Goal: Information Seeking & Learning: Learn about a topic

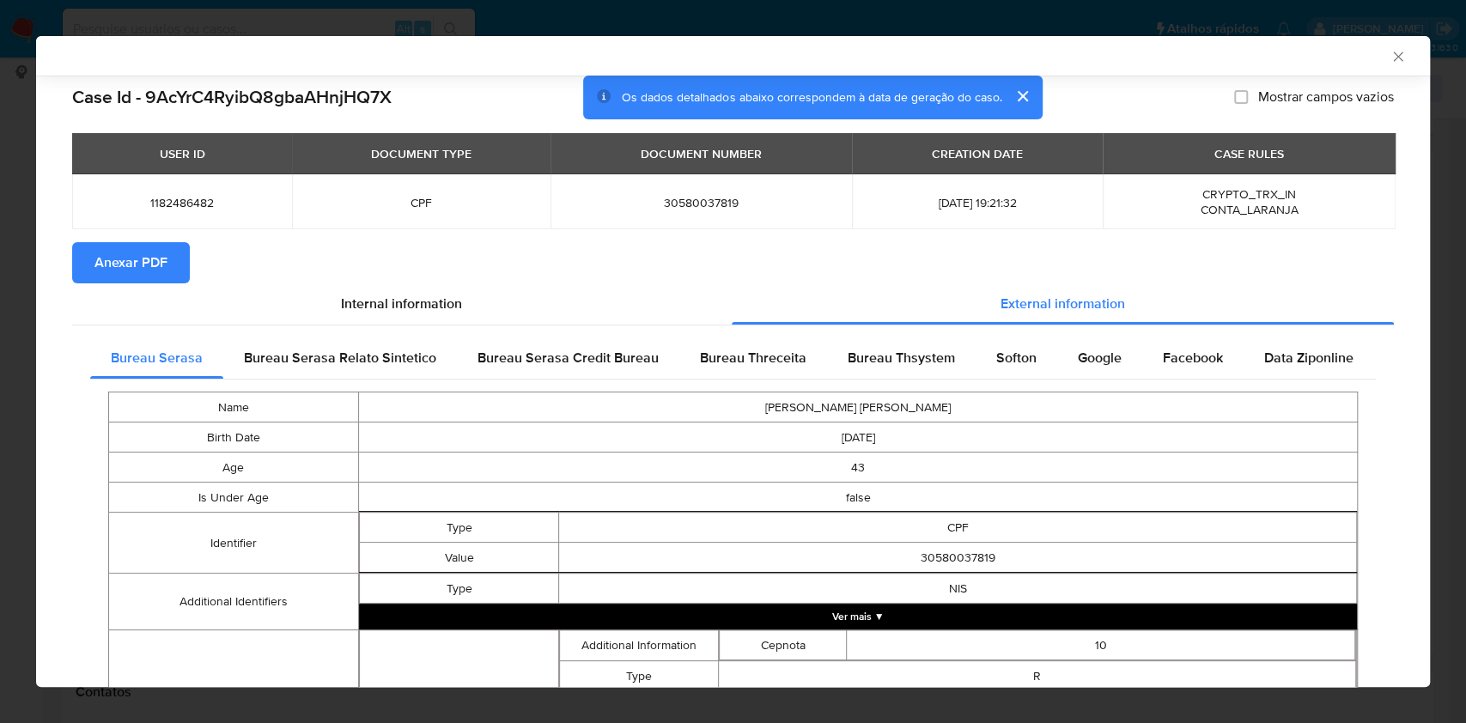
scroll to position [478, 0]
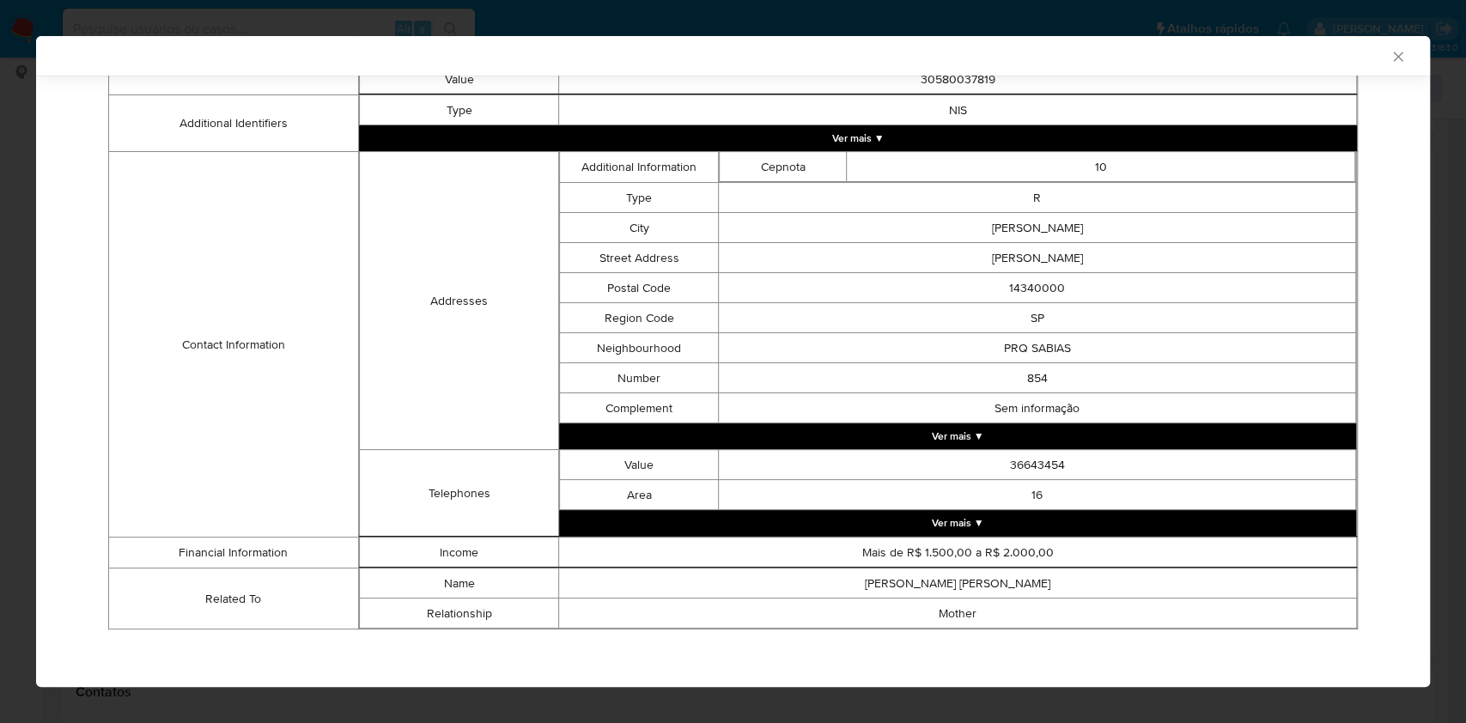
click at [0, 457] on div "AML Data Collector Case Id - 9AcYrC4RyibQ8gbaAHnjHQ7X Os dados detalhados abaix…" at bounding box center [733, 361] width 1466 height 723
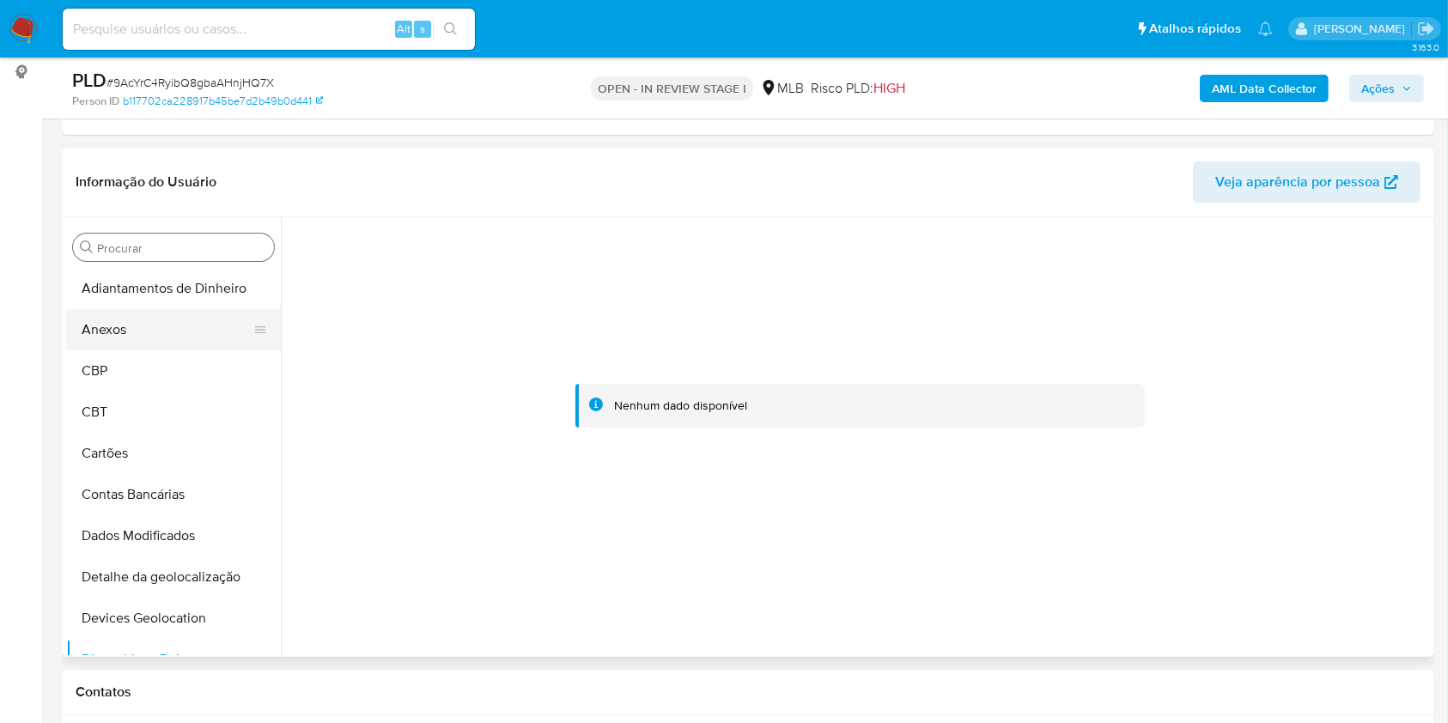
click at [134, 337] on button "Anexos" at bounding box center [166, 329] width 201 height 41
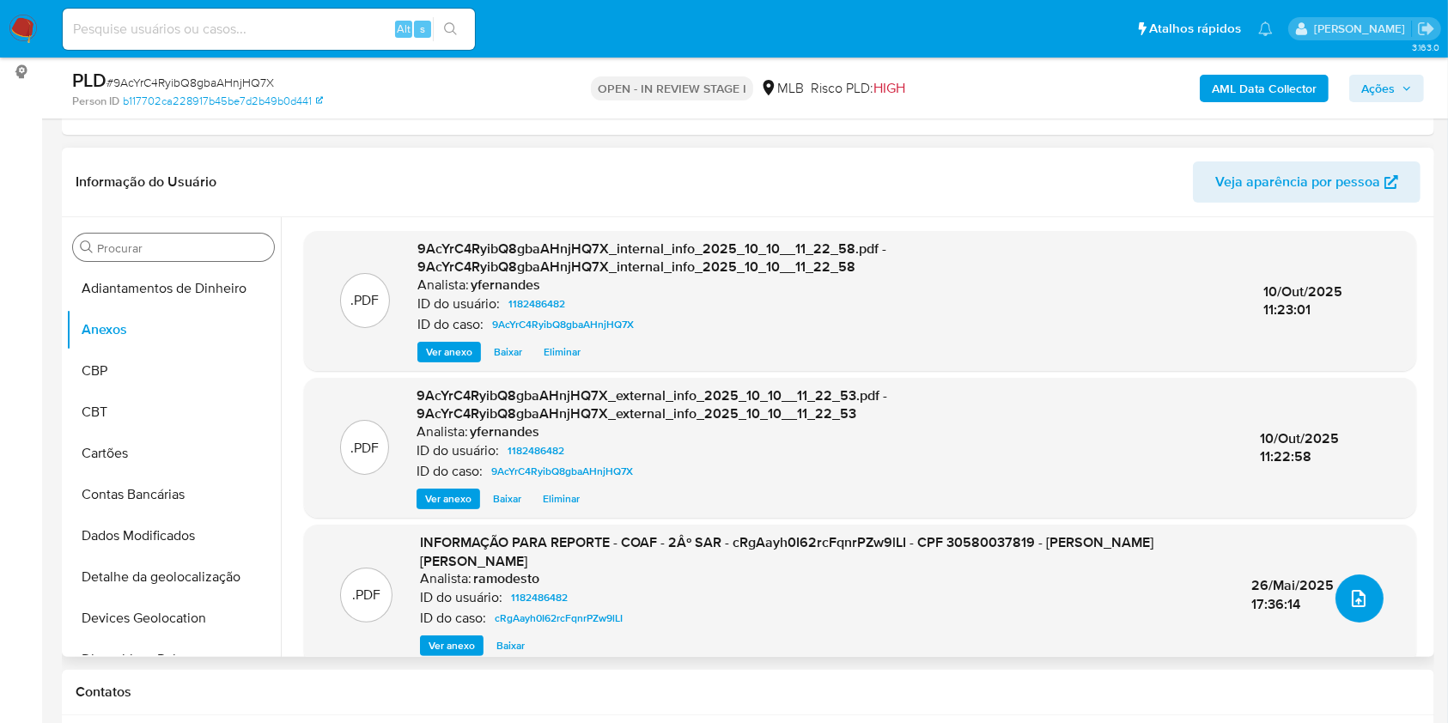
click at [1359, 605] on span "upload-file" at bounding box center [1358, 598] width 21 height 21
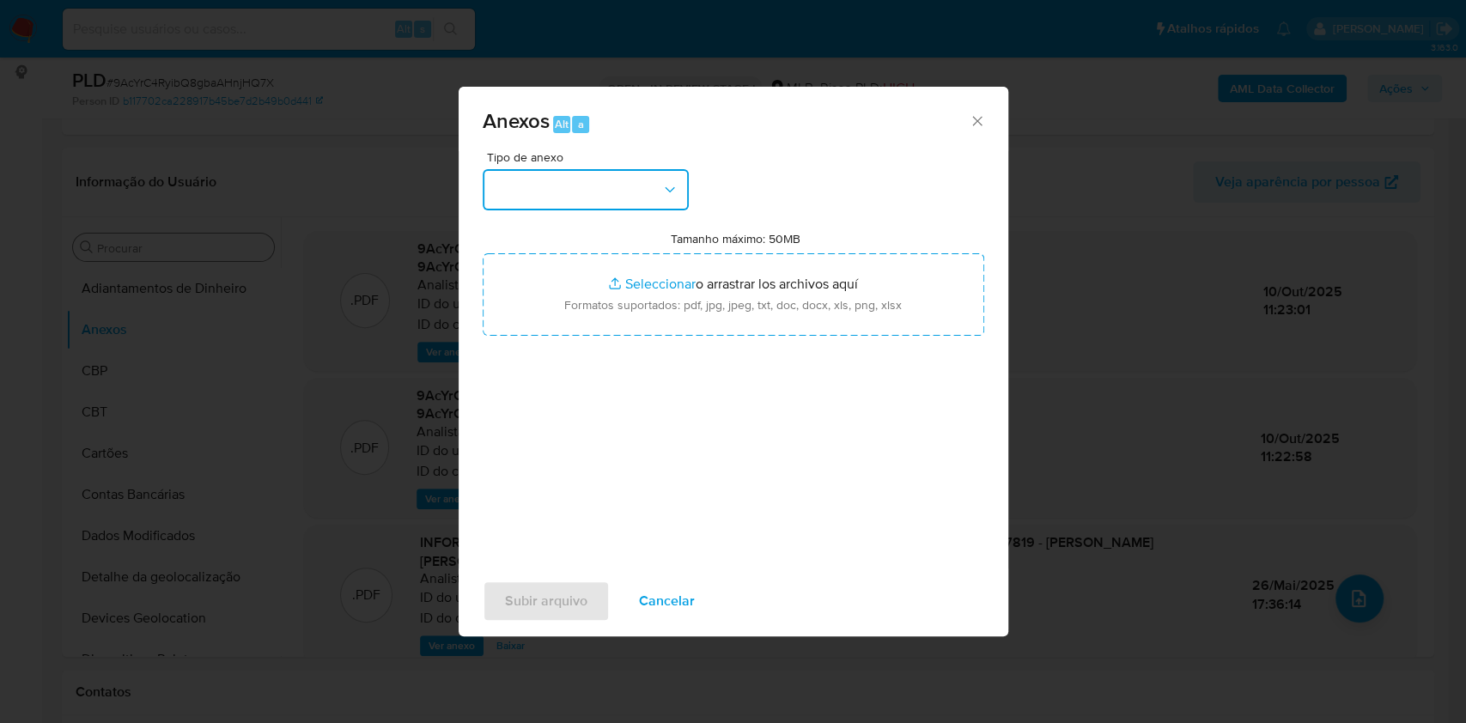
click at [639, 194] on button "button" at bounding box center [586, 189] width 206 height 41
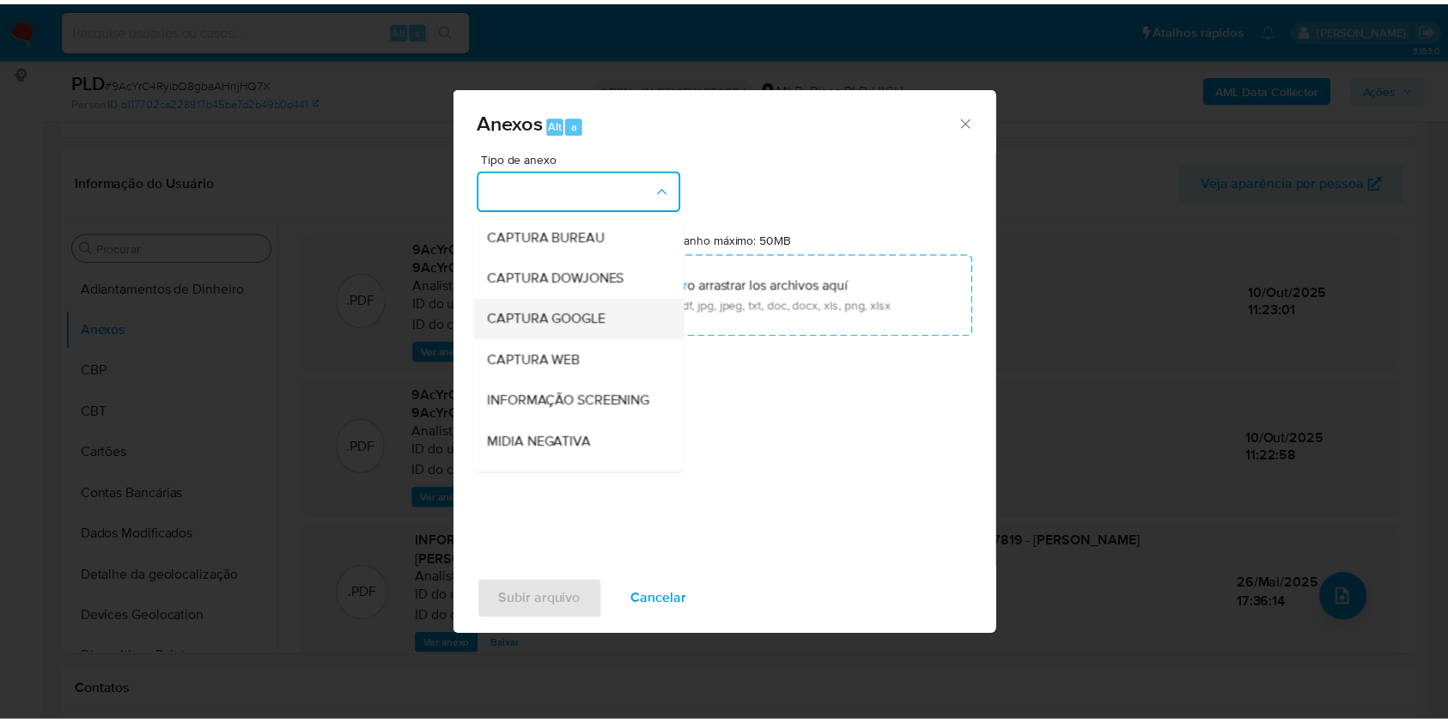
scroll to position [264, 0]
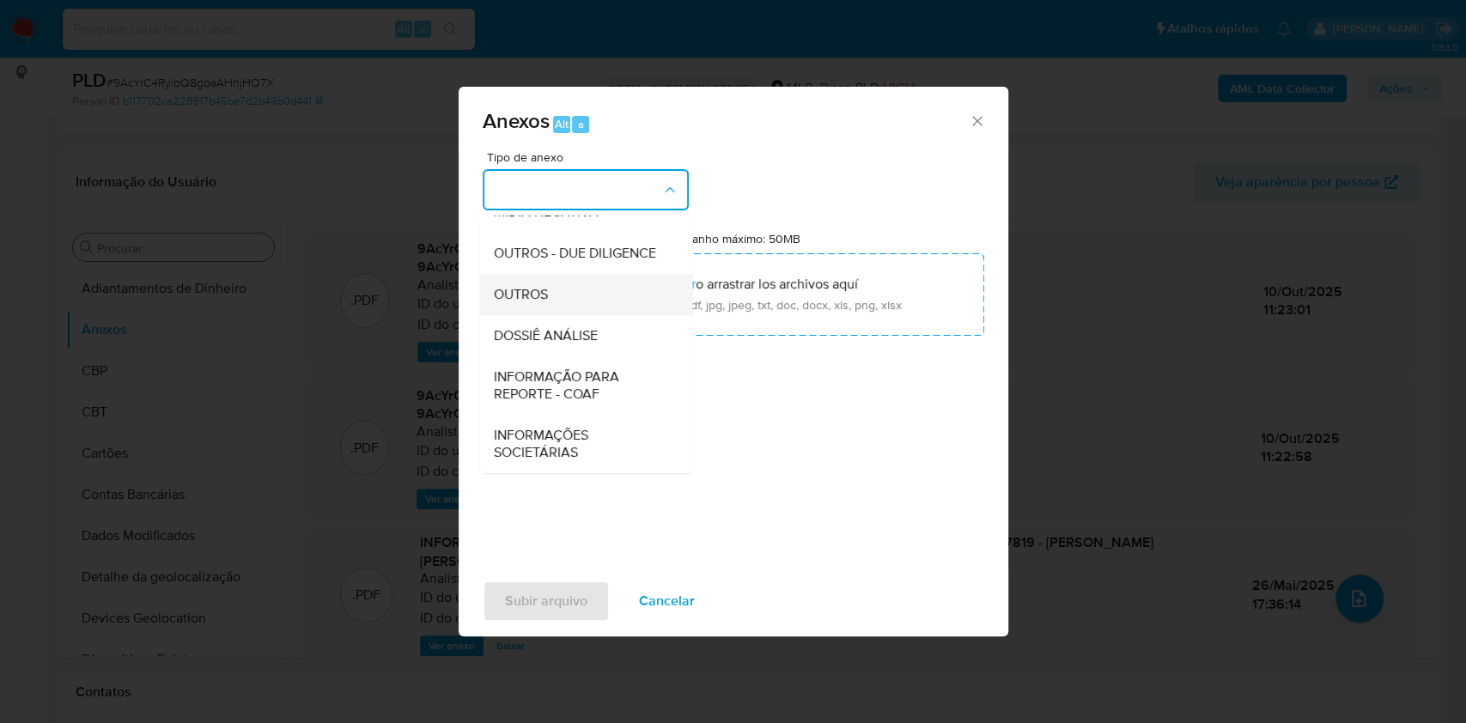
click at [552, 298] on div "OUTROS" at bounding box center [580, 294] width 175 height 41
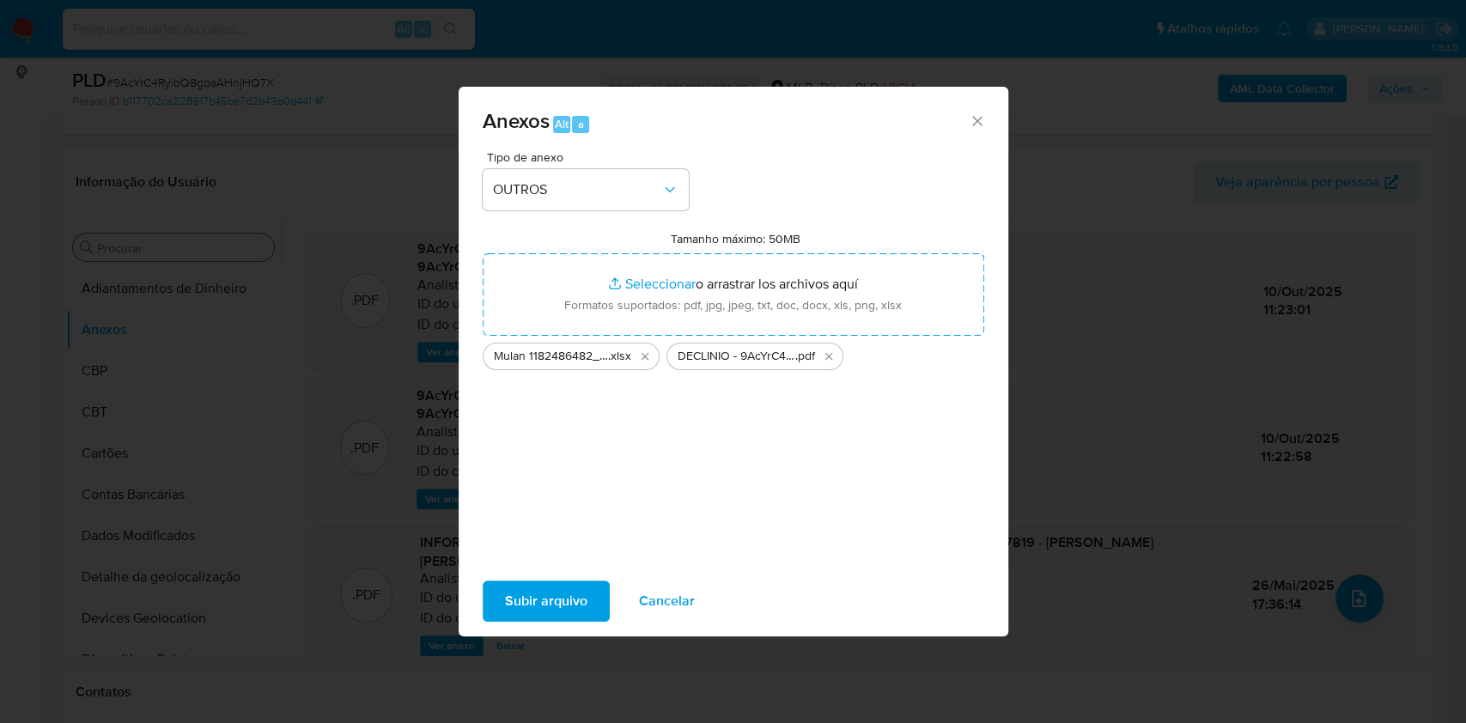
click at [552, 587] on span "Subir arquivo" at bounding box center [546, 601] width 82 height 38
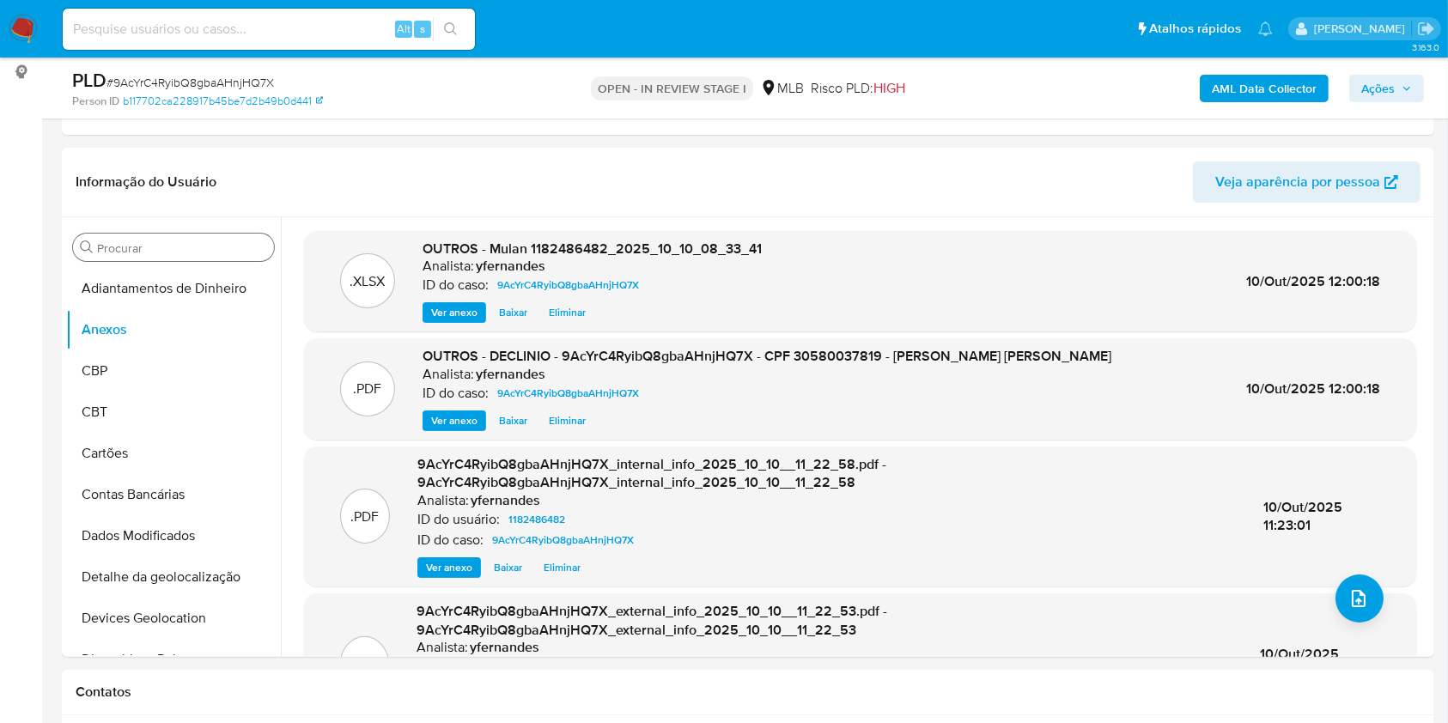
click at [1398, 81] on span "Ações" at bounding box center [1386, 88] width 51 height 24
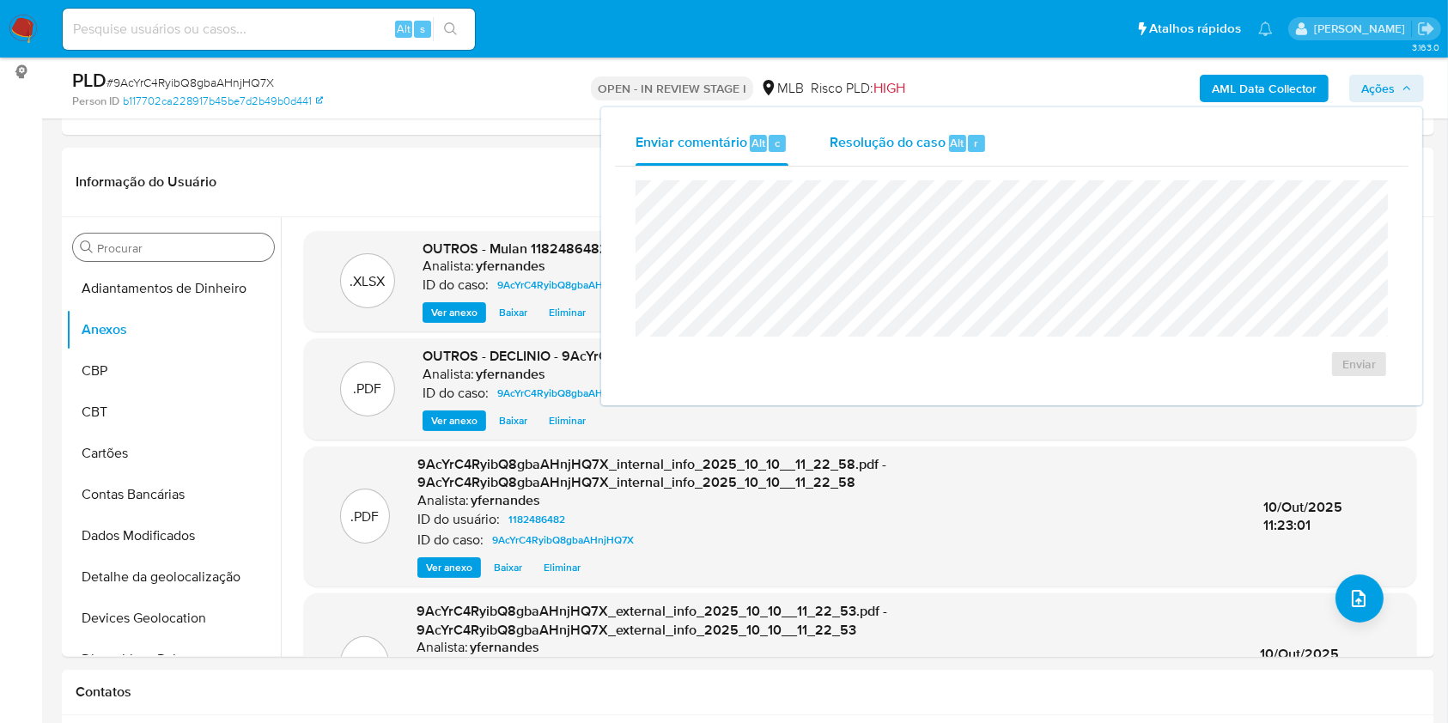
click at [929, 149] on span "Resolução do caso" at bounding box center [888, 142] width 116 height 20
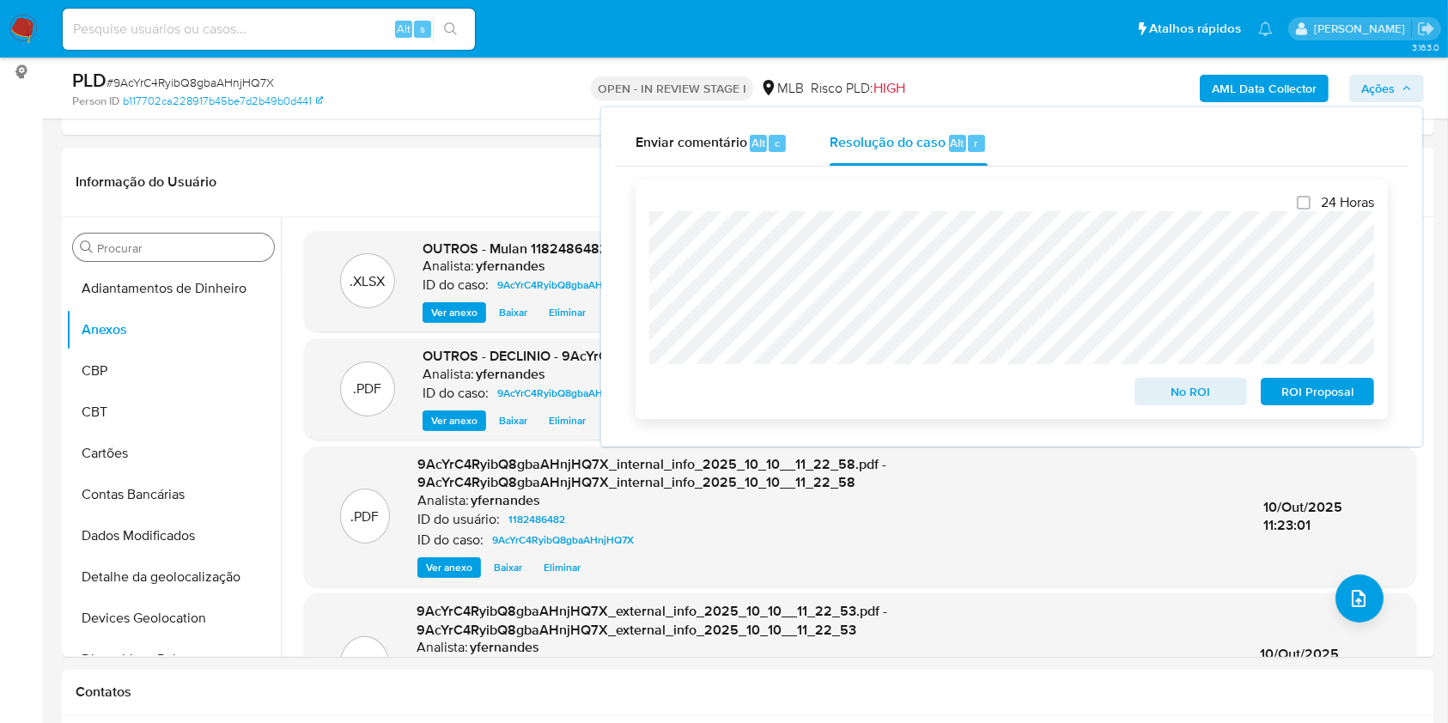
click at [1182, 390] on span "No ROI" at bounding box center [1191, 392] width 89 height 24
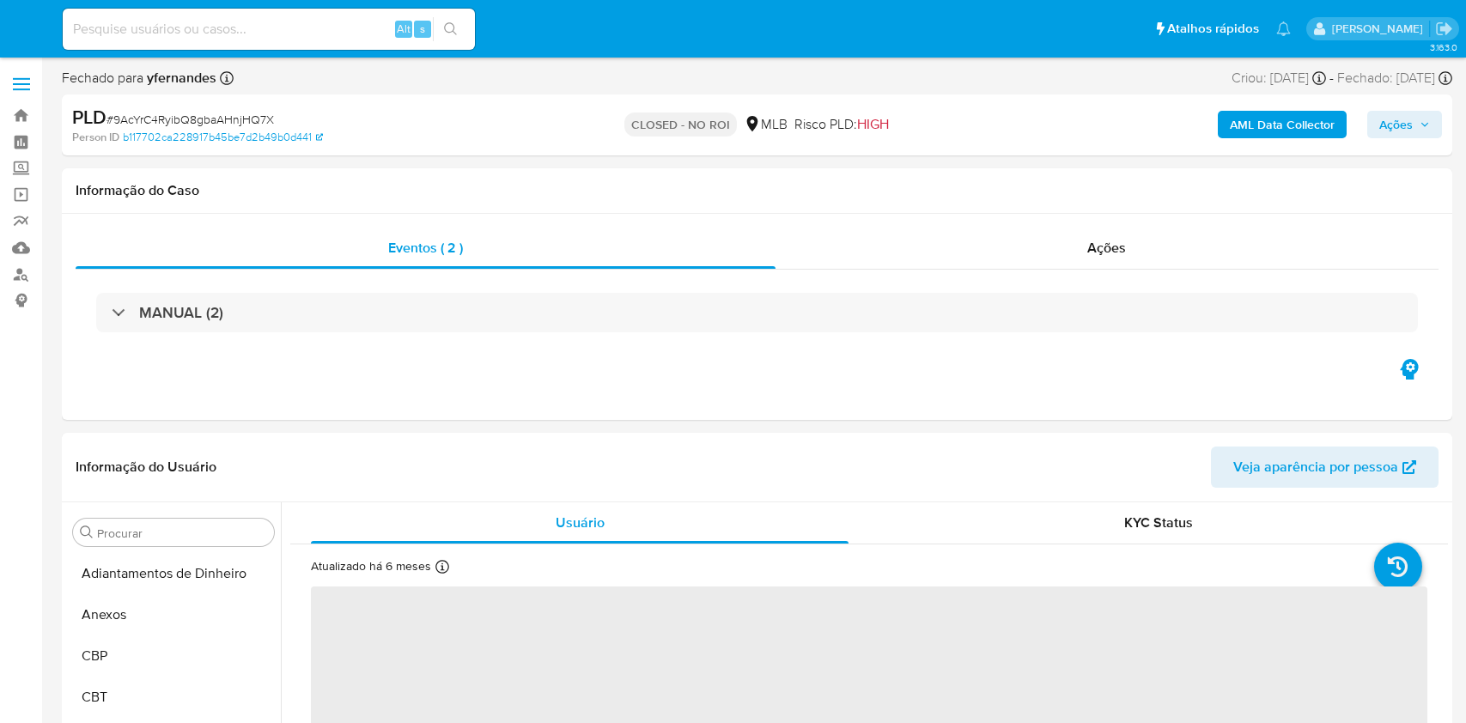
select select "10"
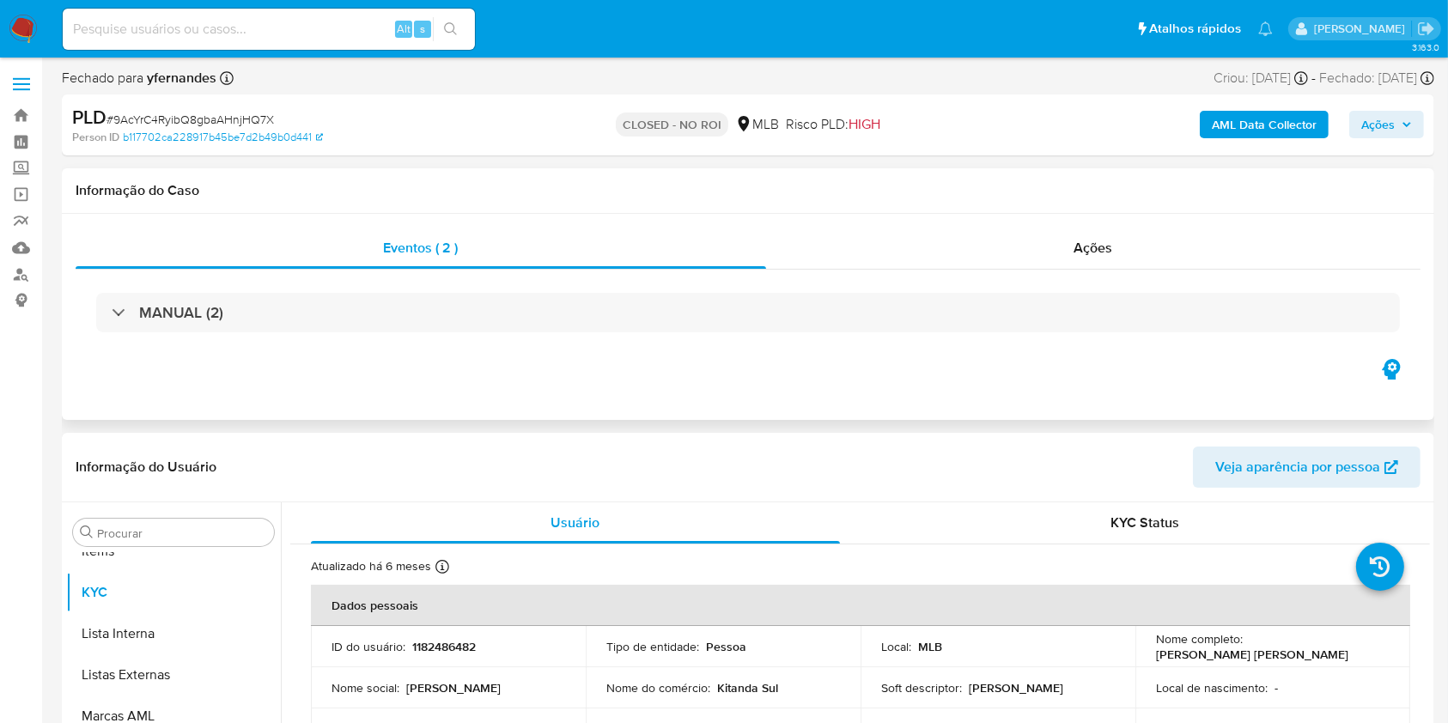
scroll to position [932, 0]
click at [1041, 263] on div "Ações" at bounding box center [1093, 248] width 654 height 41
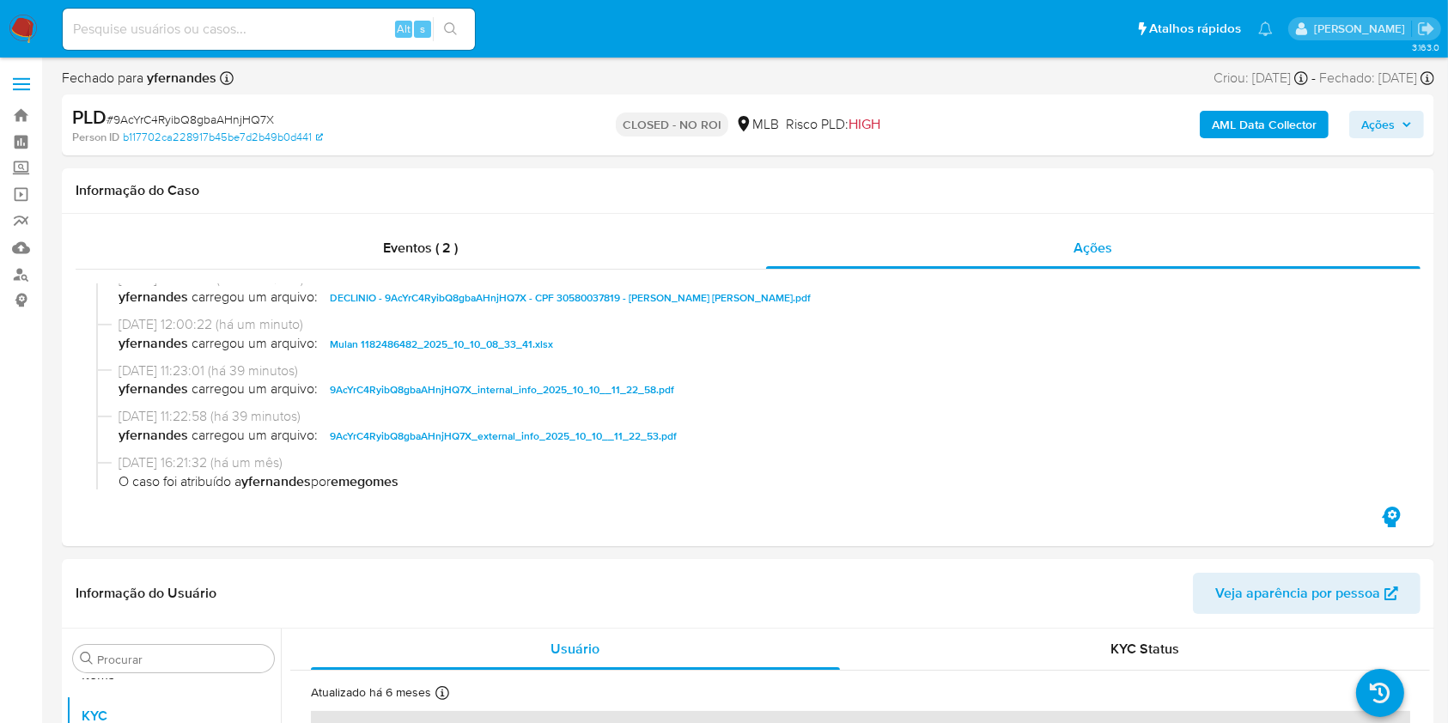
scroll to position [0, 0]
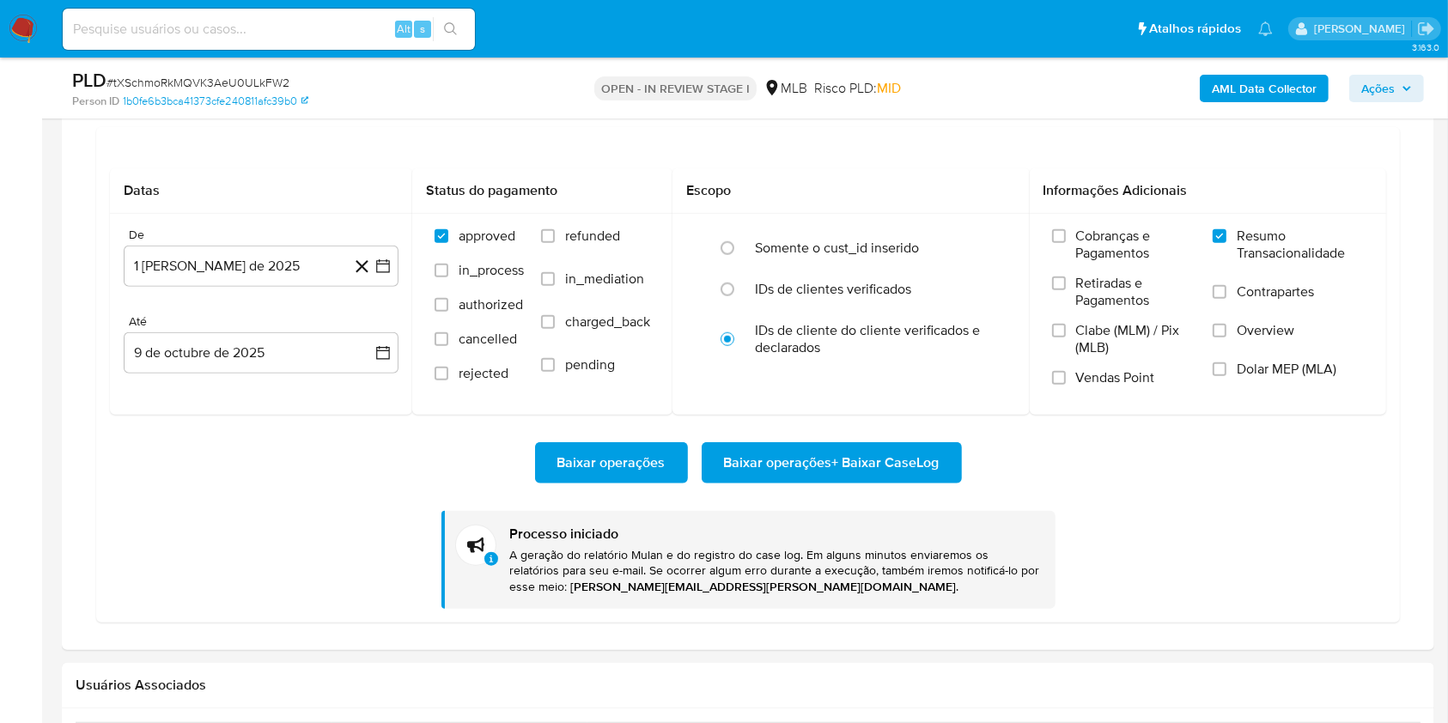
scroll to position [932, 0]
click at [172, 86] on span "# tXSchmoRkMQVK3AeU0ULkFW2" at bounding box center [197, 82] width 183 height 17
copy span "tXSchmoRkMQVK3AeU0ULkFW2"
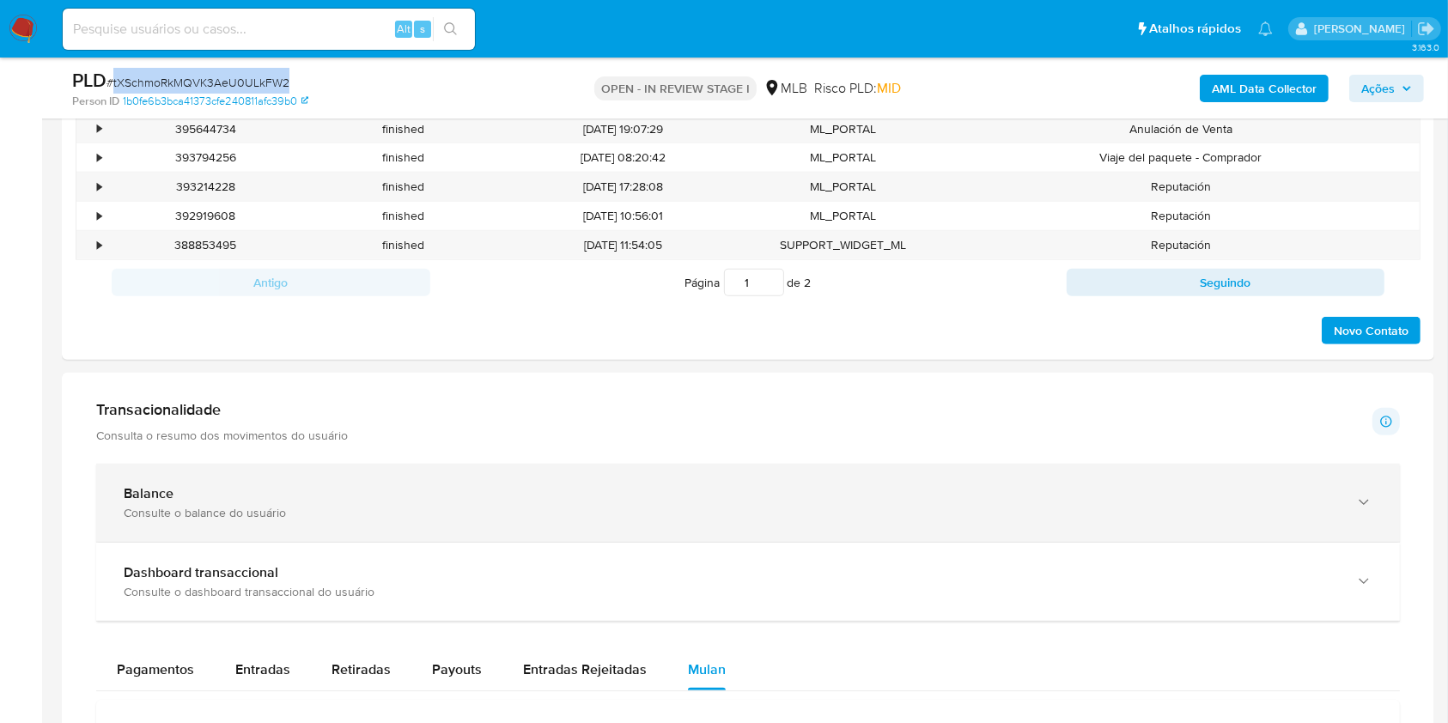
click at [204, 480] on div "Balance Consulte o balance do usuário" at bounding box center [748, 503] width 1304 height 78
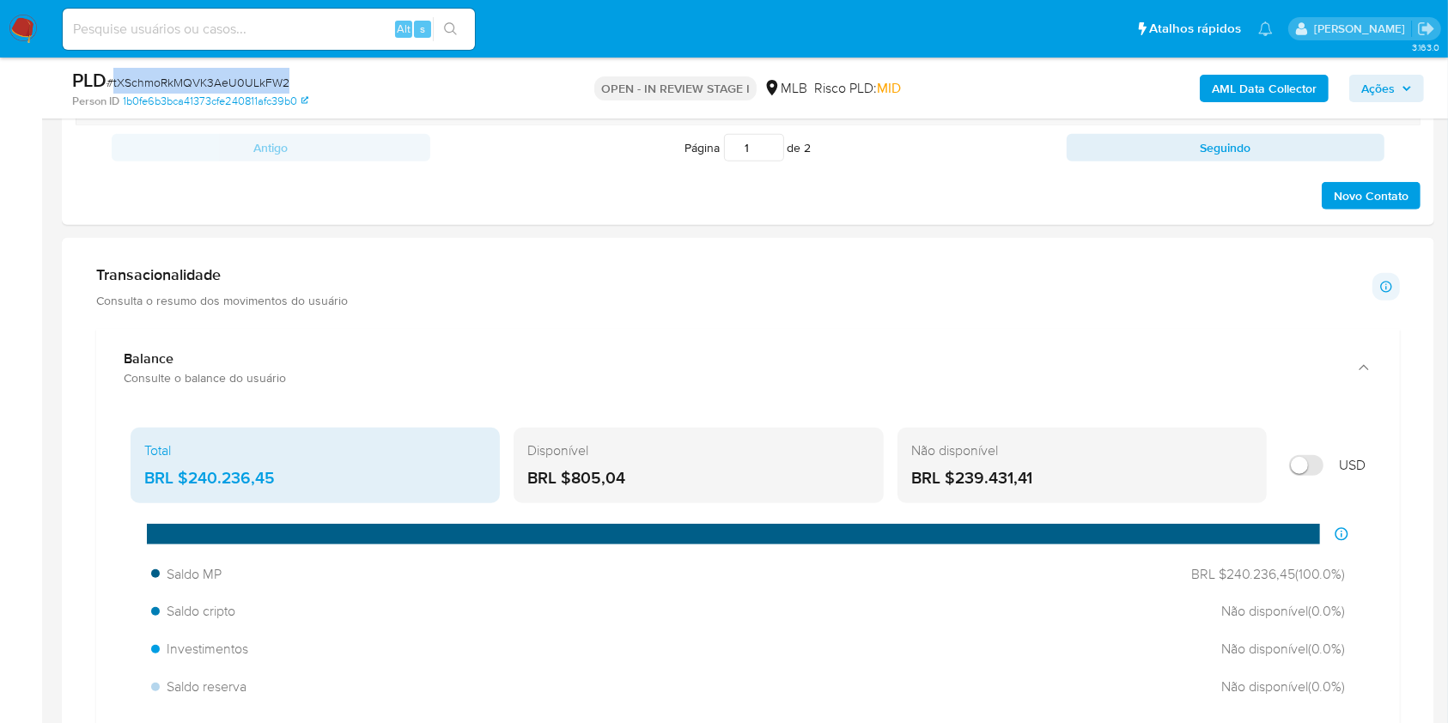
scroll to position [1145, 0]
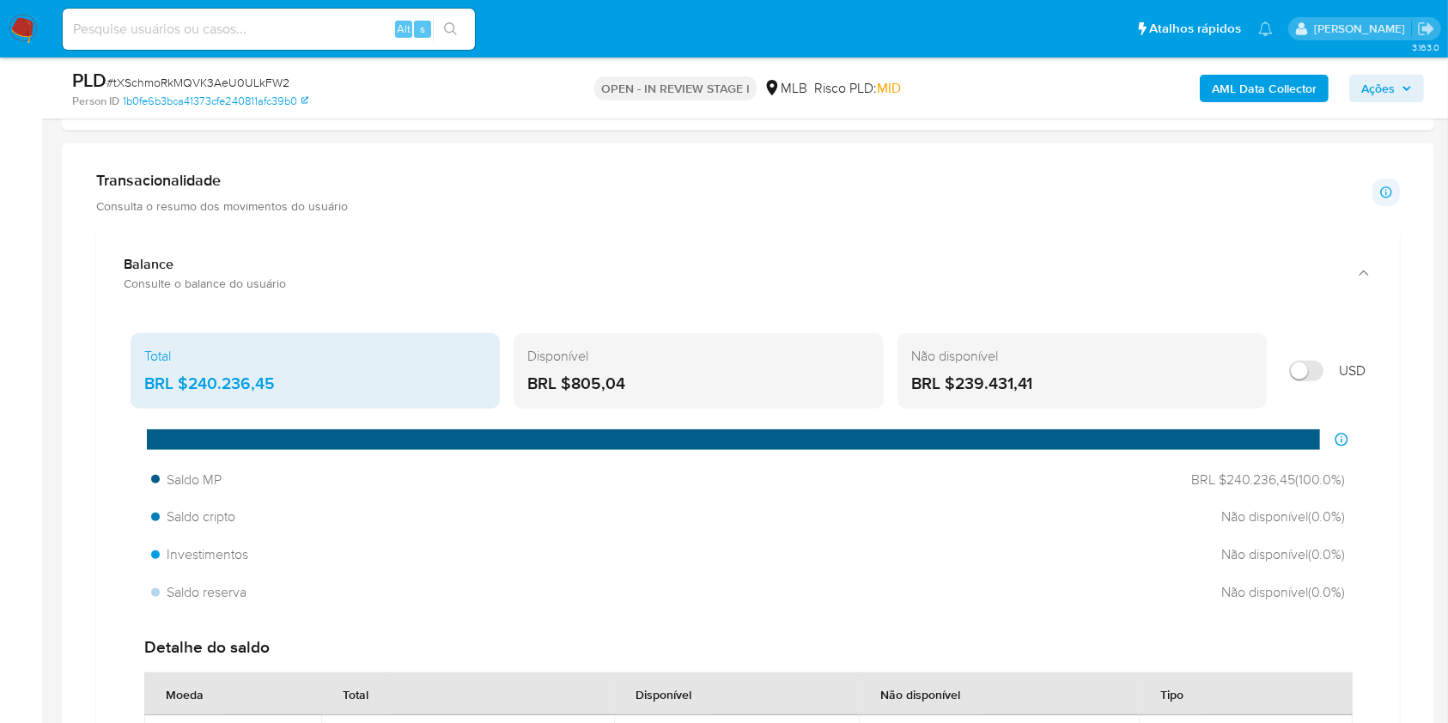
click at [245, 368] on div "Total BRL $240.236,45" at bounding box center [315, 371] width 369 height 76
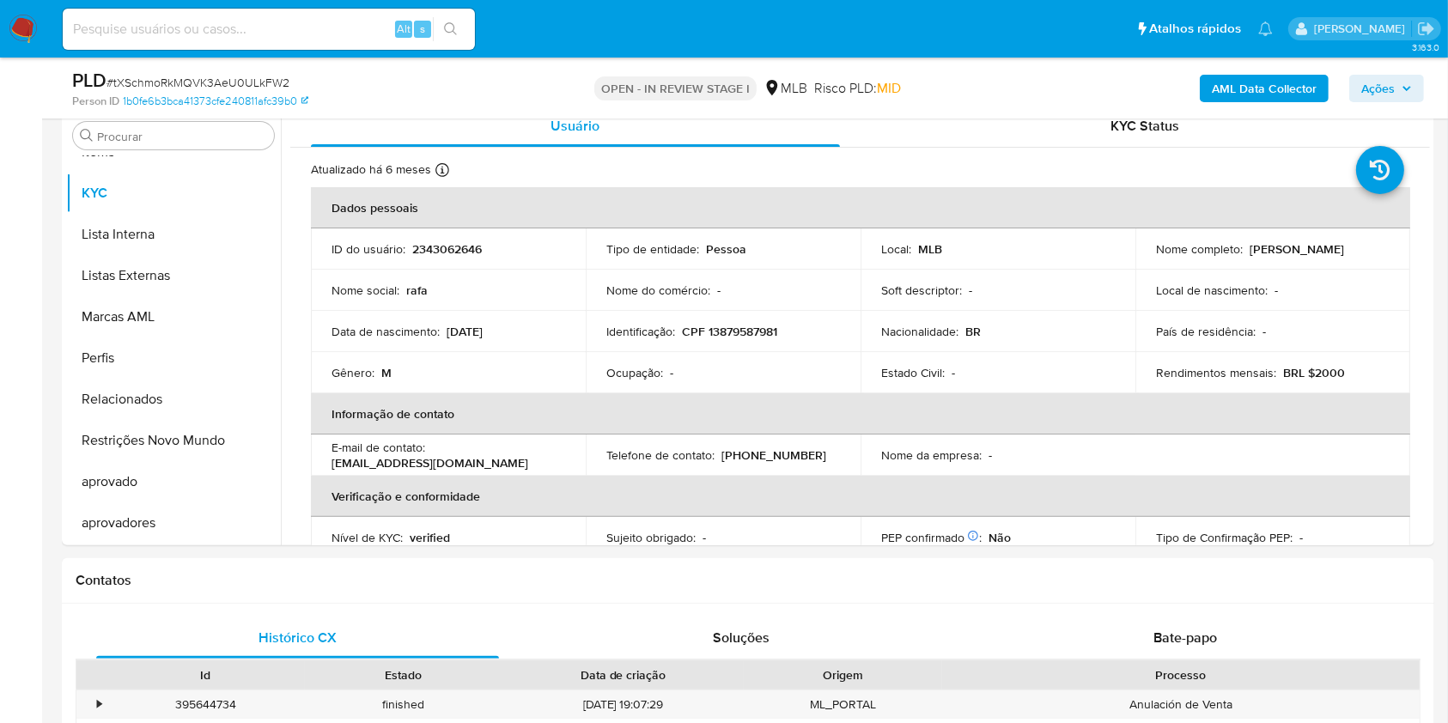
scroll to position [228, 0]
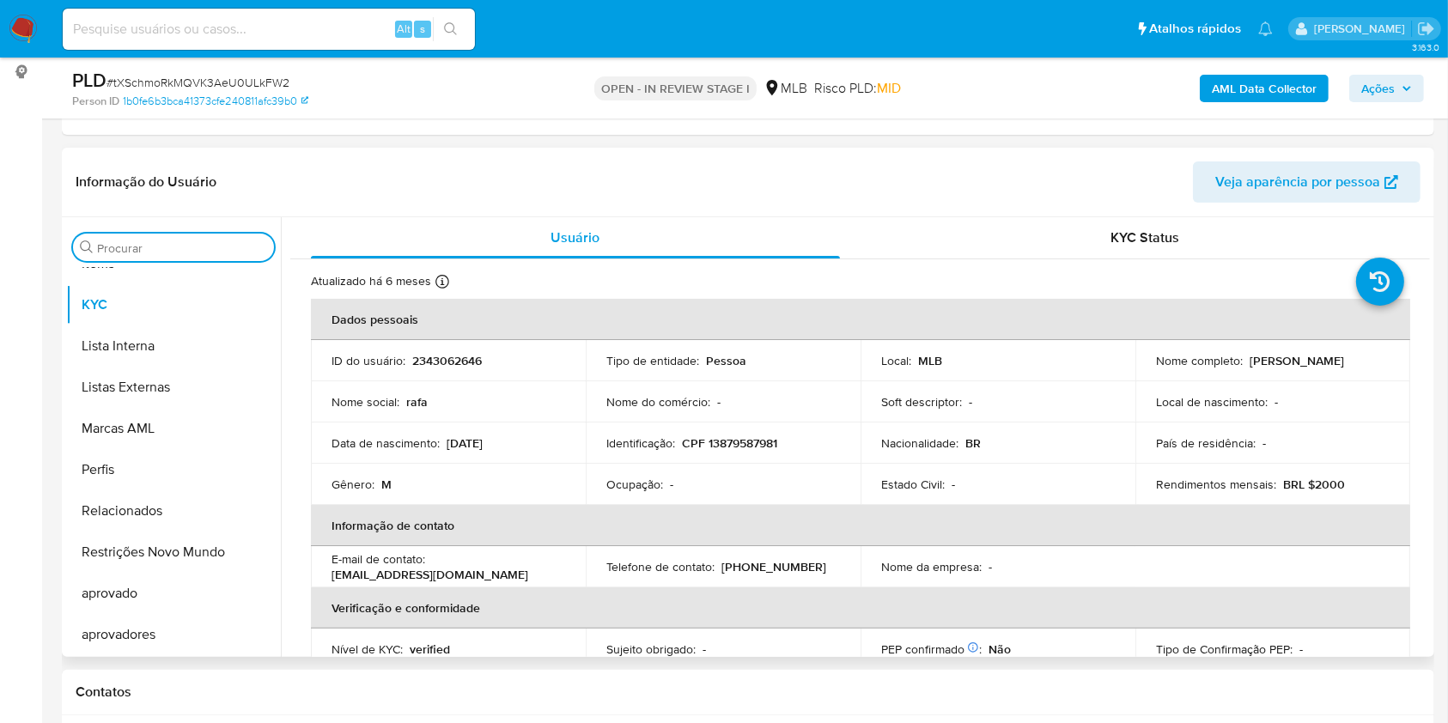
click at [167, 241] on input "Procurar" at bounding box center [182, 247] width 170 height 15
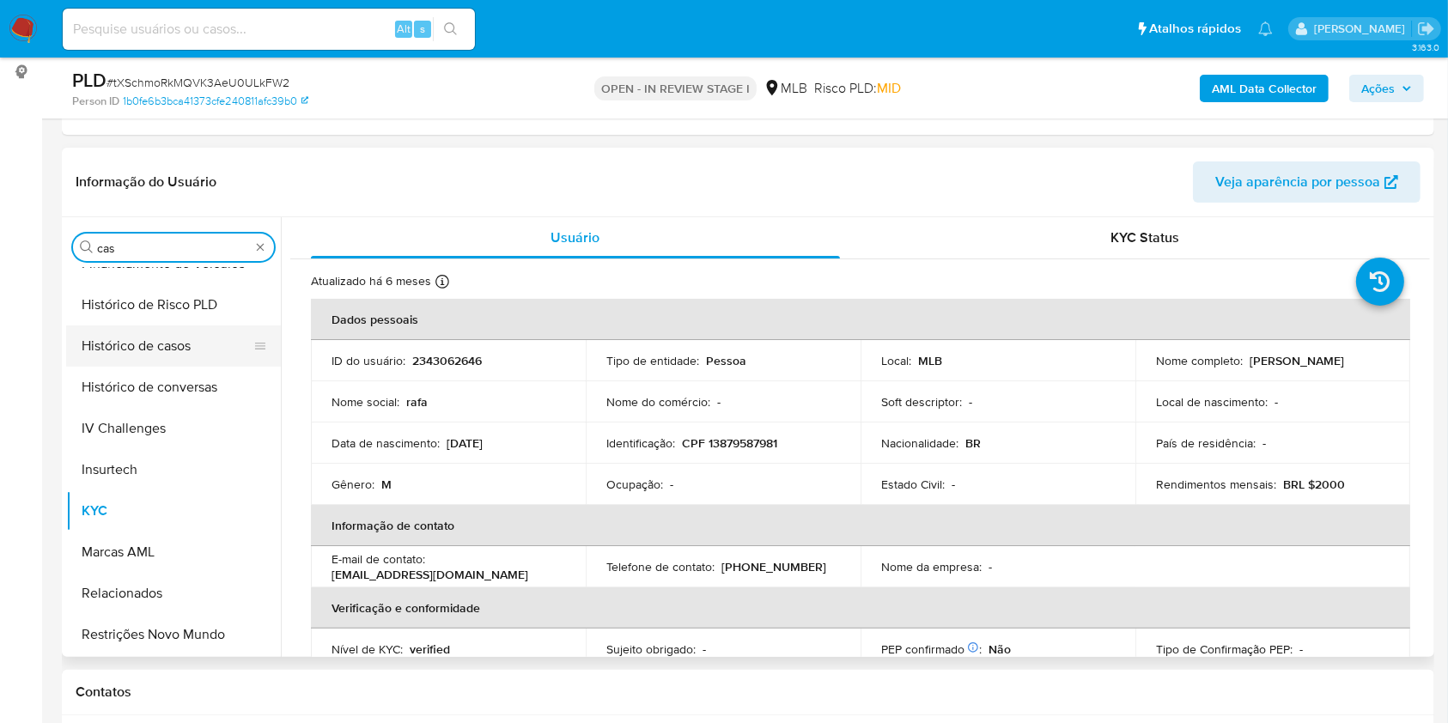
scroll to position [0, 0]
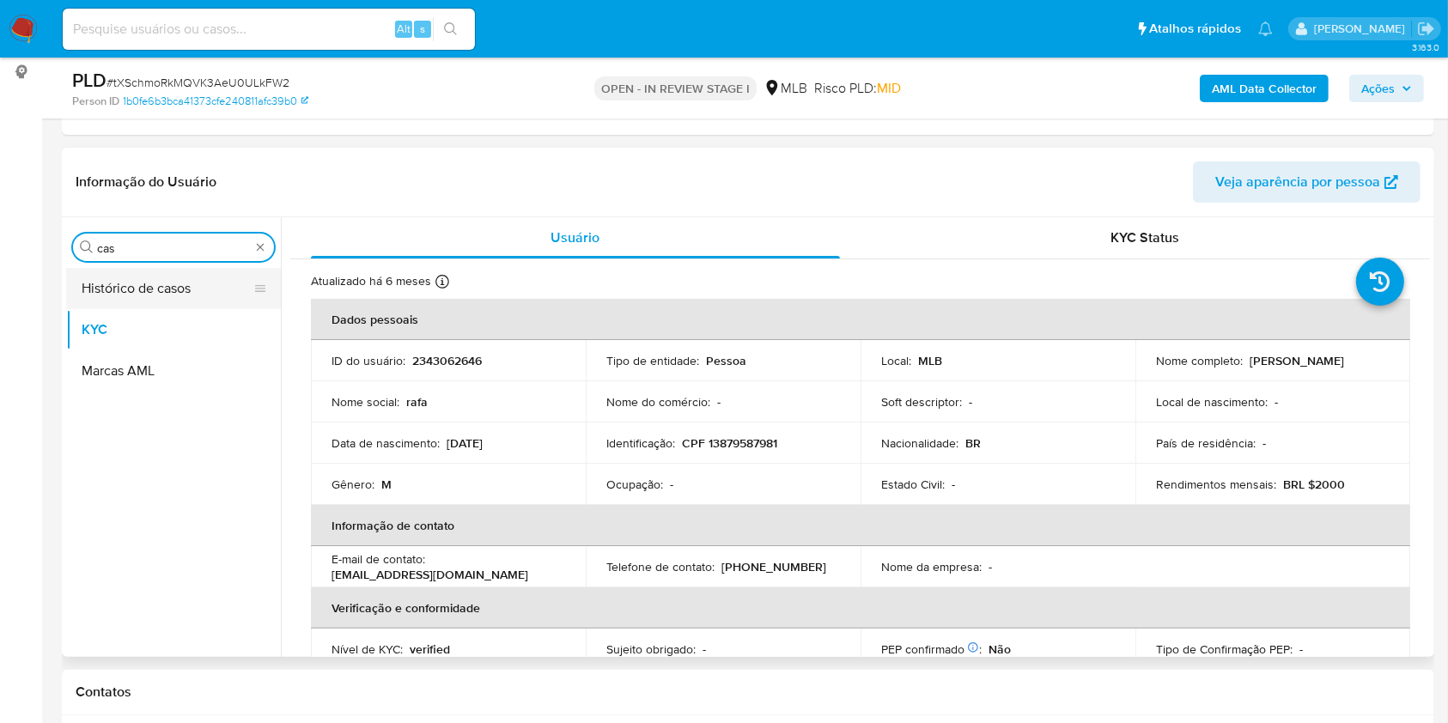
click at [139, 281] on button "Histórico de casos" at bounding box center [166, 288] width 201 height 41
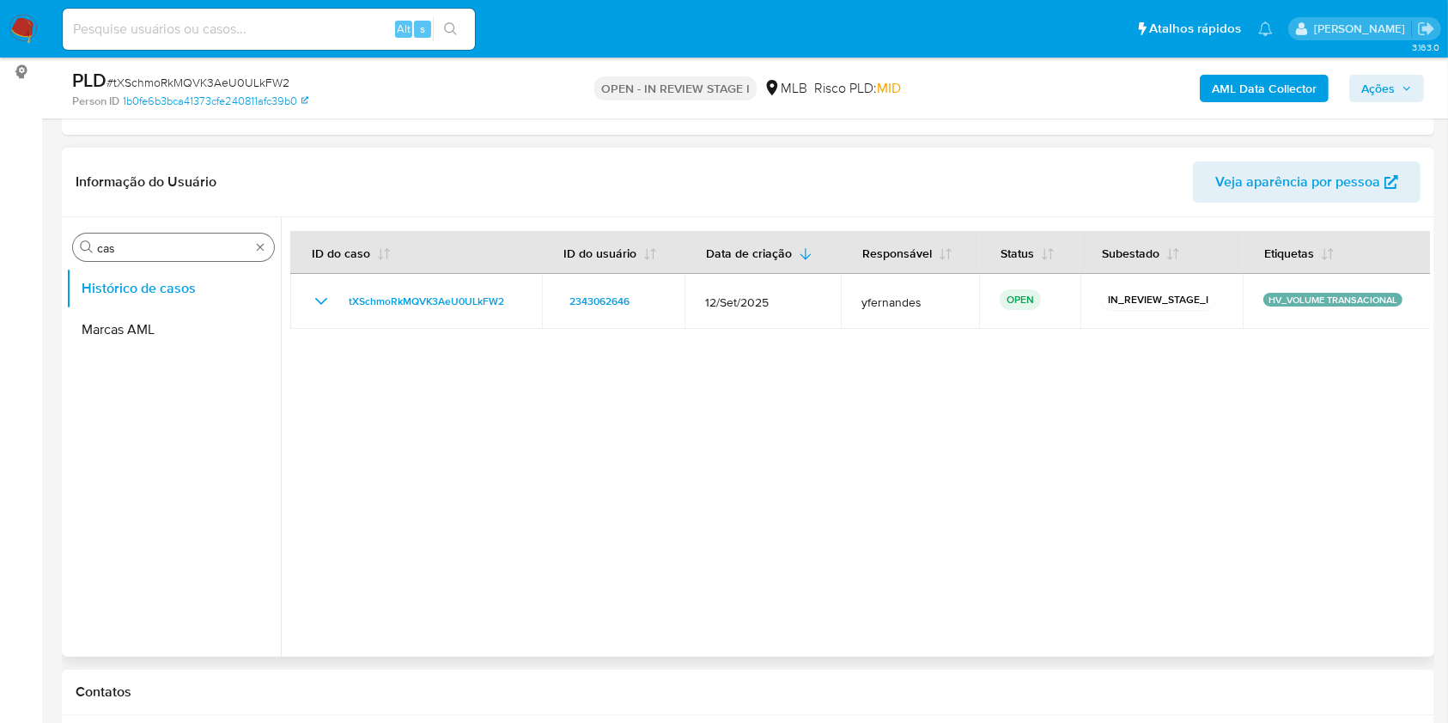
click at [173, 257] on div "Procurar cas" at bounding box center [173, 247] width 201 height 27
click at [165, 251] on input "cas" at bounding box center [173, 247] width 153 height 15
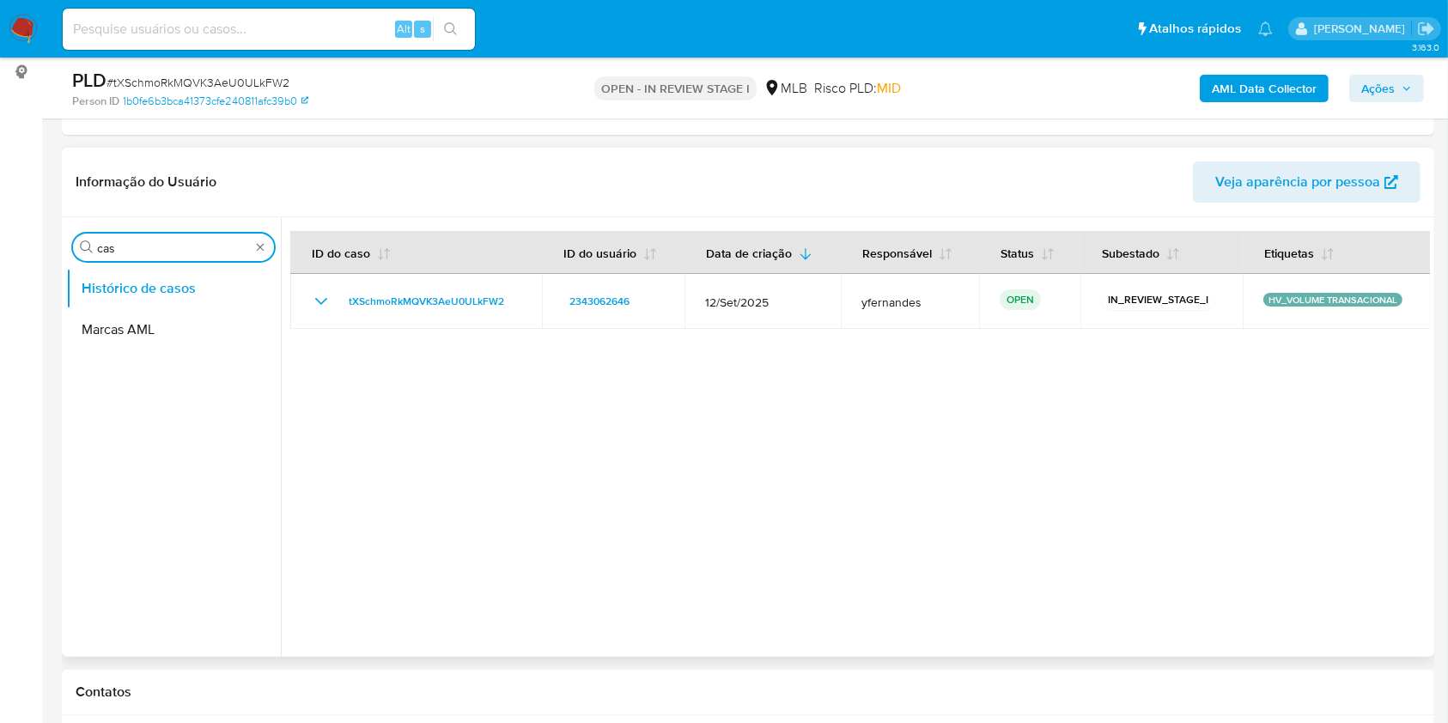
click at [165, 251] on input "cas" at bounding box center [173, 247] width 153 height 15
type input "ger"
click at [151, 268] on button "Geral" at bounding box center [166, 288] width 201 height 41
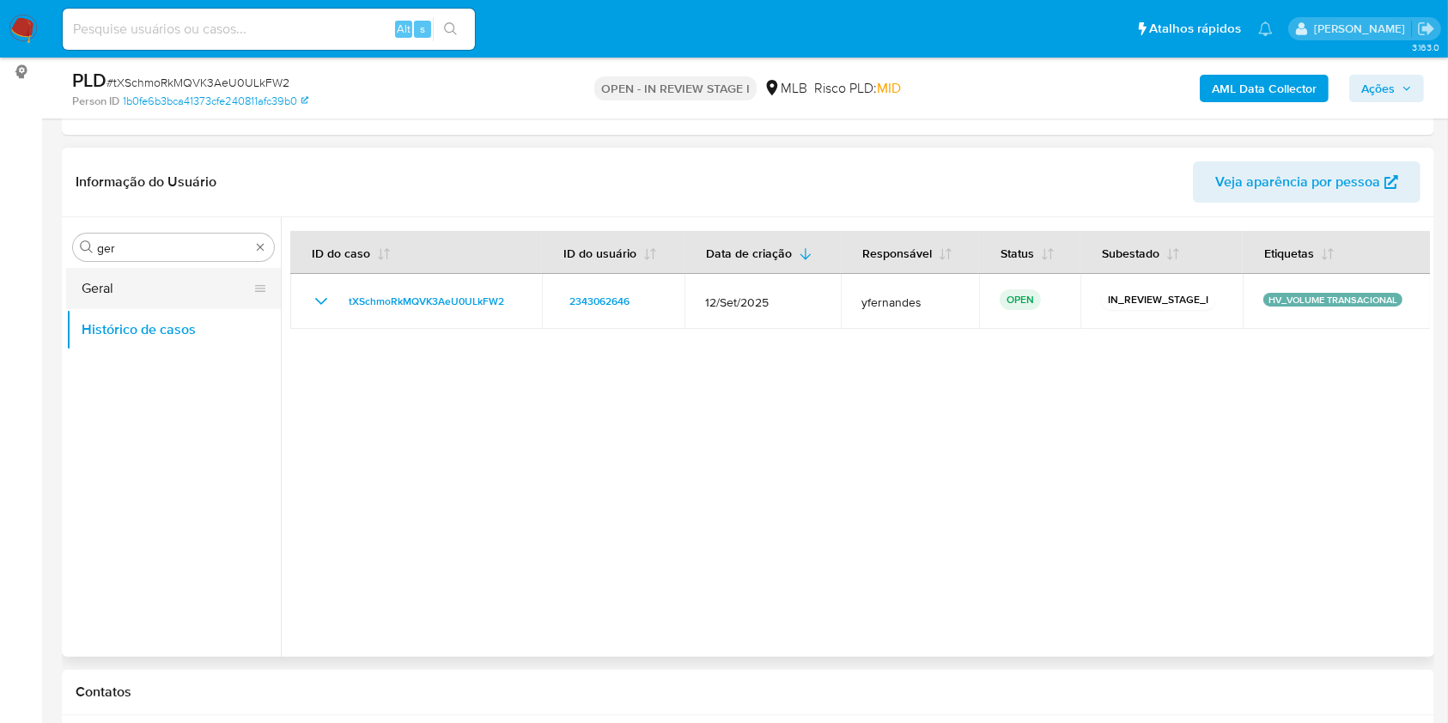
click at [151, 268] on button "Geral" at bounding box center [166, 288] width 201 height 41
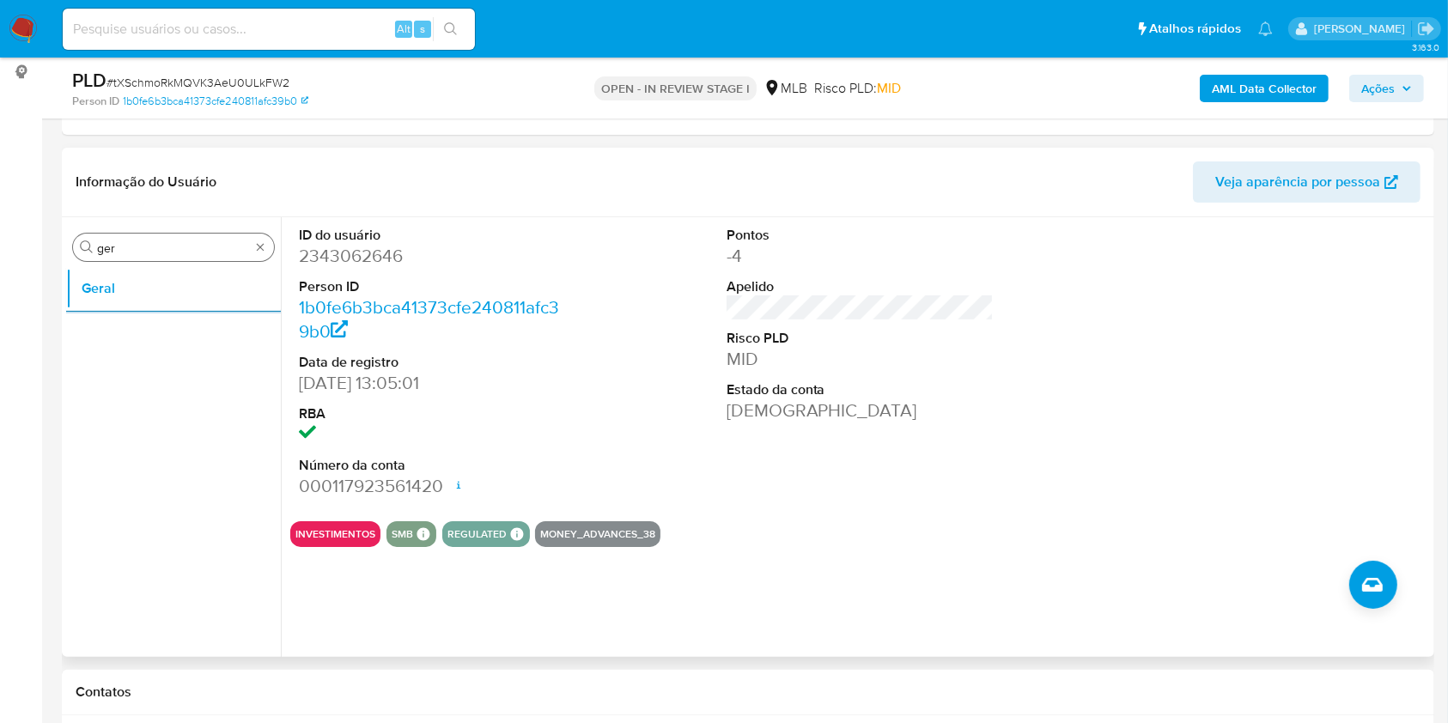
click at [132, 251] on input "ger" at bounding box center [173, 247] width 153 height 15
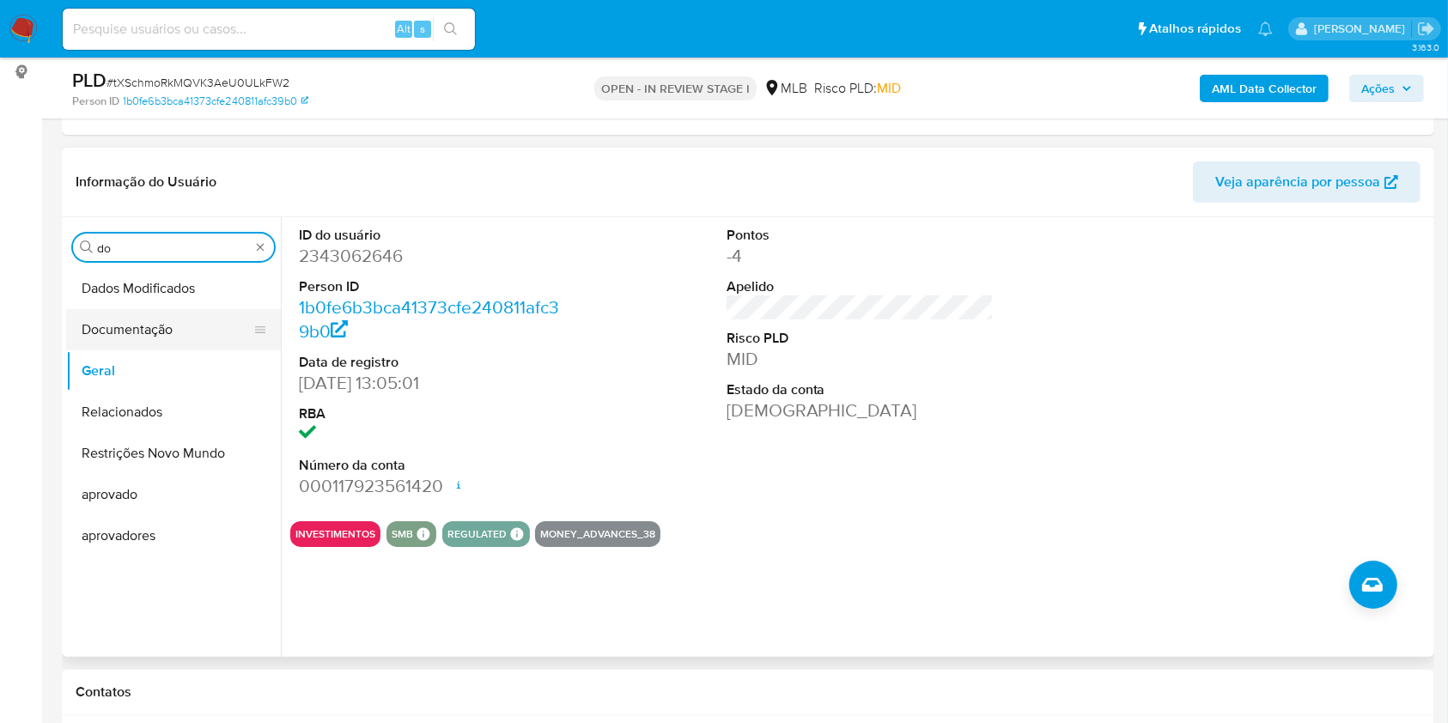
click at [100, 331] on button "Documentação" at bounding box center [166, 329] width 201 height 41
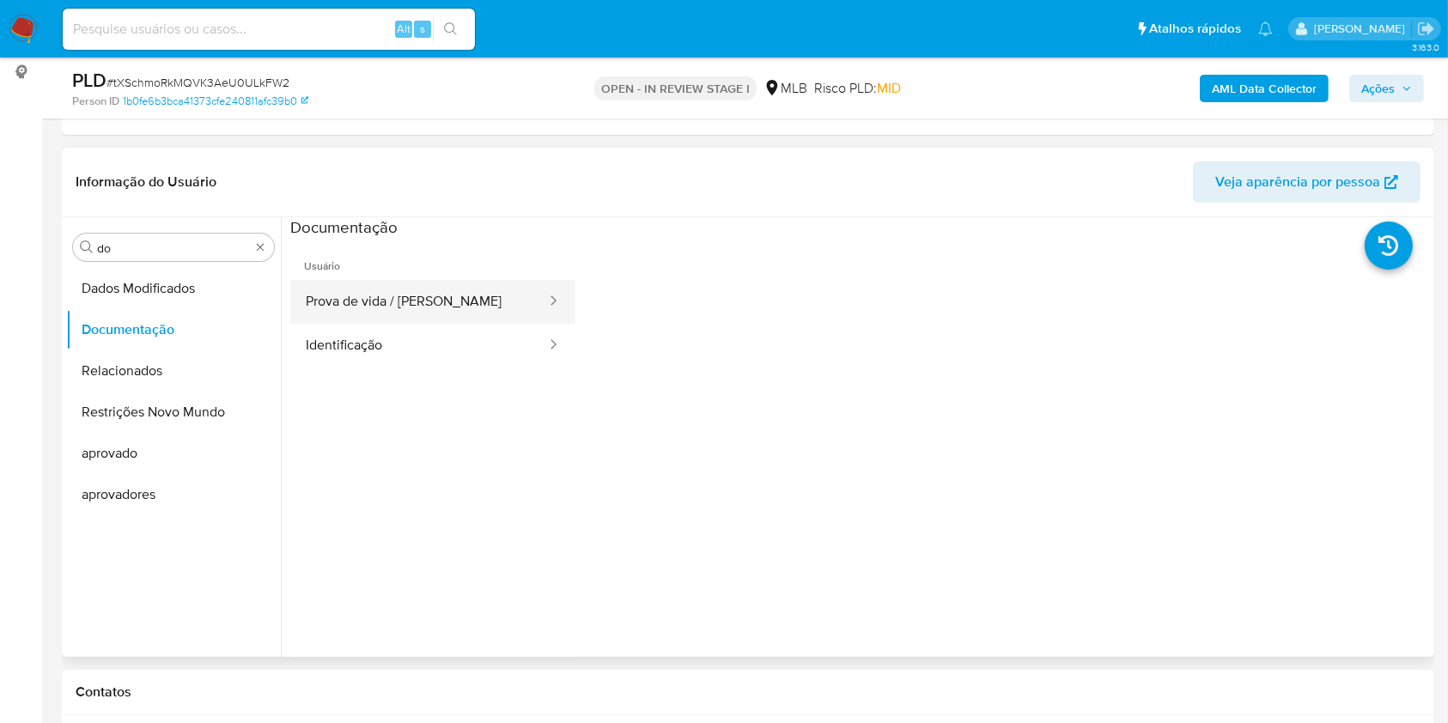
click at [534, 315] on div at bounding box center [547, 302] width 27 height 44
click at [450, 306] on button "Prova de vida / [PERSON_NAME]" at bounding box center [419, 302] width 258 height 44
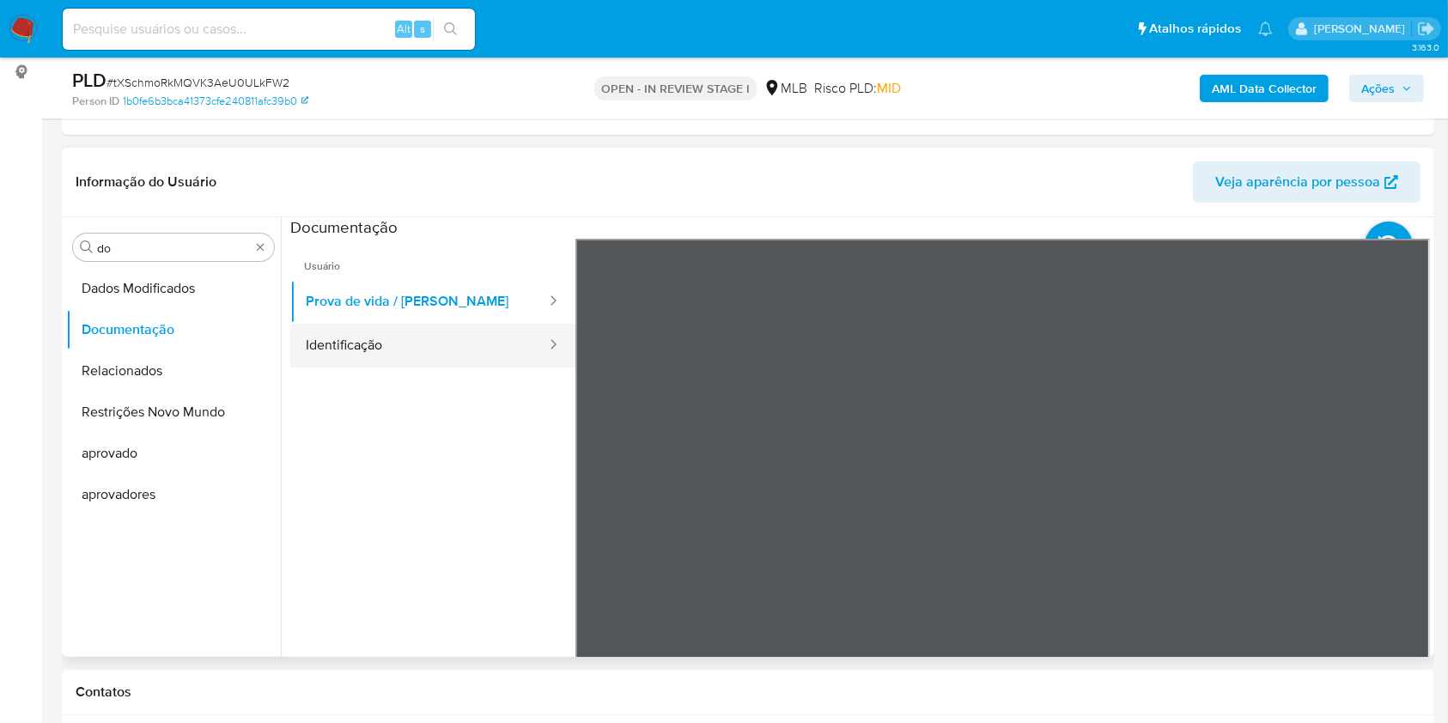
click at [404, 350] on button "Identificação" at bounding box center [419, 346] width 258 height 44
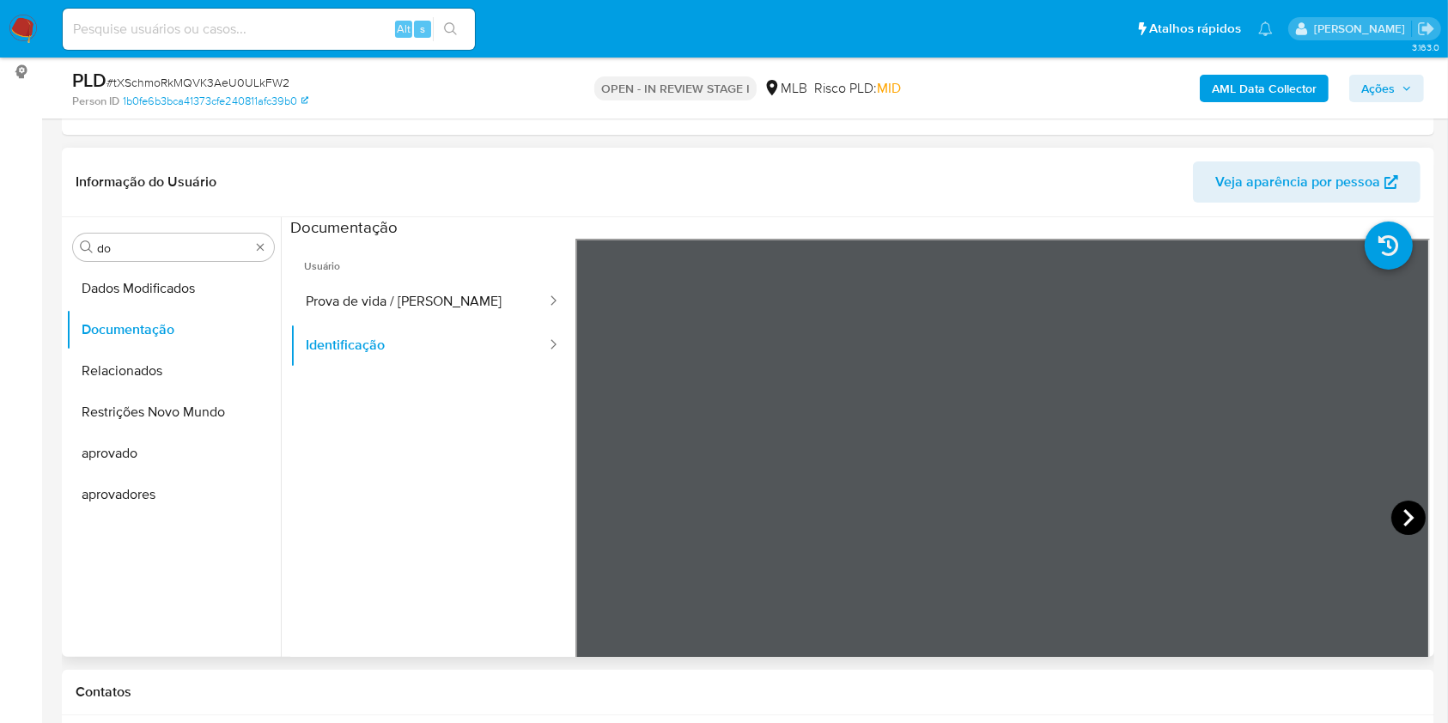
click at [1397, 514] on icon at bounding box center [1408, 518] width 34 height 34
drag, startPoint x: 195, startPoint y: 232, endPoint x: 192, endPoint y: 263, distance: 31.0
click at [194, 234] on div "Procurar do" at bounding box center [173, 247] width 201 height 27
click at [165, 241] on input "do" at bounding box center [173, 247] width 153 height 15
click at [164, 240] on input "do" at bounding box center [173, 247] width 153 height 15
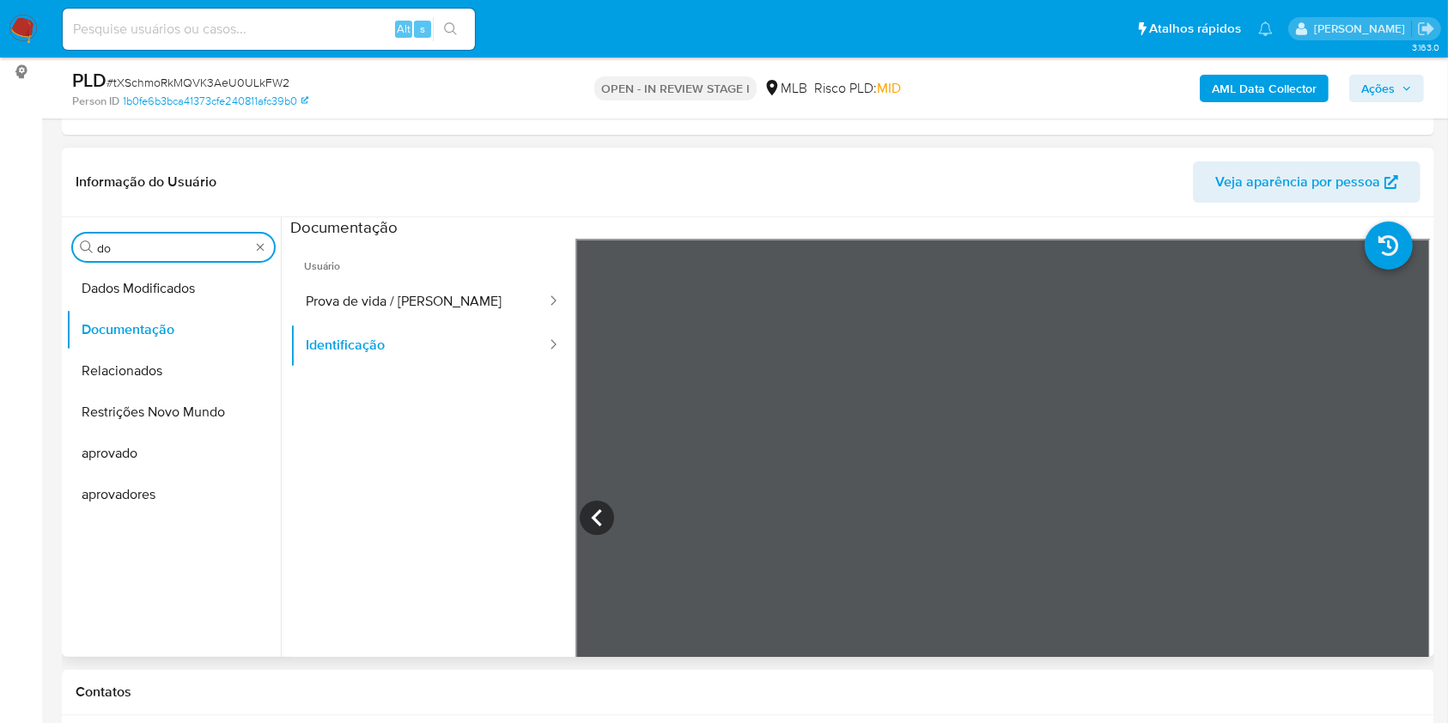
click at [164, 240] on input "do" at bounding box center [173, 247] width 153 height 15
type input "ky"
click at [114, 356] on ul "Documentação KYC" at bounding box center [173, 461] width 215 height 387
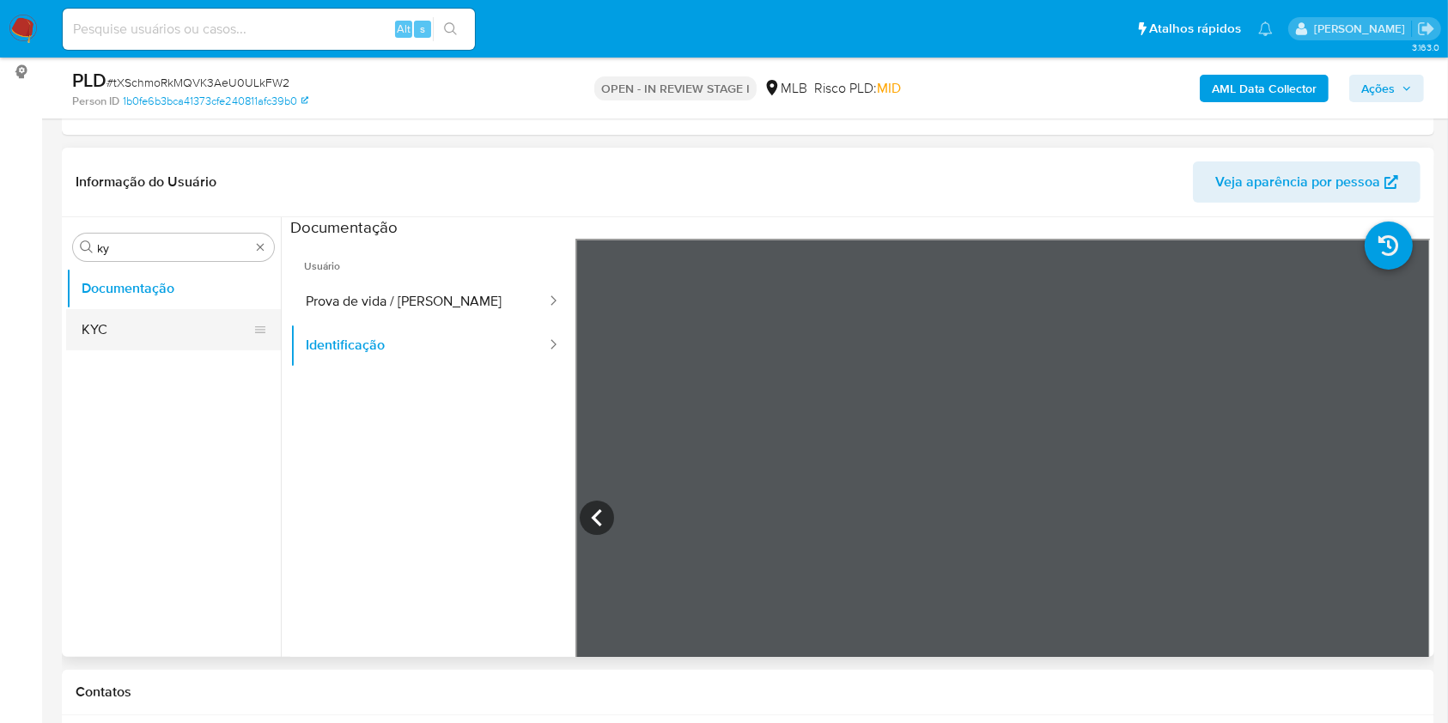
click at [102, 333] on button "KYC" at bounding box center [166, 329] width 201 height 41
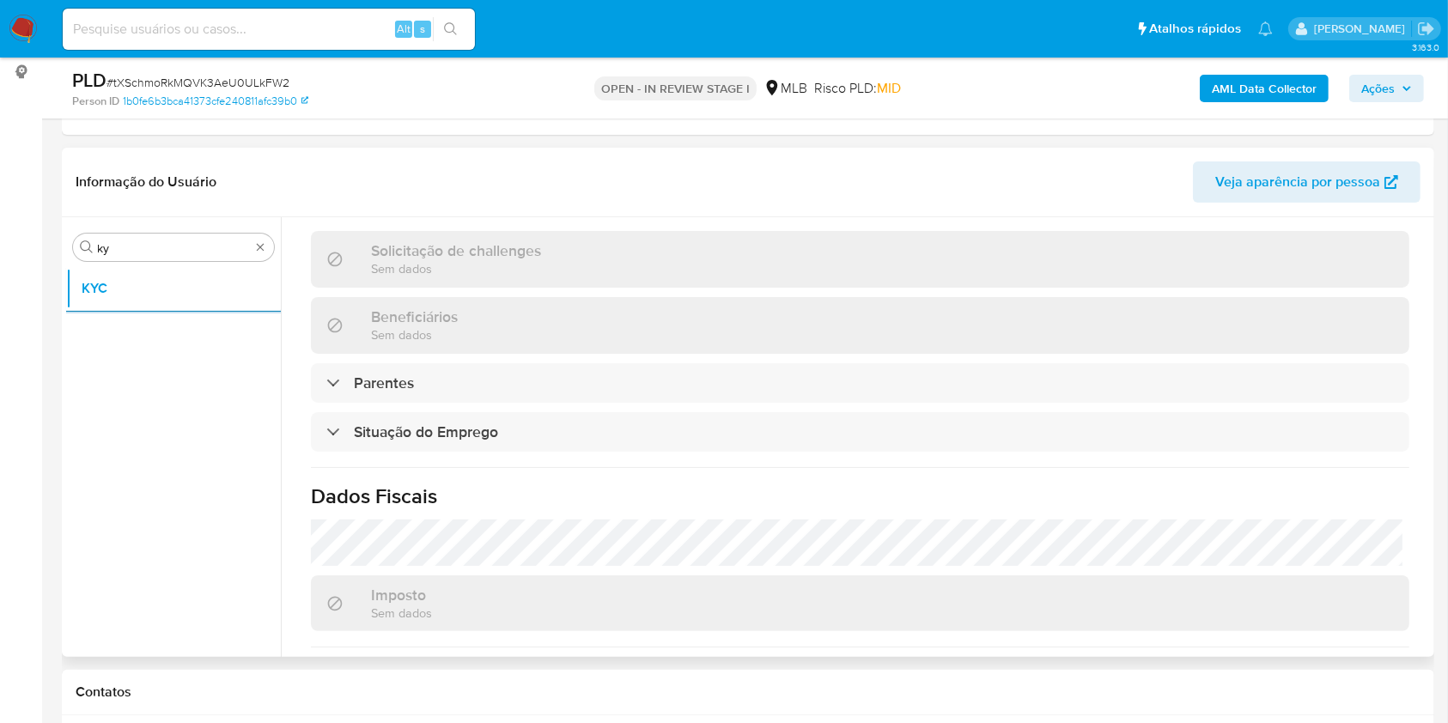
scroll to position [747, 0]
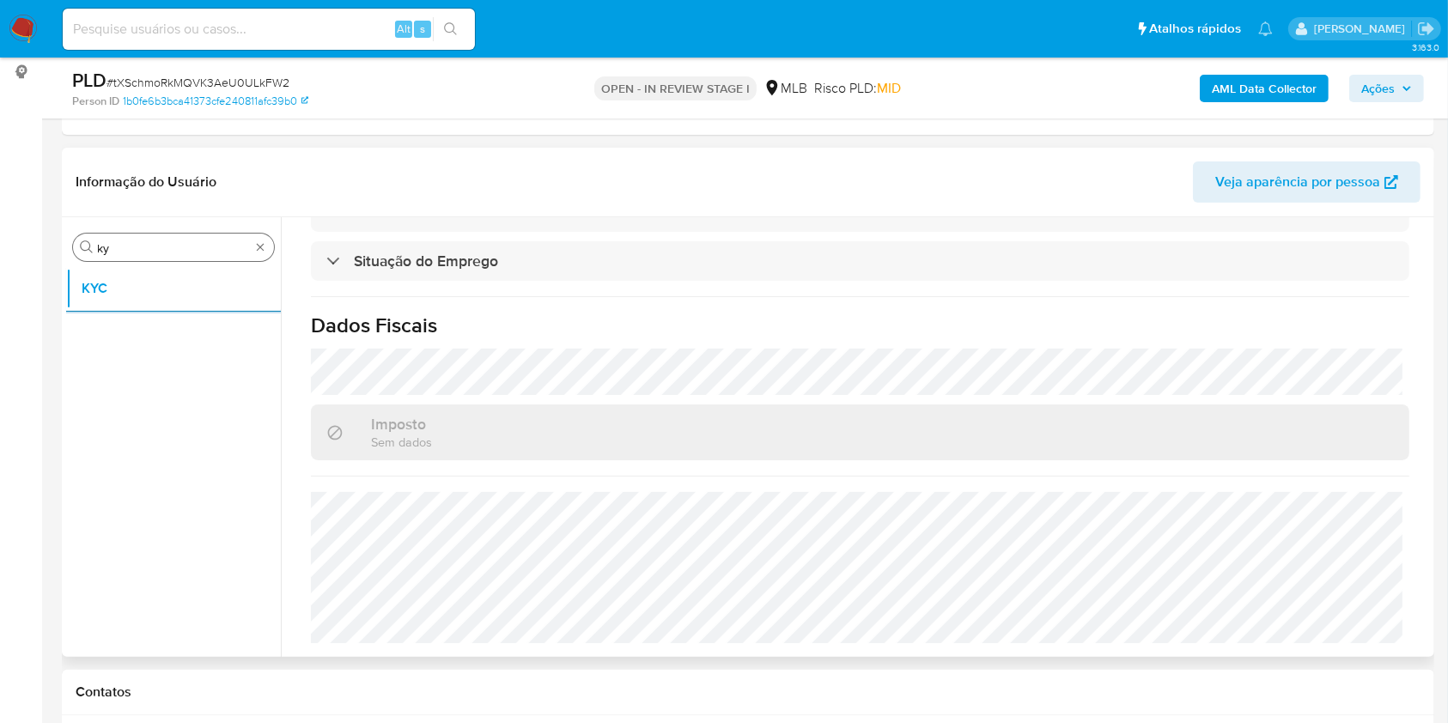
click at [191, 237] on div "Procurar ky" at bounding box center [173, 247] width 201 height 27
drag, startPoint x: 191, startPoint y: 237, endPoint x: 174, endPoint y: 239, distance: 16.4
click at [185, 238] on div "Procurar ky" at bounding box center [173, 247] width 201 height 27
click at [173, 240] on input "ky" at bounding box center [173, 247] width 153 height 15
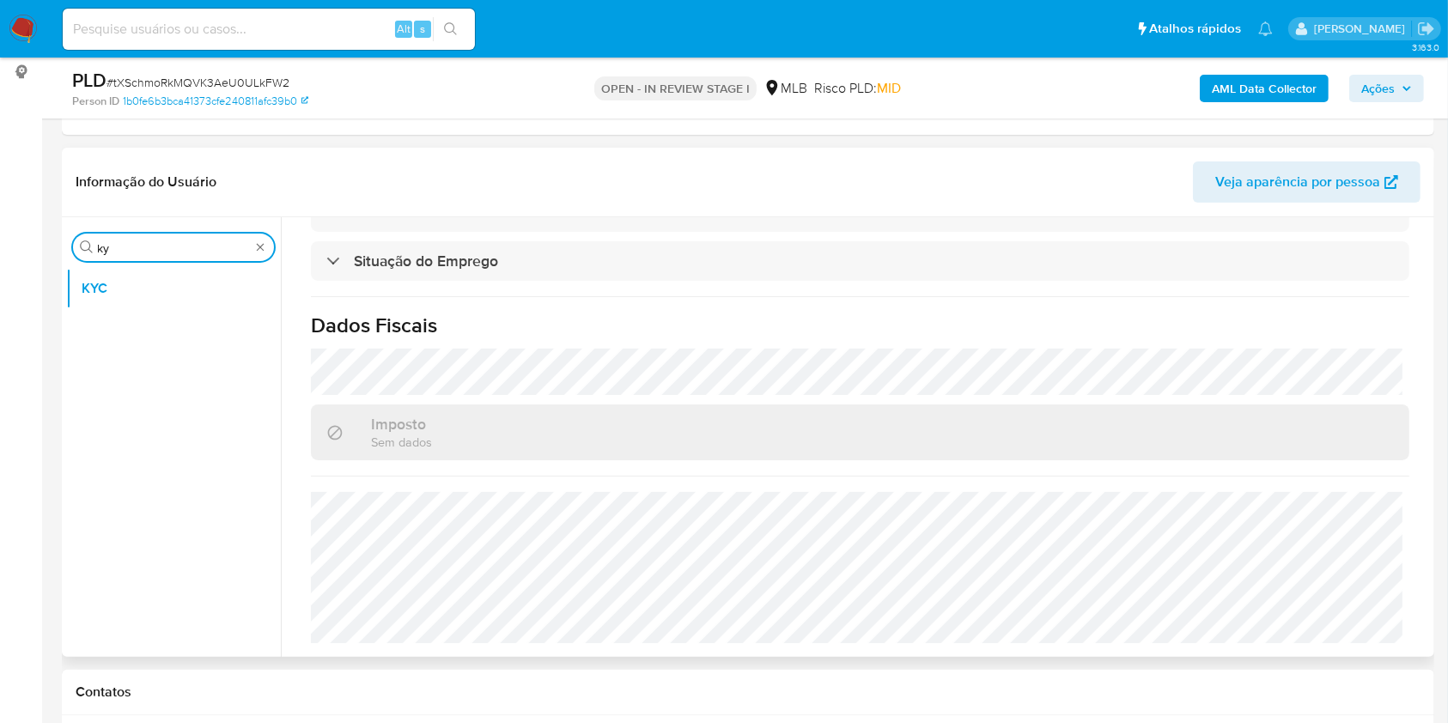
click at [173, 240] on input "ky" at bounding box center [173, 247] width 153 height 15
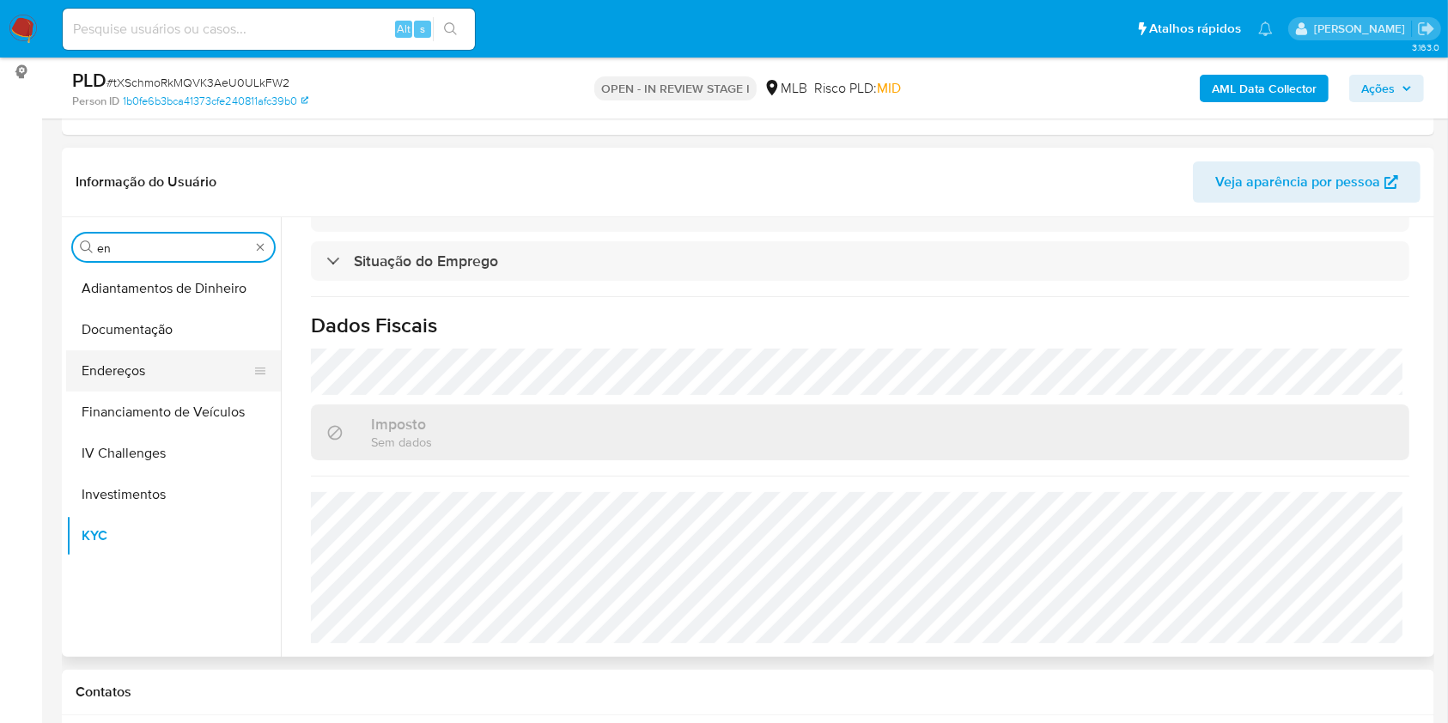
type input "en"
click at [179, 350] on button "Endereços" at bounding box center [166, 370] width 201 height 41
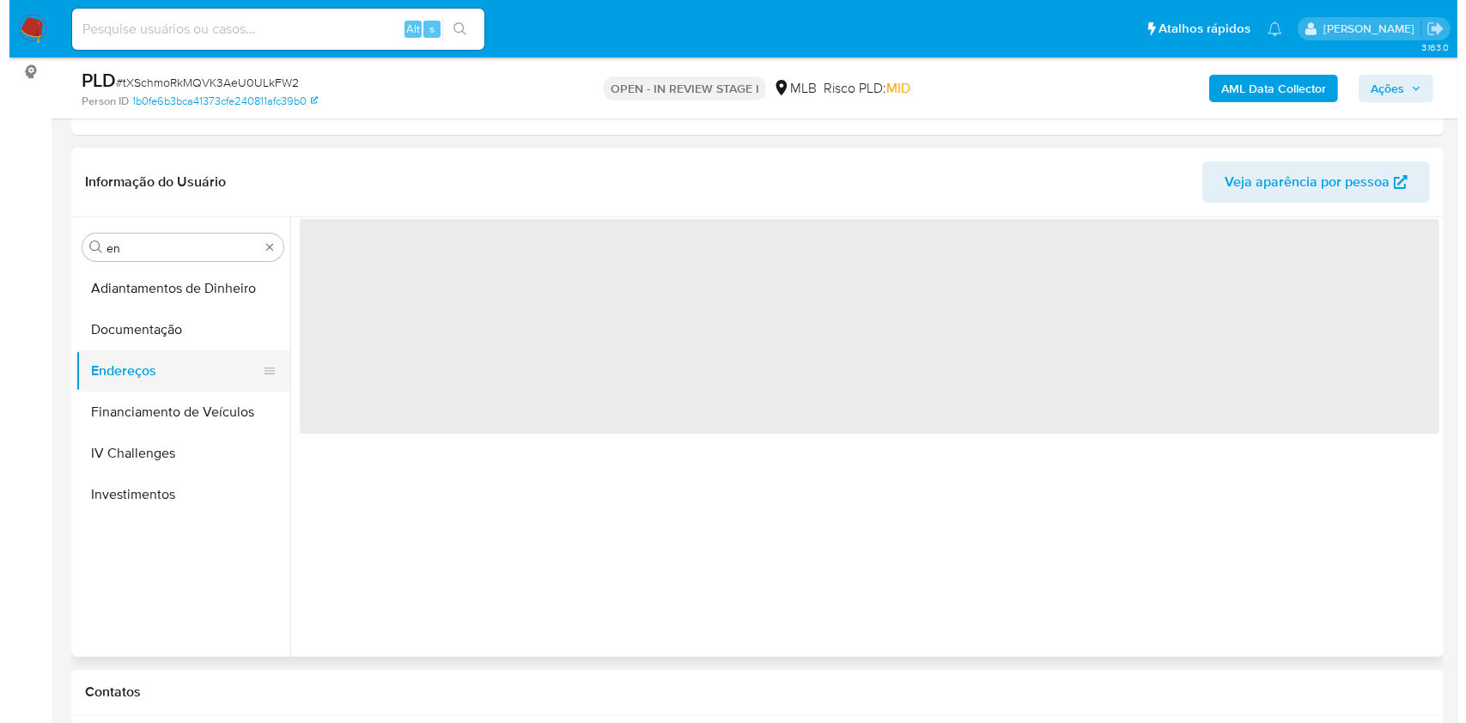
scroll to position [0, 0]
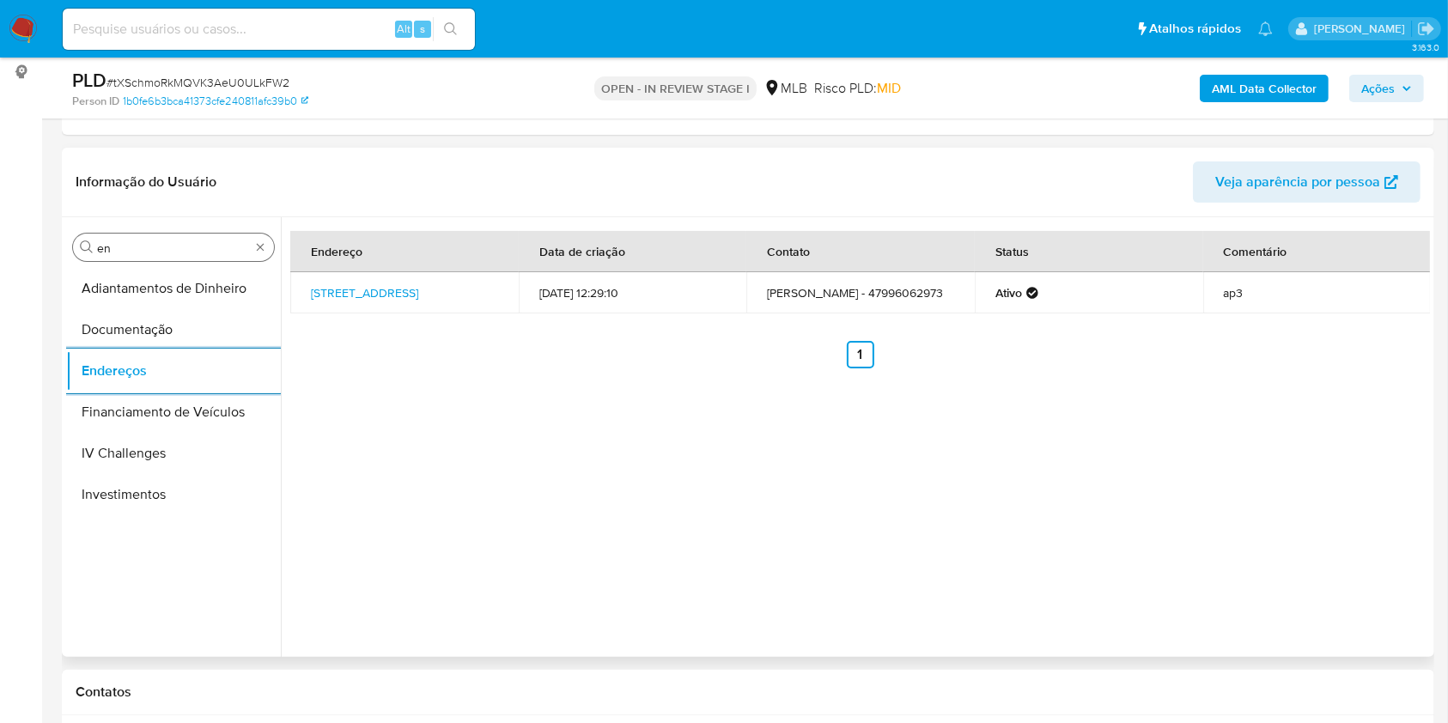
click at [136, 234] on div "Procurar en" at bounding box center [173, 247] width 201 height 27
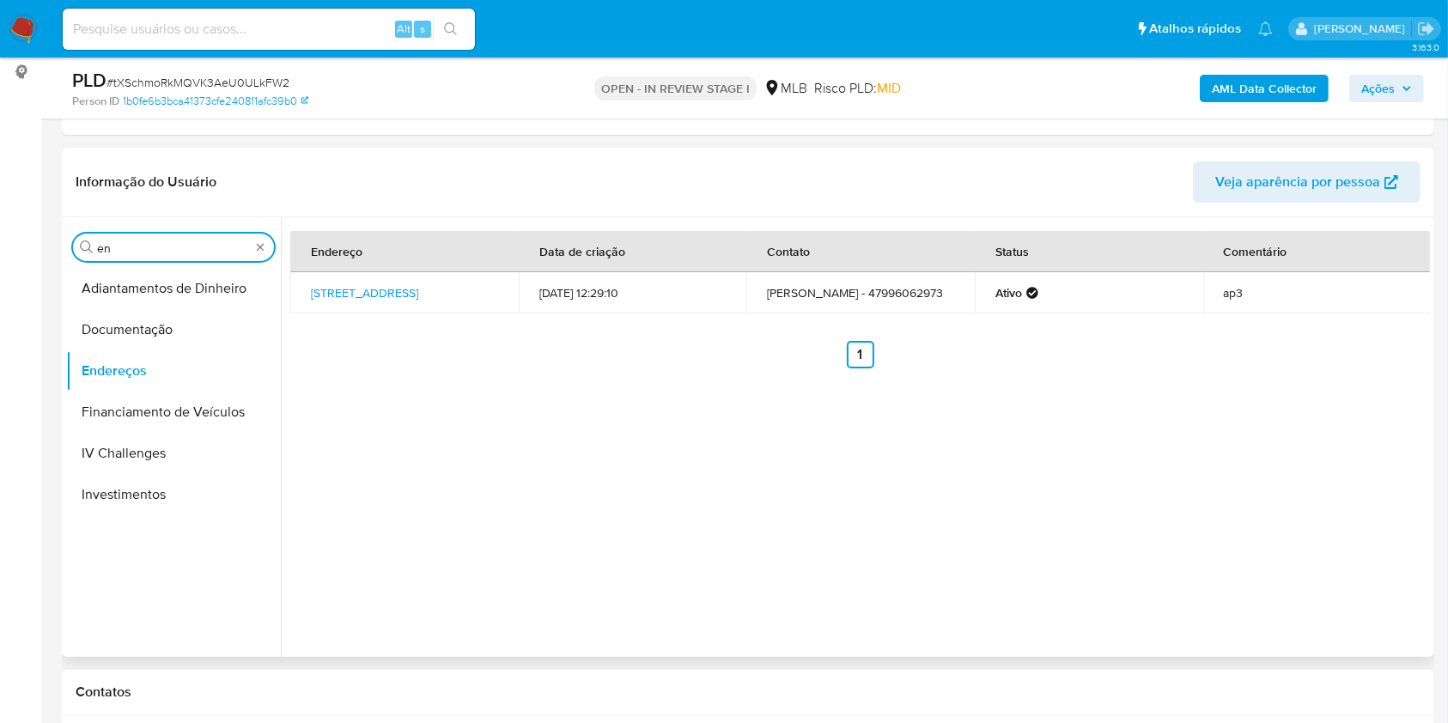
click at [130, 251] on input "en" at bounding box center [173, 247] width 153 height 15
type input "ge"
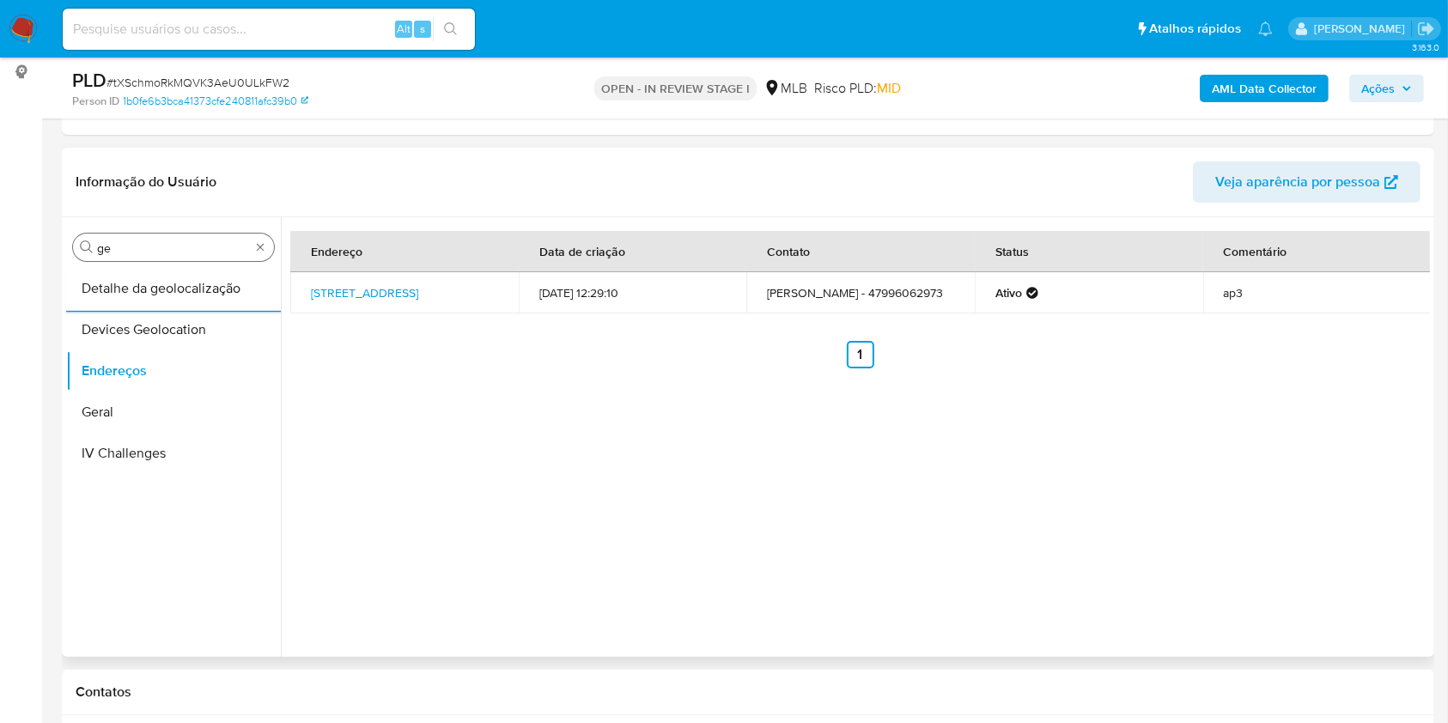
click at [93, 293] on button "Detalhe da geolocalização" at bounding box center [173, 288] width 215 height 41
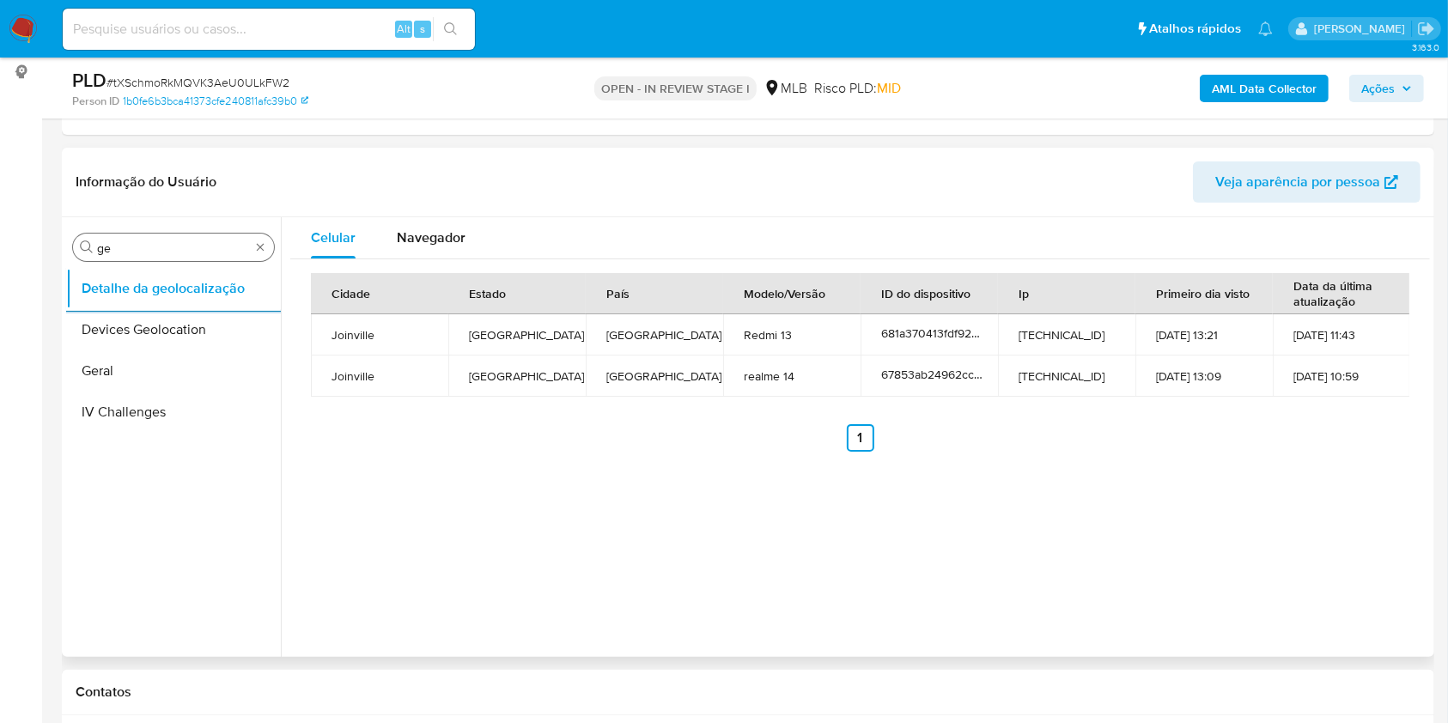
click at [197, 234] on div "Procurar ge" at bounding box center [173, 247] width 201 height 27
click at [163, 240] on input "ge" at bounding box center [173, 247] width 153 height 15
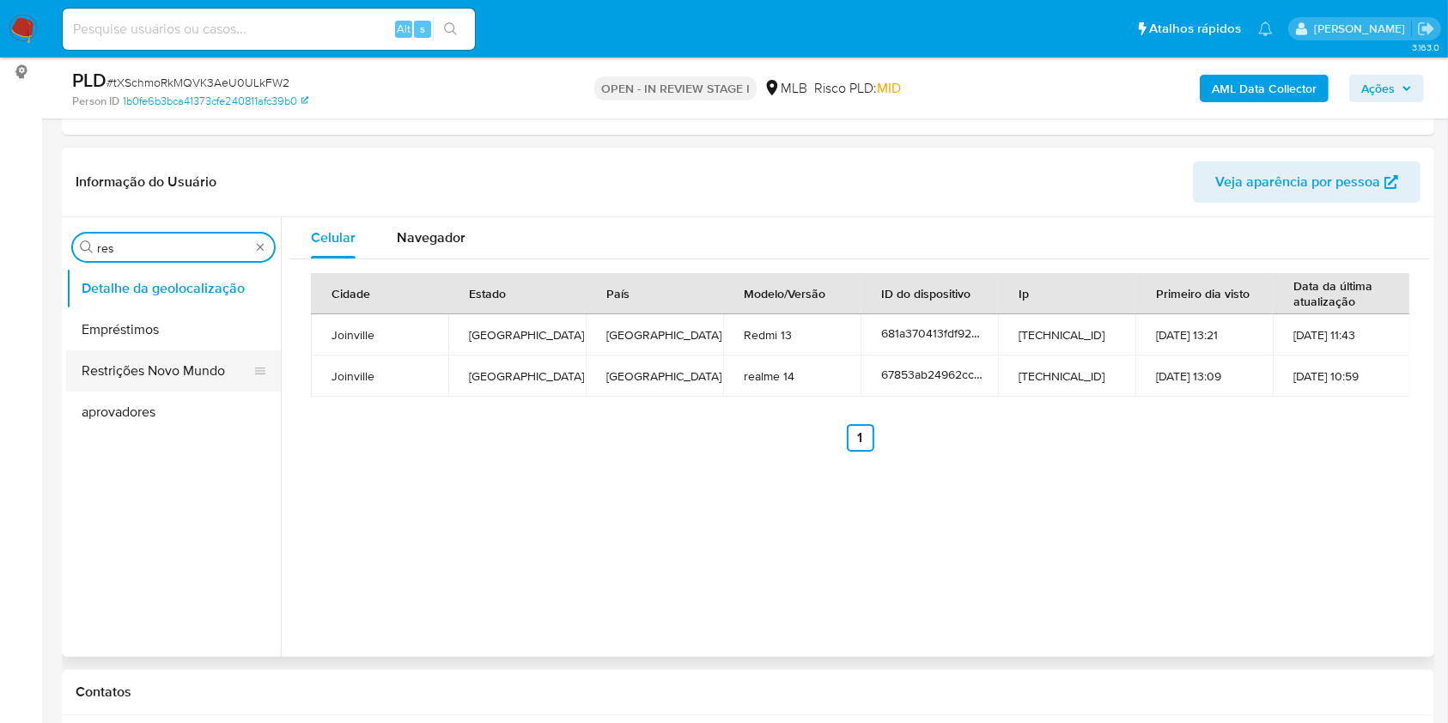
type input "res"
click at [131, 379] on button "Restrições Novo Mundo" at bounding box center [166, 370] width 201 height 41
click at [112, 352] on button "Restrições Novo Mundo" at bounding box center [166, 370] width 201 height 41
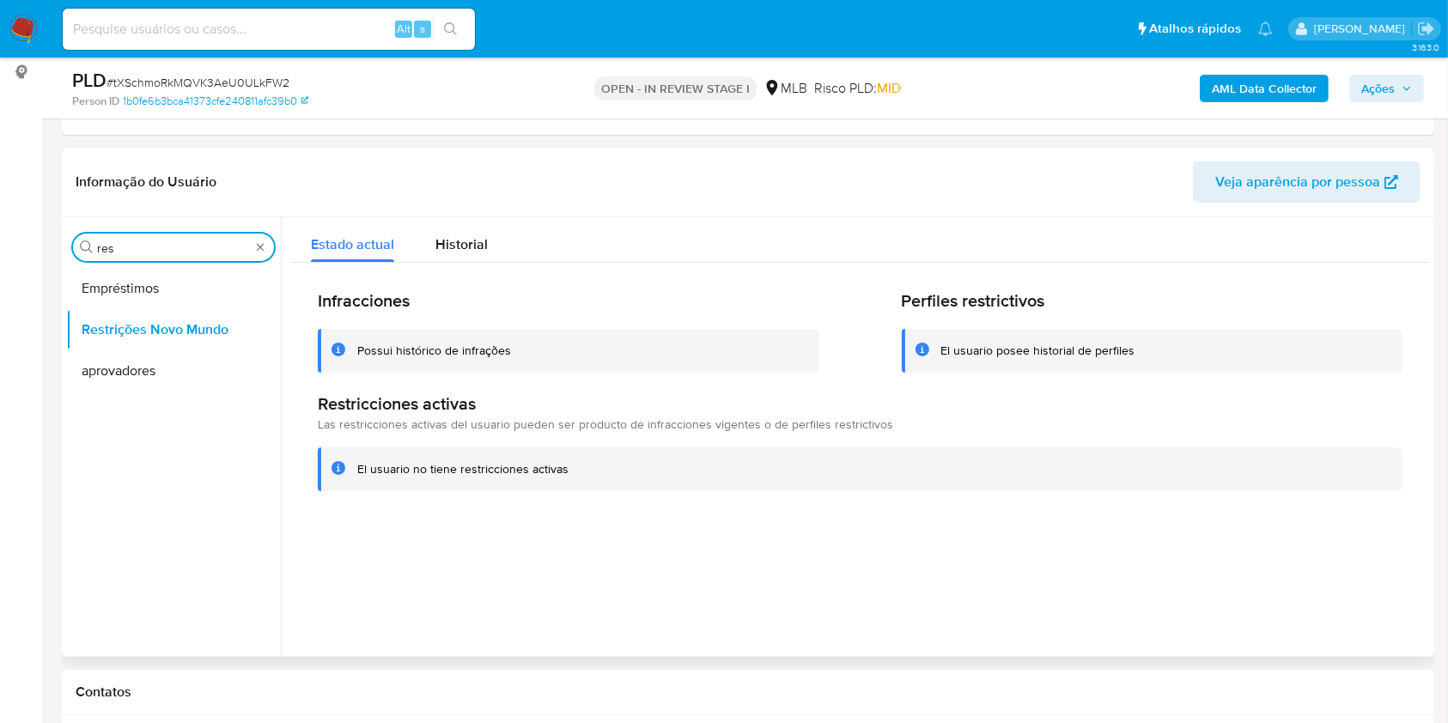
click at [126, 247] on input "res" at bounding box center [173, 247] width 153 height 15
click at [125, 247] on input "res" at bounding box center [173, 247] width 153 height 15
type input "po"
click at [96, 301] on button "Dispositivos Point" at bounding box center [173, 288] width 215 height 41
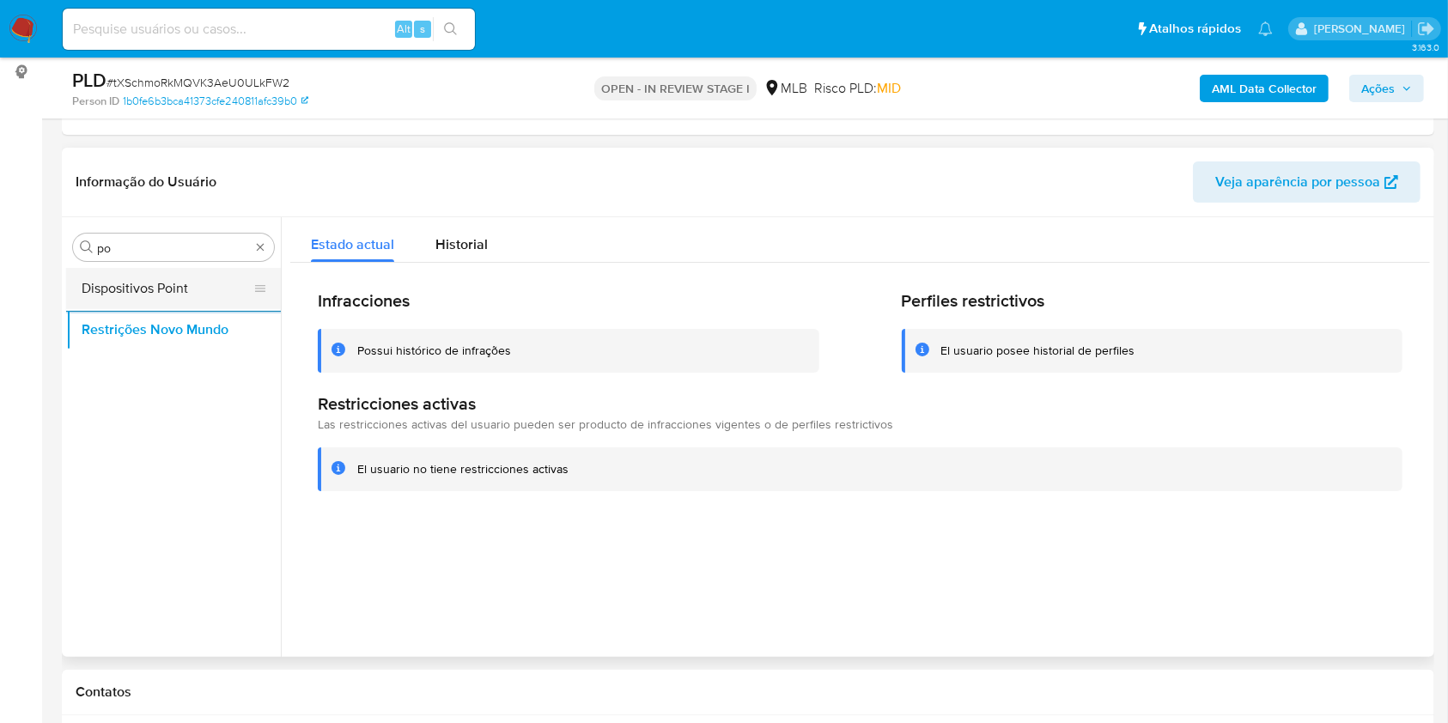
drag, startPoint x: 112, startPoint y: 293, endPoint x: 234, endPoint y: 266, distance: 124.8
click at [112, 295] on button "Dispositivos Point" at bounding box center [166, 288] width 201 height 41
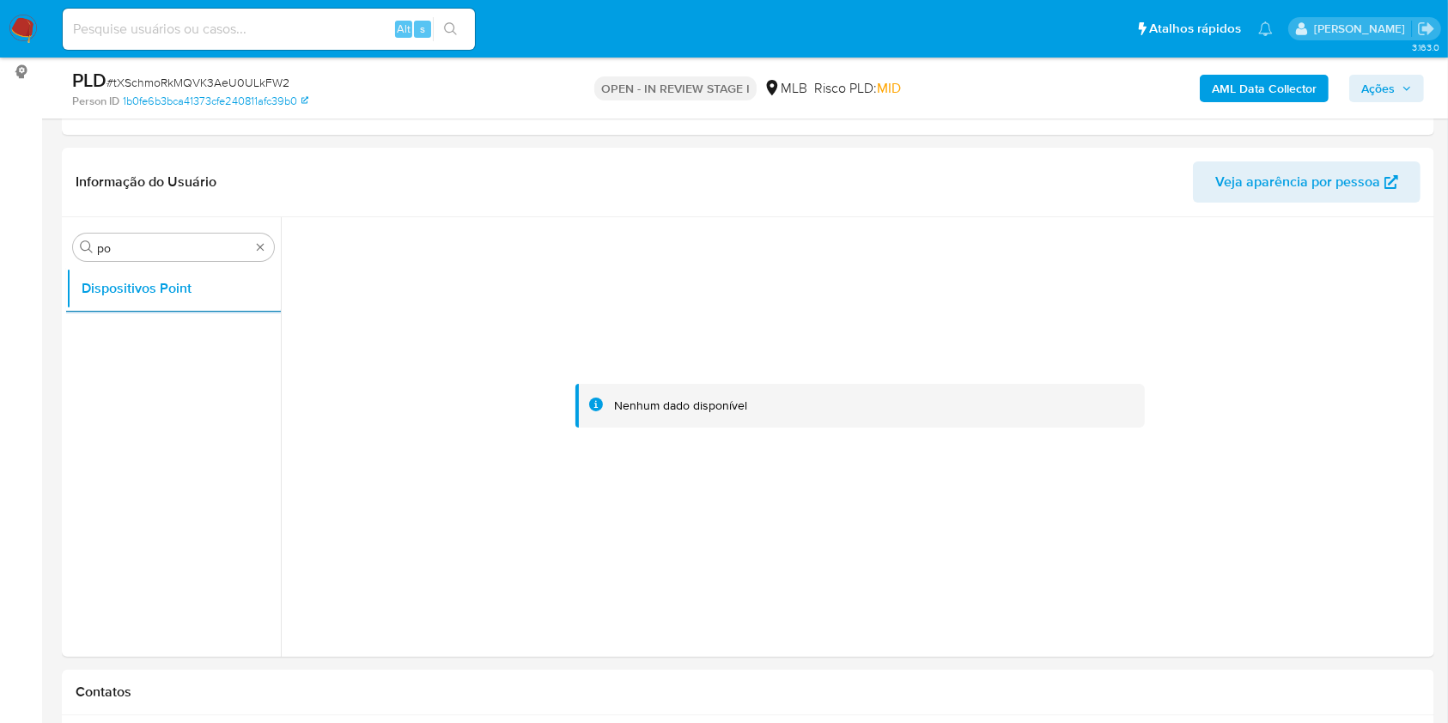
click at [1299, 95] on b "AML Data Collector" at bounding box center [1264, 88] width 105 height 27
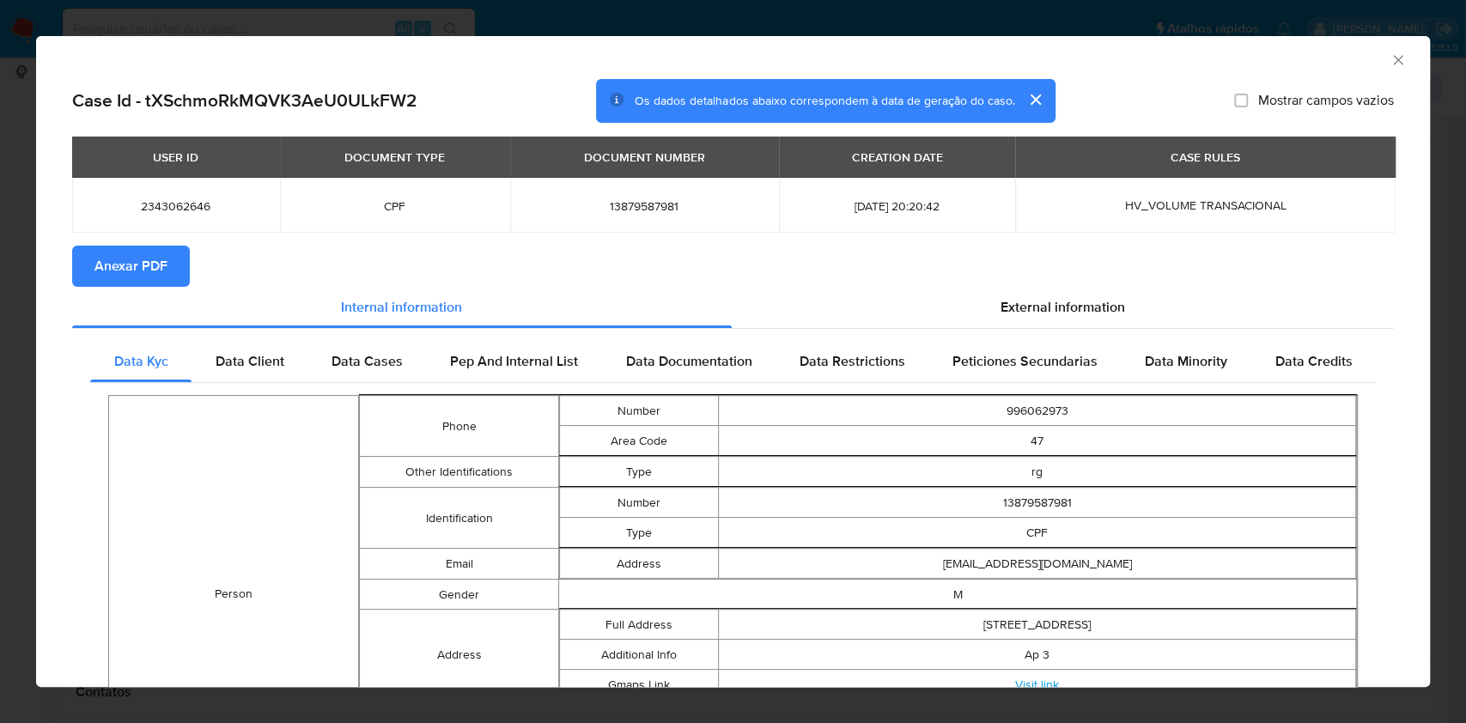
click at [112, 271] on span "Anexar PDF" at bounding box center [130, 266] width 73 height 38
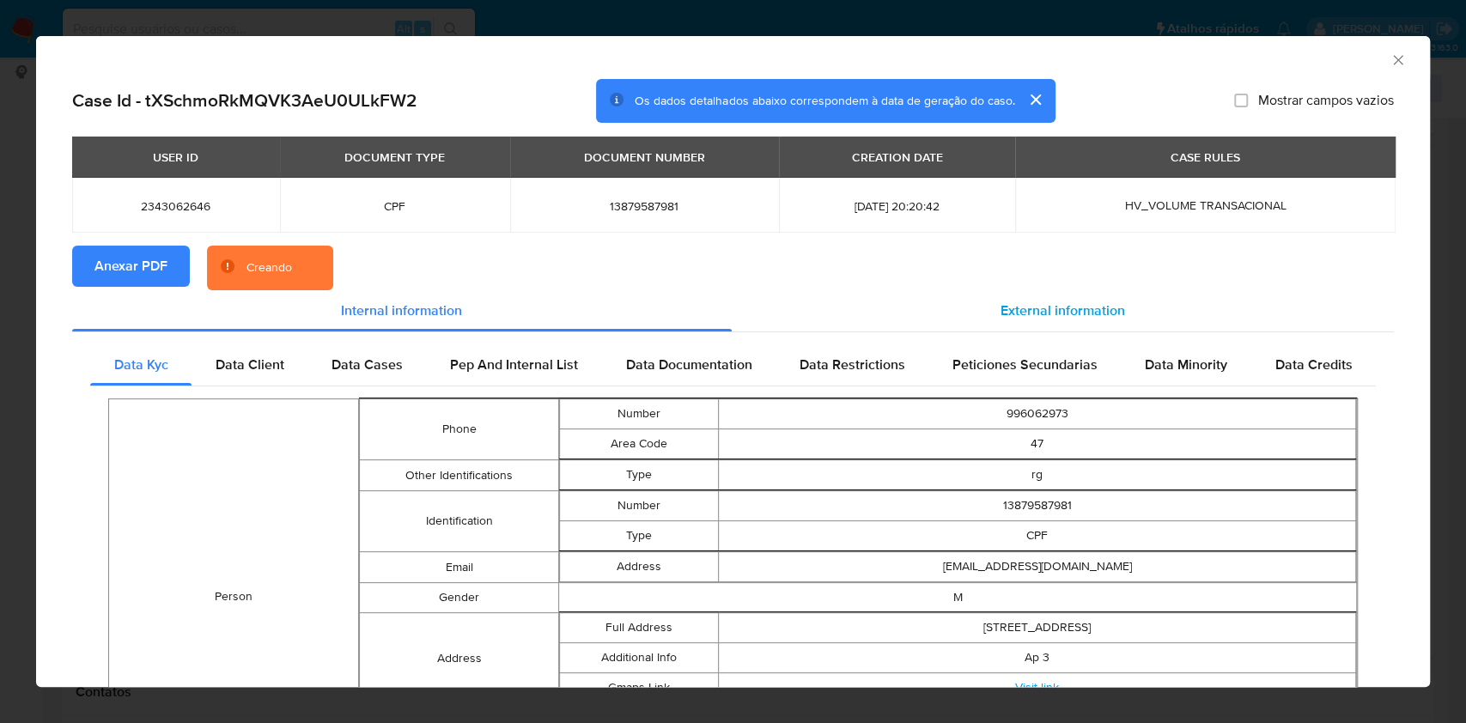
click at [1061, 315] on span "External information" at bounding box center [1063, 311] width 125 height 20
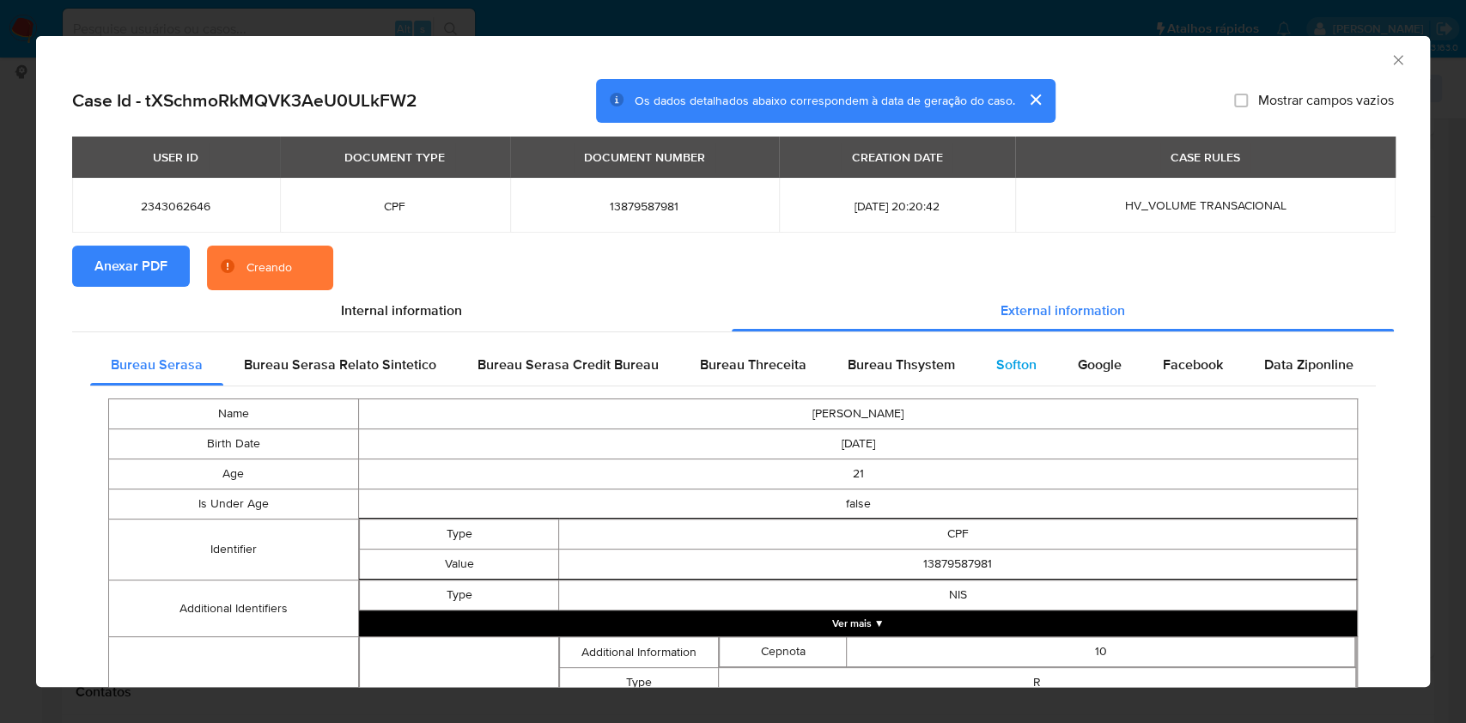
click at [1018, 370] on span "Softon" at bounding box center [1016, 365] width 40 height 20
click at [915, 362] on span "Bureau Thsystem" at bounding box center [901, 365] width 107 height 20
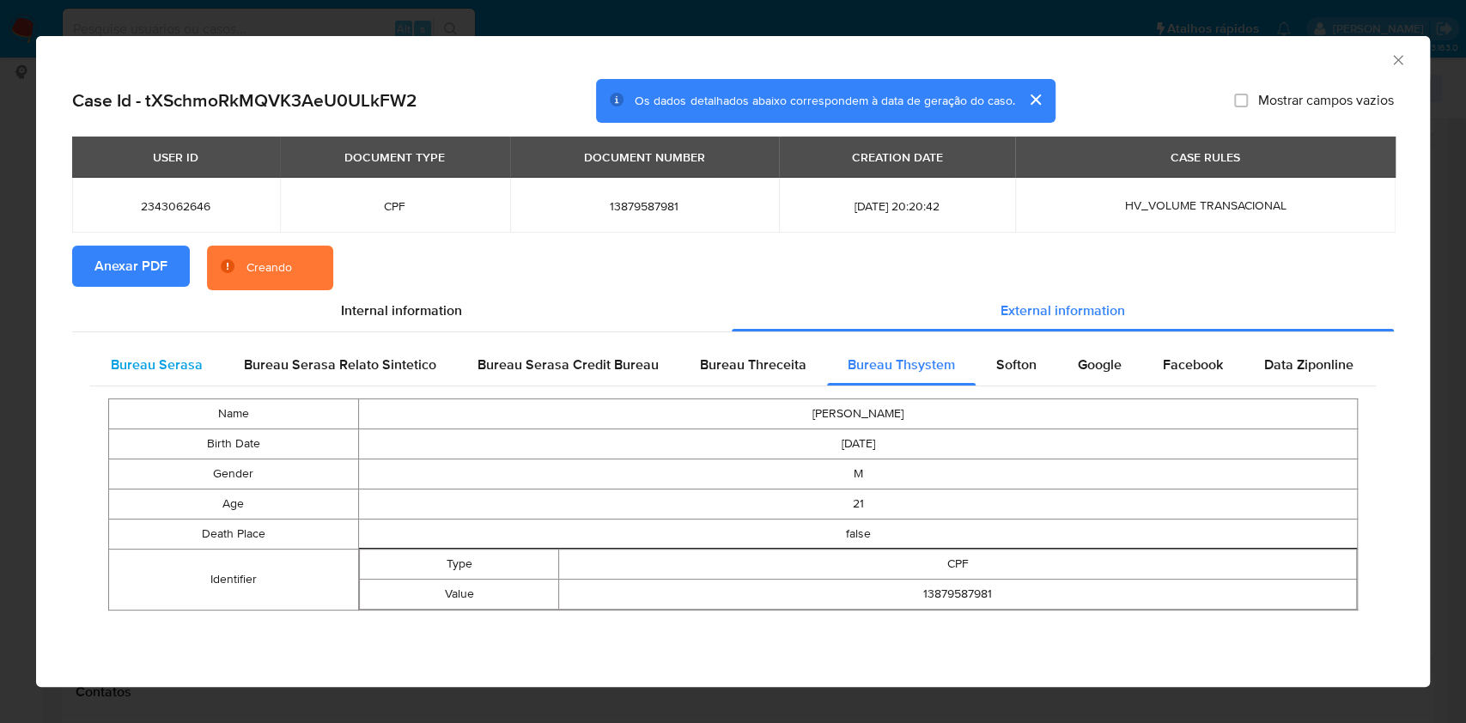
click at [187, 374] on div "Bureau Serasa" at bounding box center [156, 364] width 133 height 41
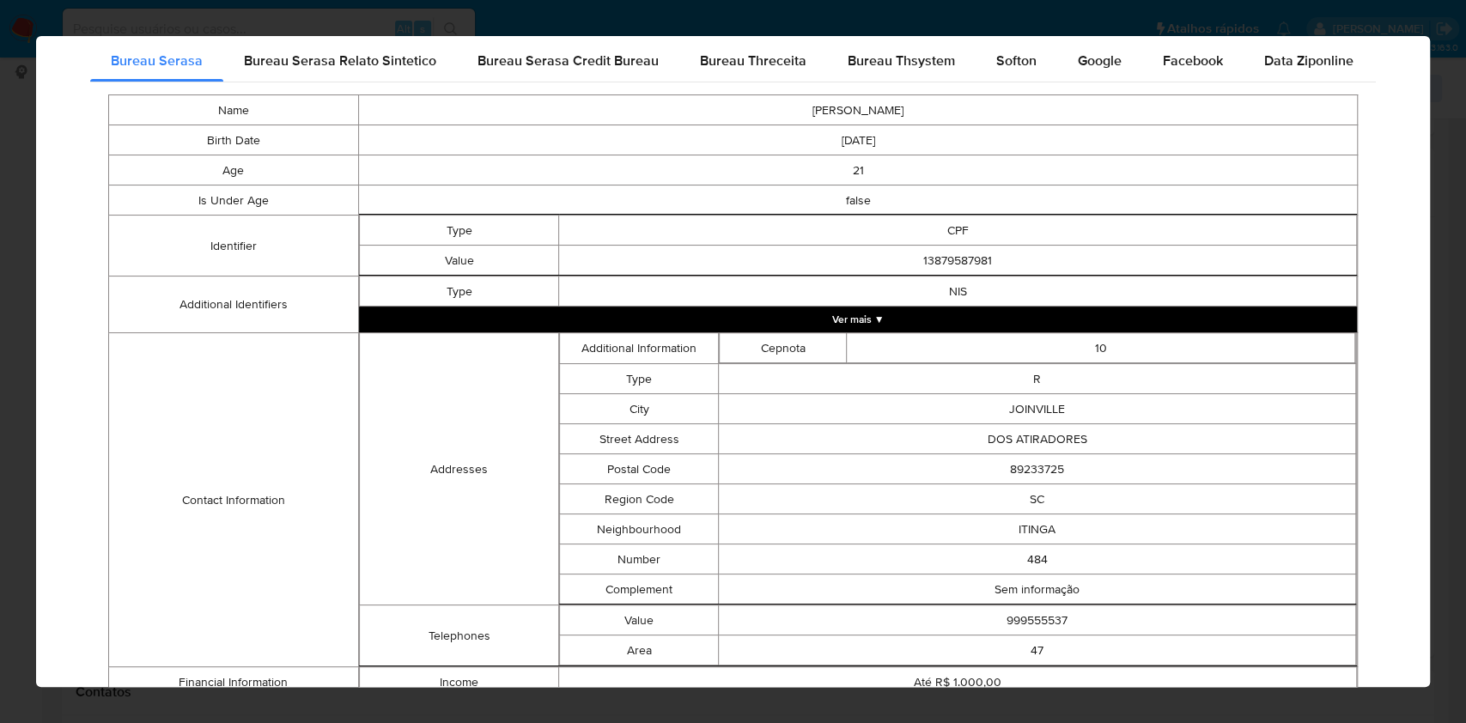
scroll to position [426, 0]
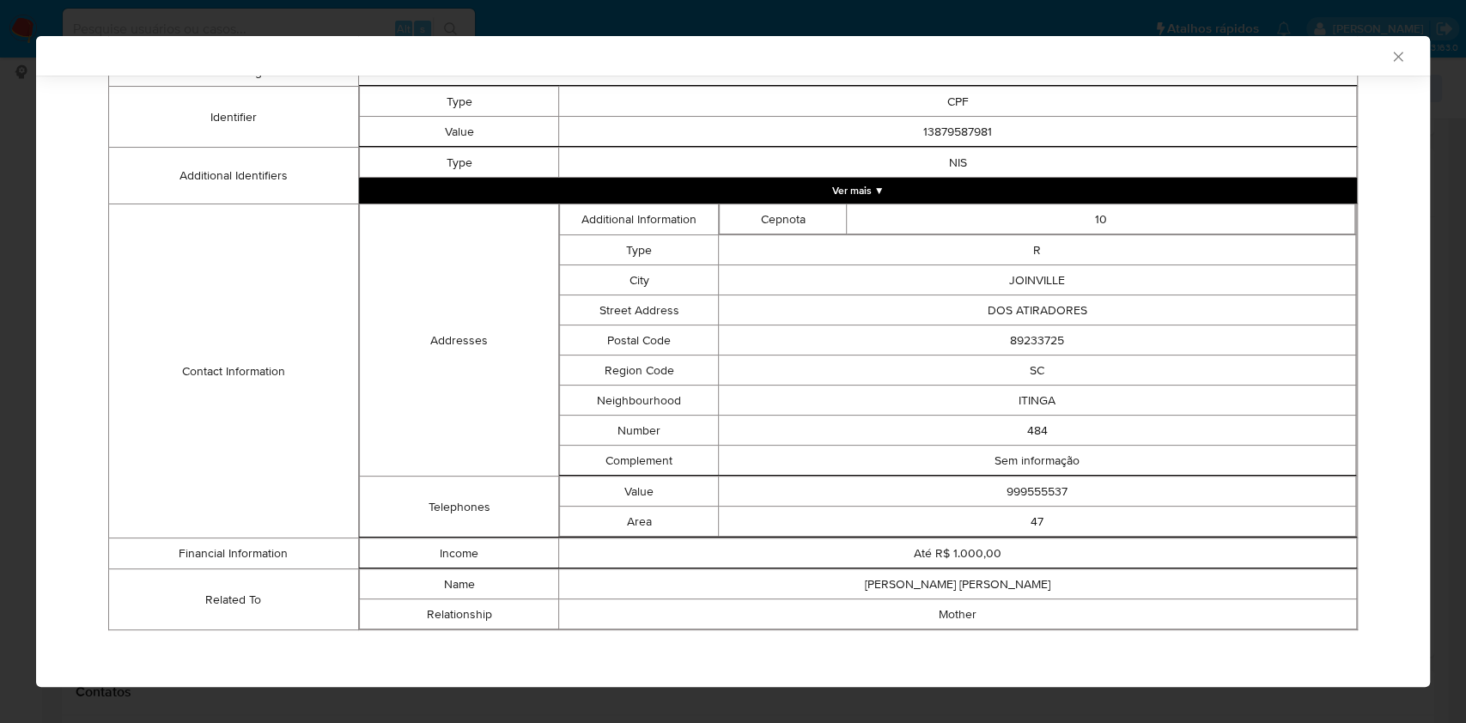
click at [1, 250] on div "AML Data Collector Case Id - tXSchmoRkMQVK3AeU0ULkFW2 Os dados detalhados abaix…" at bounding box center [733, 361] width 1466 height 723
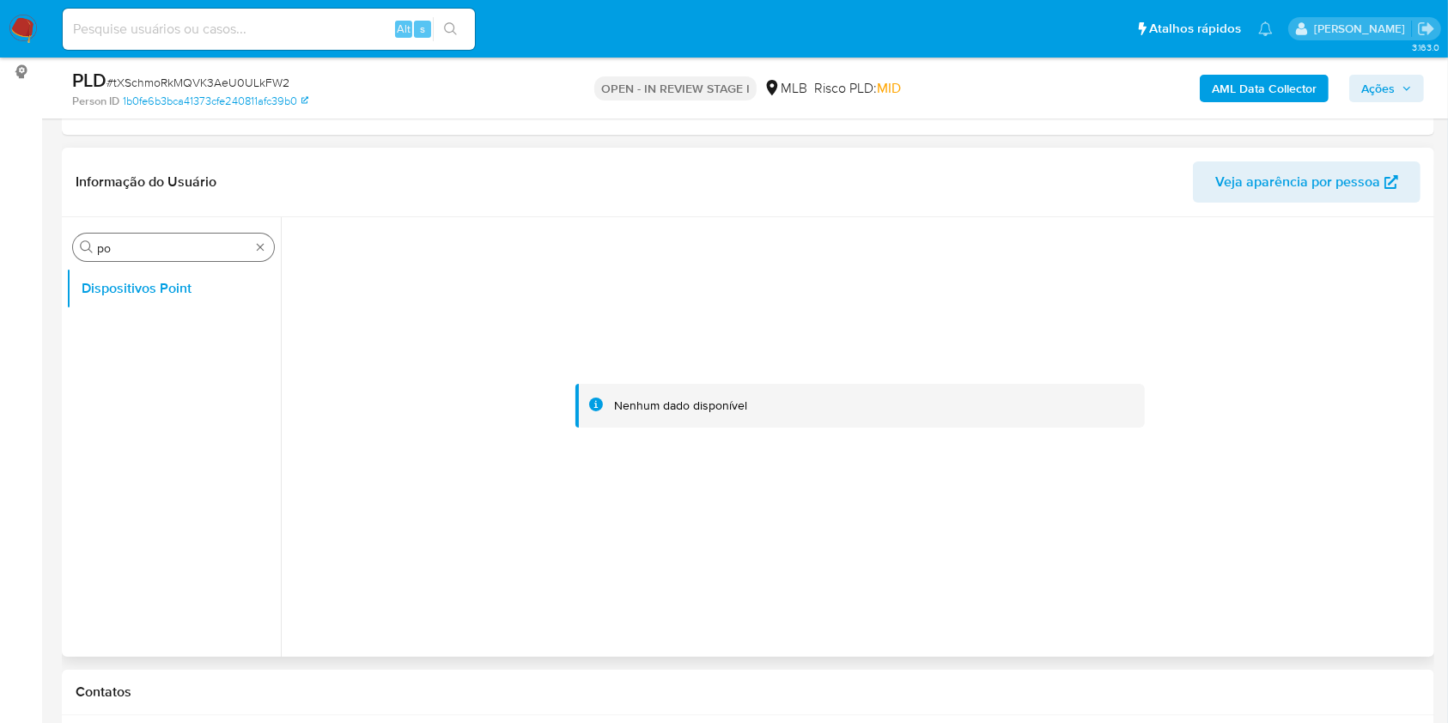
click at [267, 244] on div "Procurar po" at bounding box center [173, 247] width 201 height 27
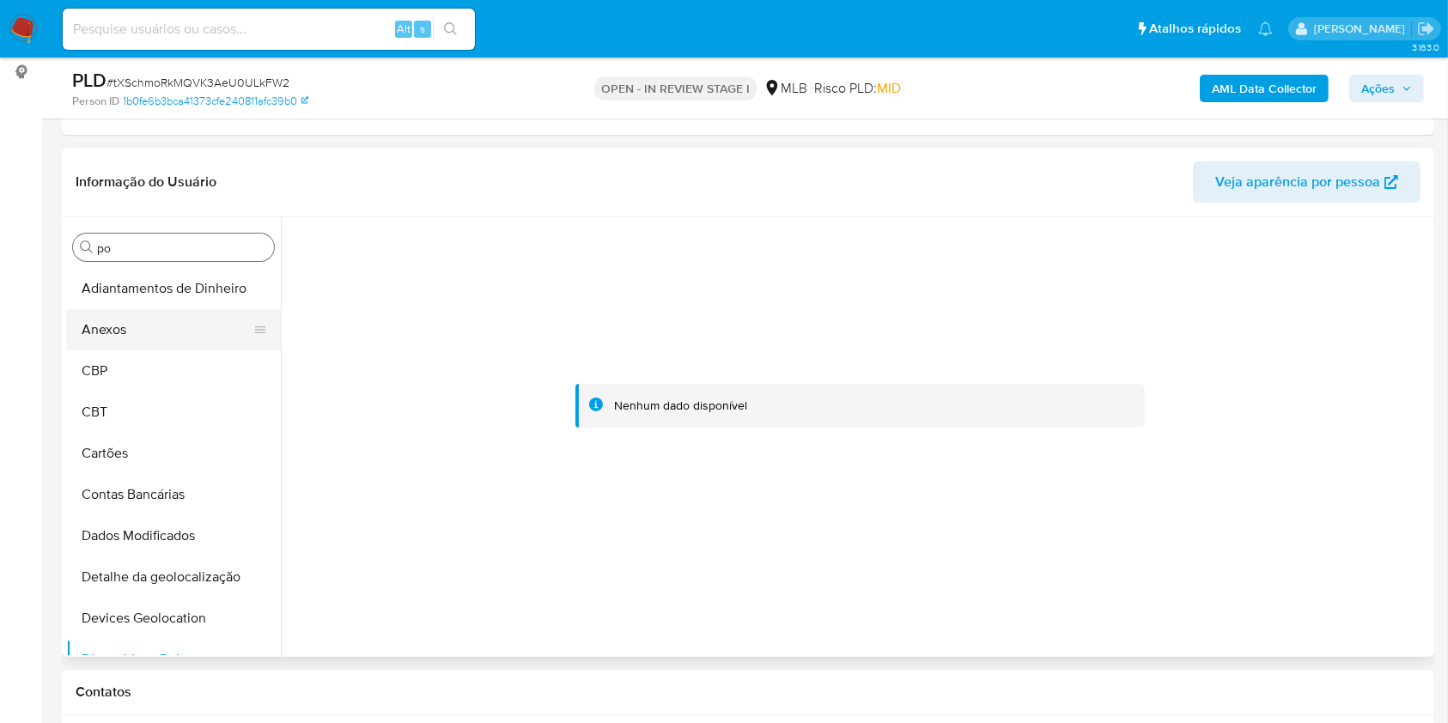
click at [154, 325] on button "Anexos" at bounding box center [166, 329] width 201 height 41
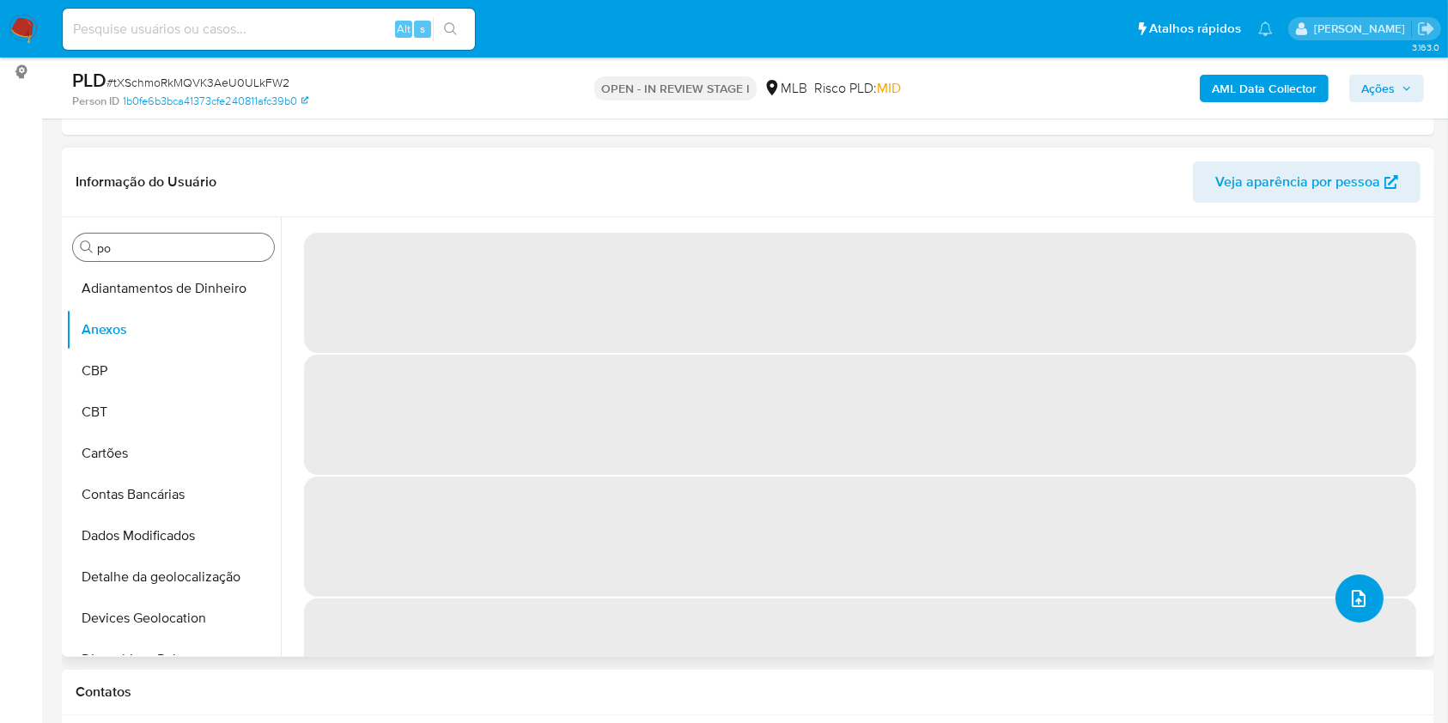
click at [1374, 600] on button "upload-file" at bounding box center [1359, 599] width 48 height 48
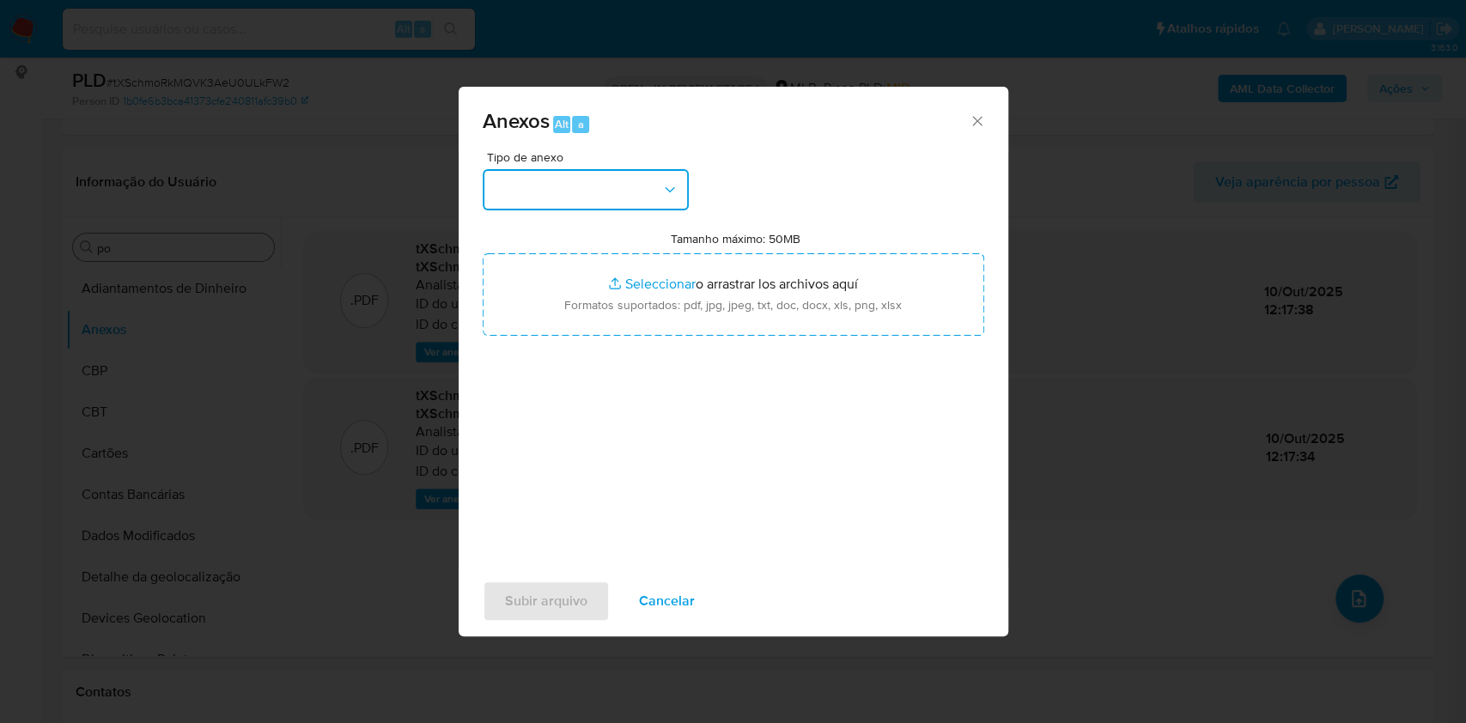
click at [589, 190] on button "button" at bounding box center [586, 189] width 206 height 41
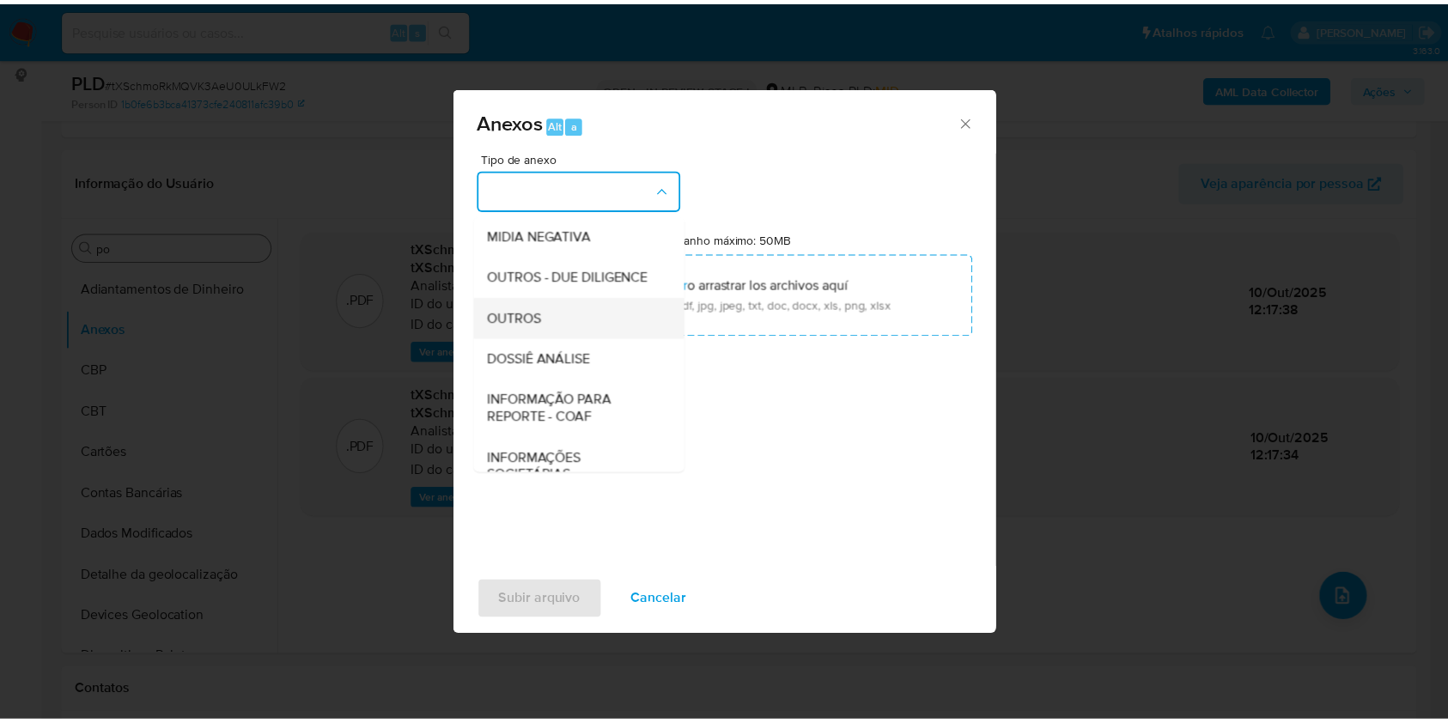
scroll to position [264, 0]
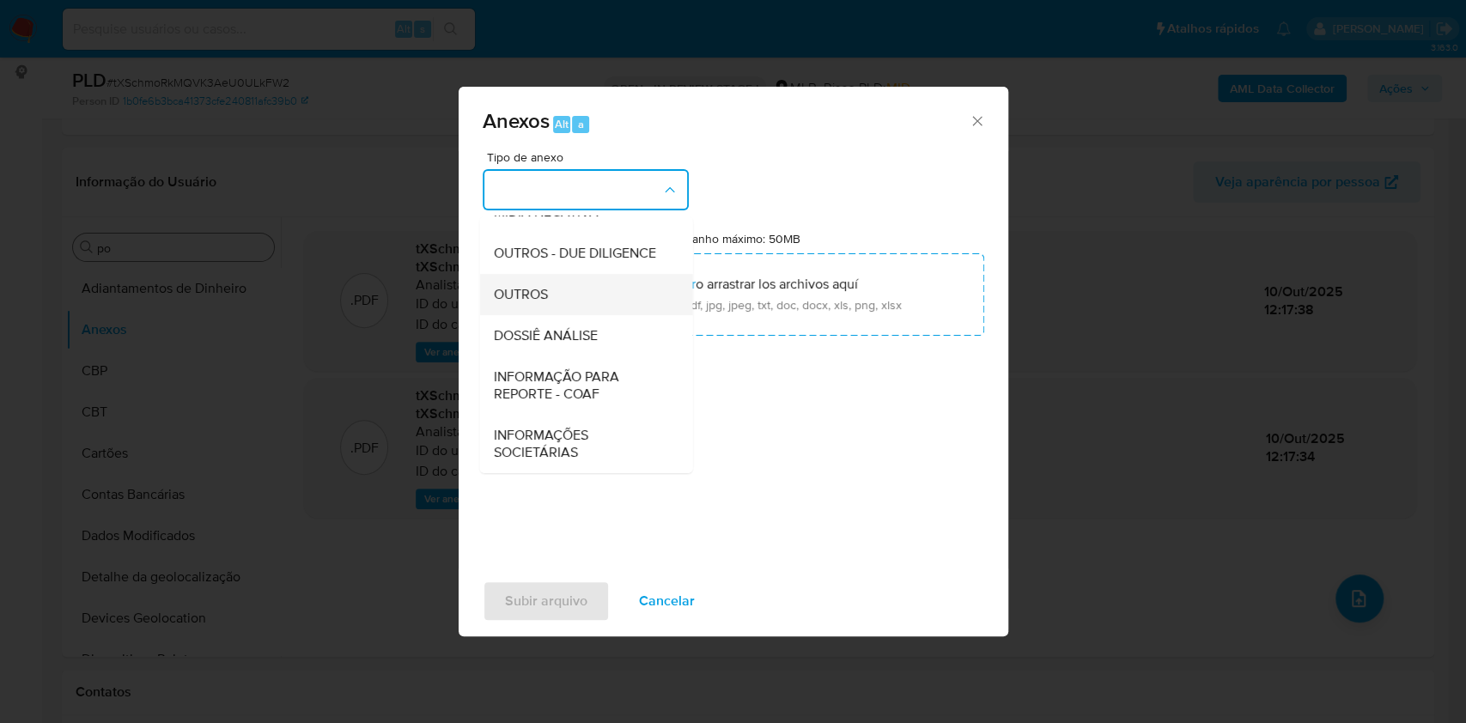
click at [527, 299] on span "OUTROS" at bounding box center [520, 294] width 54 height 17
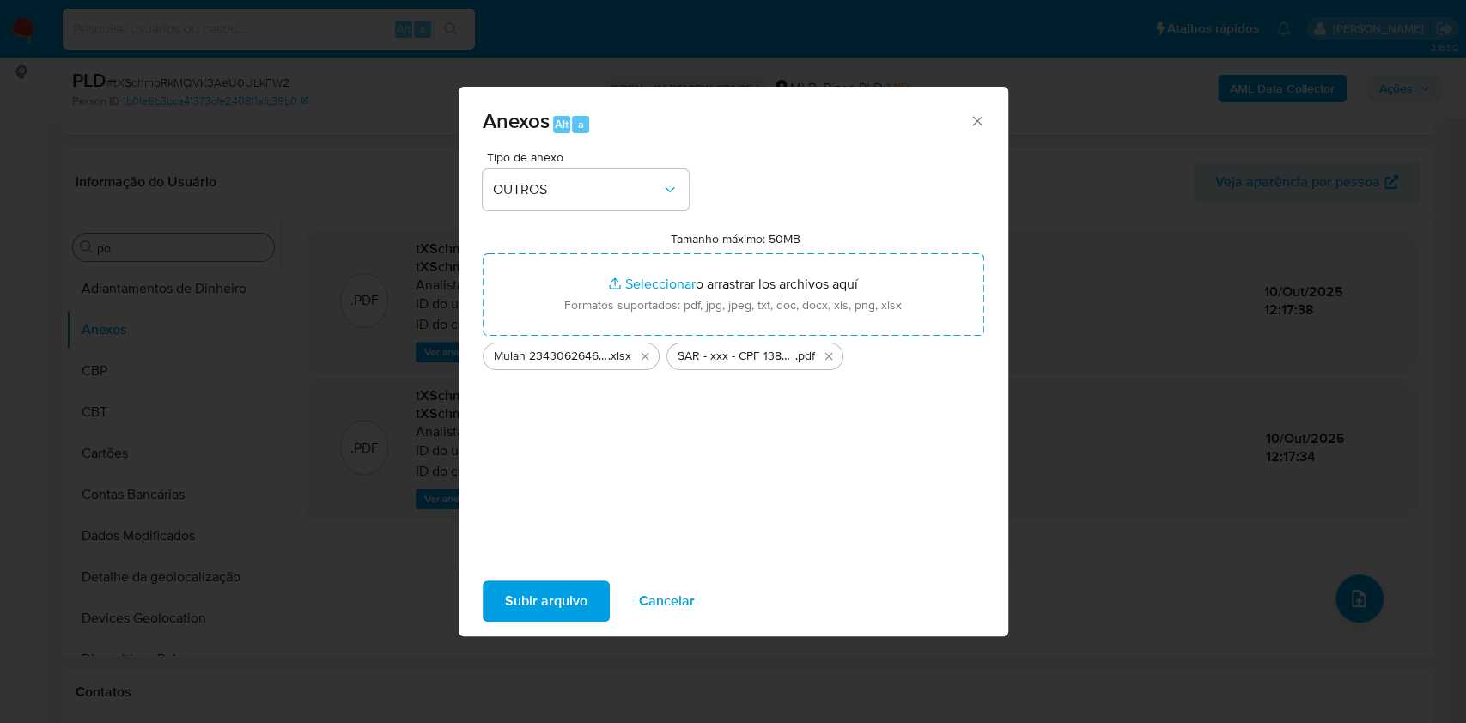
click at [545, 585] on span "Subir arquivo" at bounding box center [546, 601] width 82 height 38
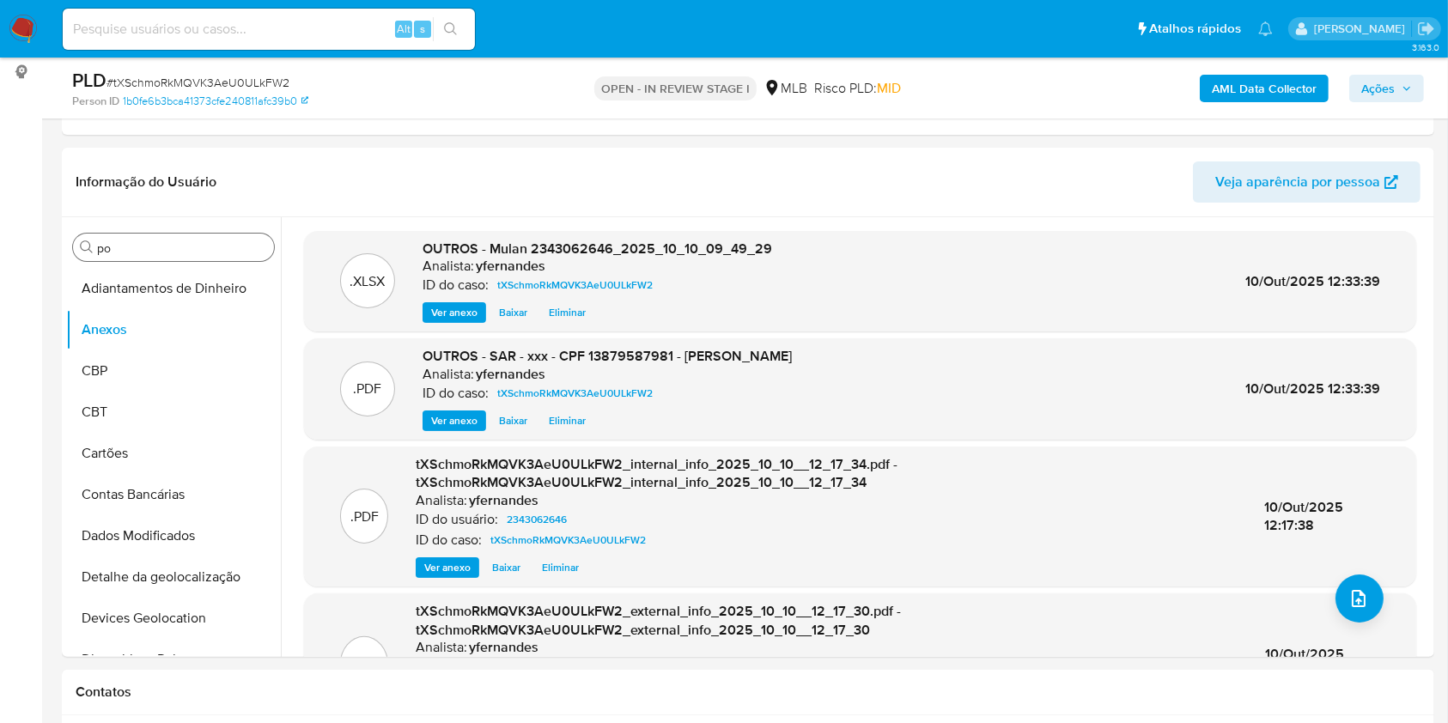
click at [1388, 94] on span "Ações" at bounding box center [1377, 88] width 33 height 27
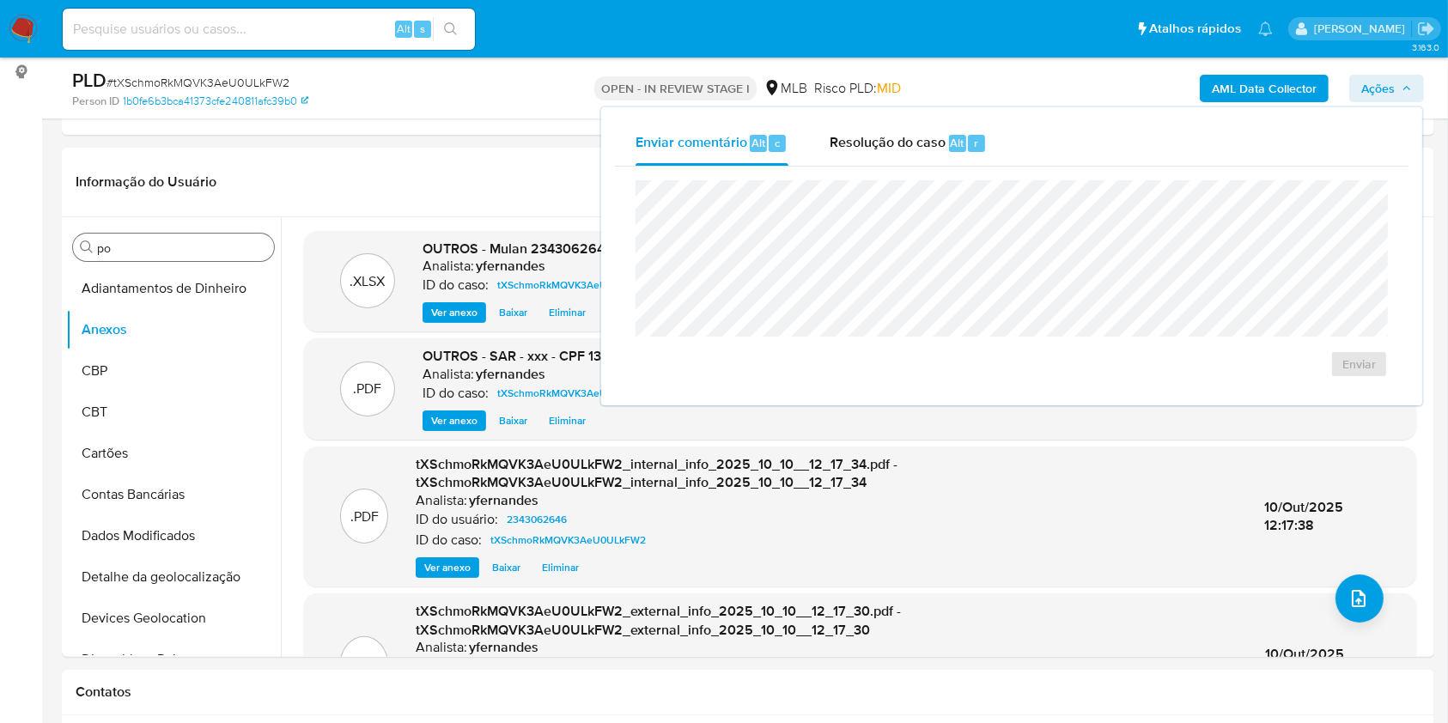
click at [907, 102] on div "OPEN - IN REVIEW STAGE I MLB Risco PLD: MID" at bounding box center [748, 88] width 446 height 40
click at [897, 167] on header "Informação do Usuário Veja aparência por pessoa" at bounding box center [748, 181] width 1345 height 41
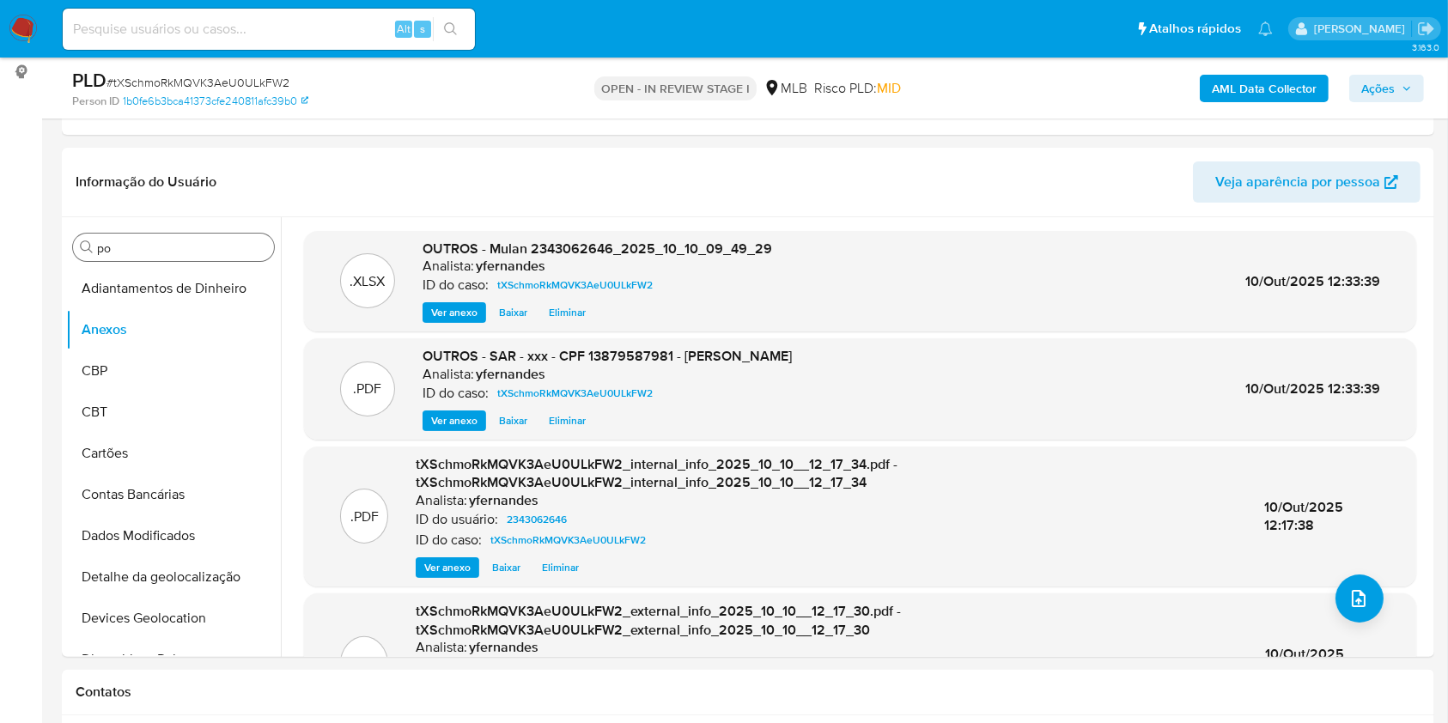
click at [1363, 100] on span "Ações" at bounding box center [1377, 88] width 33 height 27
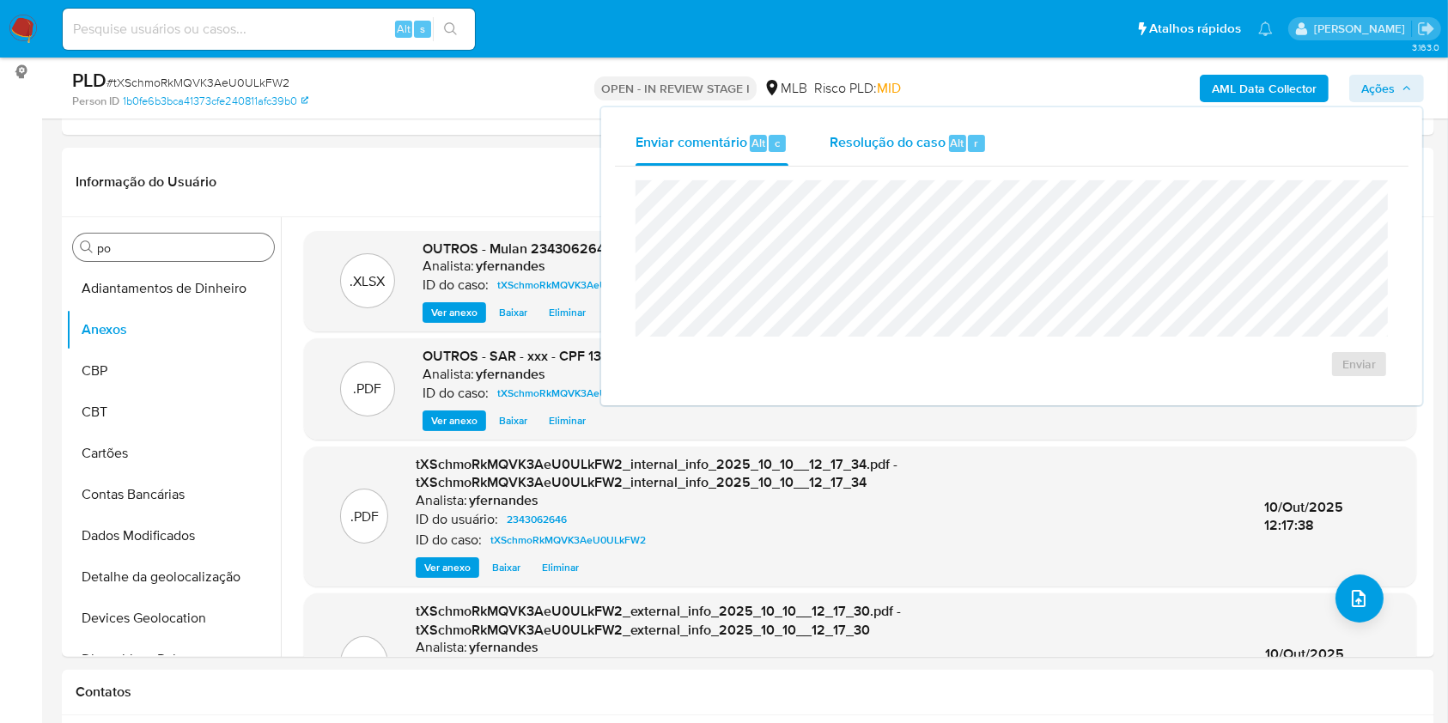
click at [943, 134] on span "Resolução do caso" at bounding box center [888, 142] width 116 height 20
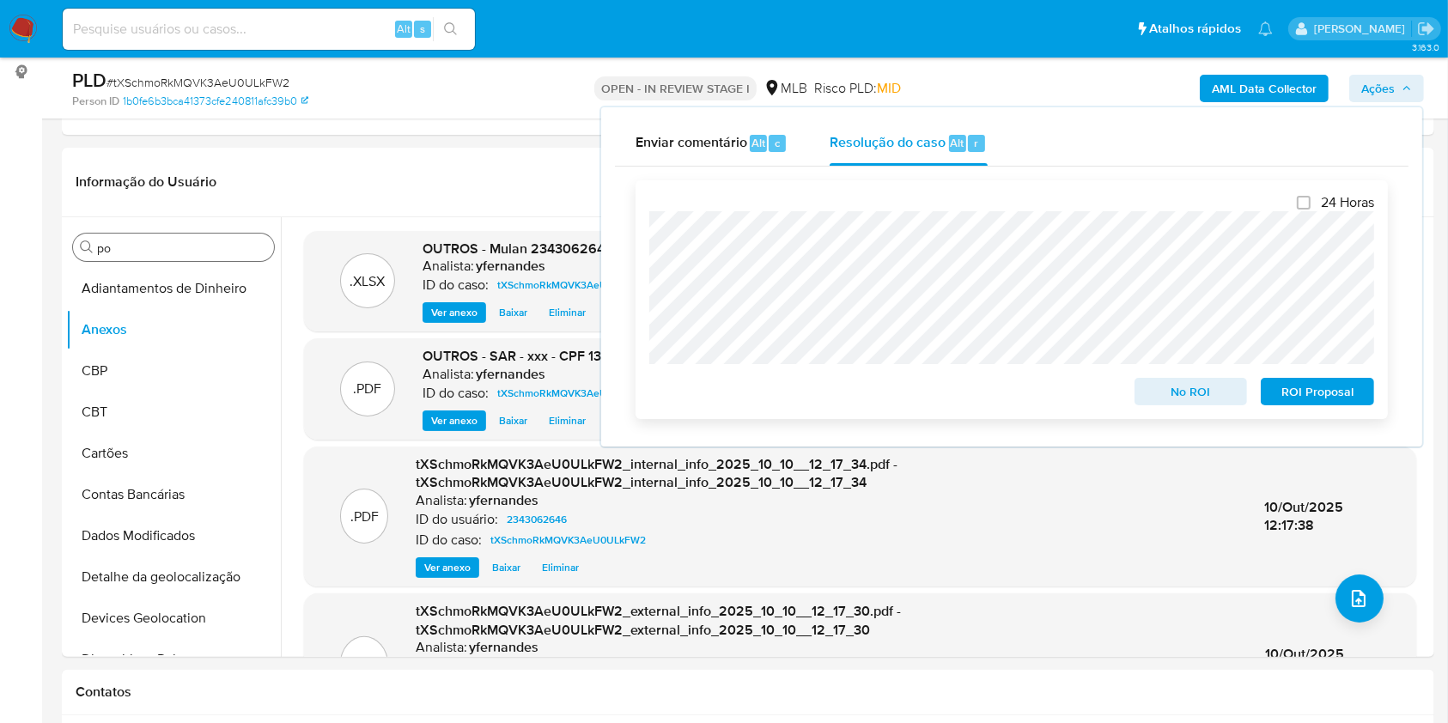
click at [1319, 393] on span "ROI Proposal" at bounding box center [1317, 392] width 89 height 24
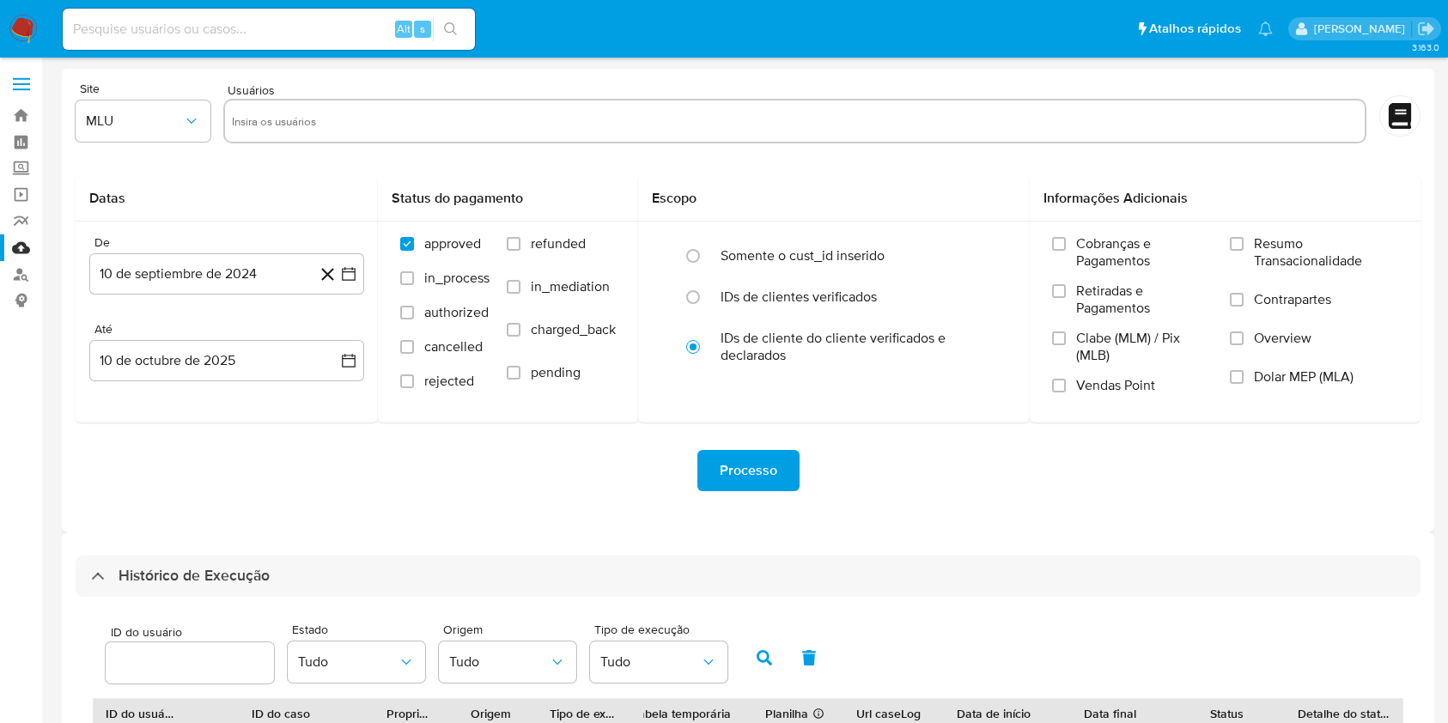
select select "10"
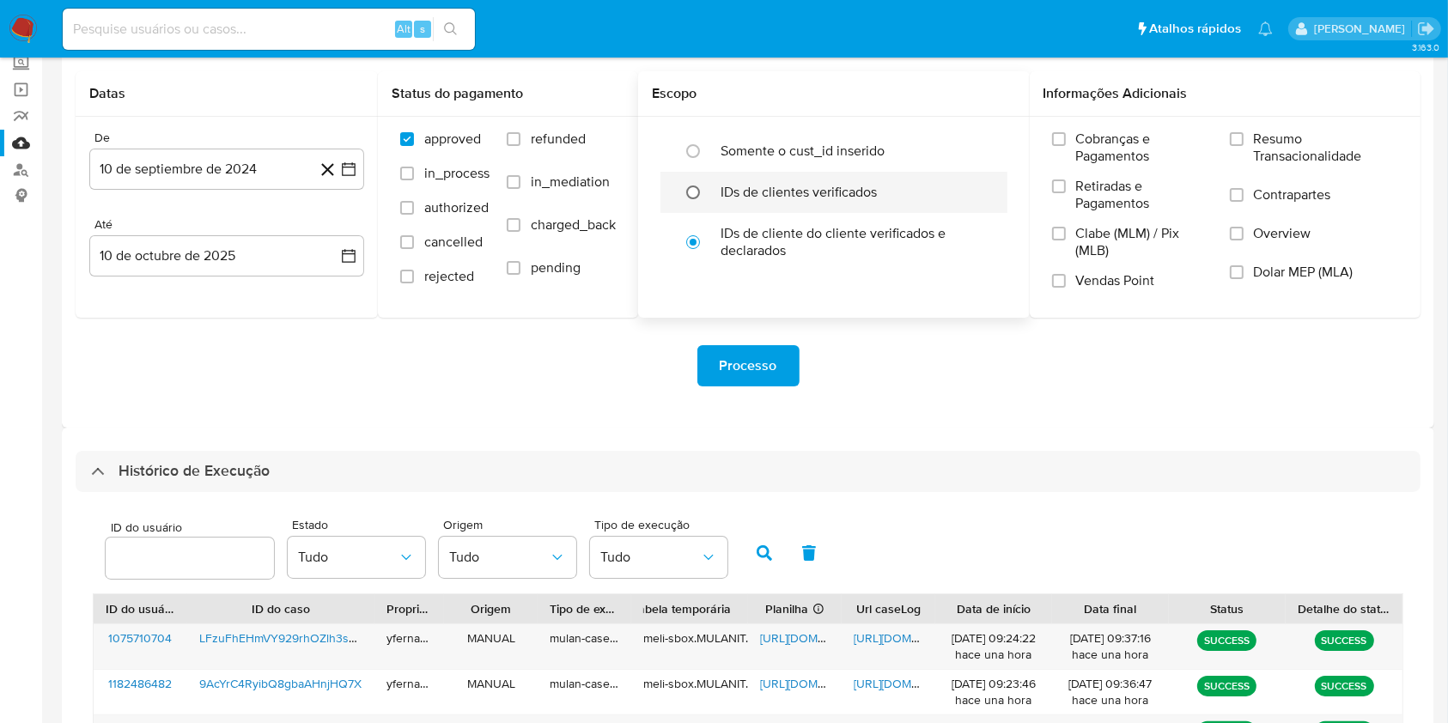
scroll to position [228, 0]
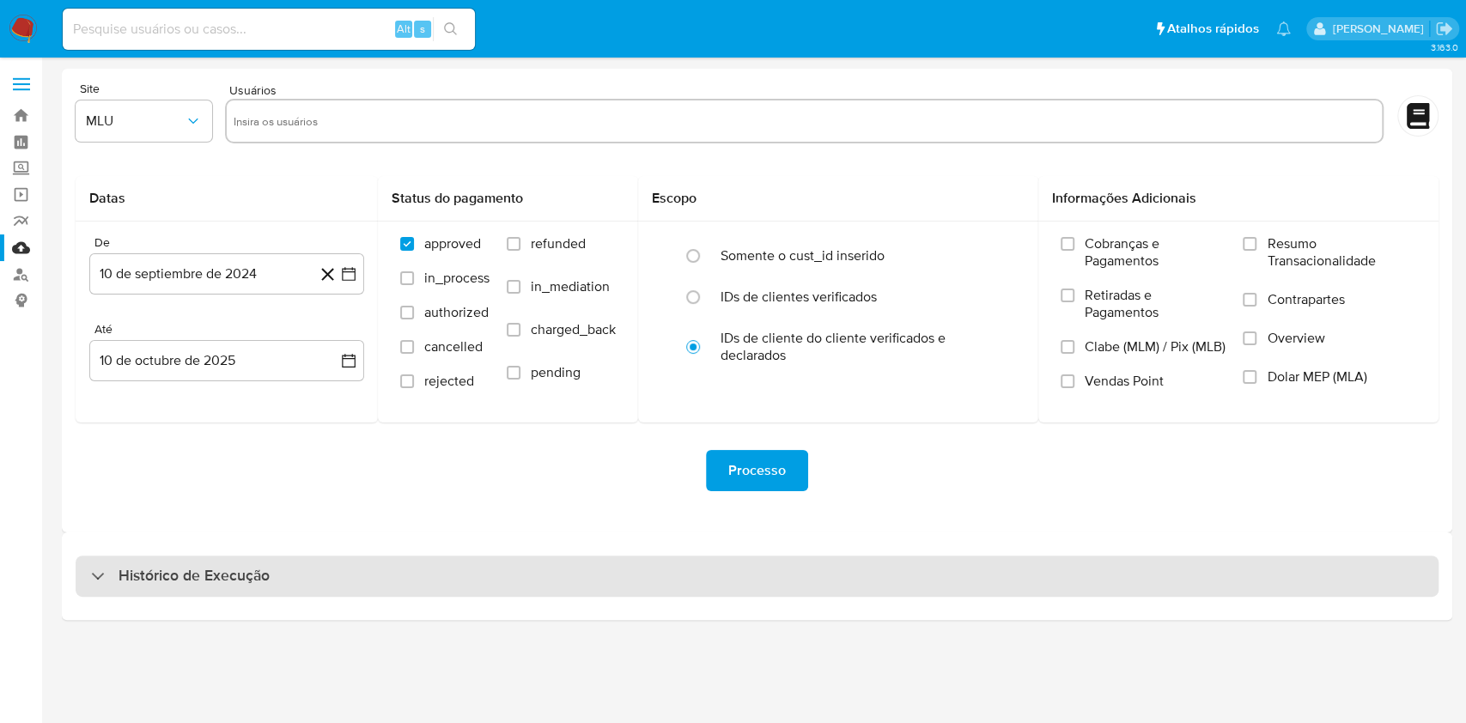
click at [758, 567] on div "Histórico de Execução" at bounding box center [757, 576] width 1363 height 41
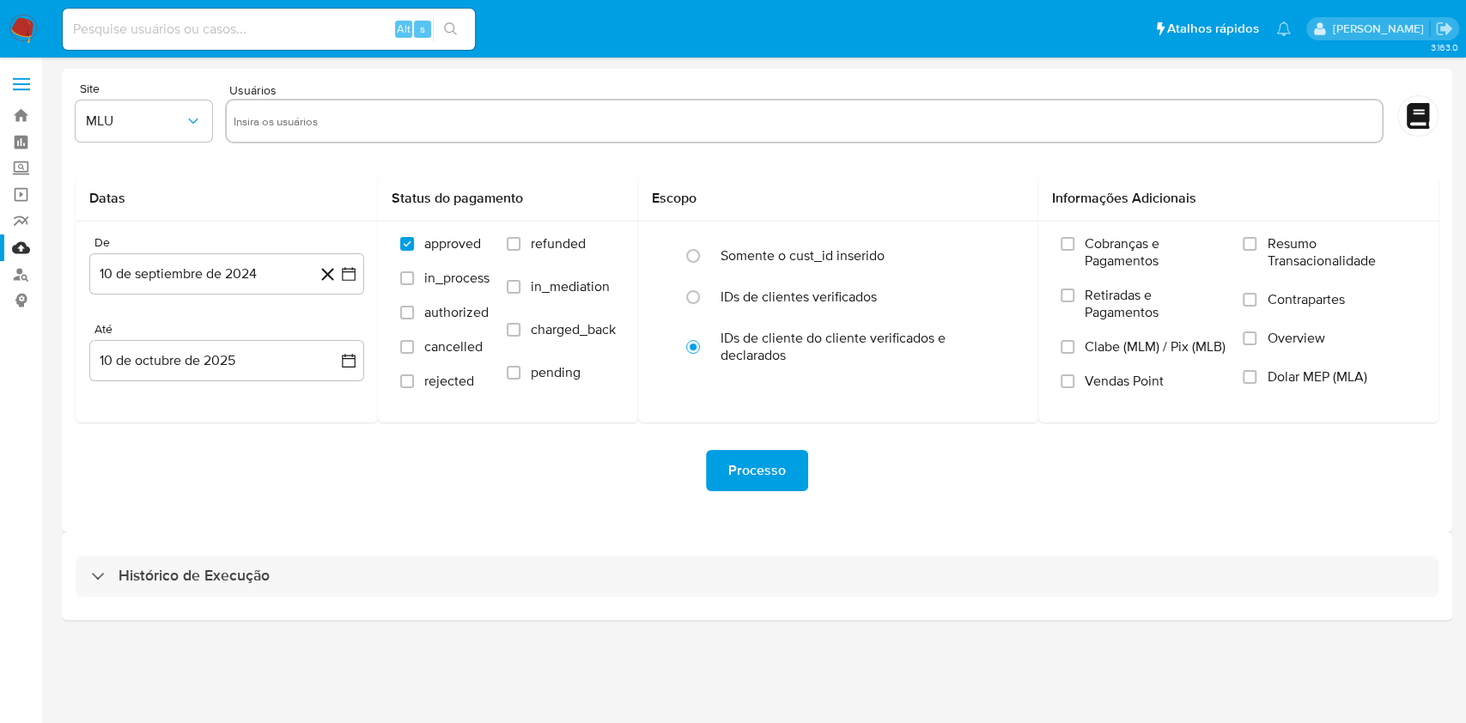
select select "10"
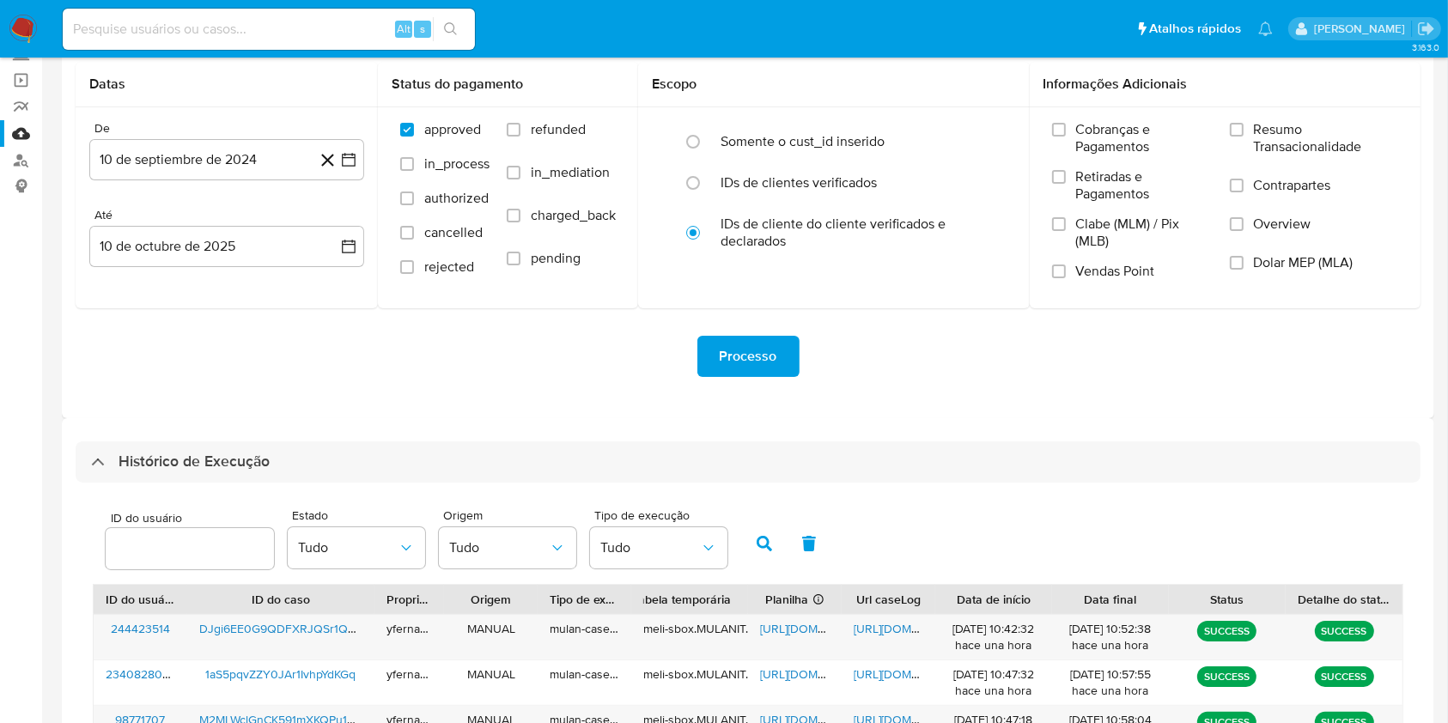
scroll to position [518, 0]
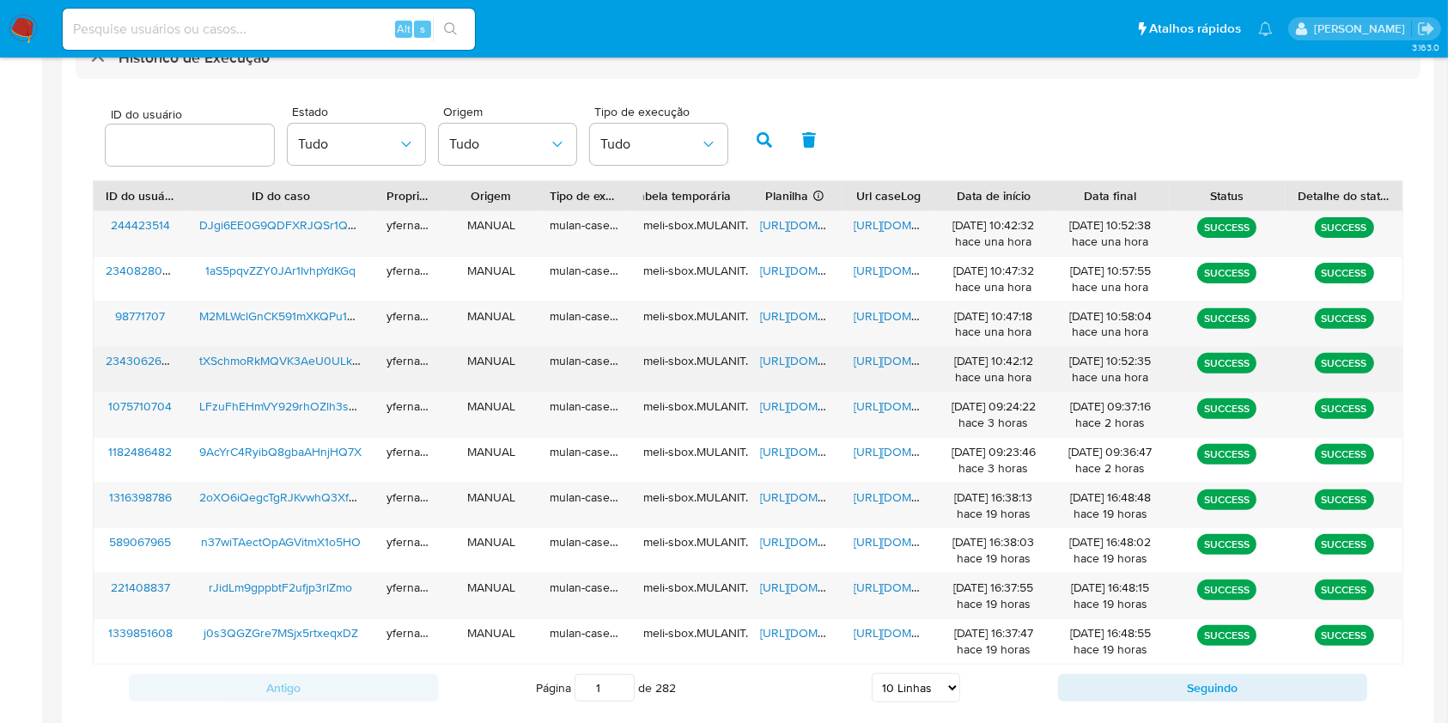
click at [804, 355] on span "https://docs.google.com/spreadsheets/d/1IO3BxGvbje7Z-KlScKp62k1W84X48ZF570JaMDL…" at bounding box center [819, 360] width 119 height 17
click at [896, 363] on span "https://docs.google.com/document/d/1IPh_uBQ0xUNoAJVLWKvq9wHX_W2qYu6XT1kW1O91ntc…" at bounding box center [913, 360] width 119 height 17
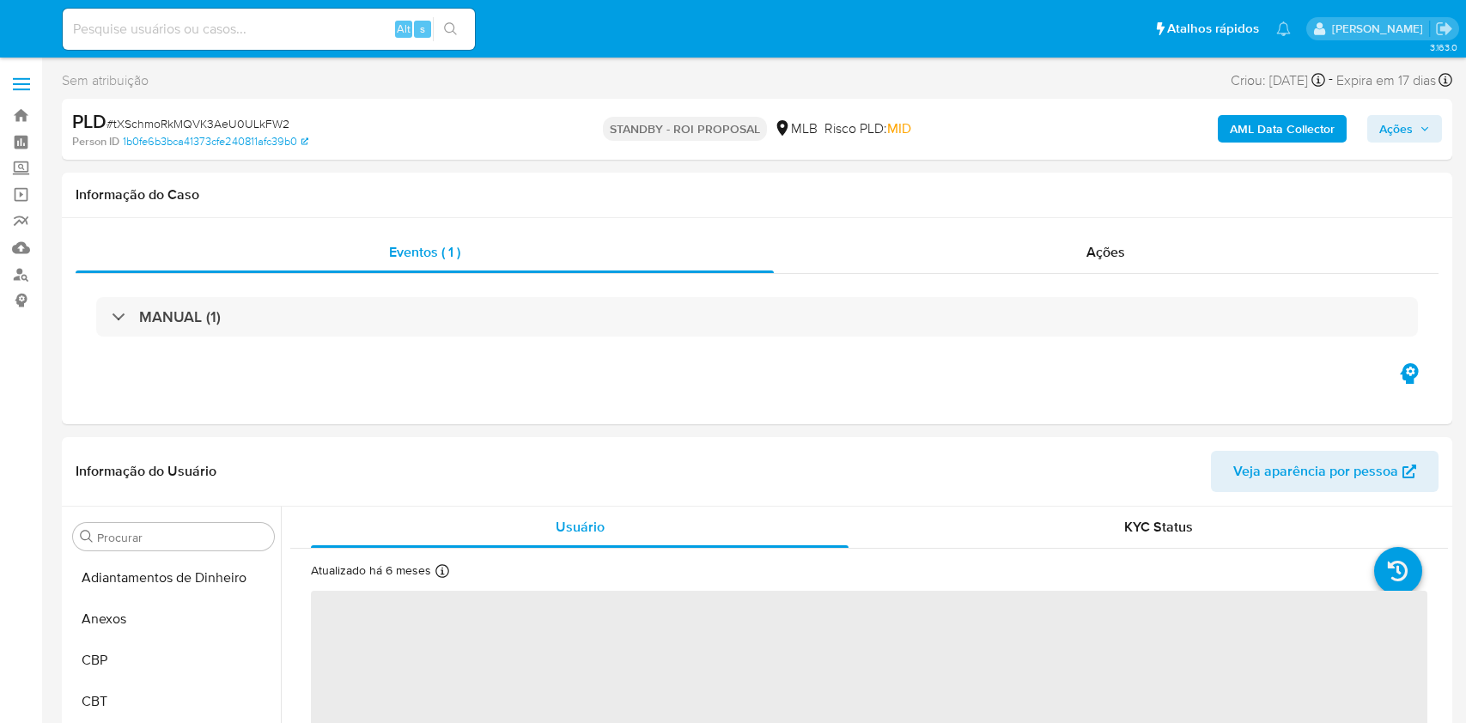
select select "10"
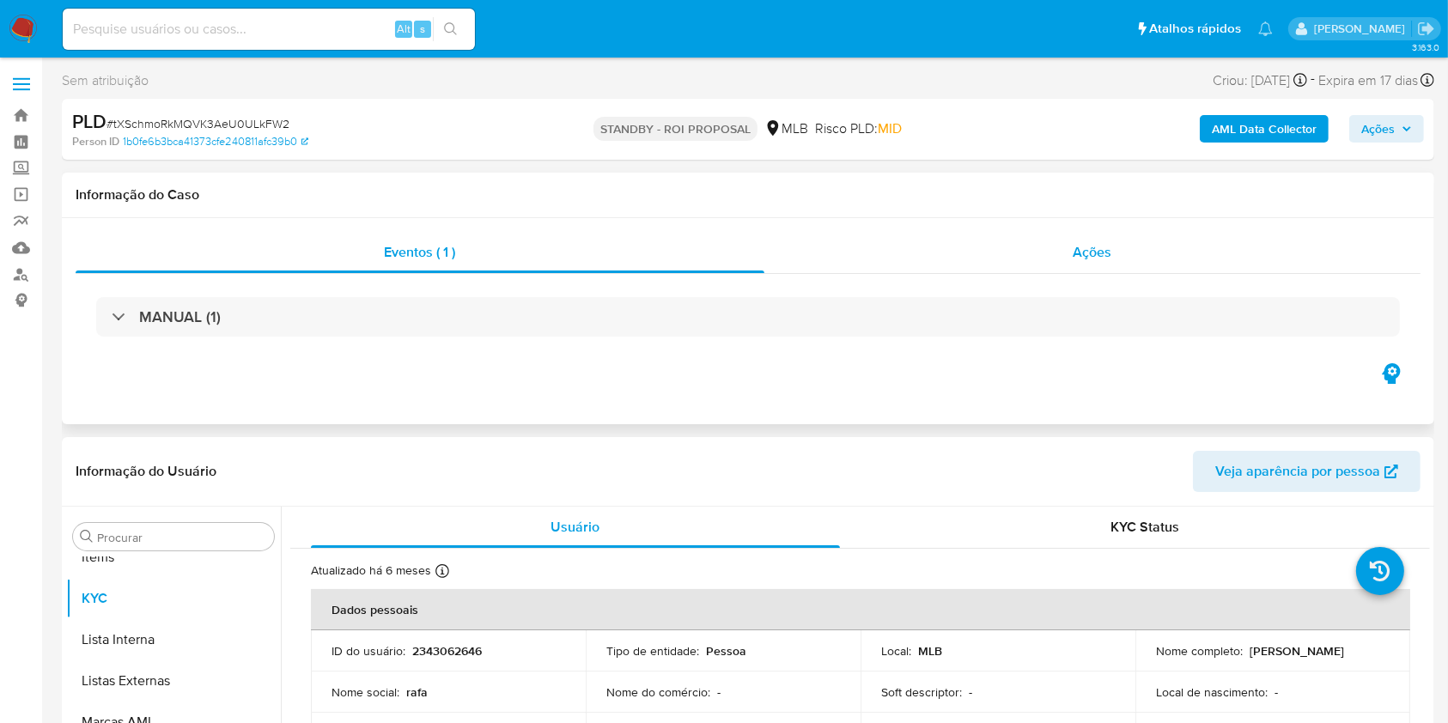
scroll to position [932, 0]
click at [1037, 258] on div "Ações" at bounding box center [1092, 252] width 656 height 41
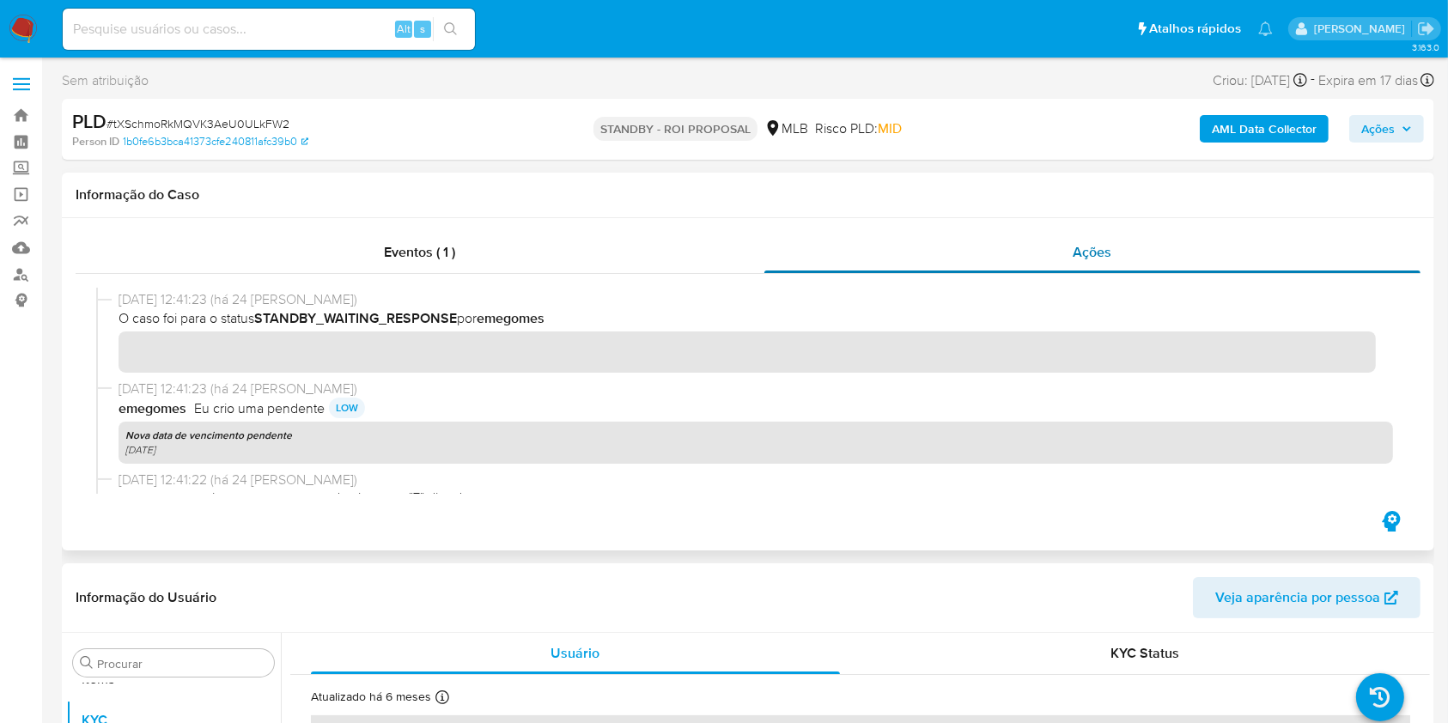
scroll to position [495, 0]
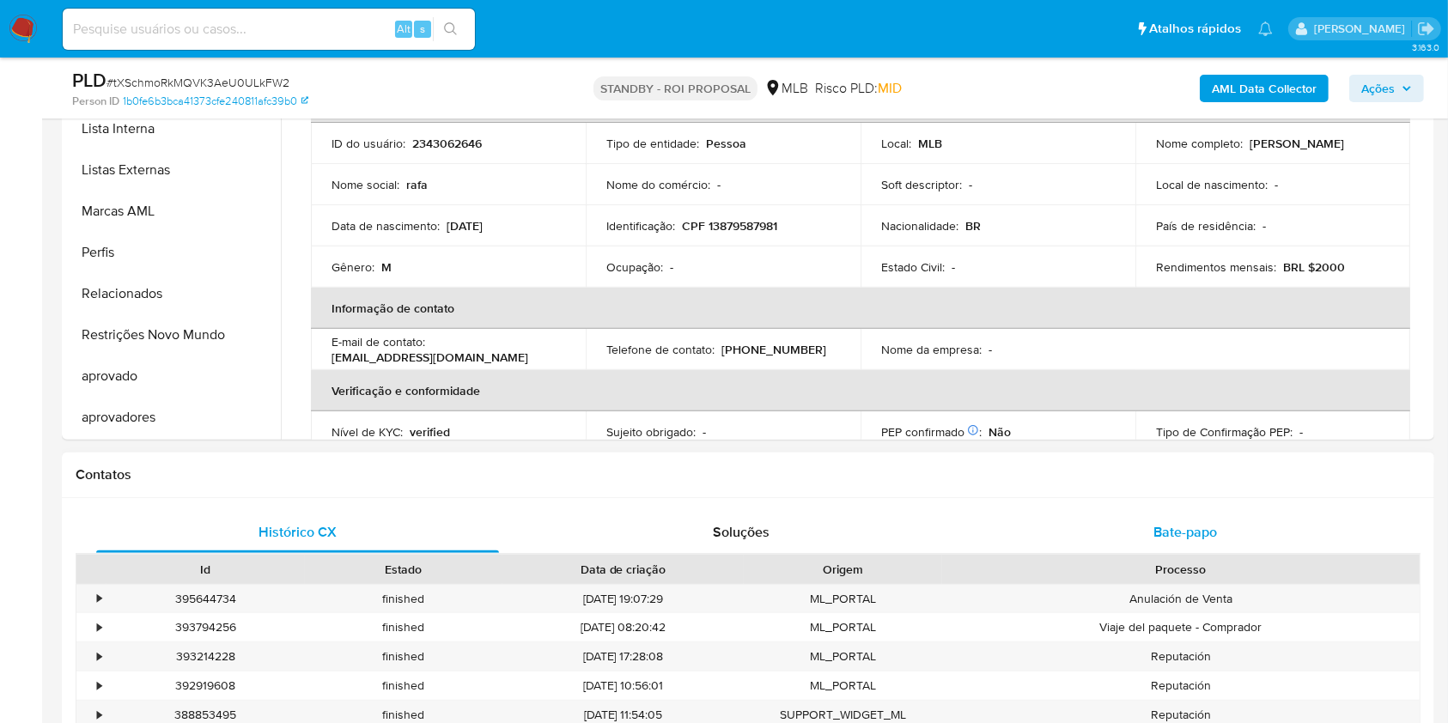
click at [1183, 548] on div "Bate-papo" at bounding box center [1185, 532] width 403 height 41
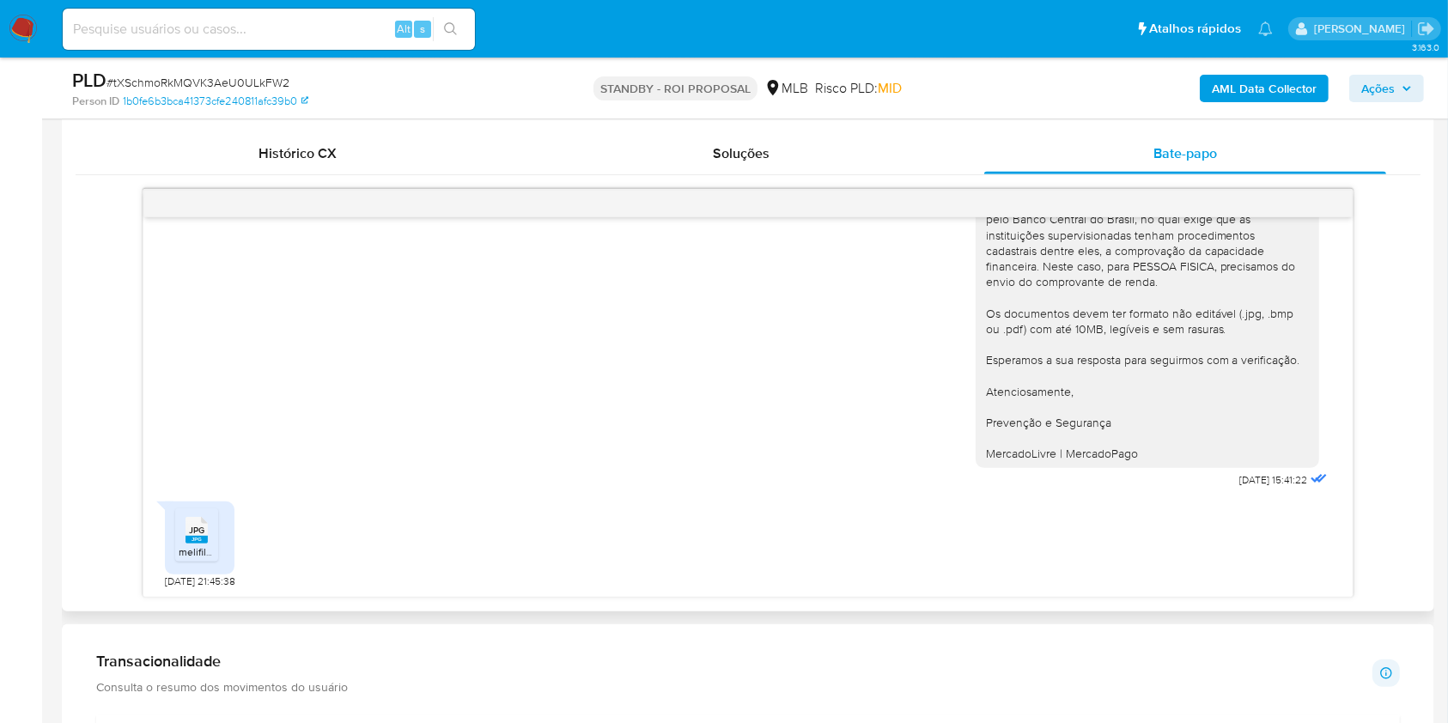
scroll to position [915, 0]
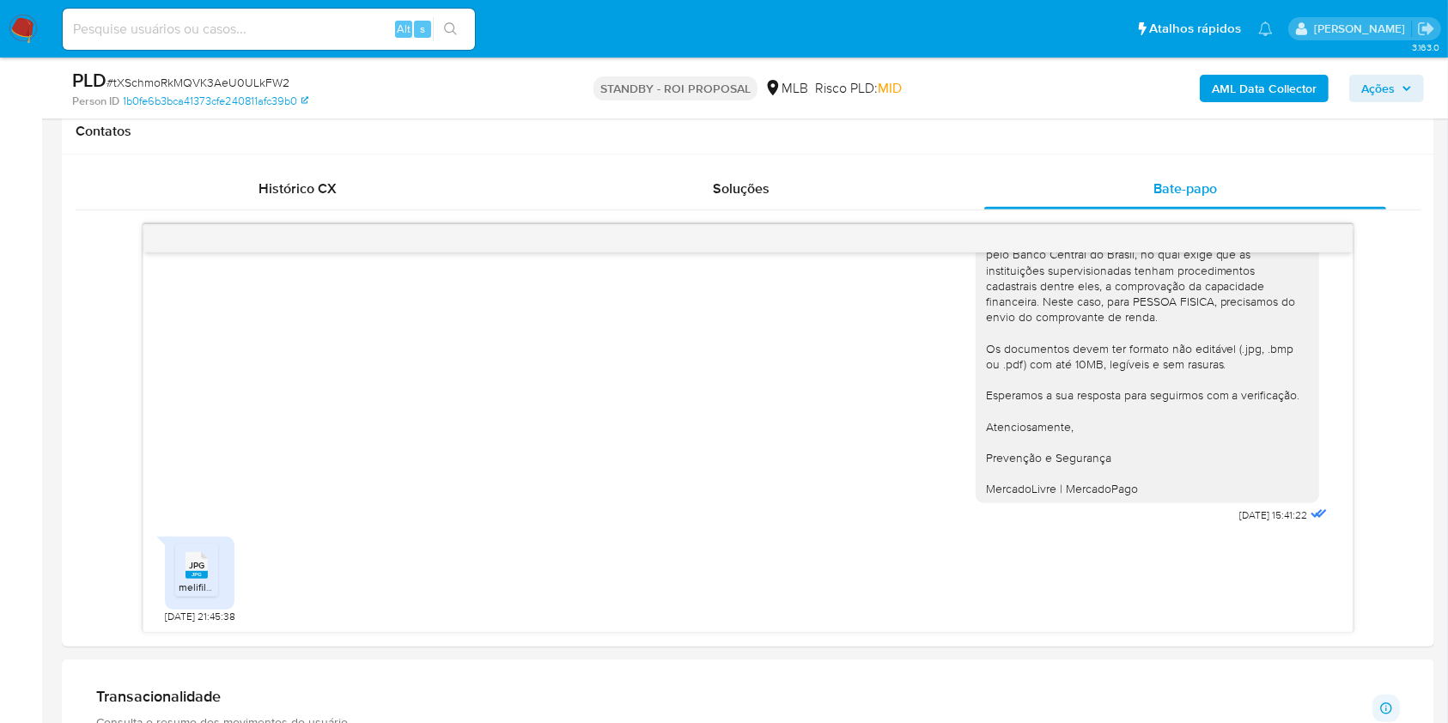
click at [202, 79] on span "# tXSchmoRkMQVK3AeU0ULkFW2" at bounding box center [197, 82] width 183 height 17
copy span "tXSchmoRkMQVK3AeU0ULkFW2"
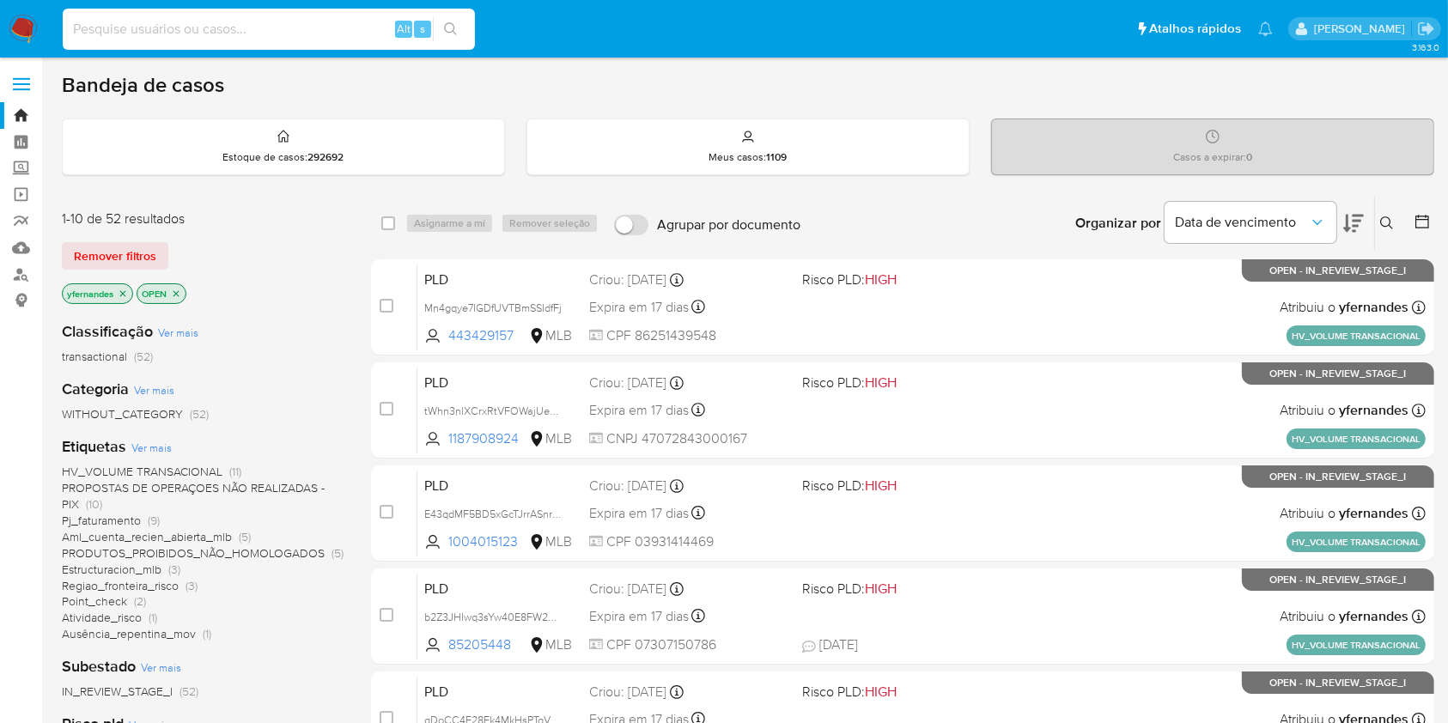
click at [255, 25] on input at bounding box center [269, 29] width 412 height 22
paste input "tXSchmoRkMQVK3AeU0ULkFW2"
type input "tXSchmoRkMQVK3AeU0ULkFW2"
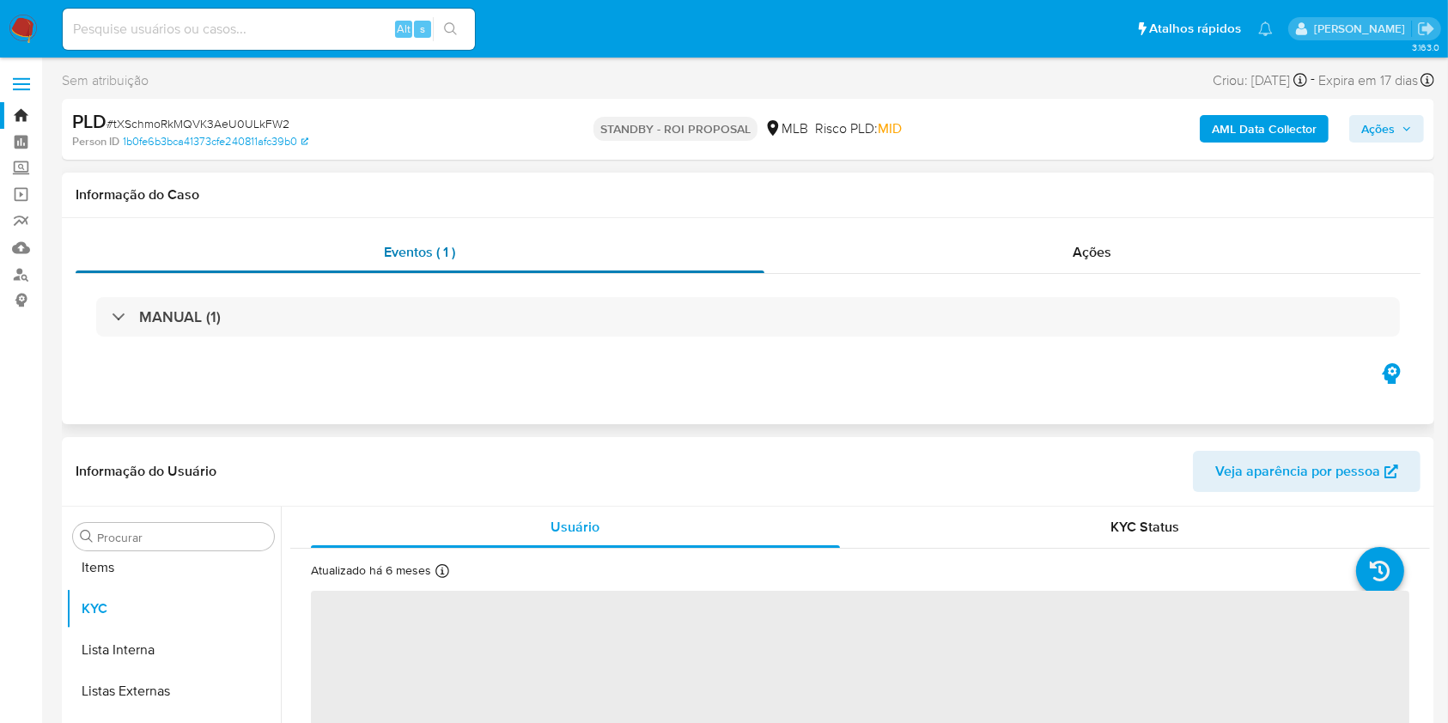
scroll to position [932, 0]
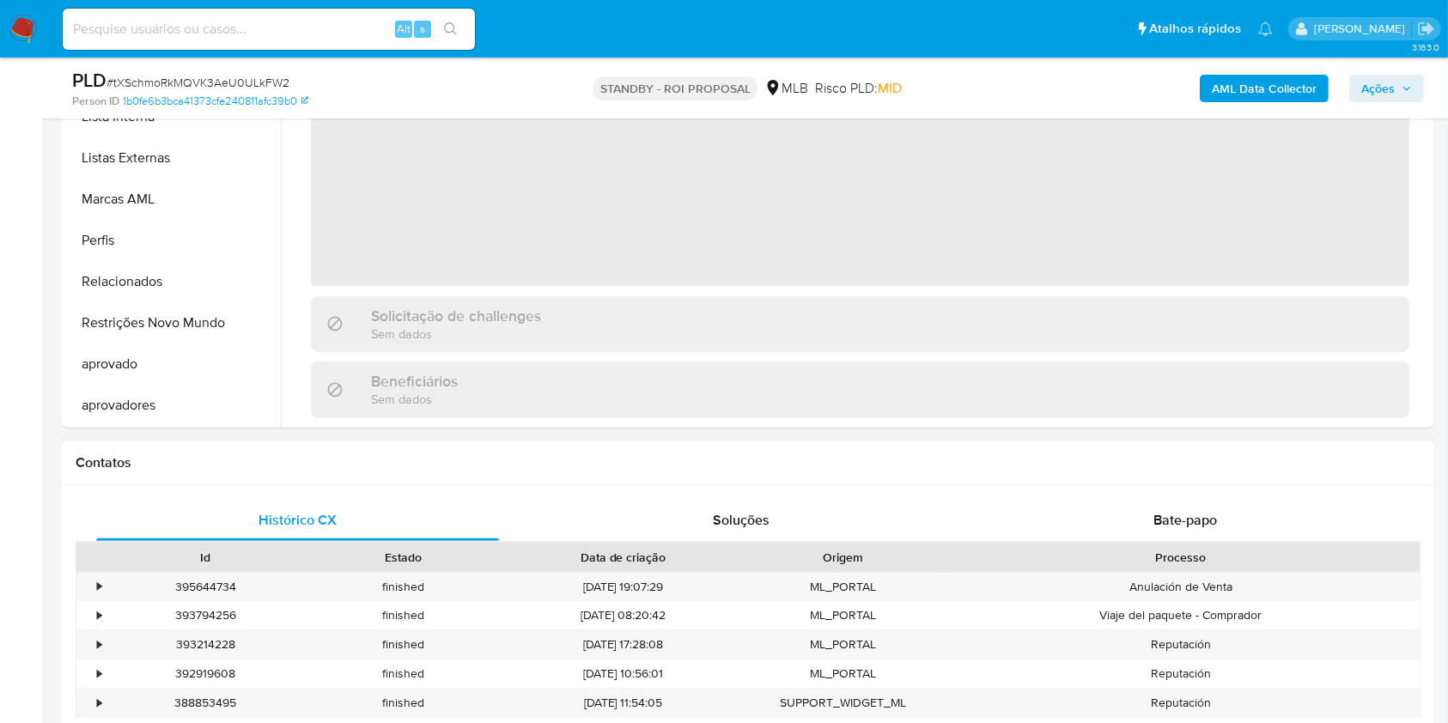
select select "10"
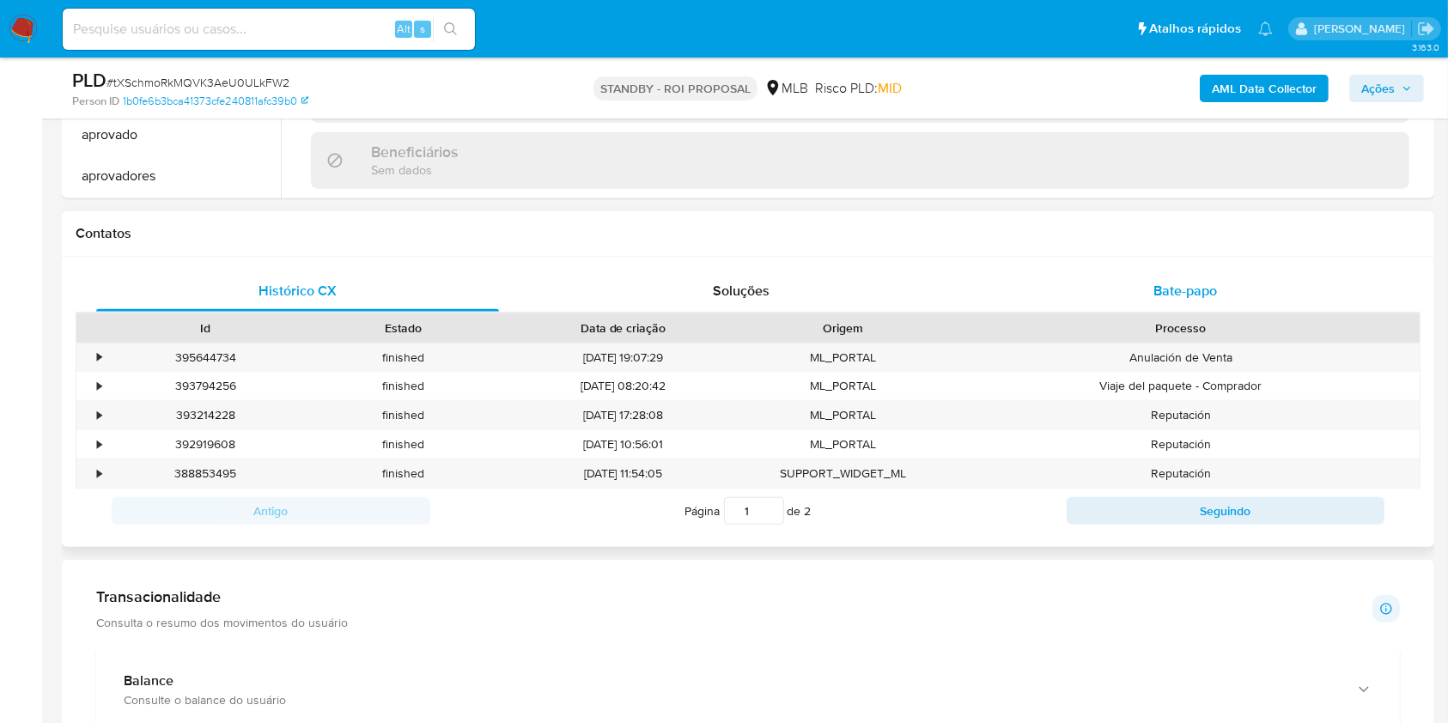
click at [1121, 278] on div "Bate-papo" at bounding box center [1185, 291] width 403 height 41
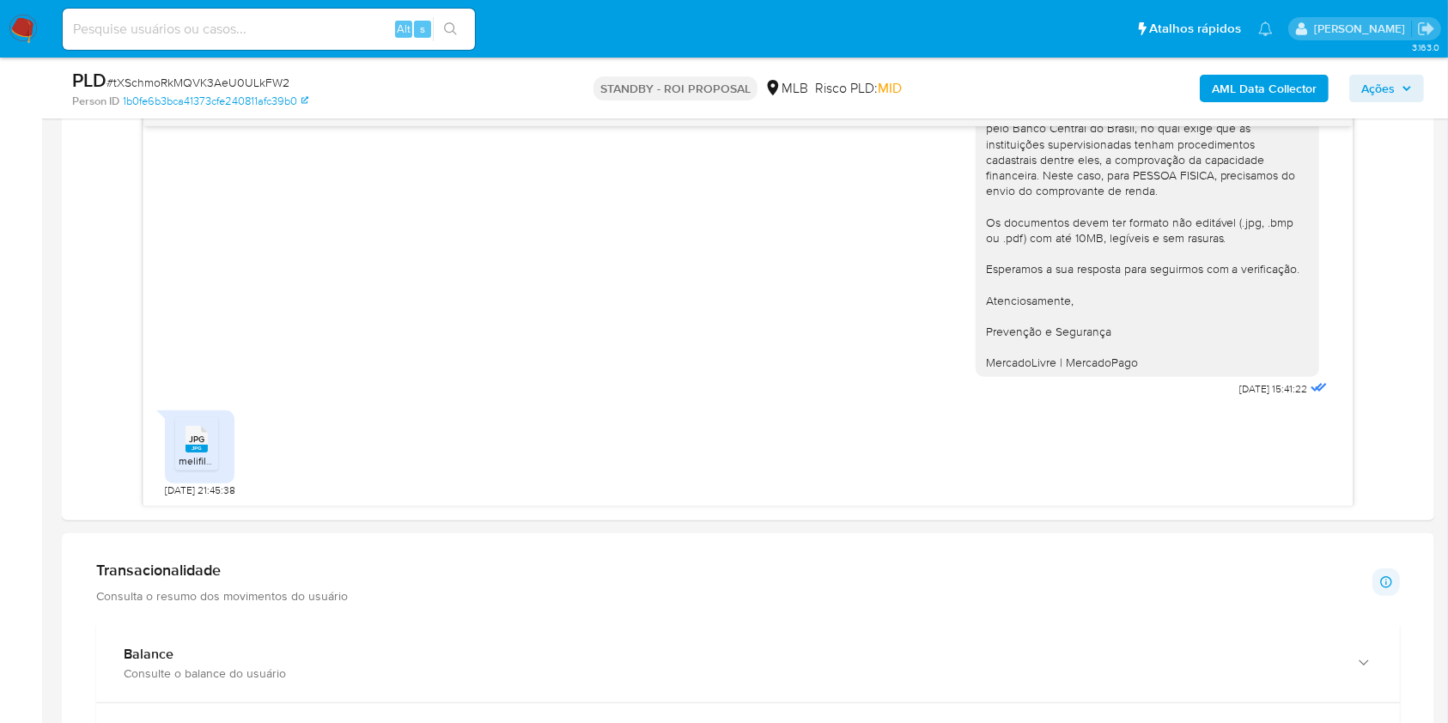
scroll to position [801, 0]
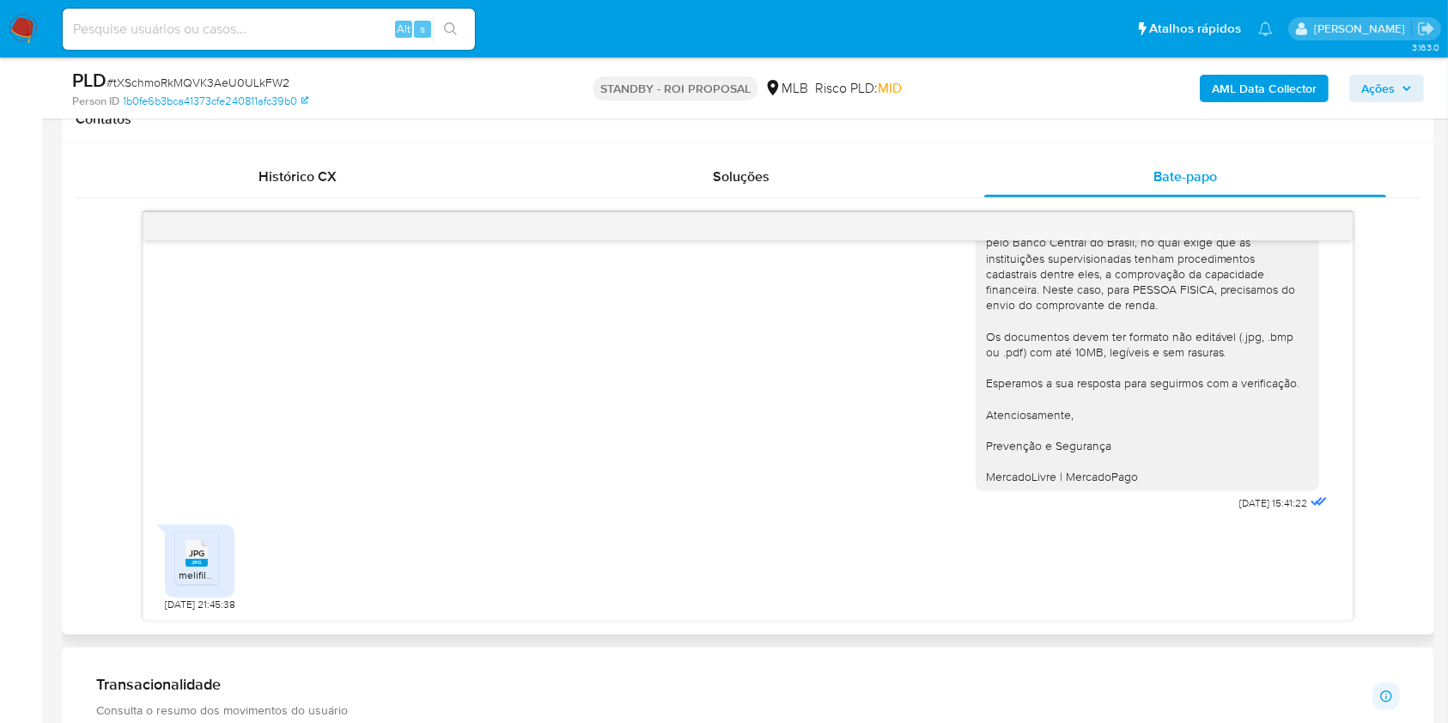
click at [204, 551] on icon at bounding box center [197, 553] width 22 height 27
click at [18, 18] on img at bounding box center [23, 29] width 29 height 29
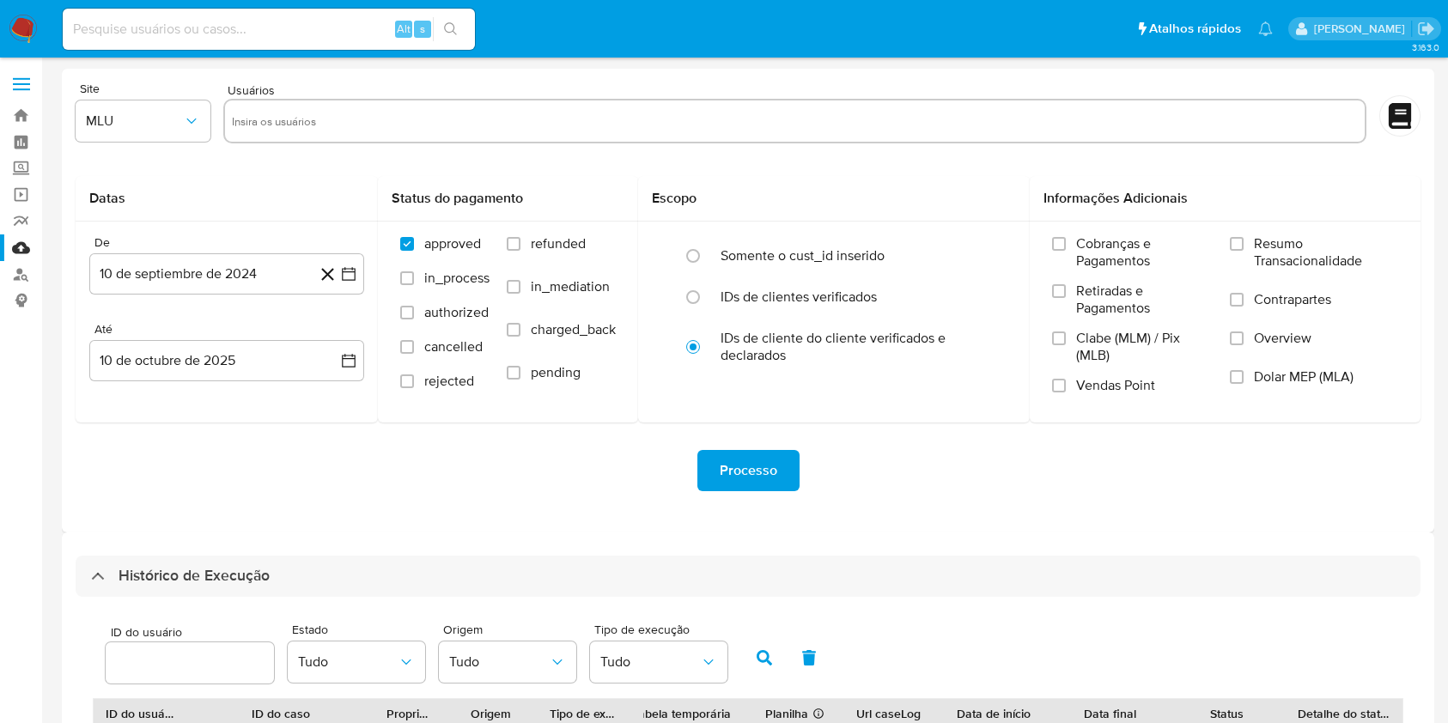
select select "10"
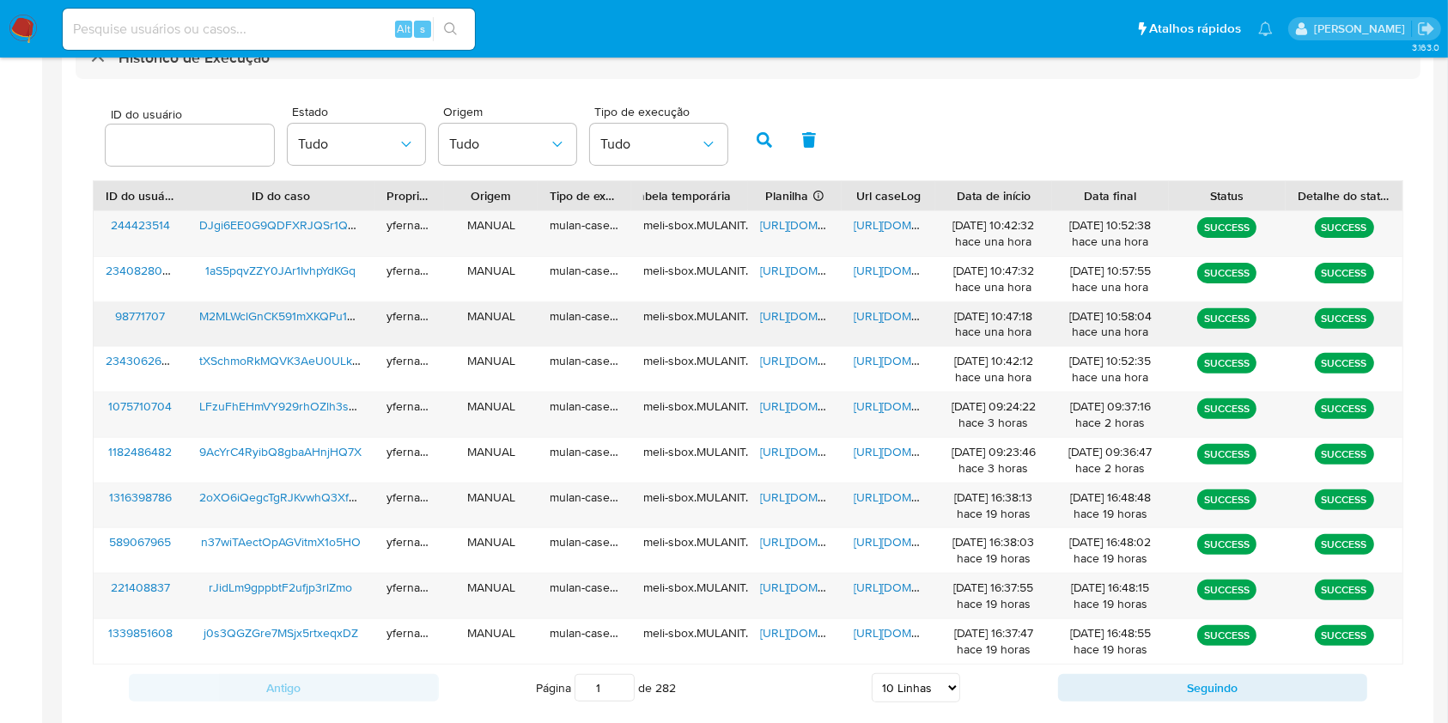
click at [794, 313] on span "[URL][DOMAIN_NAME]" at bounding box center [819, 315] width 119 height 17
click at [884, 314] on span "[URL][DOMAIN_NAME]" at bounding box center [913, 315] width 119 height 17
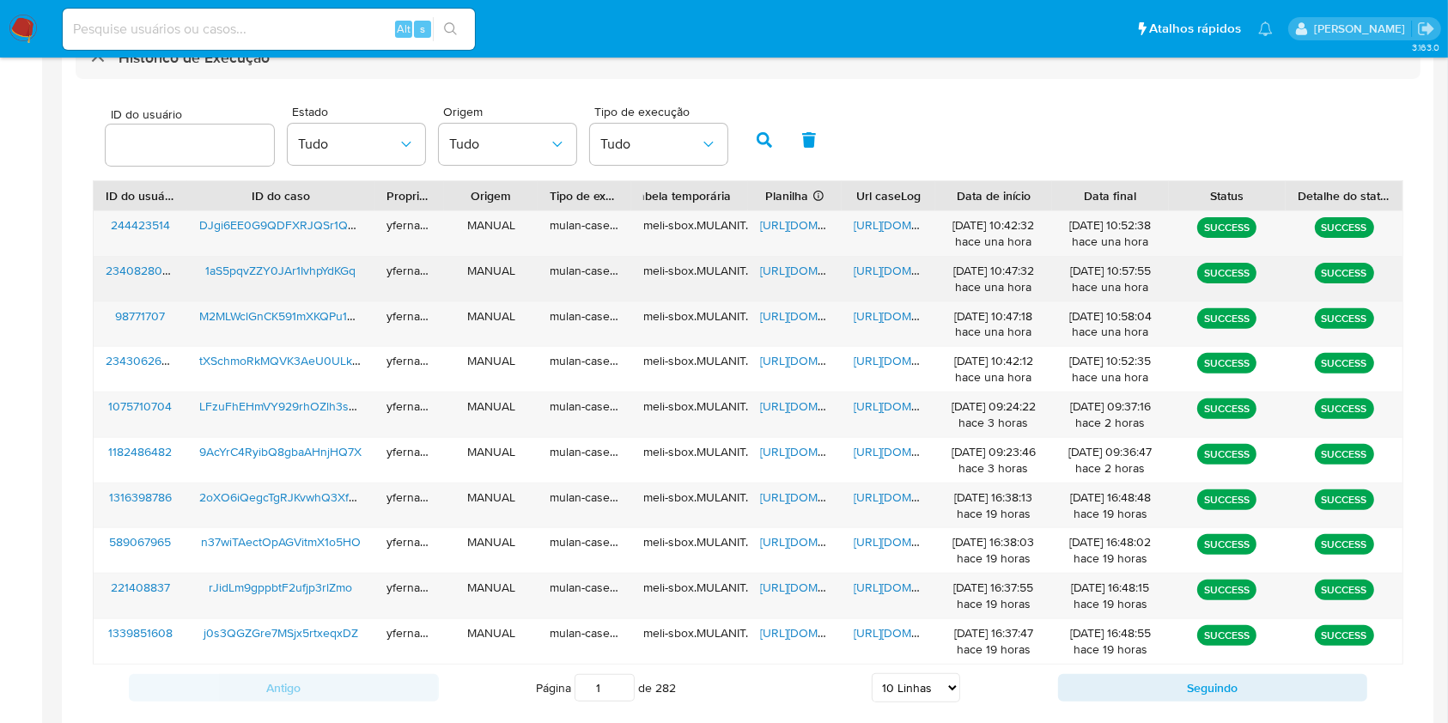
click at [794, 266] on span "[URL][DOMAIN_NAME]" at bounding box center [819, 270] width 119 height 17
click at [886, 264] on span "[URL][DOMAIN_NAME]" at bounding box center [913, 270] width 119 height 17
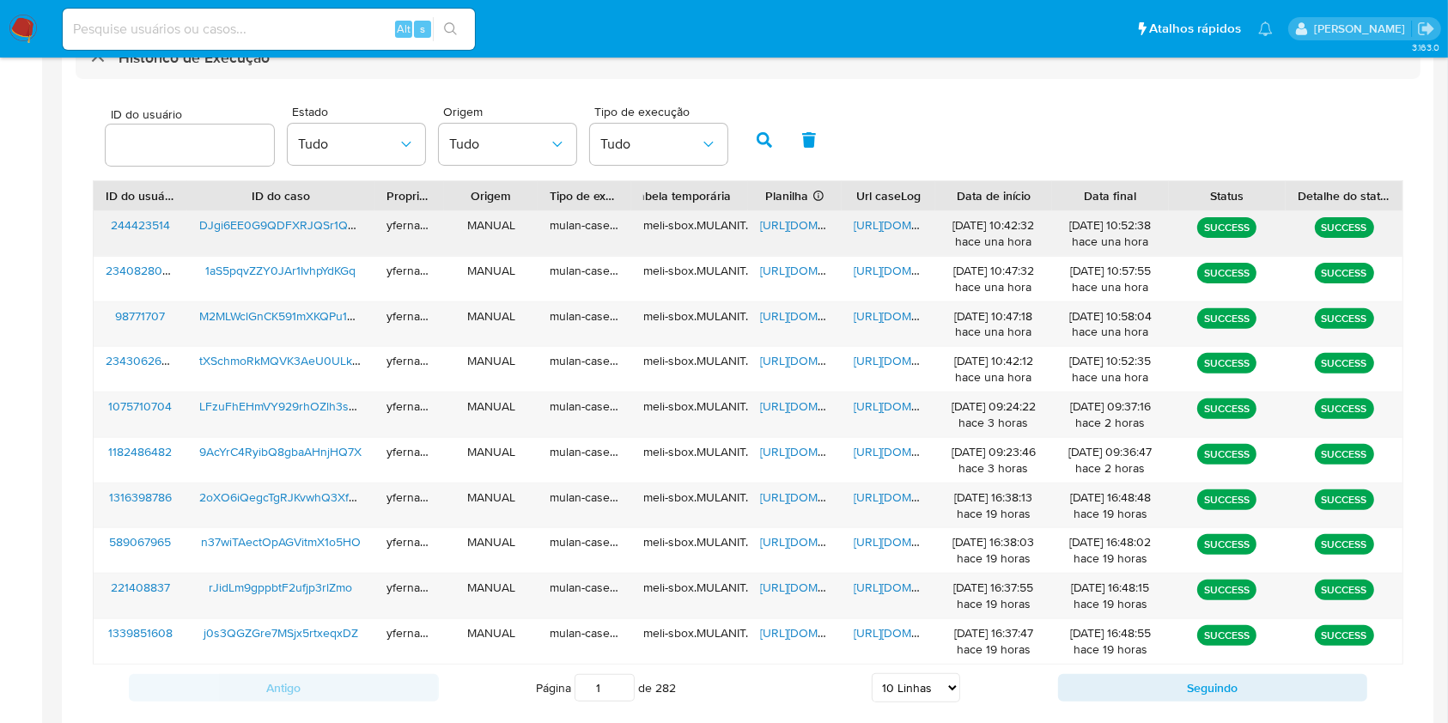
click at [783, 231] on span "[URL][DOMAIN_NAME]" at bounding box center [819, 224] width 119 height 17
click at [867, 223] on span "[URL][DOMAIN_NAME]" at bounding box center [913, 224] width 119 height 17
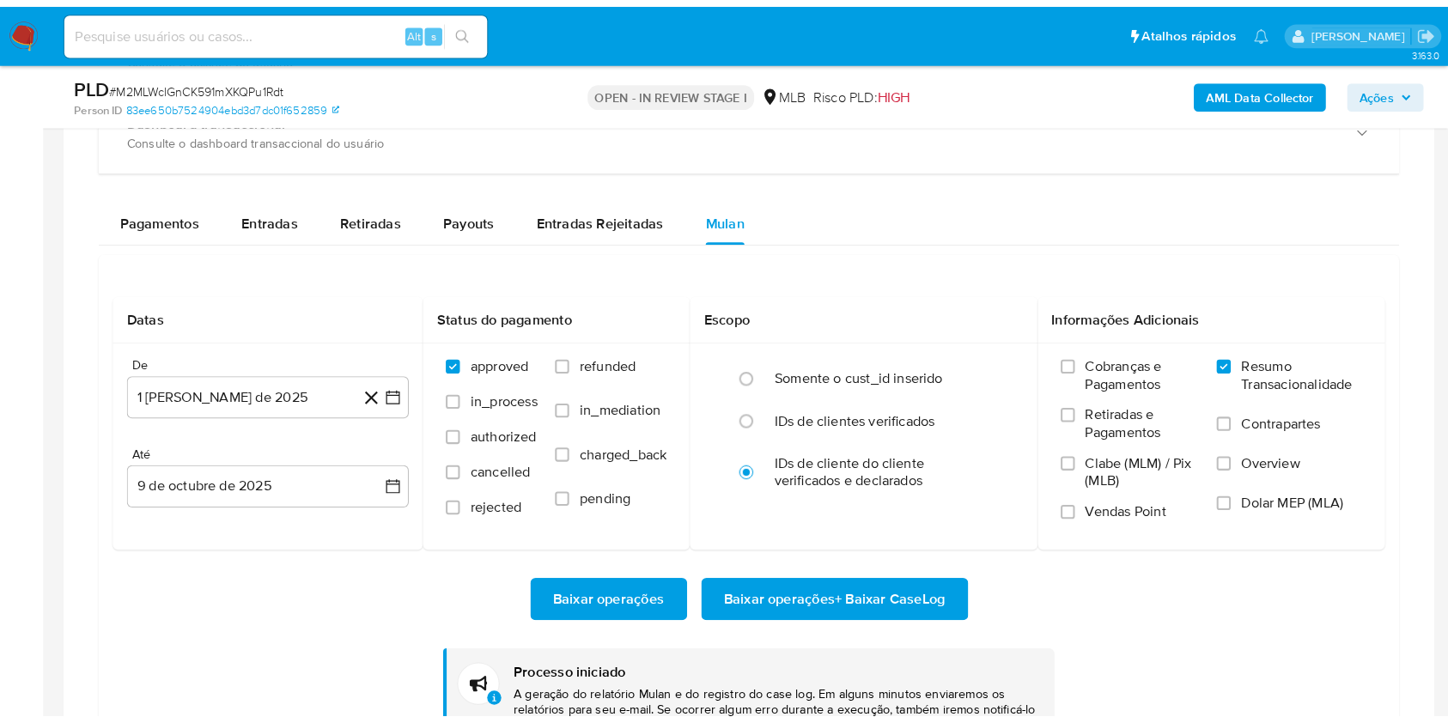
scroll to position [932, 0]
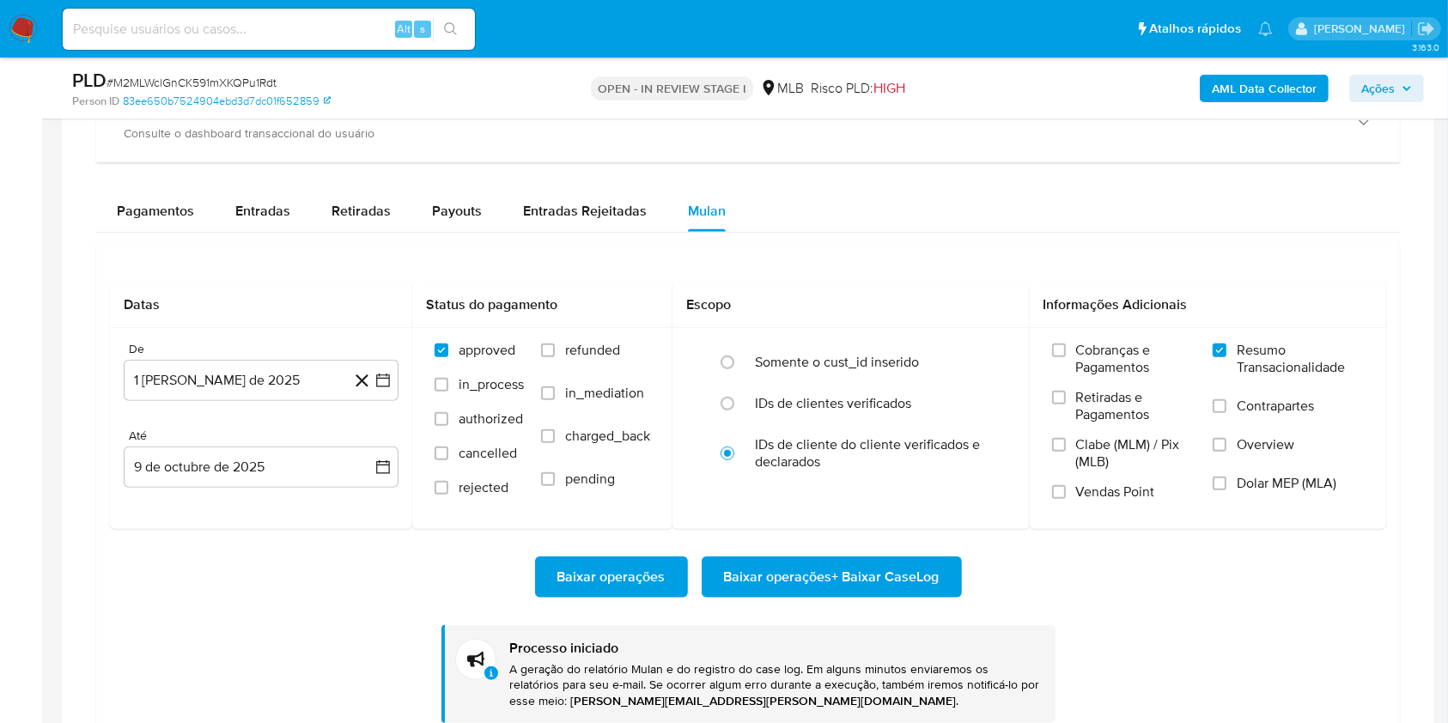
click at [173, 76] on span "# M2MLWclGnCK591mXKQPu1Rdt" at bounding box center [191, 82] width 170 height 17
click at [173, 75] on span "# M2MLWclGnCK591mXKQPu1Rdt" at bounding box center [191, 82] width 170 height 17
copy span "M2MLWclGnCK591mXKQPu1Rdt"
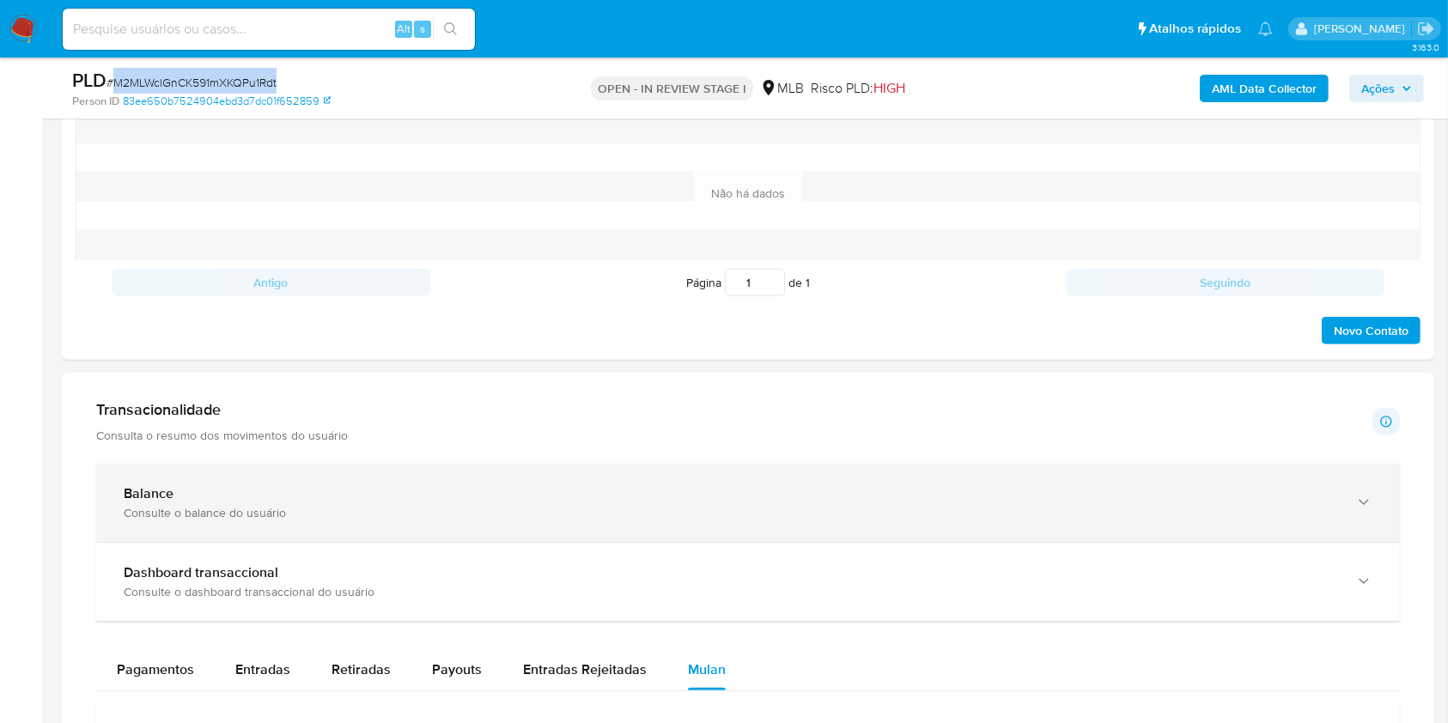
click at [290, 493] on div "Balance" at bounding box center [731, 493] width 1214 height 17
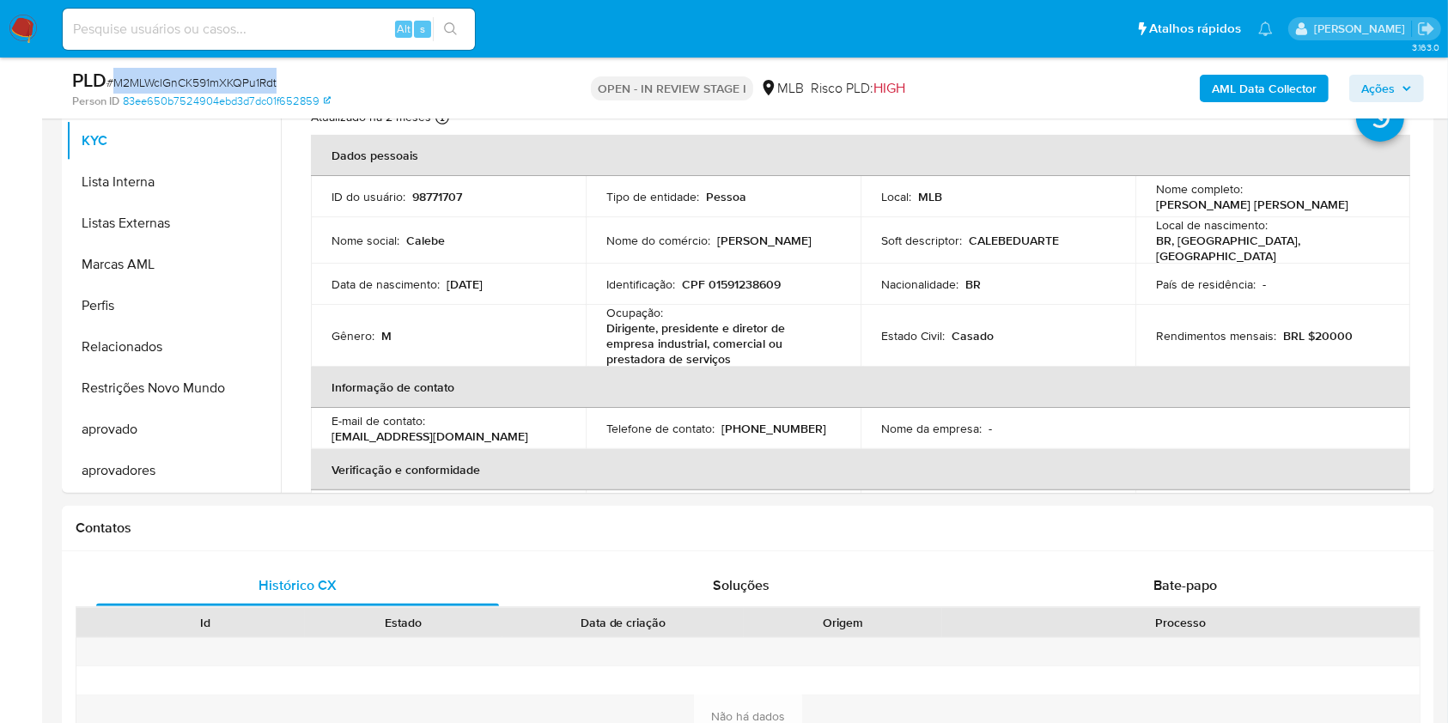
scroll to position [344, 0]
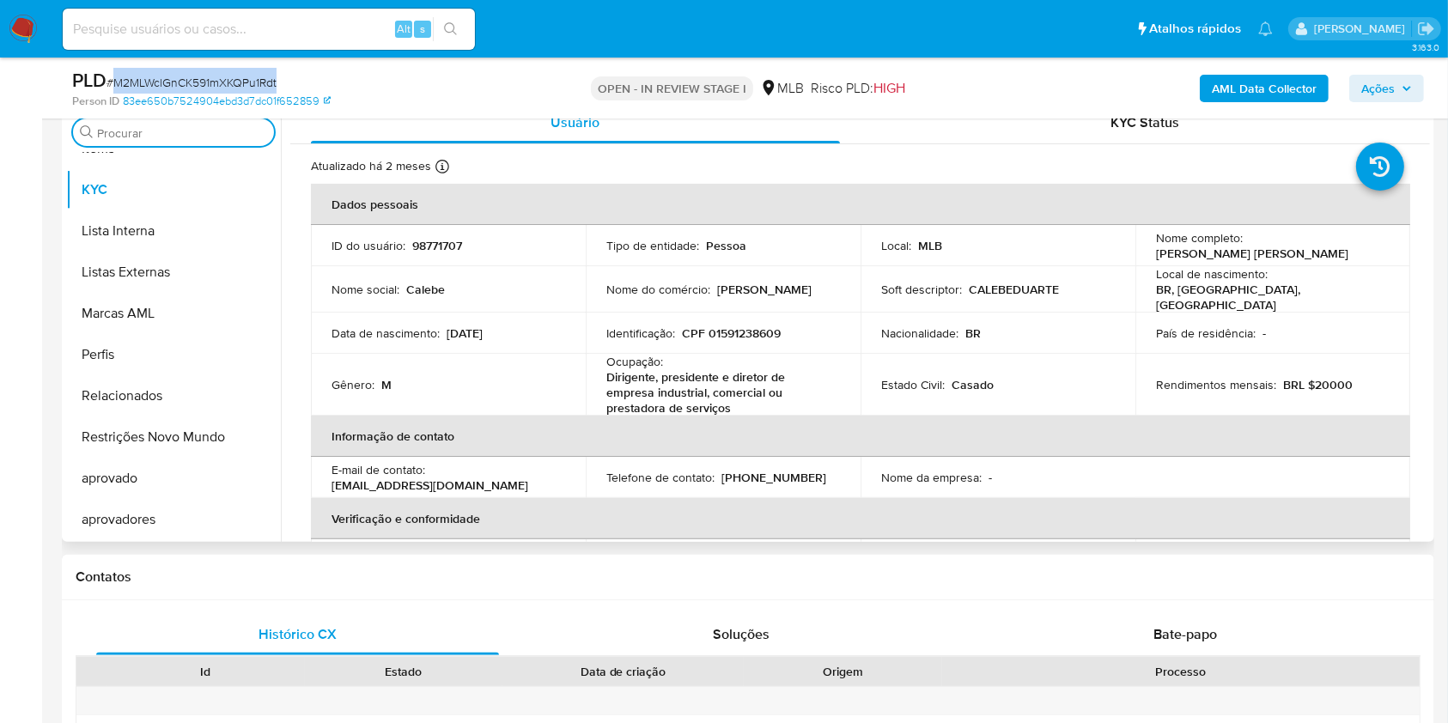
click at [194, 131] on input "Procurar" at bounding box center [182, 132] width 170 height 15
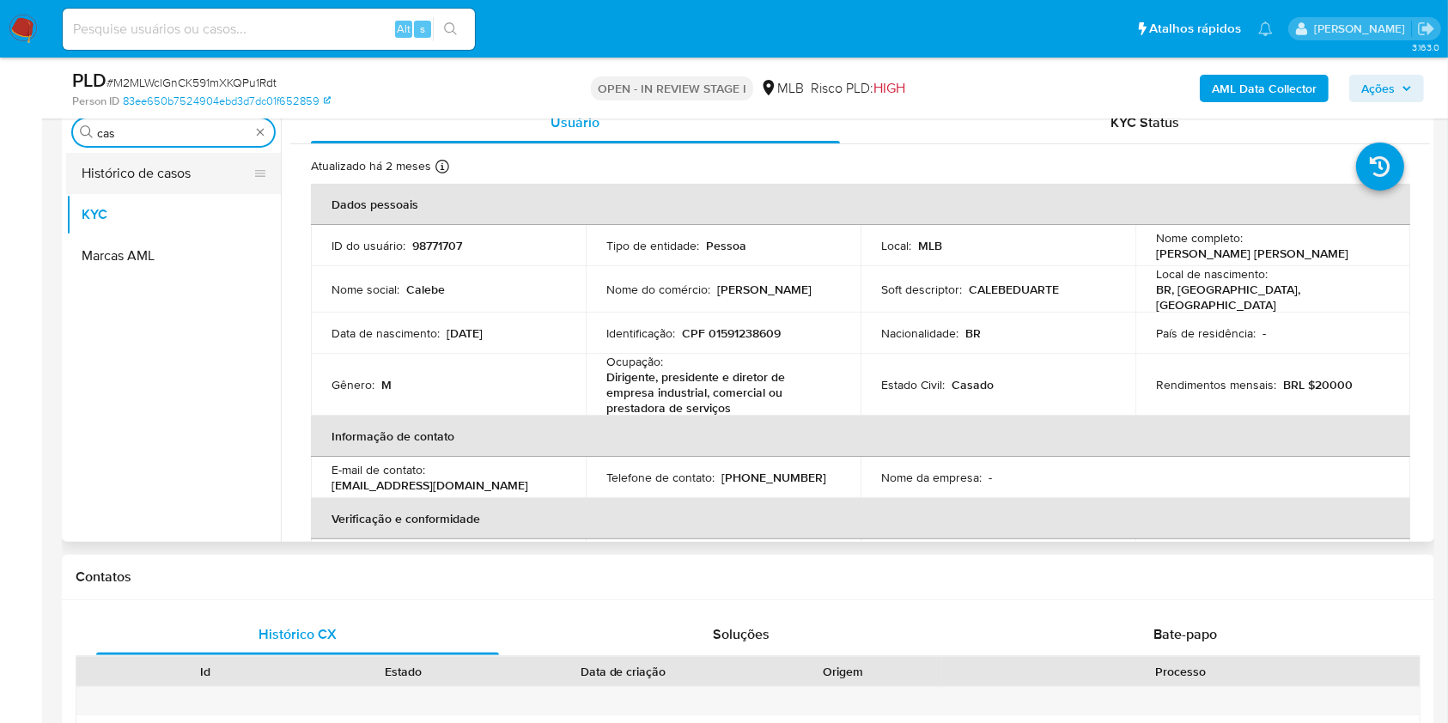
scroll to position [0, 0]
click at [149, 174] on button "Histórico de casos" at bounding box center [166, 173] width 201 height 41
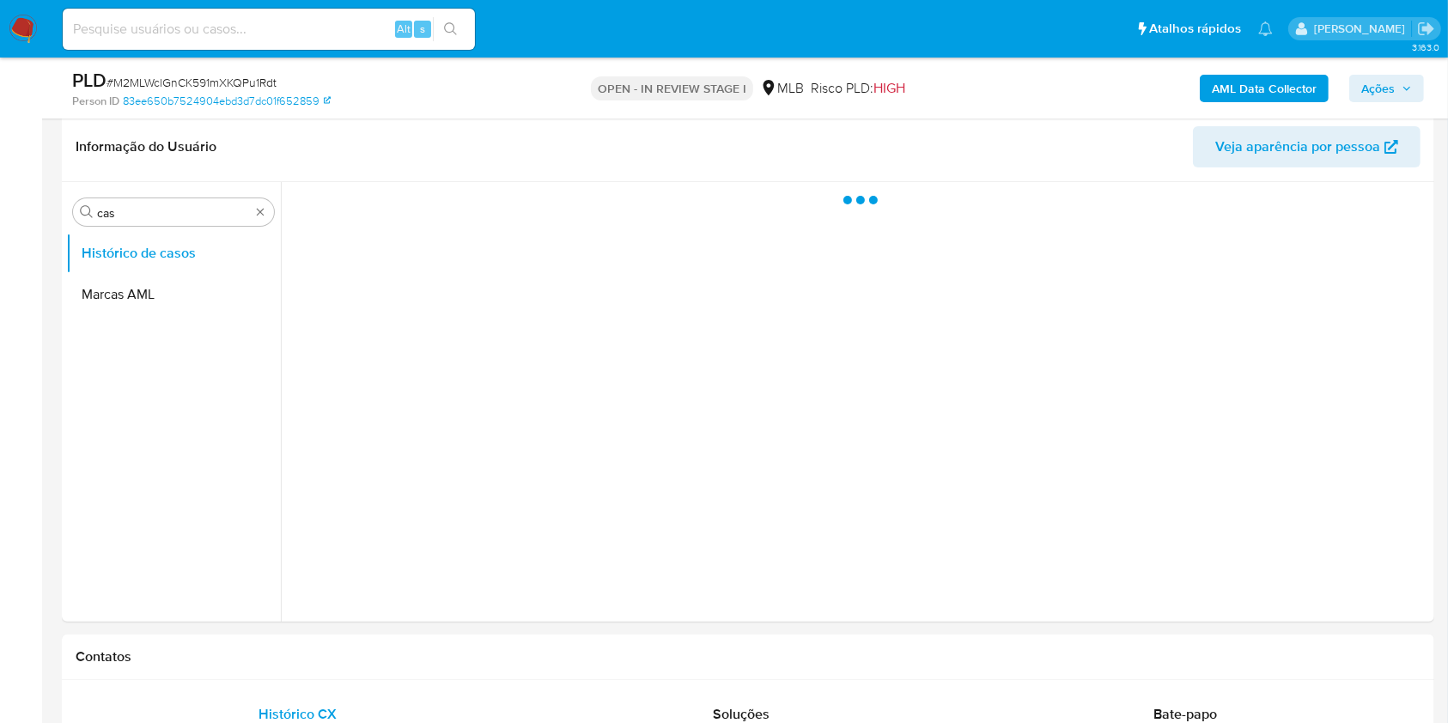
scroll to position [228, 0]
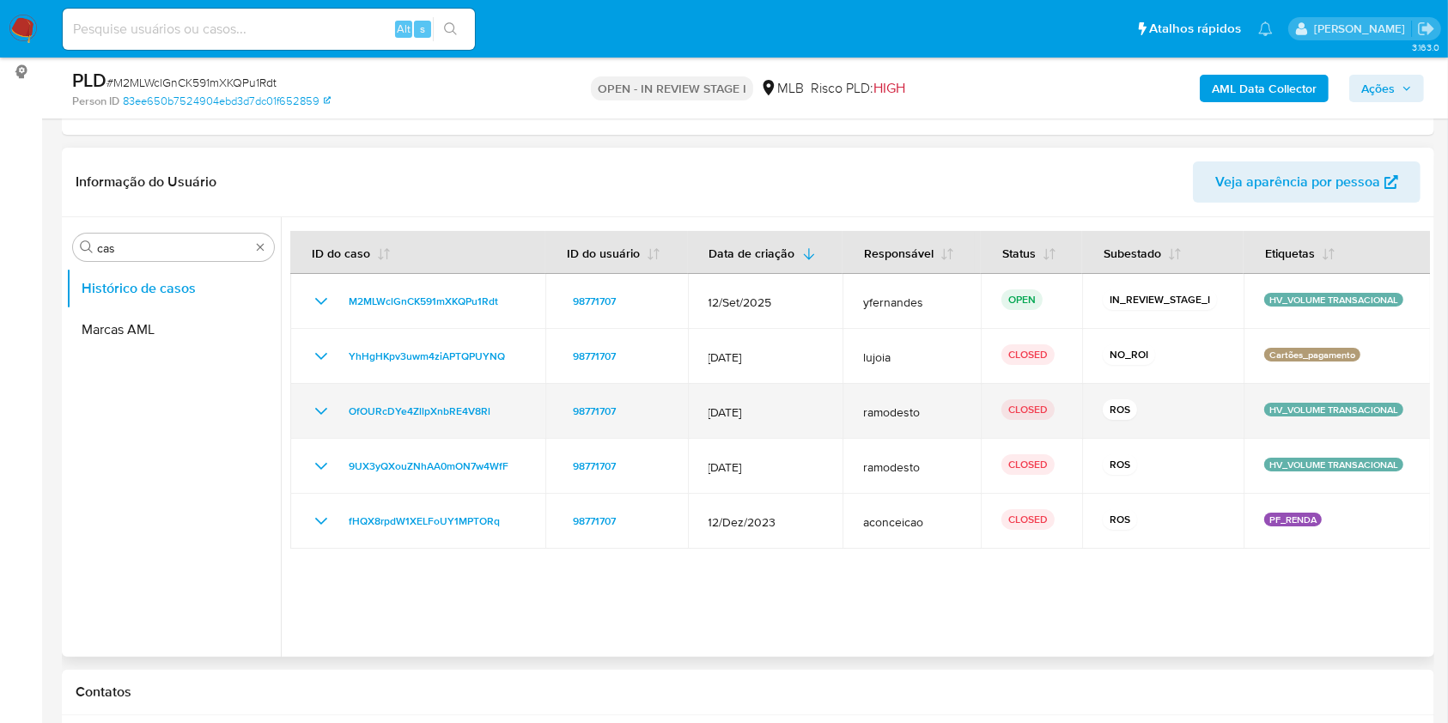
click at [315, 408] on icon "Mostrar/Ocultar" at bounding box center [321, 411] width 21 height 21
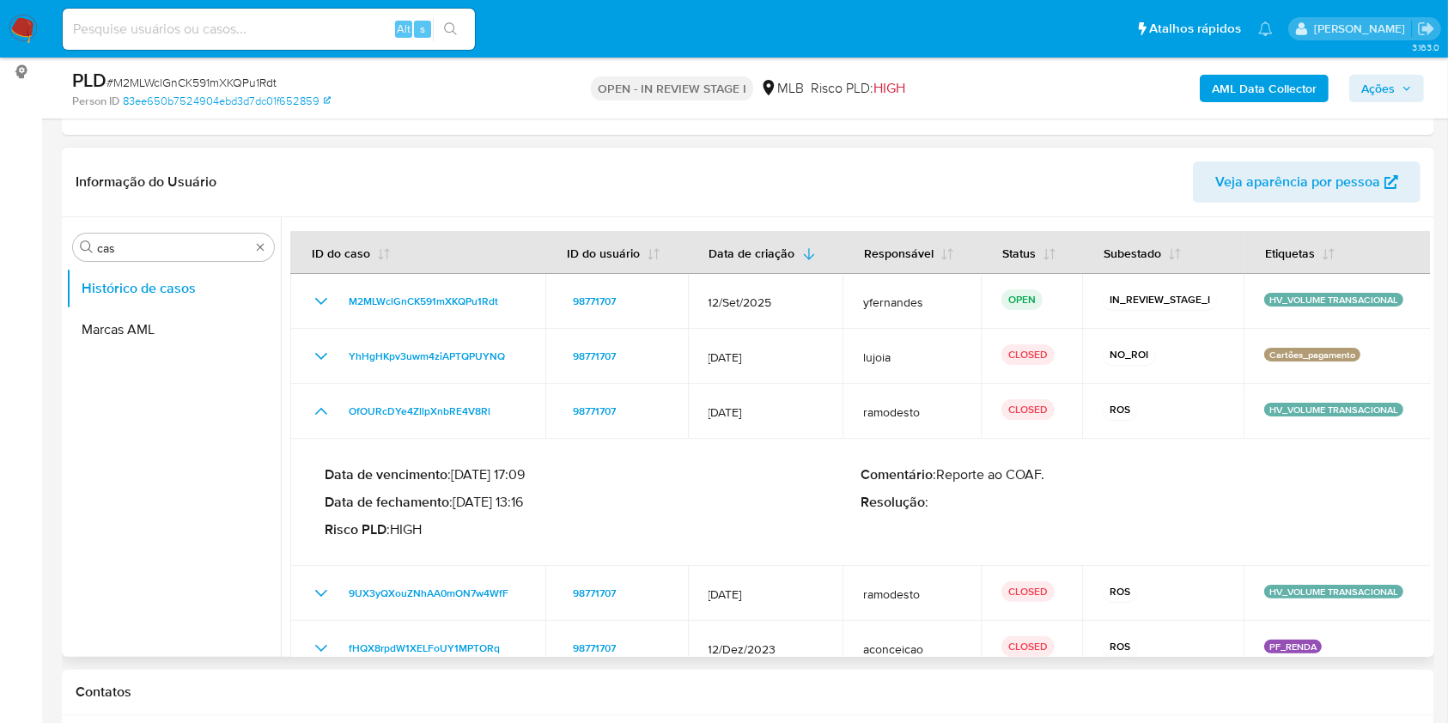
scroll to position [27, 0]
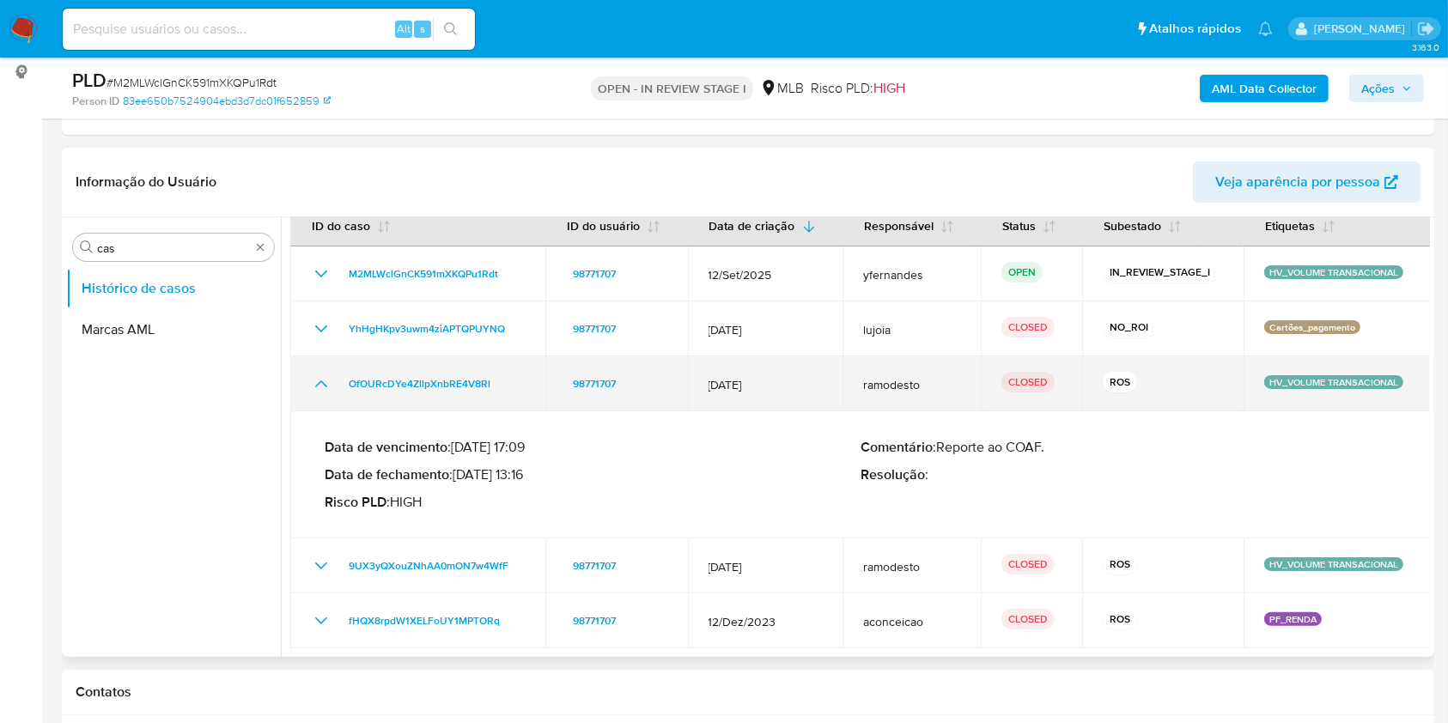
click at [319, 388] on icon "Mostrar/Ocultar" at bounding box center [321, 384] width 21 height 21
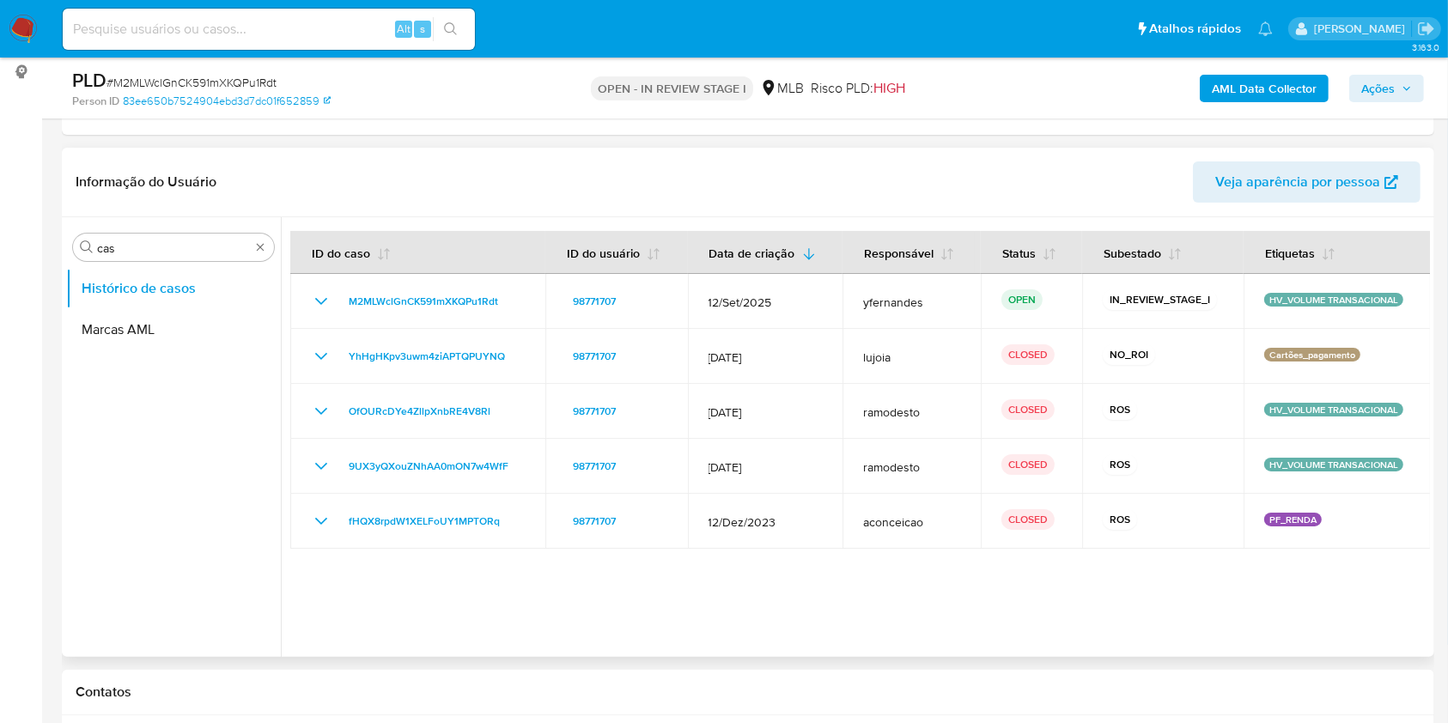
scroll to position [0, 0]
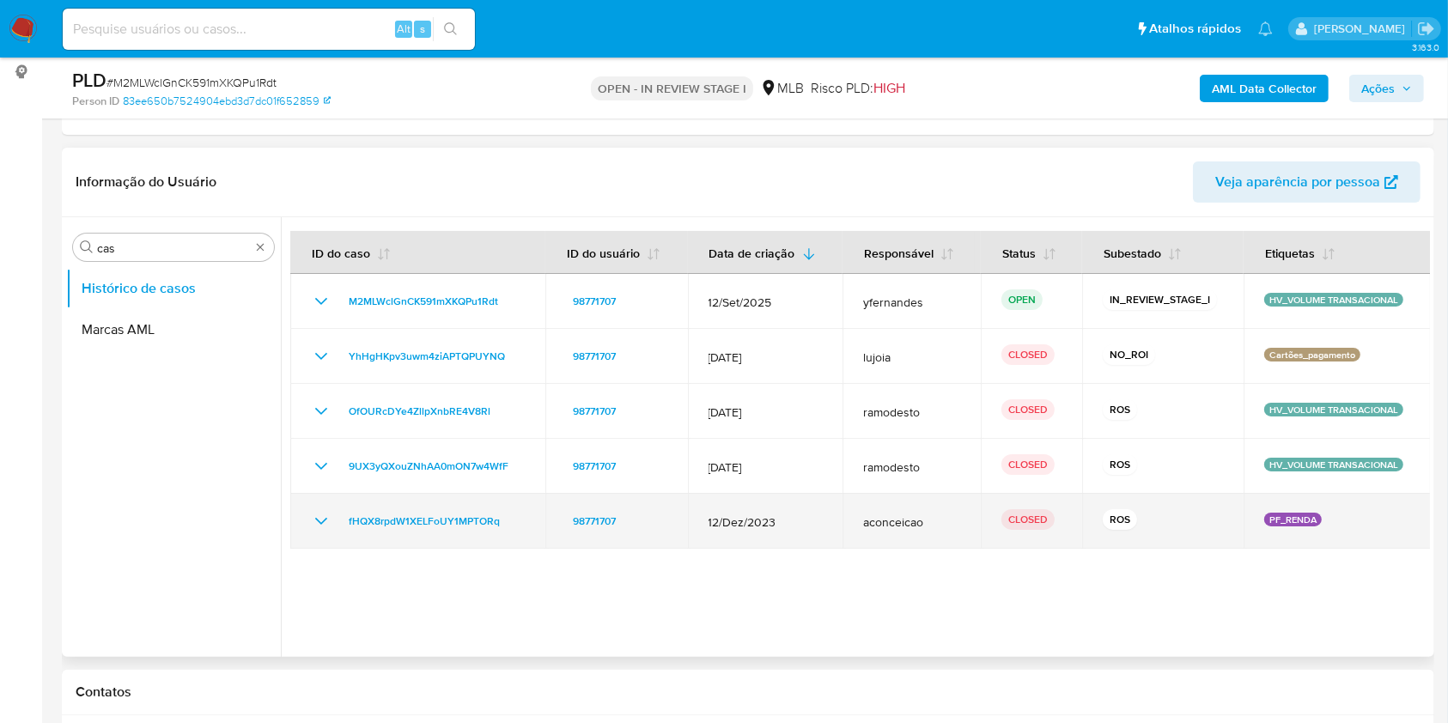
click at [318, 514] on icon "Mostrar/Ocultar" at bounding box center [321, 521] width 21 height 21
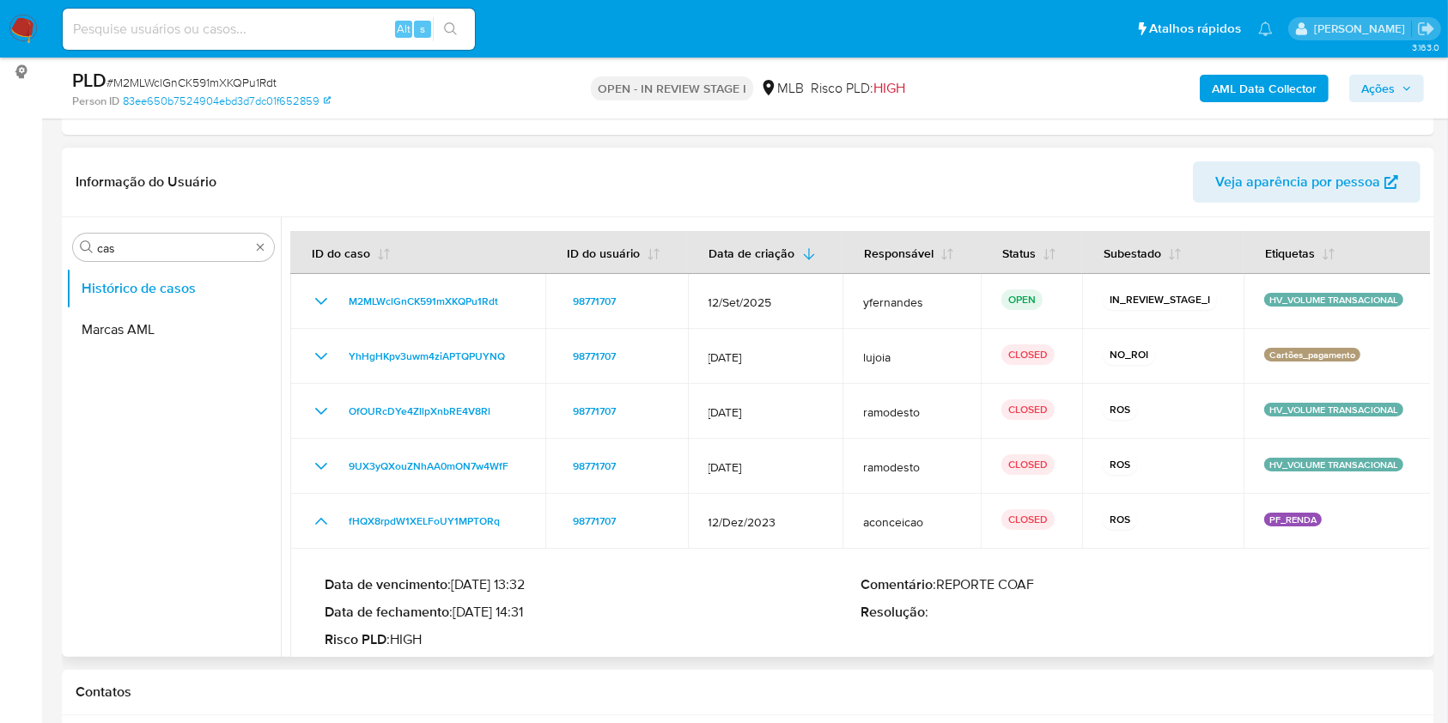
drag, startPoint x: 475, startPoint y: 610, endPoint x: 527, endPoint y: 607, distance: 52.5
click at [527, 607] on p "Data de fechamento : 10/01/2024 14:31" at bounding box center [593, 612] width 536 height 17
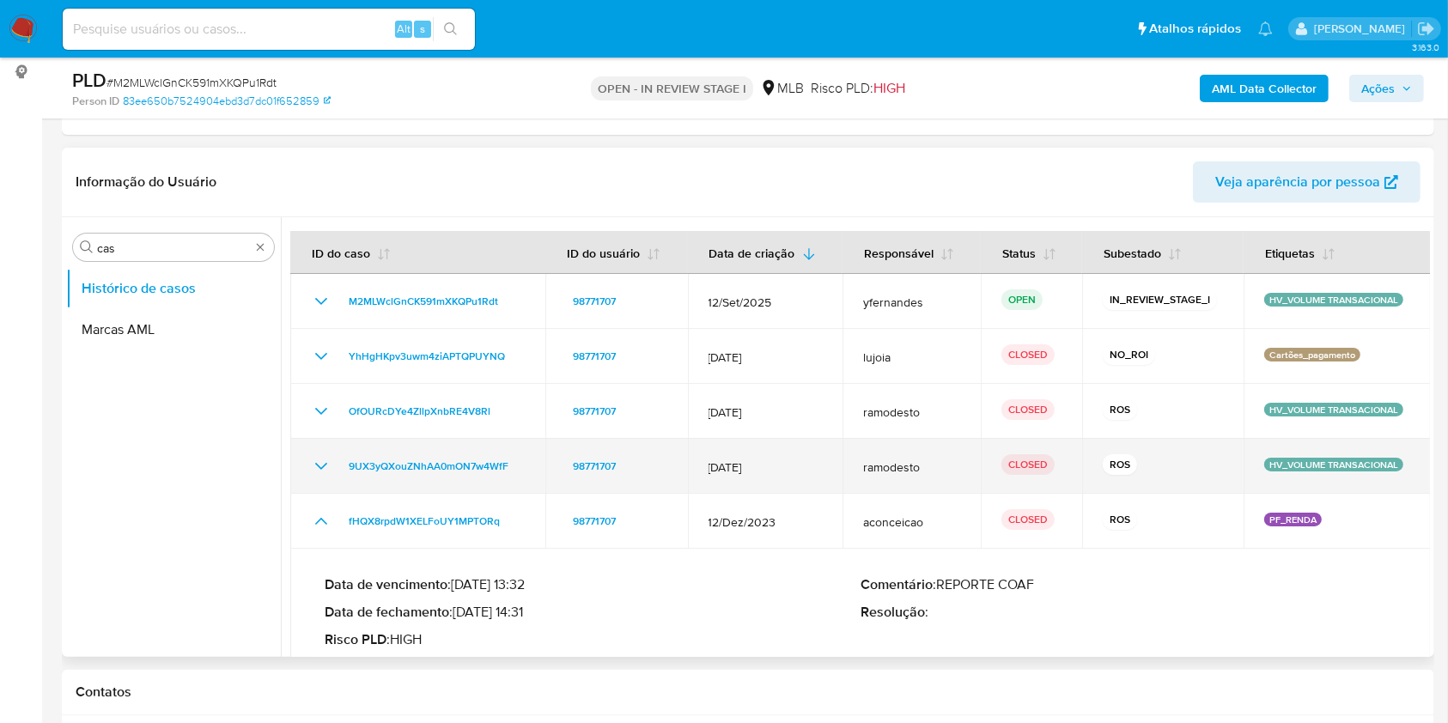
click at [325, 457] on icon "Mostrar/Ocultar" at bounding box center [321, 466] width 21 height 21
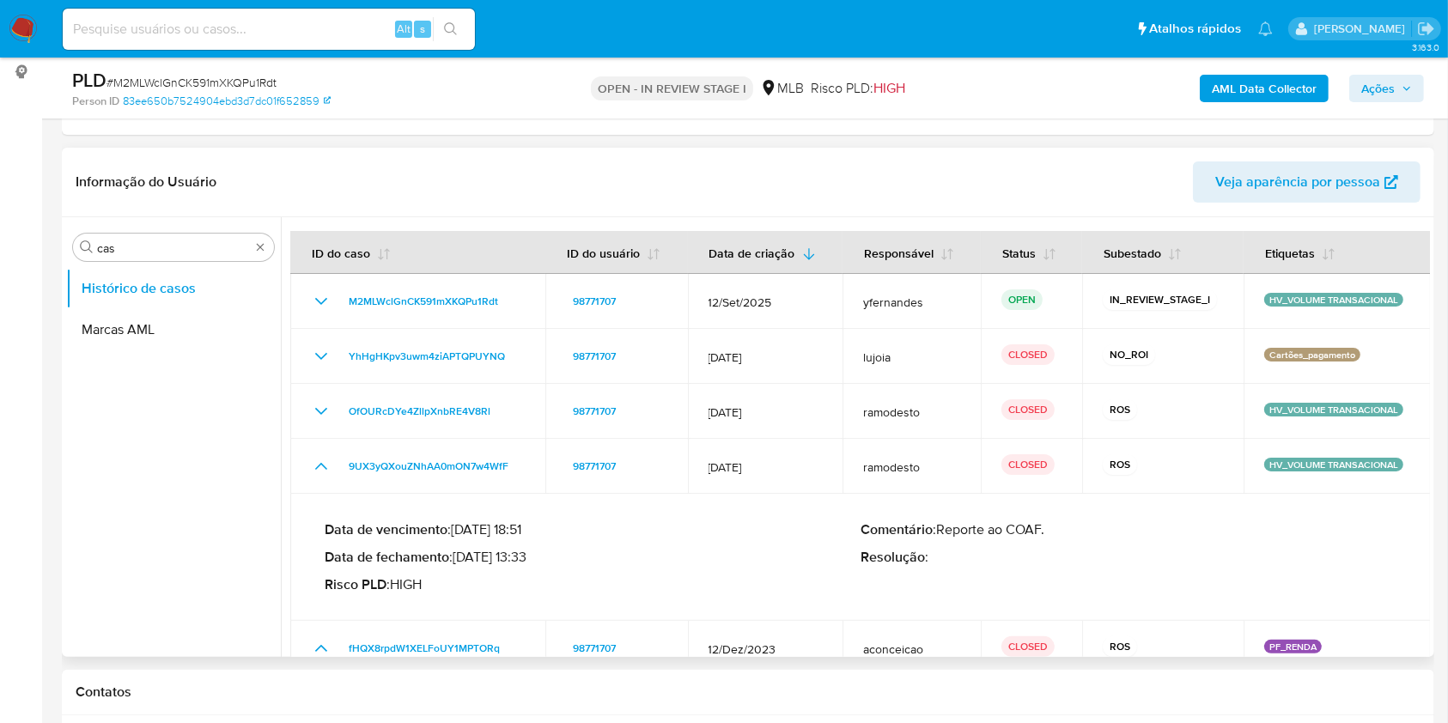
drag, startPoint x: 481, startPoint y: 557, endPoint x: 533, endPoint y: 560, distance: 52.5
click at [533, 560] on p "Data de fechamento : 02/08/2024 13:33" at bounding box center [593, 557] width 536 height 17
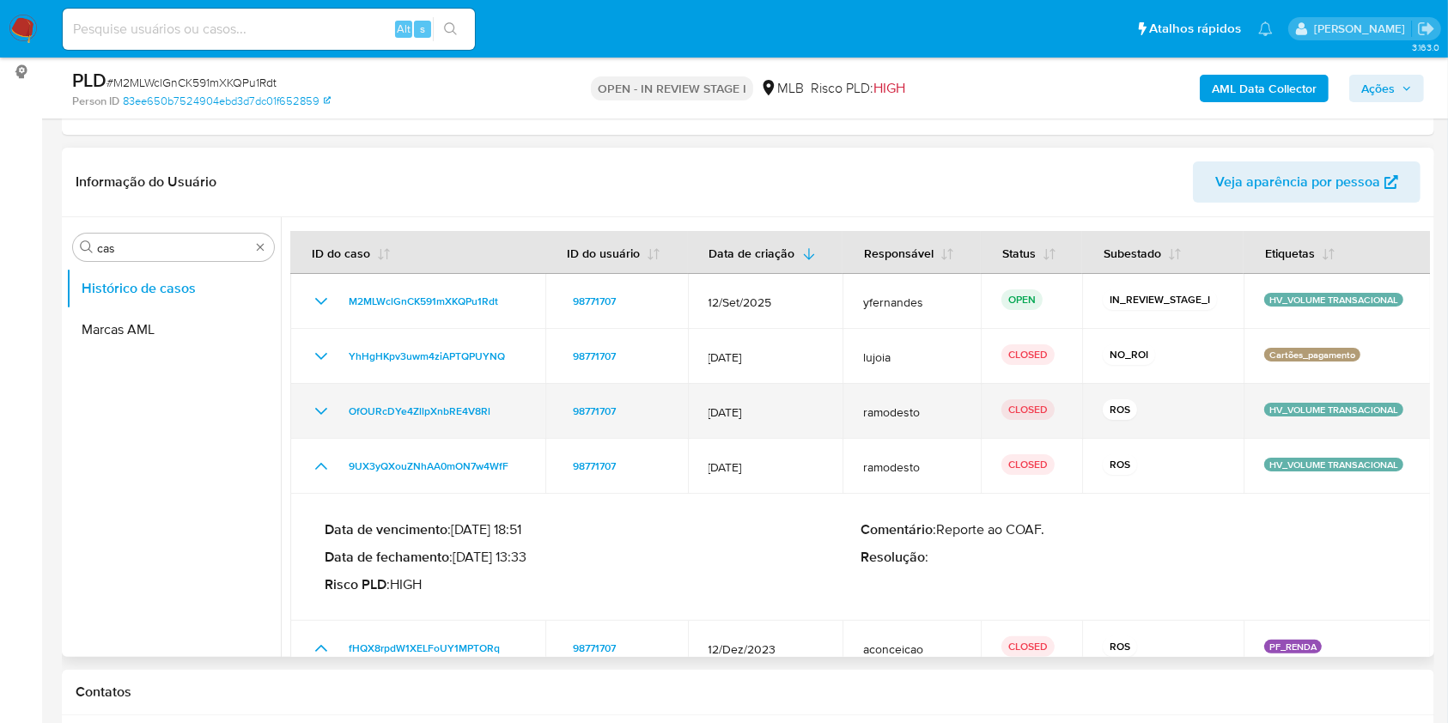
click at [314, 402] on icon "Mostrar/Ocultar" at bounding box center [321, 411] width 21 height 21
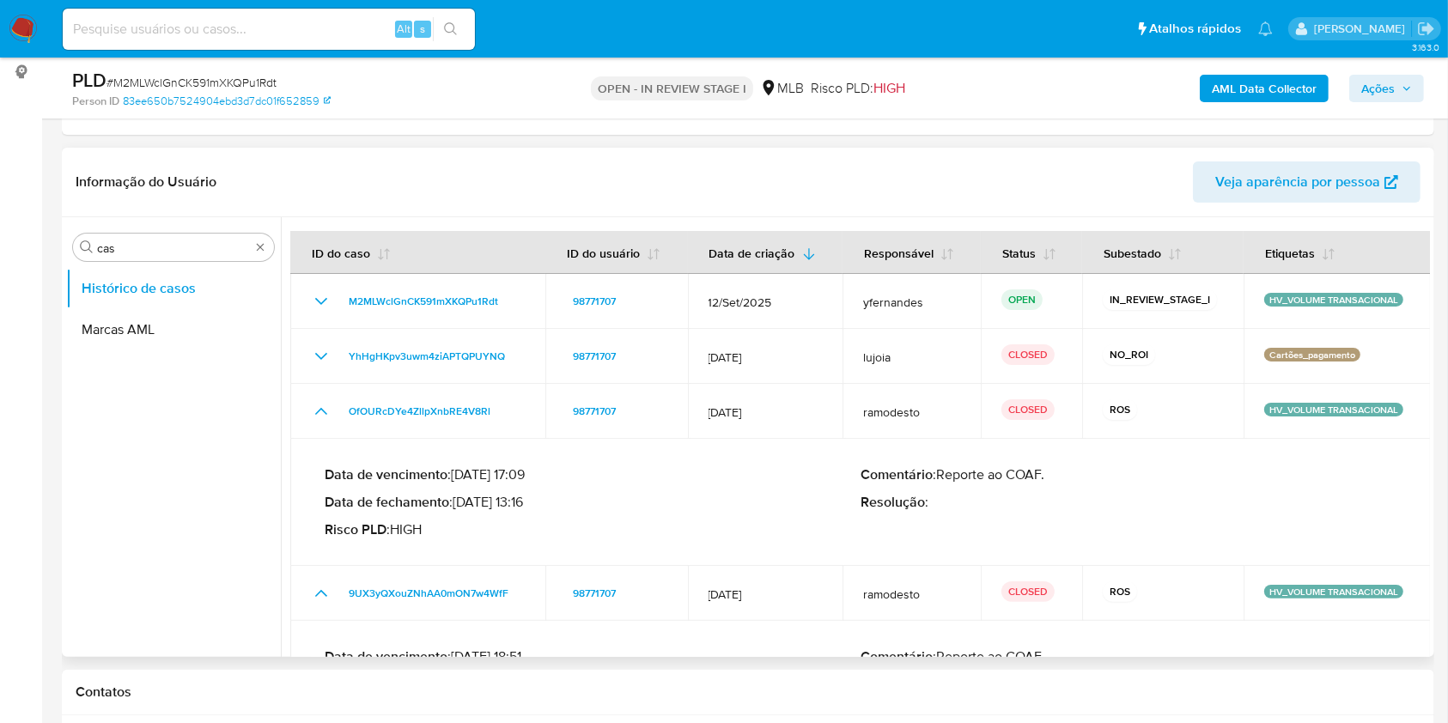
drag, startPoint x: 475, startPoint y: 502, endPoint x: 522, endPoint y: 505, distance: 47.4
click at [522, 505] on p "Data de fechamento : 11/02/2025 13:16" at bounding box center [593, 502] width 536 height 17
click at [135, 246] on input "cas" at bounding box center [173, 247] width 153 height 15
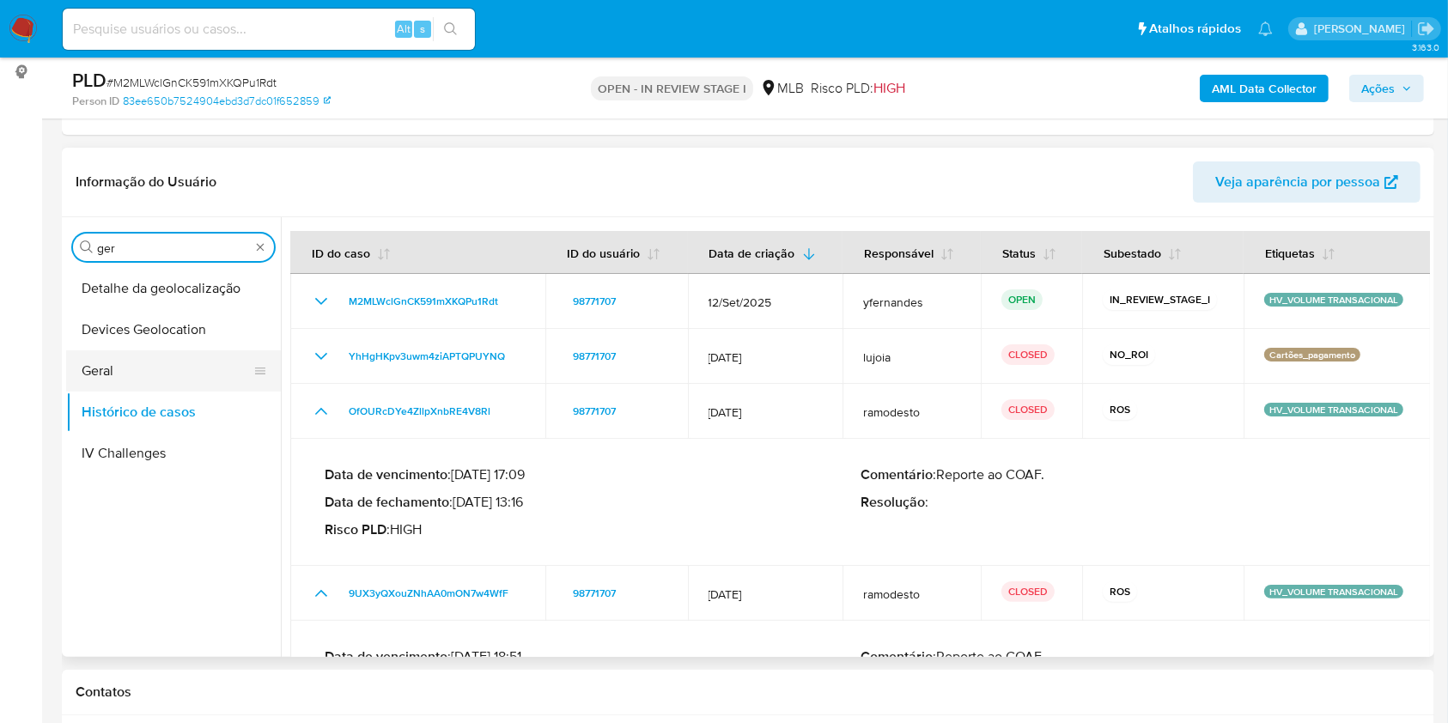
type input "ger"
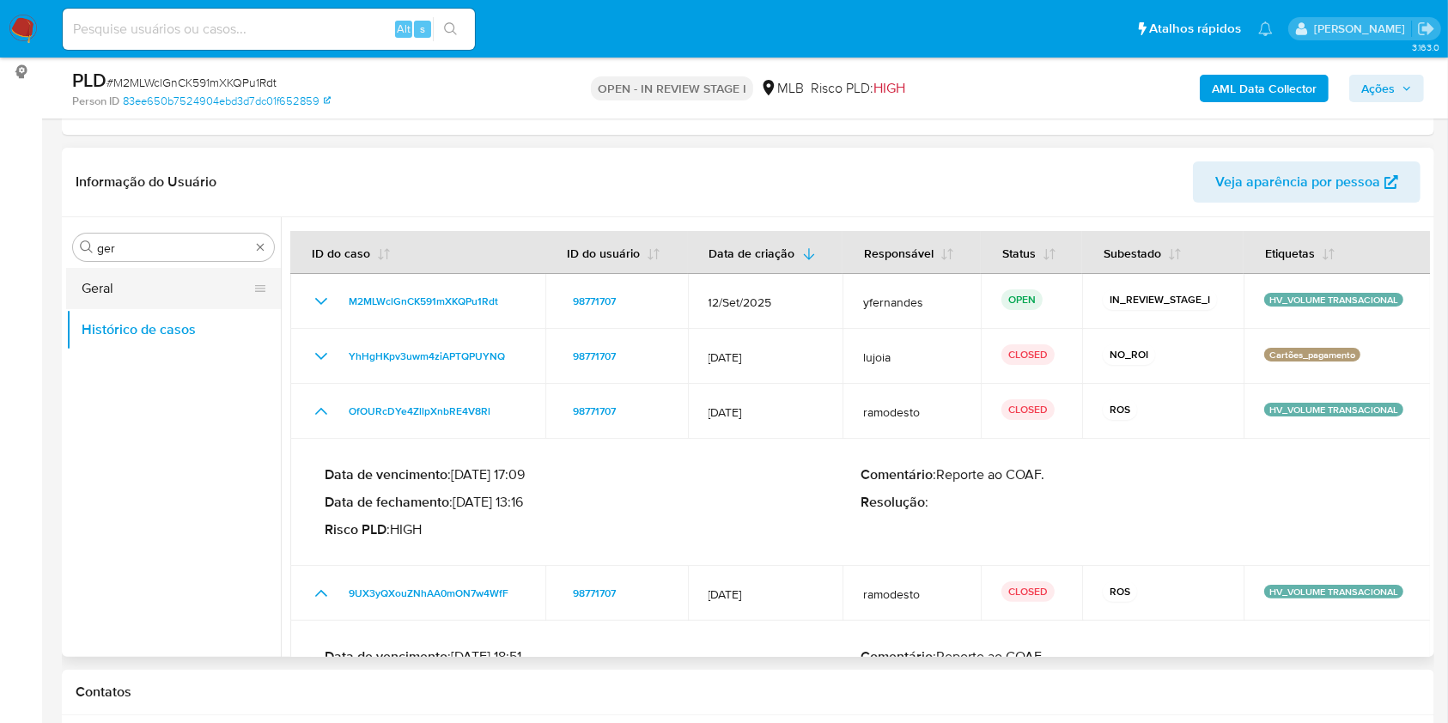
click at [109, 283] on button "Geral" at bounding box center [166, 288] width 201 height 41
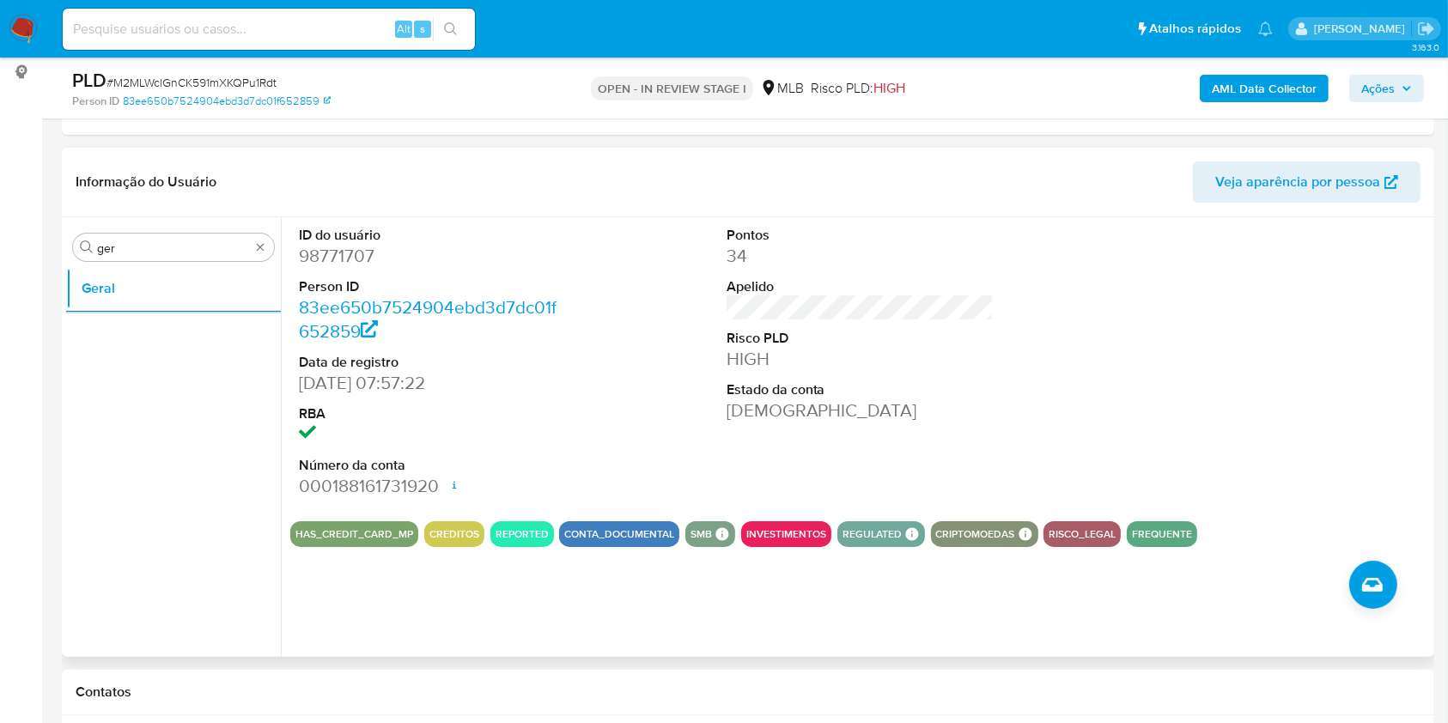
click at [728, 155] on div "Informação do Usuário Veja aparência por pessoa" at bounding box center [748, 183] width 1372 height 70
click at [148, 240] on input "ger" at bounding box center [173, 247] width 153 height 15
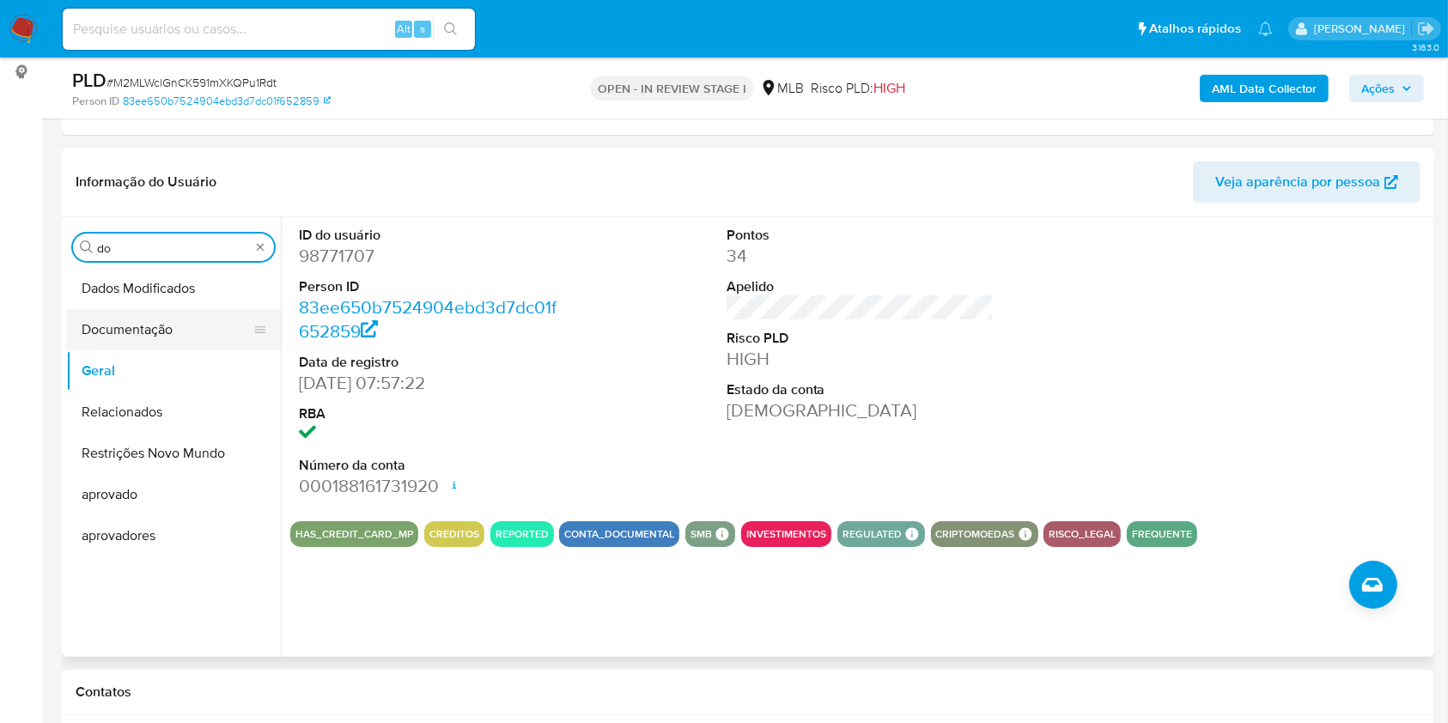
type input "do"
click at [110, 315] on button "Documentação" at bounding box center [166, 329] width 201 height 41
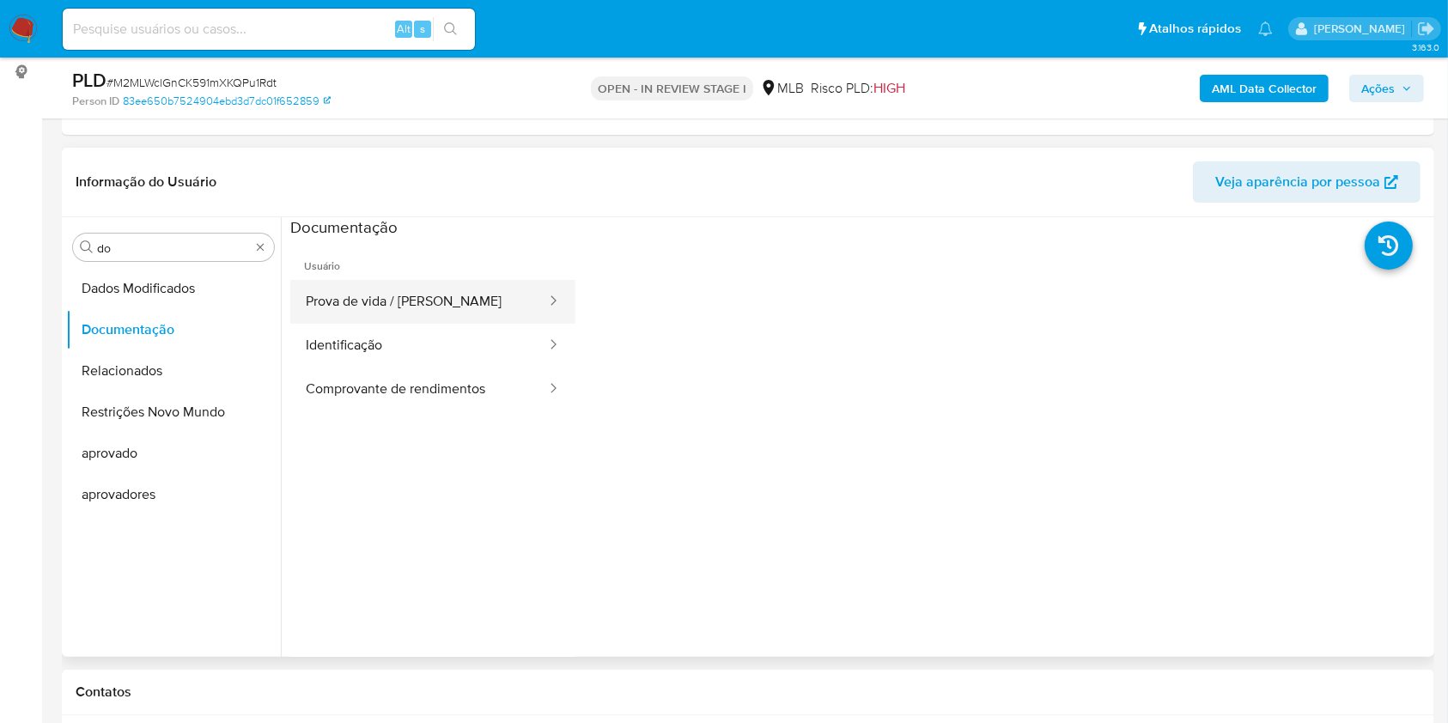
click at [423, 281] on button "Prova de vida / [PERSON_NAME]" at bounding box center [419, 302] width 258 height 44
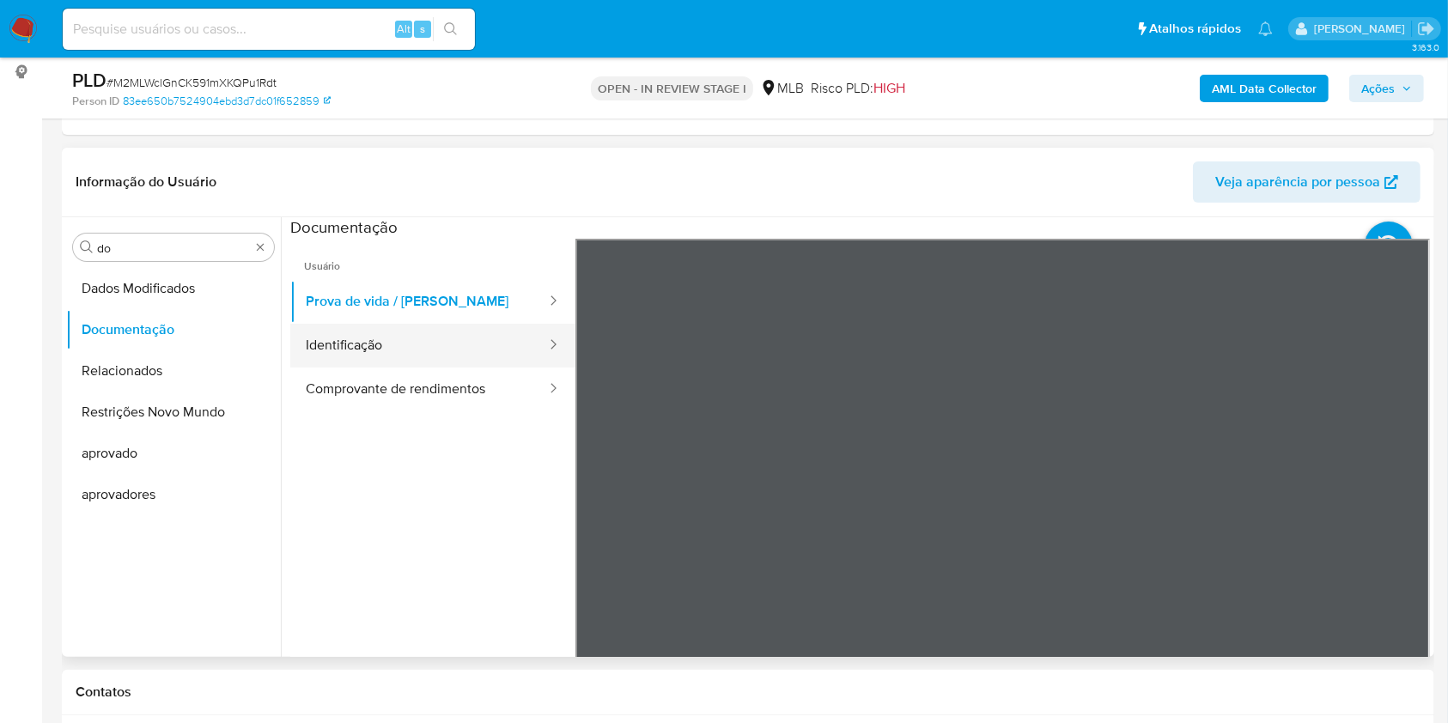
click at [362, 334] on button "Identificação" at bounding box center [419, 346] width 258 height 44
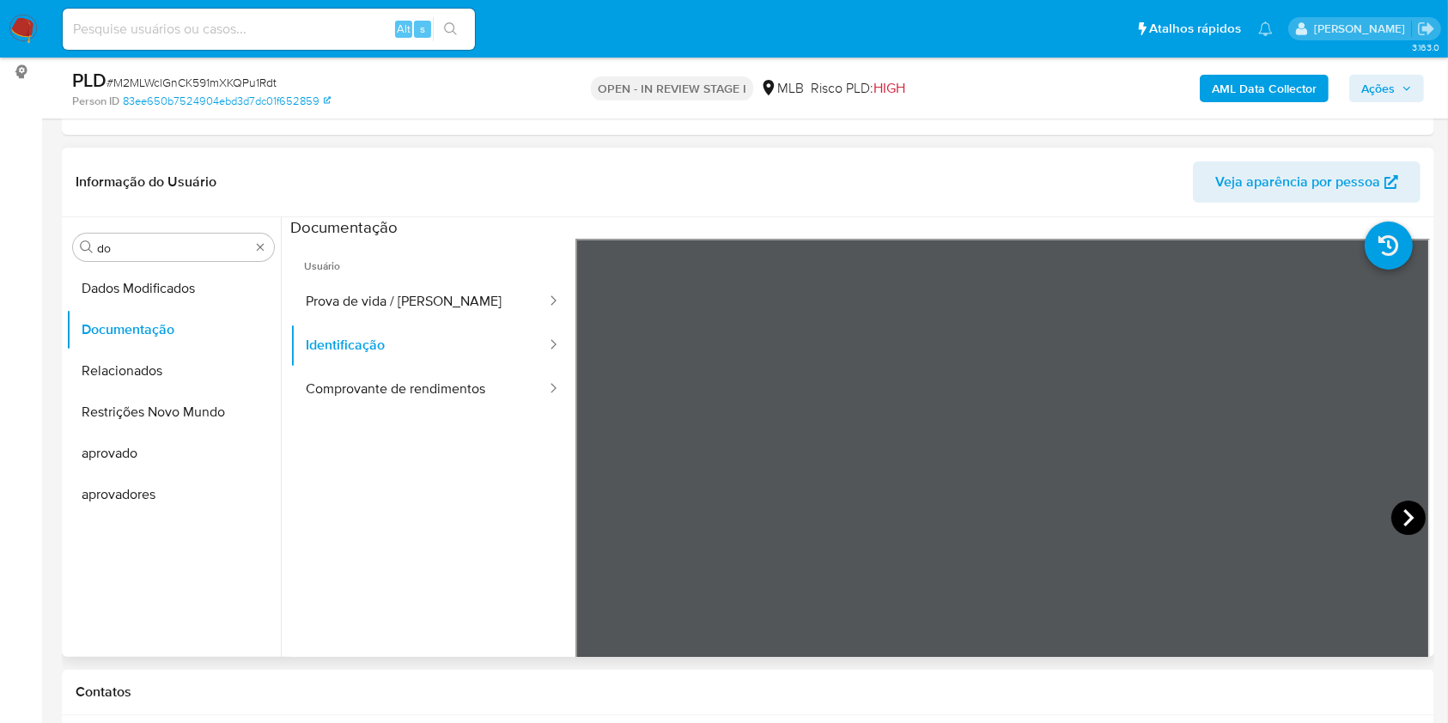
click at [1397, 520] on icon at bounding box center [1408, 518] width 34 height 34
click at [471, 398] on button "Comprovante de rendimentos" at bounding box center [419, 390] width 258 height 44
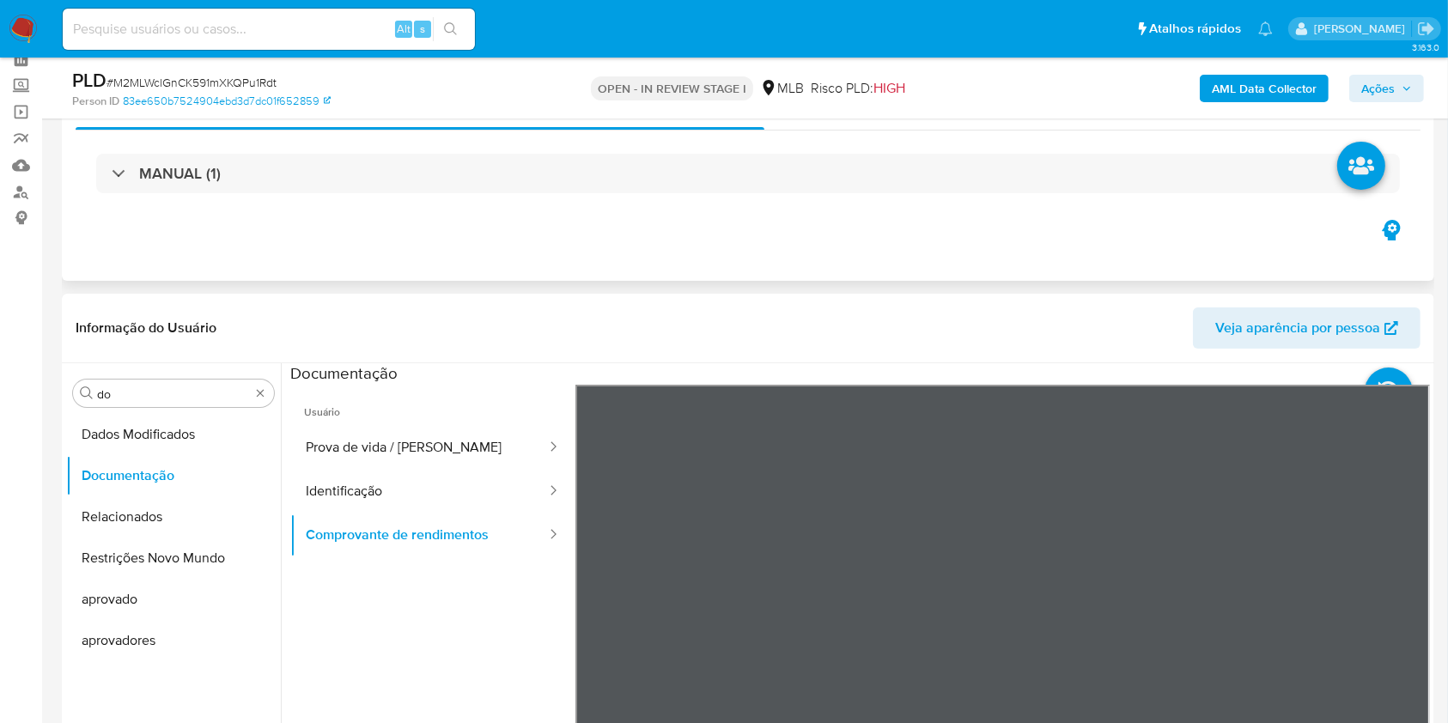
scroll to position [228, 0]
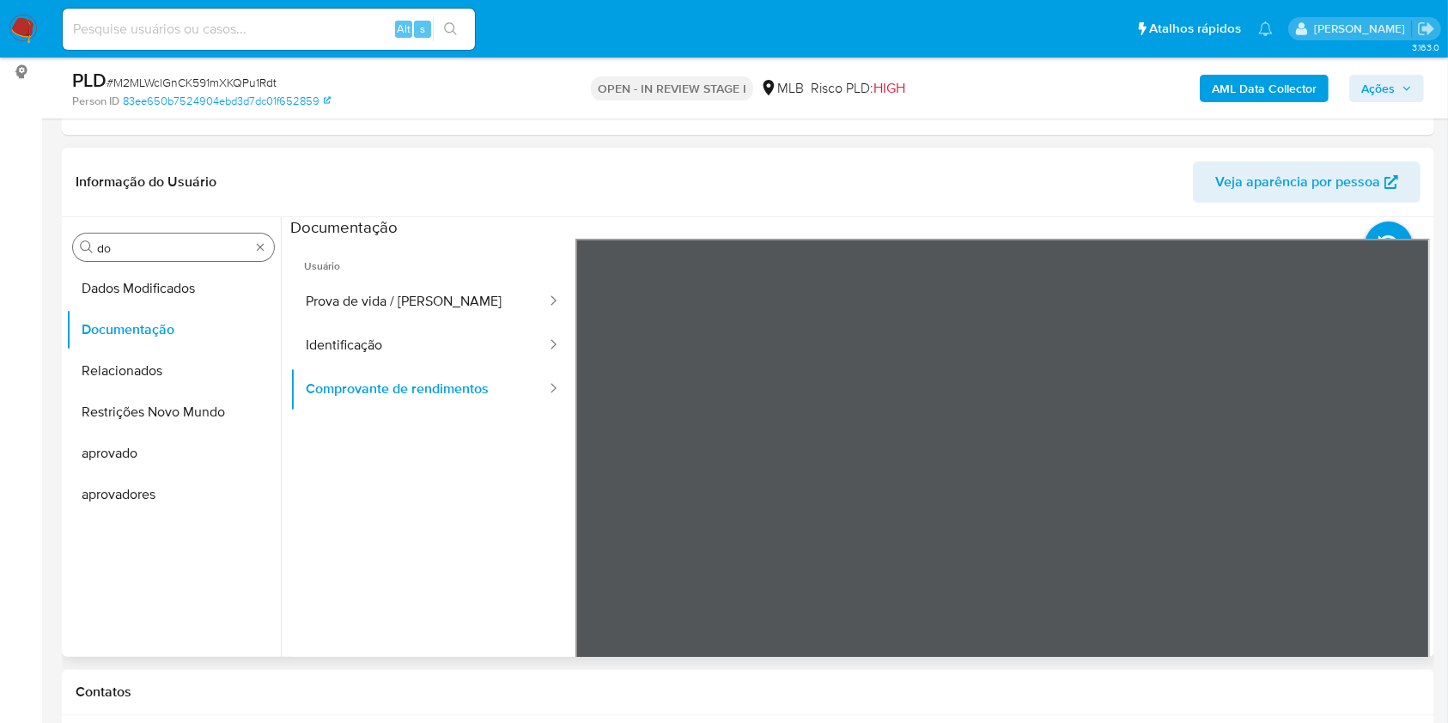
click at [186, 244] on input "do" at bounding box center [173, 247] width 153 height 15
click at [186, 243] on input "do" at bounding box center [173, 247] width 153 height 15
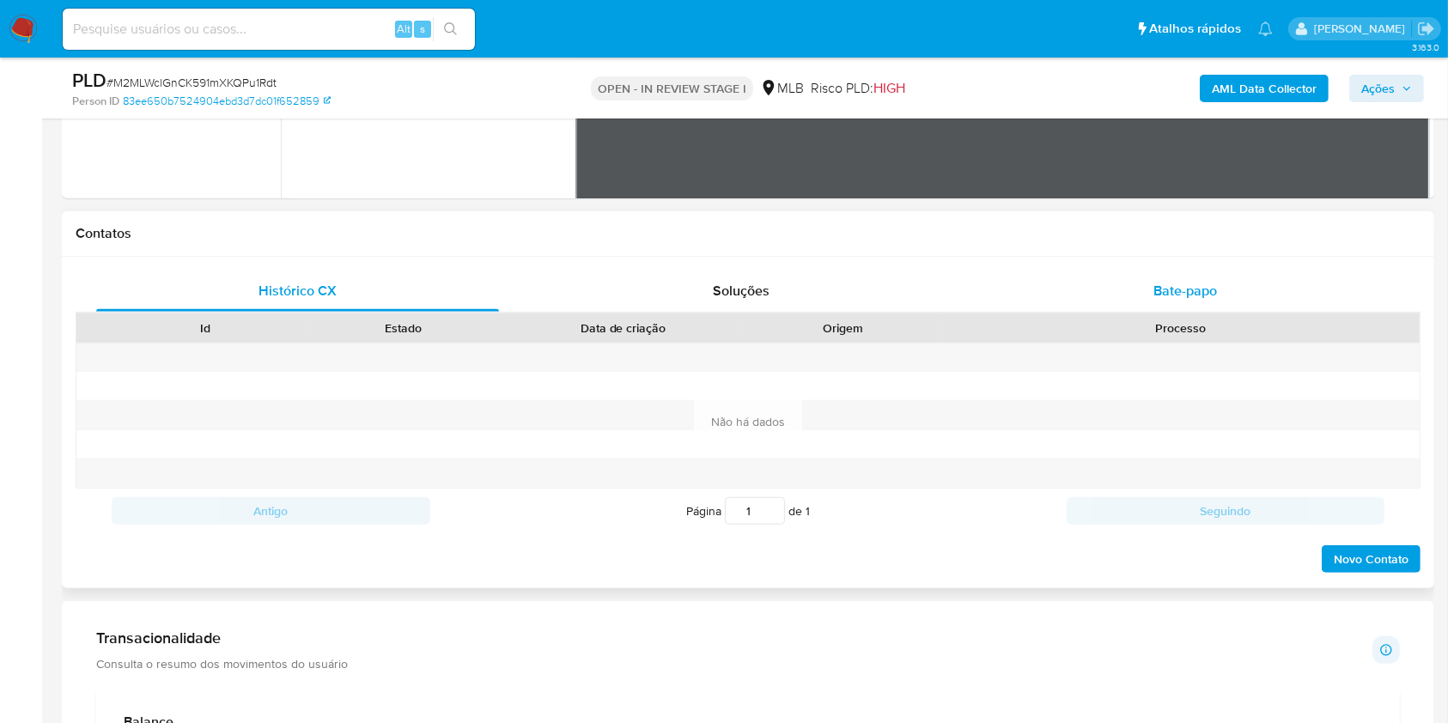
click at [1307, 279] on div "Bate-papo" at bounding box center [1185, 291] width 403 height 41
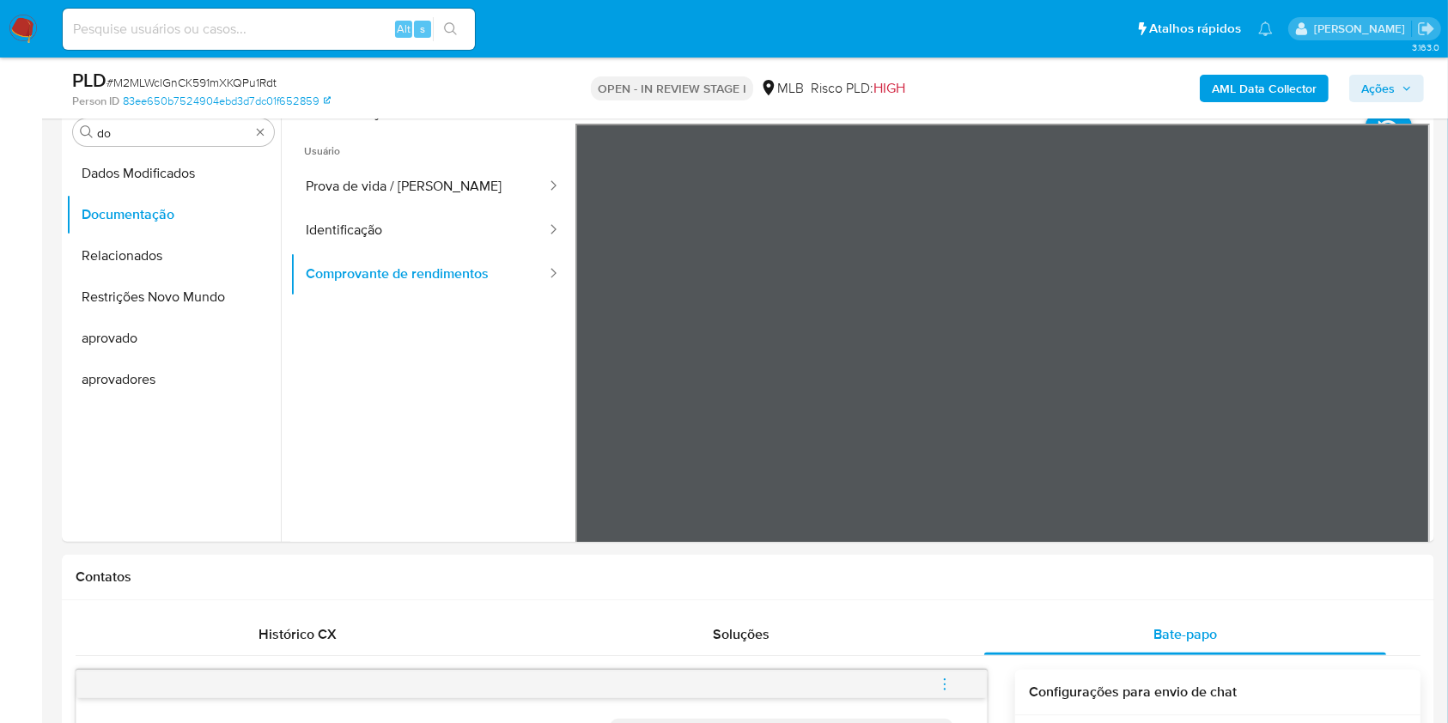
scroll to position [114, 0]
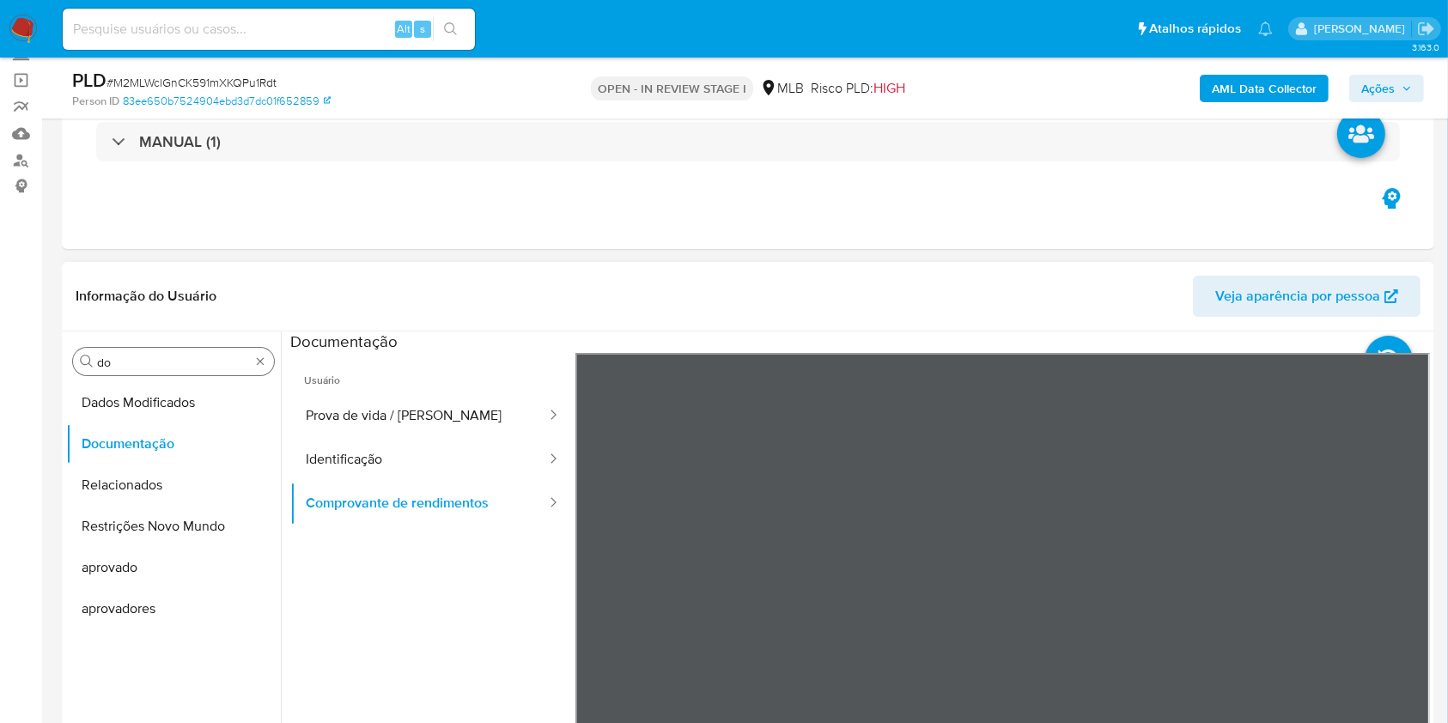
click at [144, 348] on div "Procurar do" at bounding box center [173, 361] width 201 height 27
click at [134, 350] on div "Procurar do" at bounding box center [173, 361] width 201 height 27
click at [132, 351] on div "Procurar do" at bounding box center [173, 361] width 201 height 27
drag, startPoint x: 133, startPoint y: 351, endPoint x: 122, endPoint y: 357, distance: 12.7
click at [125, 355] on div "Procurar do" at bounding box center [173, 361] width 201 height 27
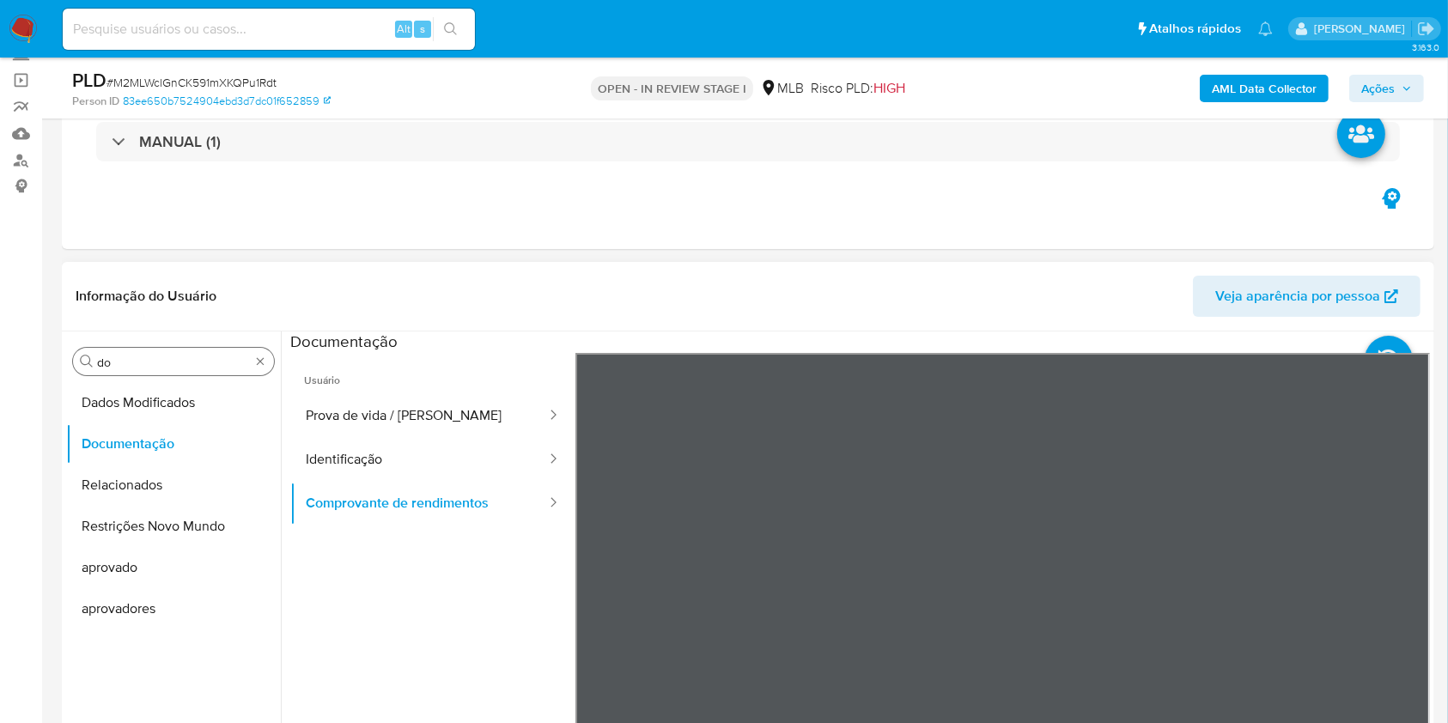
click at [122, 357] on input "do" at bounding box center [173, 362] width 153 height 15
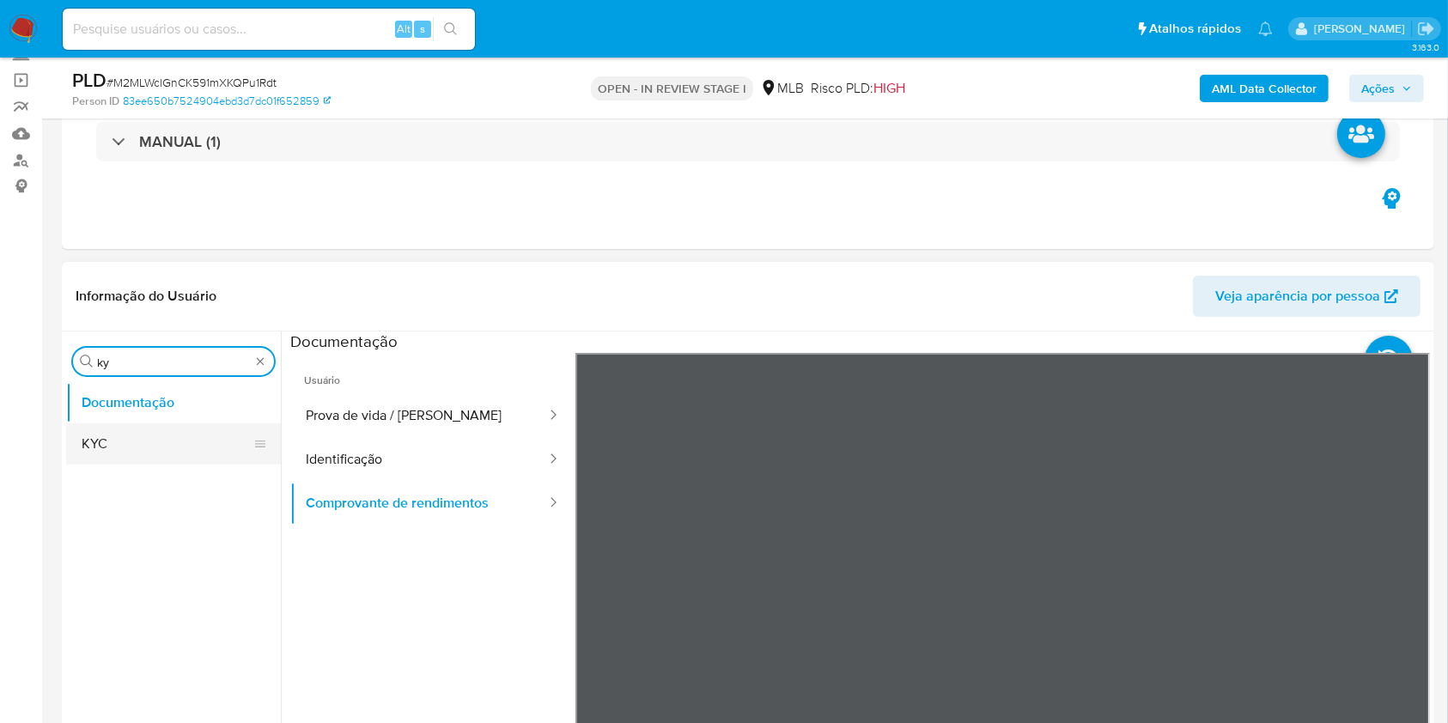
type input "ky"
click at [112, 423] on button "KYC" at bounding box center [166, 443] width 201 height 41
click at [101, 432] on button "KYC" at bounding box center [166, 443] width 201 height 41
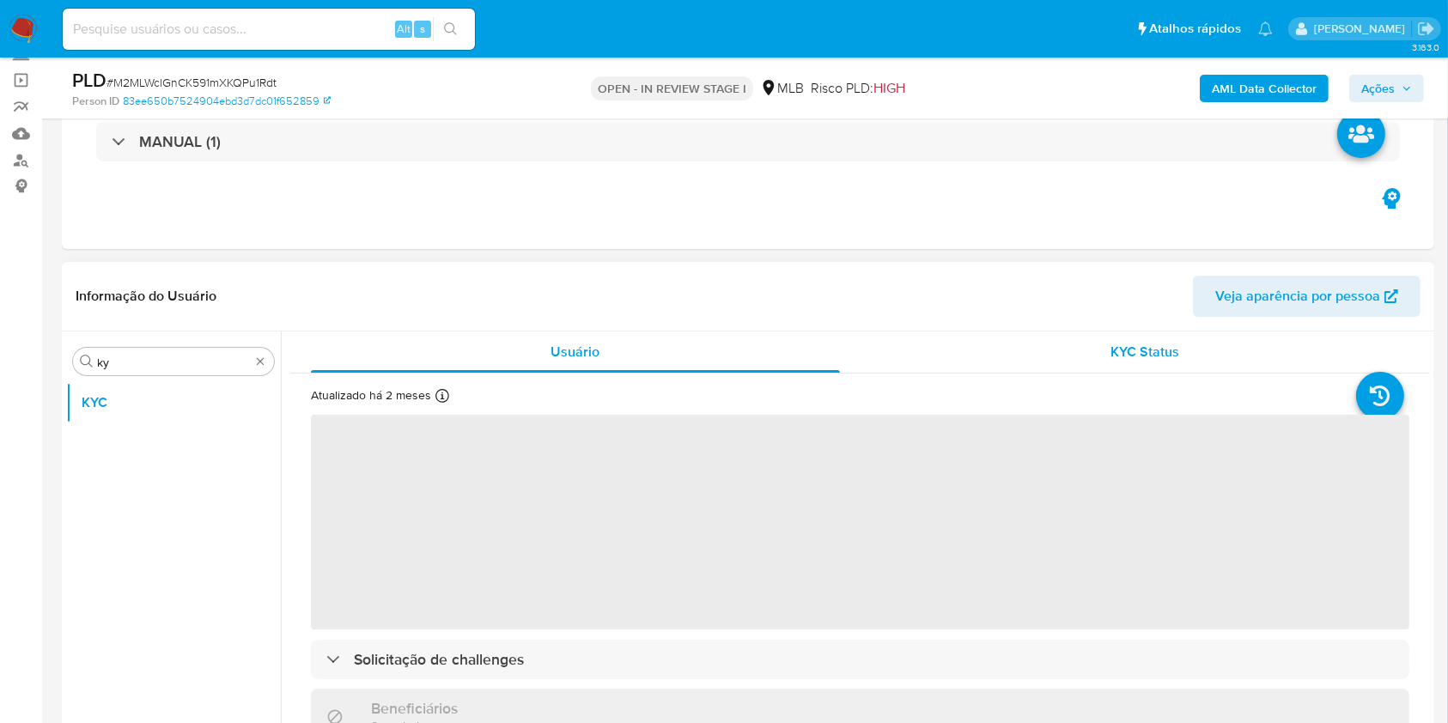
click at [1116, 363] on div "KYC Status" at bounding box center [1145, 351] width 529 height 41
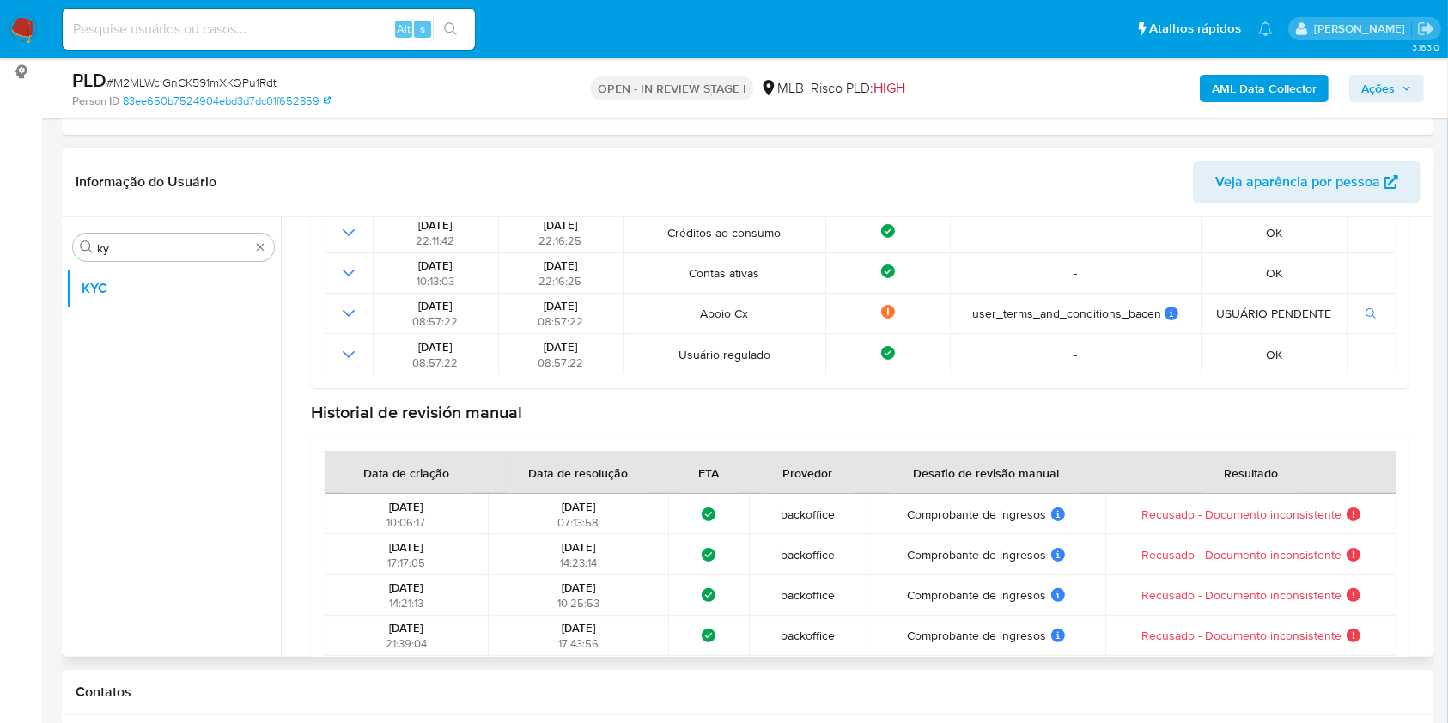
scroll to position [0, 0]
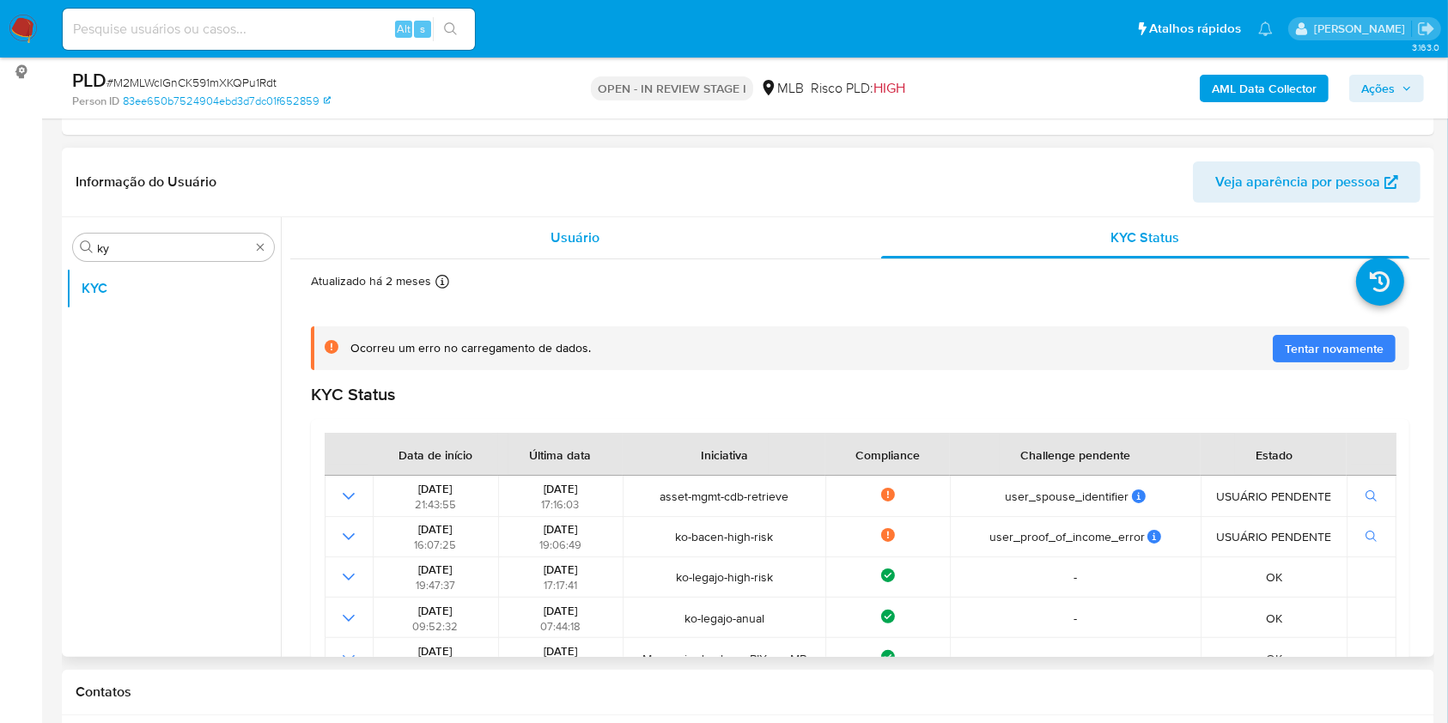
click at [593, 219] on div "Usuário" at bounding box center [575, 237] width 529 height 41
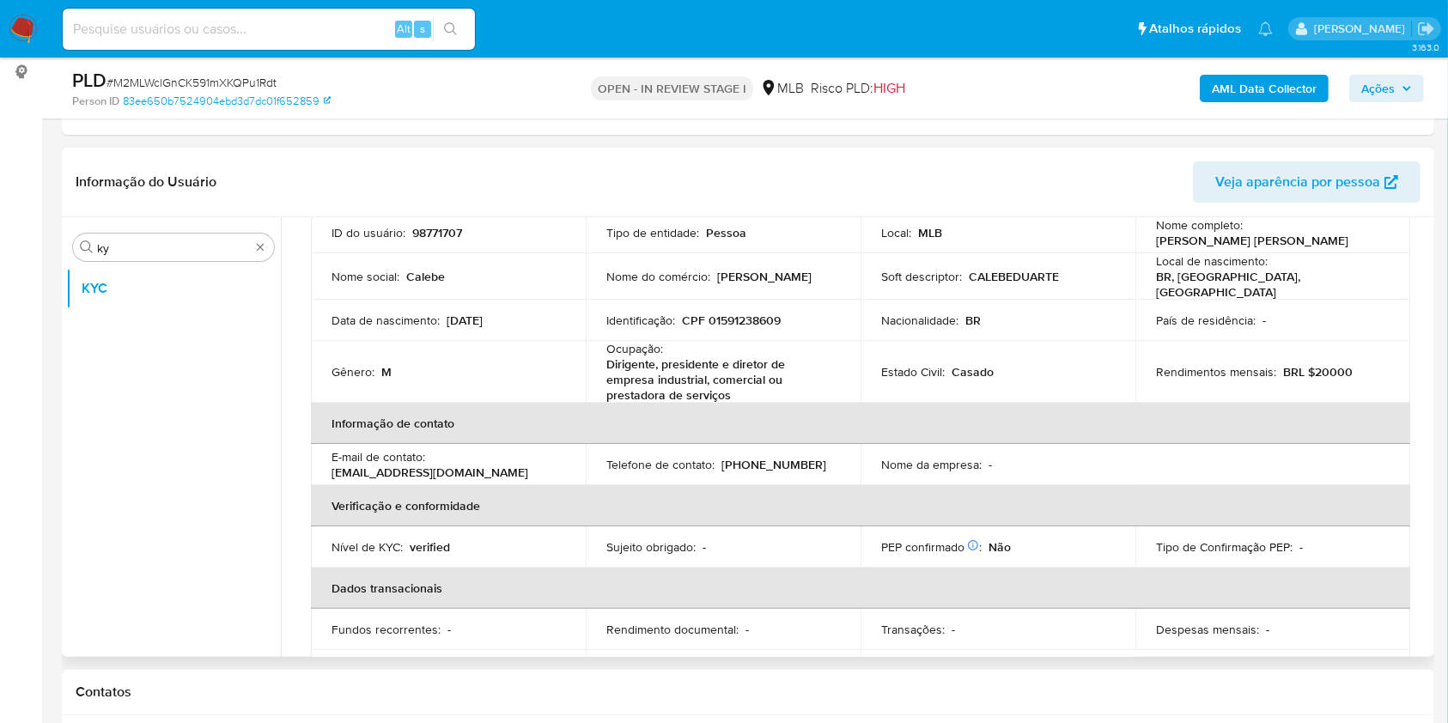
scroll to position [131, 0]
click at [694, 361] on p "Dirigente, presidente e diretor de empresa industrial, comercial ou prestadora …" at bounding box center [719, 376] width 227 height 46
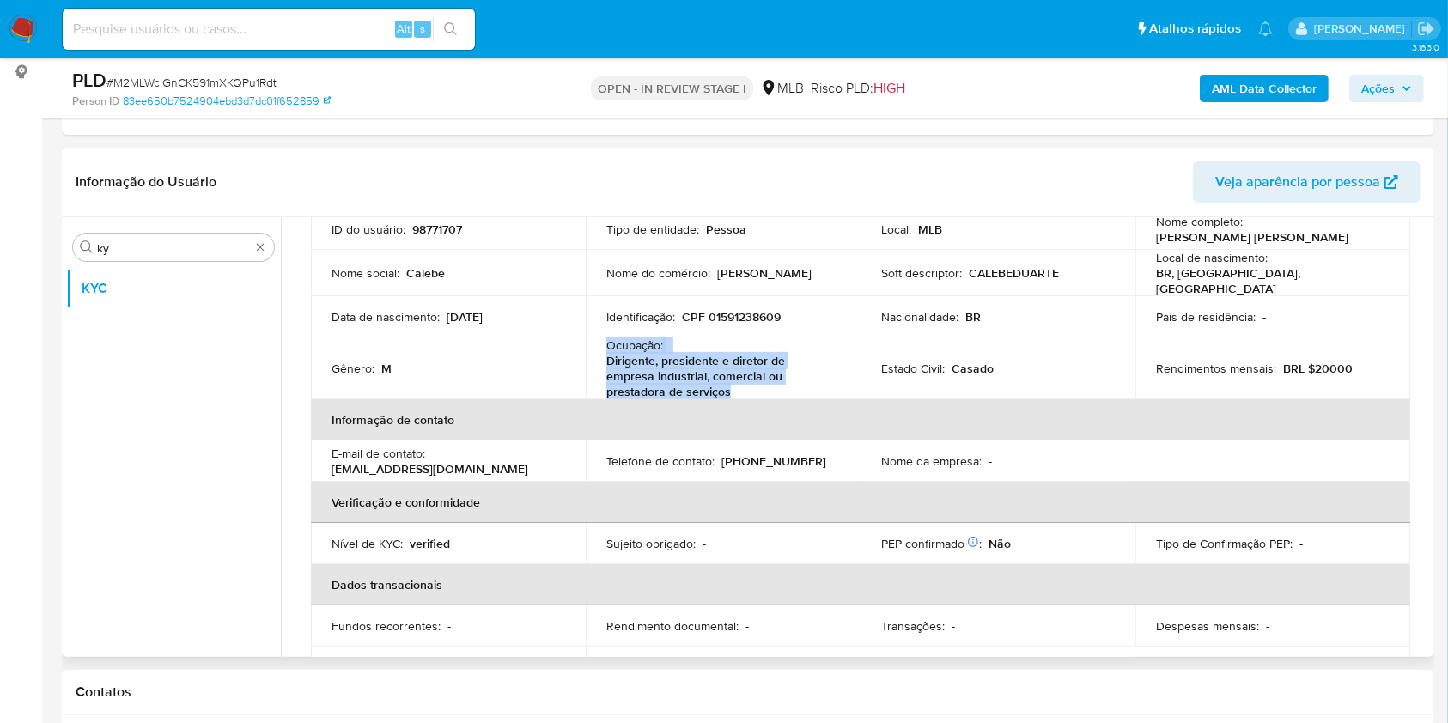
click at [694, 361] on p "Dirigente, presidente e diretor de empresa industrial, comercial ou prestadora …" at bounding box center [719, 376] width 227 height 46
copy div "Ocupação : Dirigente, presidente e diretor de empresa industrial, comercial ou …"
click at [741, 378] on p "Dirigente, presidente e diretor de empresa industrial, comercial ou prestadora …" at bounding box center [719, 376] width 227 height 46
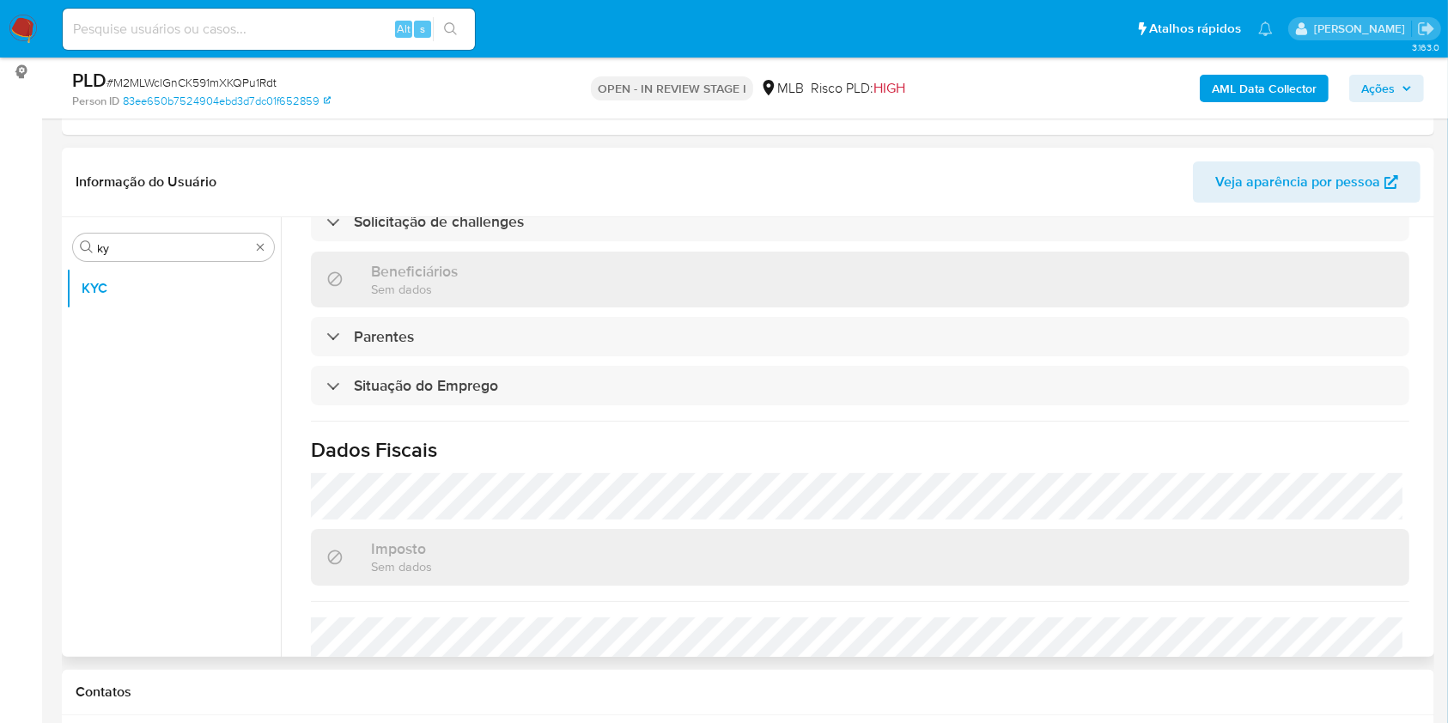
scroll to position [751, 0]
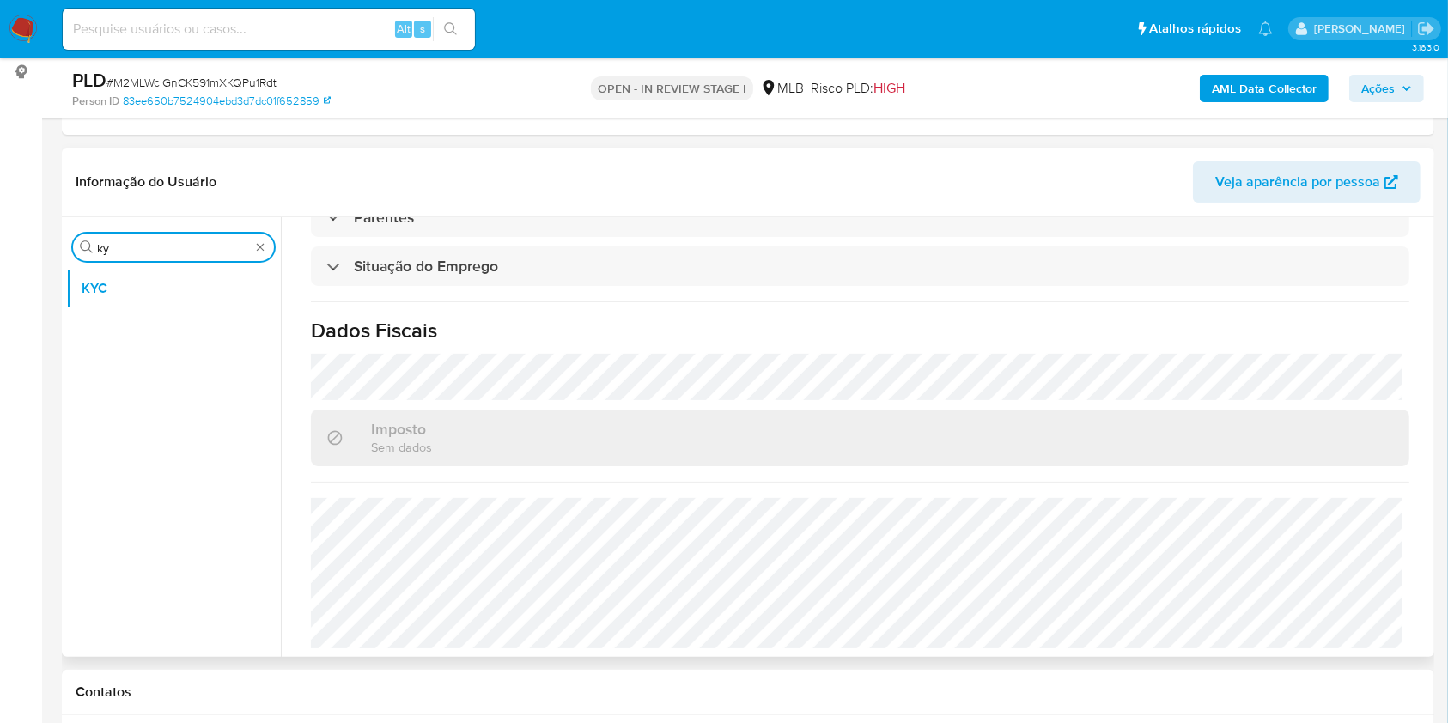
click at [179, 240] on input "ky" at bounding box center [173, 247] width 153 height 15
click at [151, 251] on input "ky" at bounding box center [173, 247] width 153 height 15
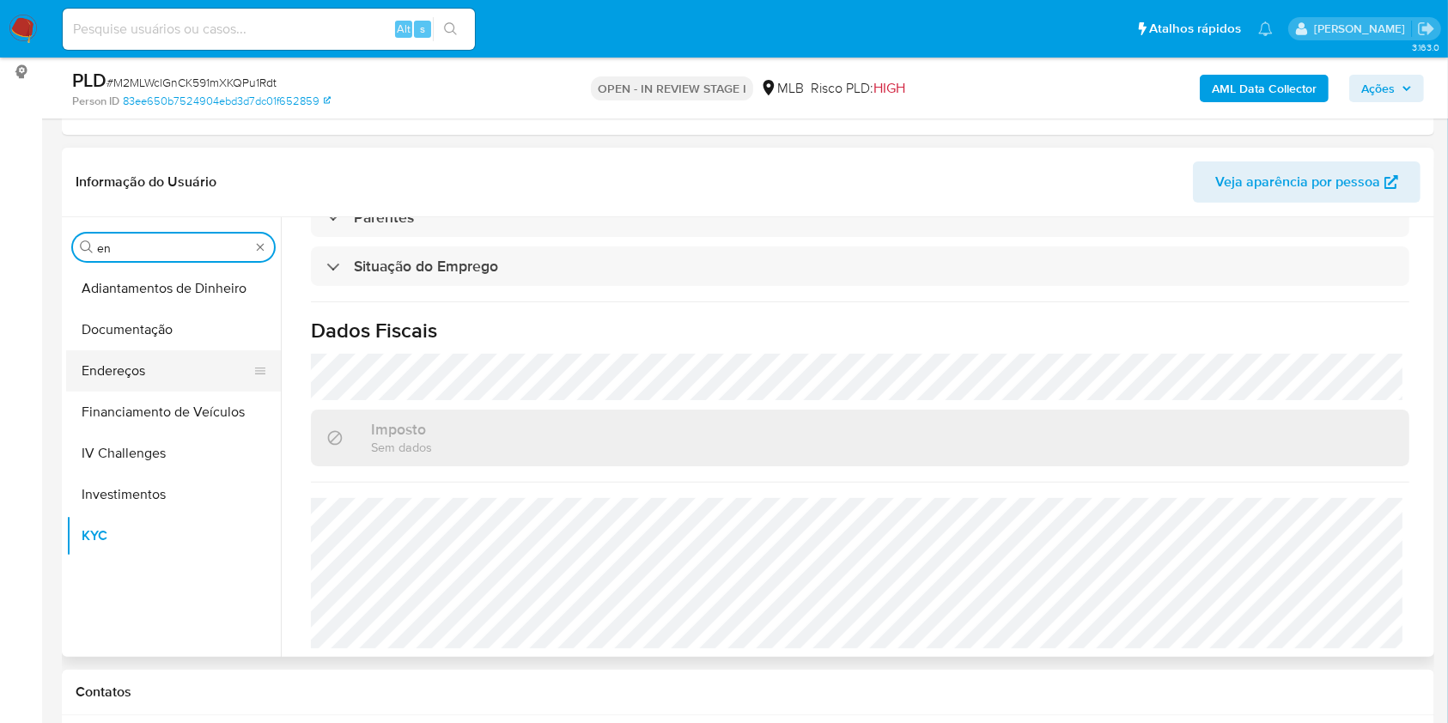
type input "en"
click at [137, 358] on button "Endereços" at bounding box center [166, 370] width 201 height 41
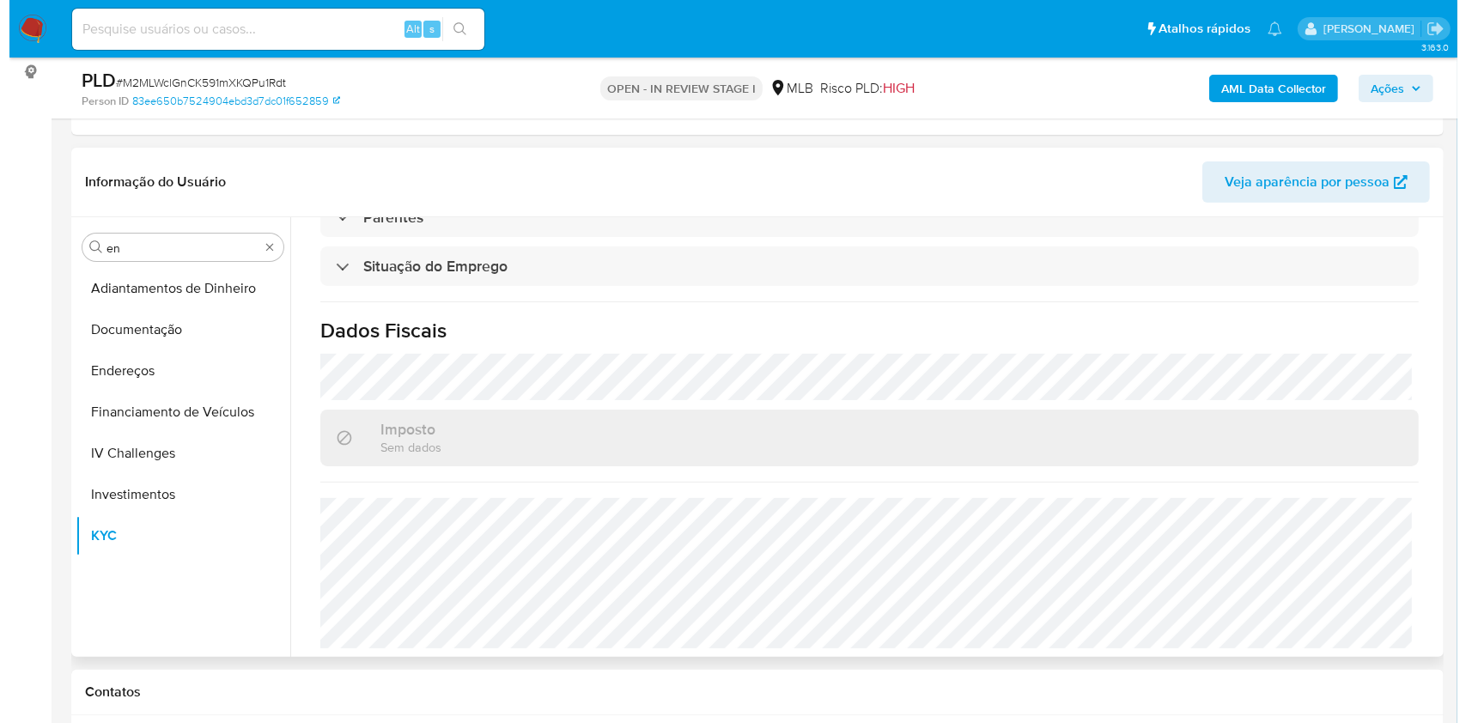
scroll to position [0, 0]
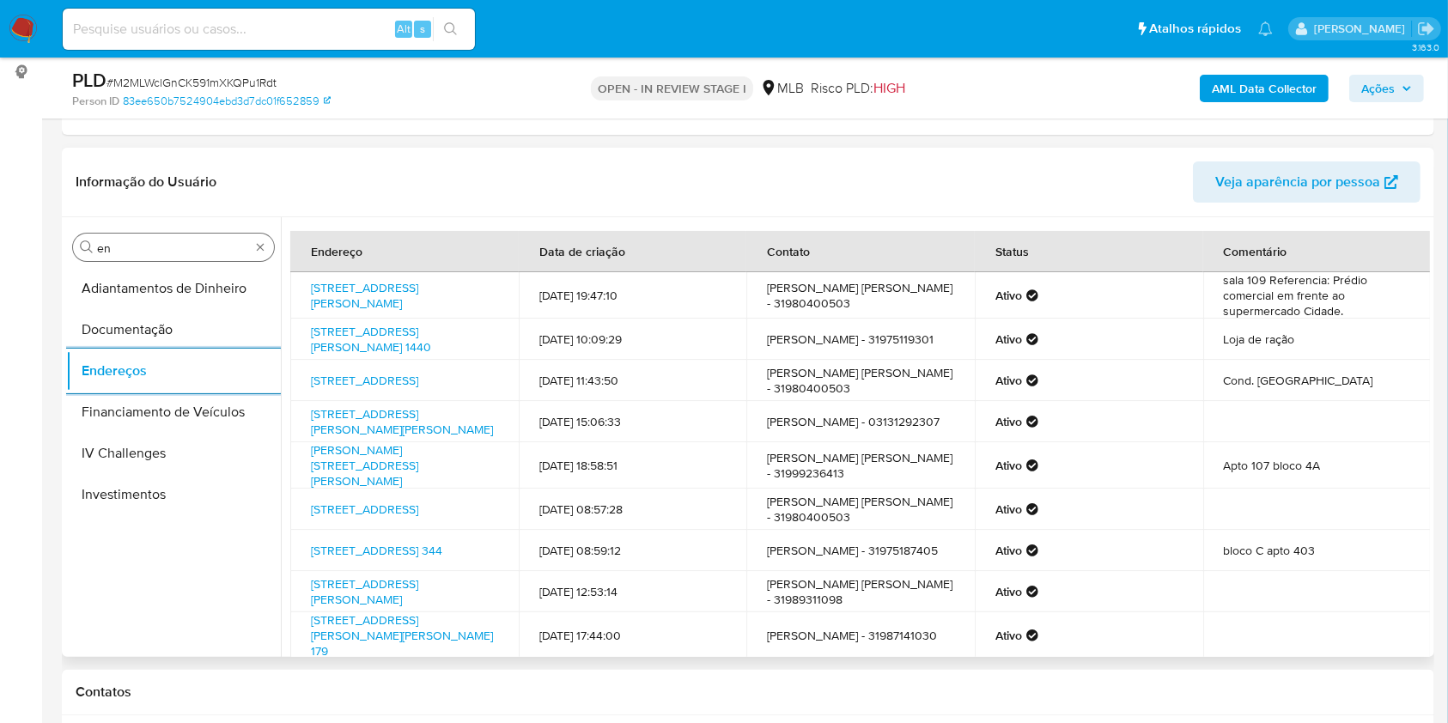
click at [173, 240] on input "en" at bounding box center [173, 247] width 153 height 15
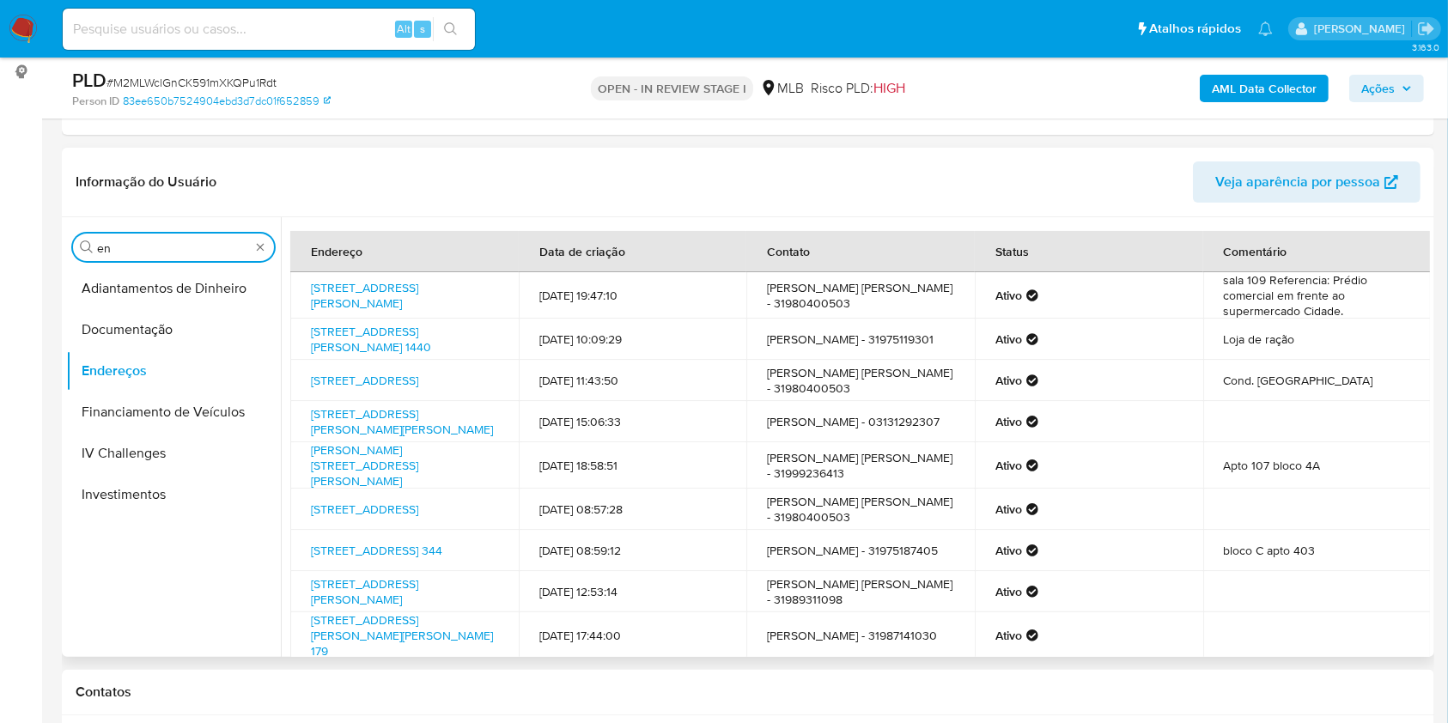
click at [120, 243] on input "en" at bounding box center [173, 247] width 153 height 15
type input "ge"
click at [113, 278] on button "Detalhe da geolocalização" at bounding box center [173, 288] width 215 height 41
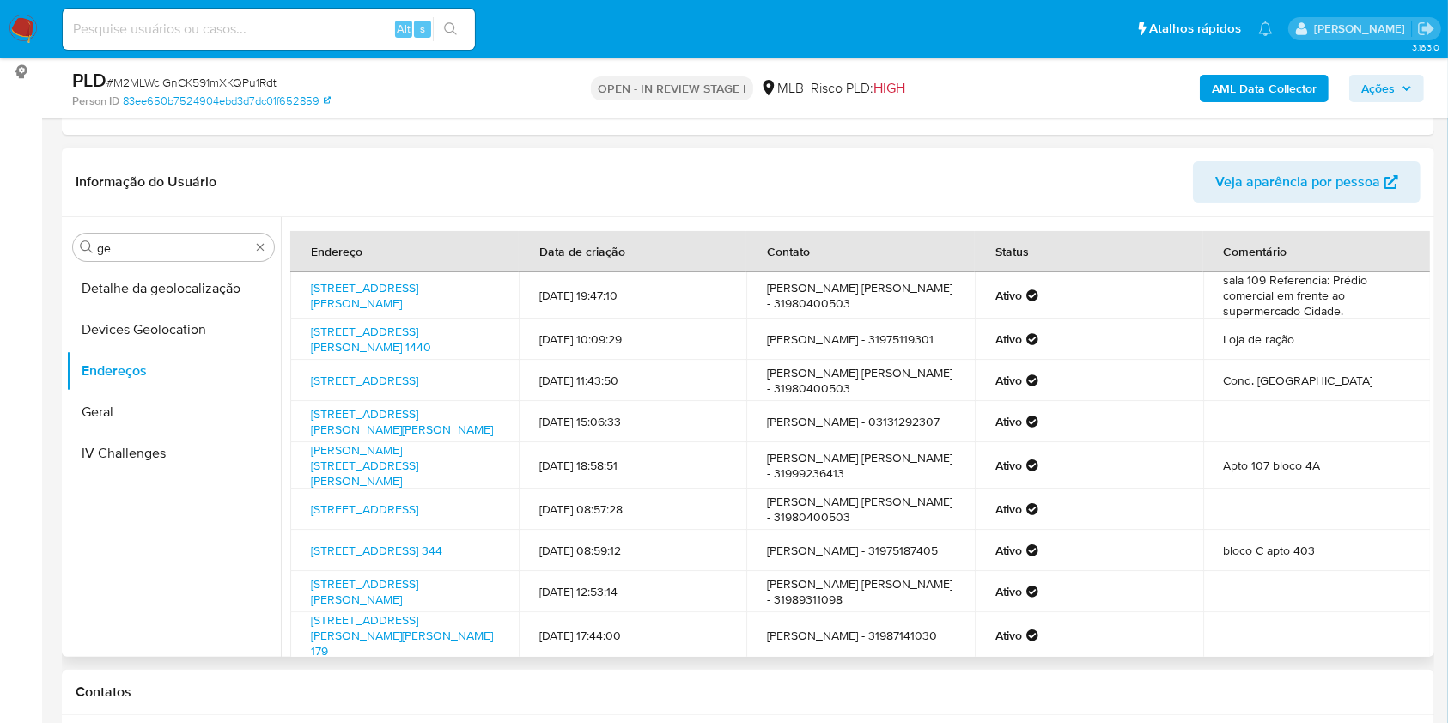
click at [113, 278] on button "Detalhe da geolocalização" at bounding box center [173, 288] width 215 height 41
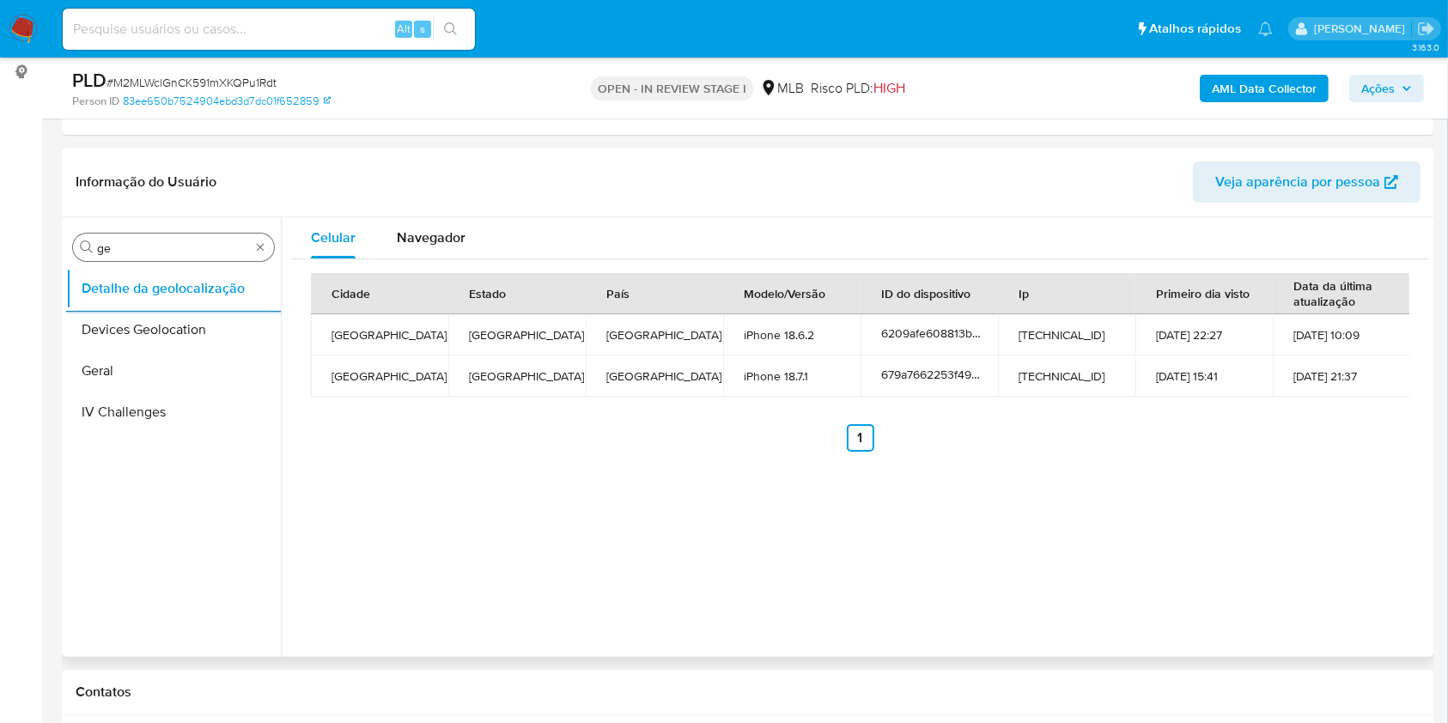
click at [181, 237] on div "Procurar ge" at bounding box center [173, 247] width 201 height 27
drag, startPoint x: 181, startPoint y: 237, endPoint x: 149, endPoint y: 251, distance: 34.6
click at [180, 237] on div "Procurar ge" at bounding box center [173, 247] width 201 height 27
click at [149, 251] on input "ge" at bounding box center [173, 247] width 153 height 15
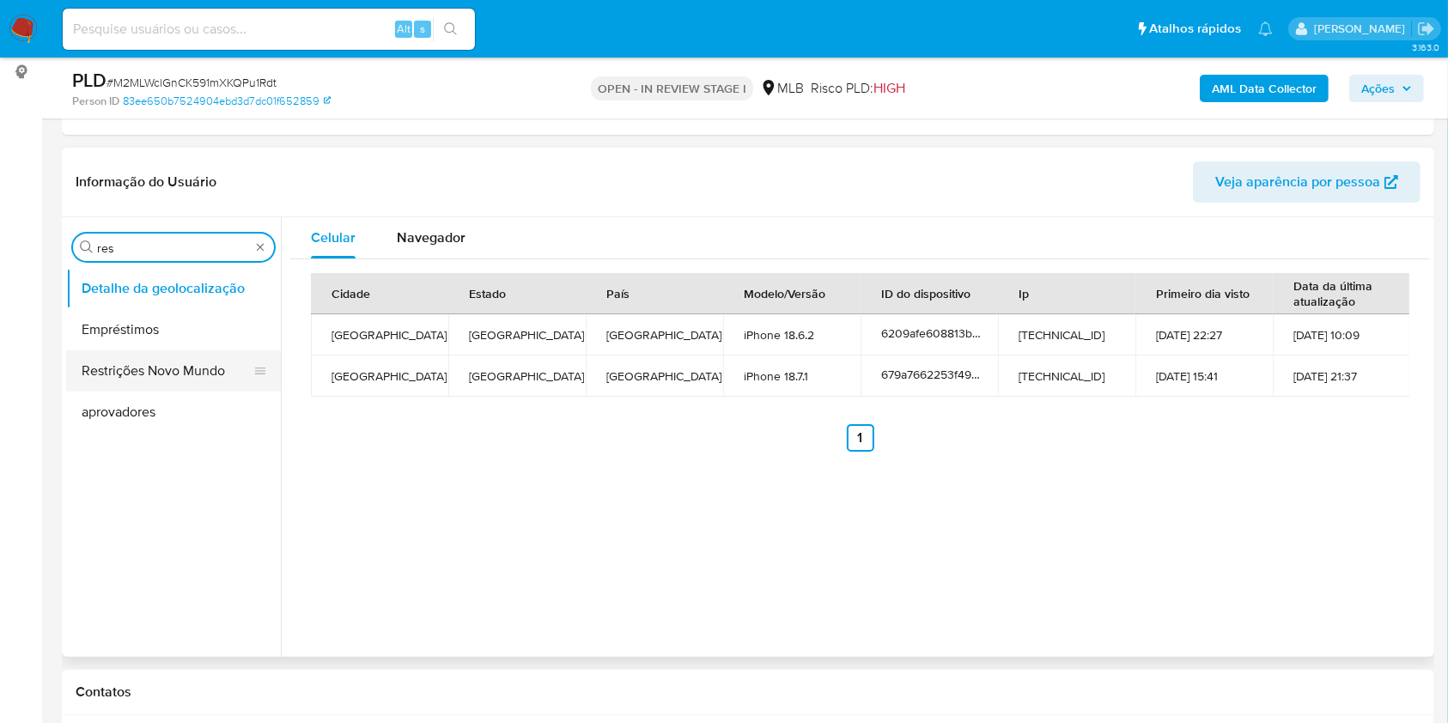
type input "res"
click at [125, 368] on button "Restrições Novo Mundo" at bounding box center [166, 370] width 201 height 41
click at [120, 364] on button "Restrições Novo Mundo" at bounding box center [166, 370] width 201 height 41
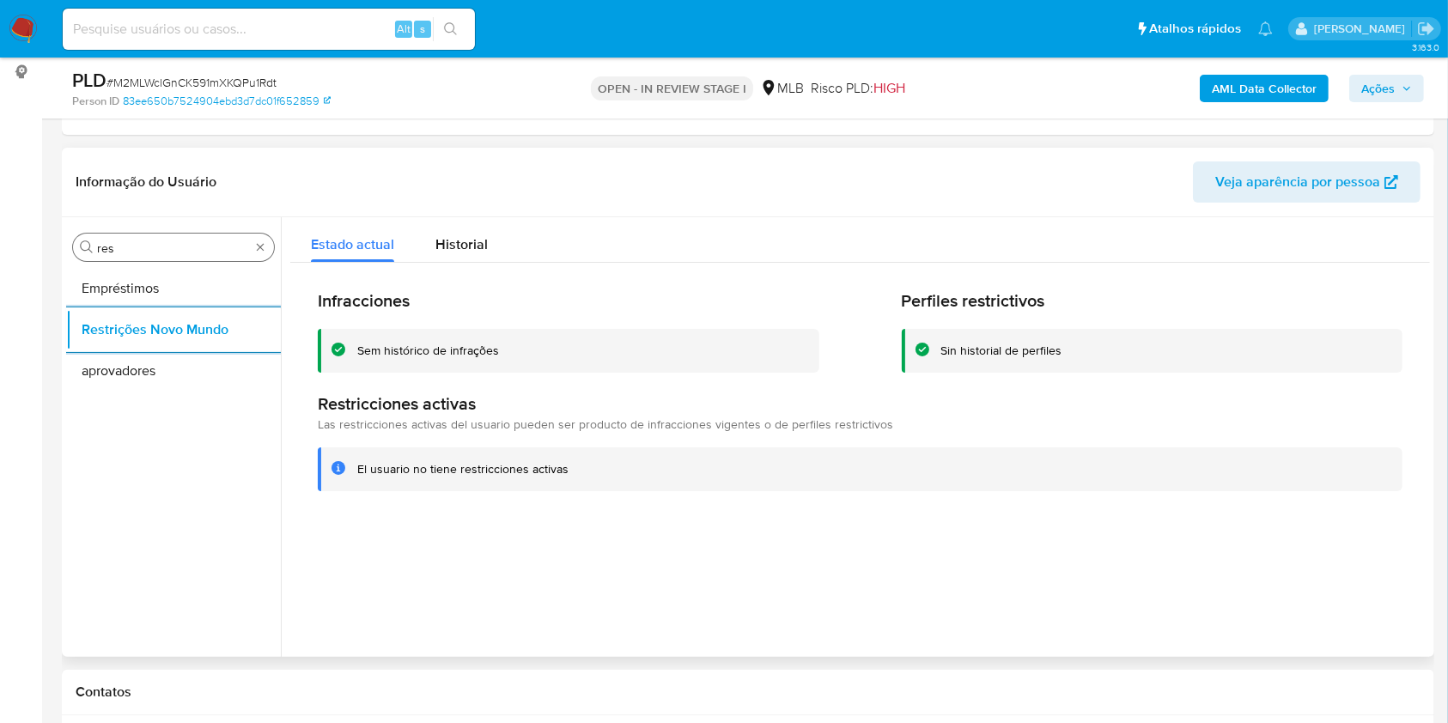
click at [160, 247] on input "res" at bounding box center [173, 247] width 153 height 15
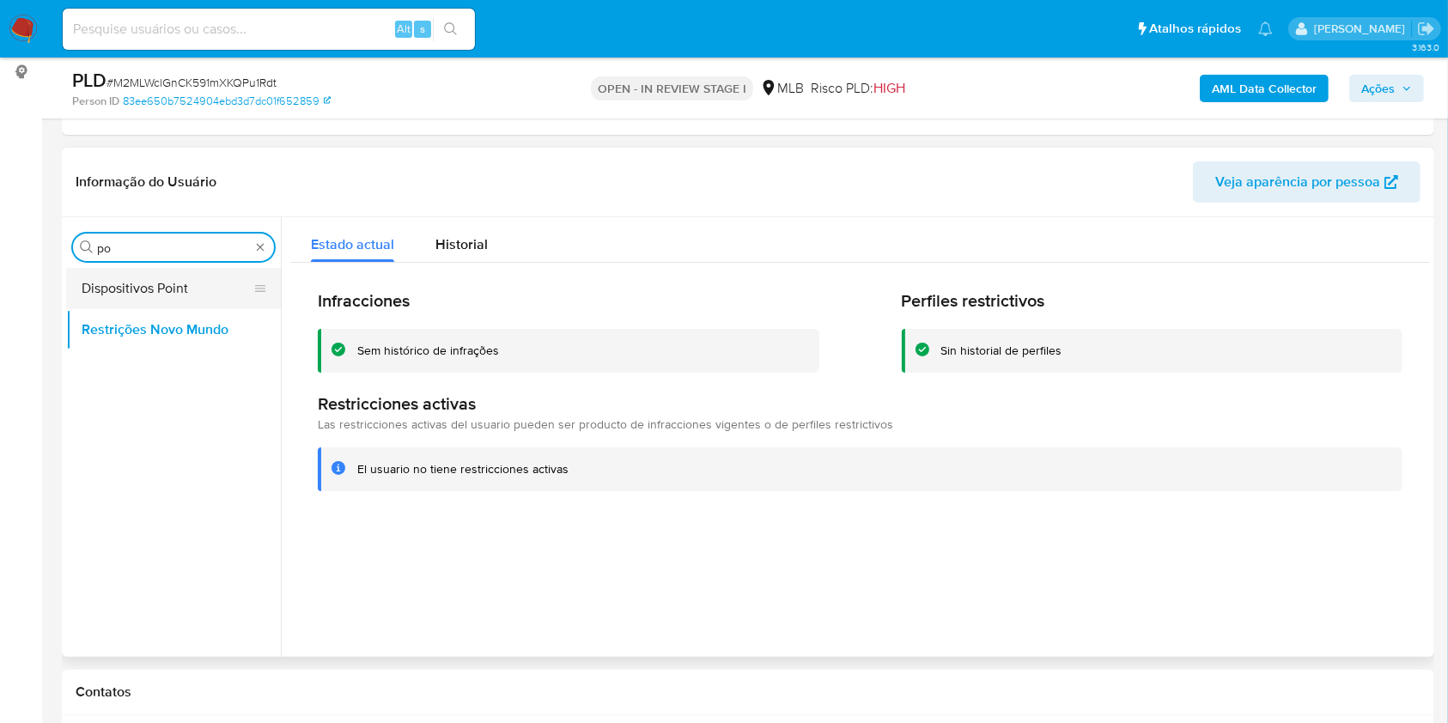
type input "po"
click at [130, 285] on button "Dispositivos Point" at bounding box center [166, 288] width 201 height 41
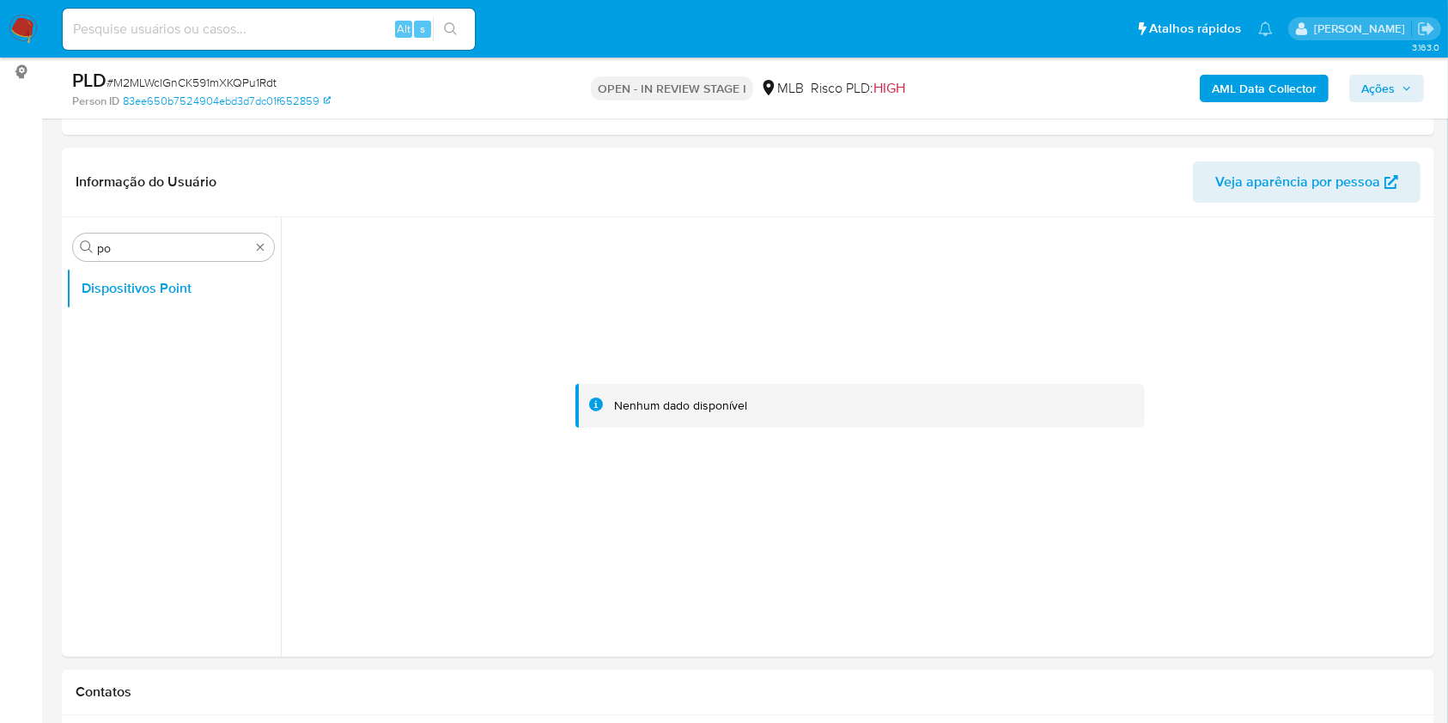
click at [1250, 88] on b "AML Data Collector" at bounding box center [1264, 88] width 105 height 27
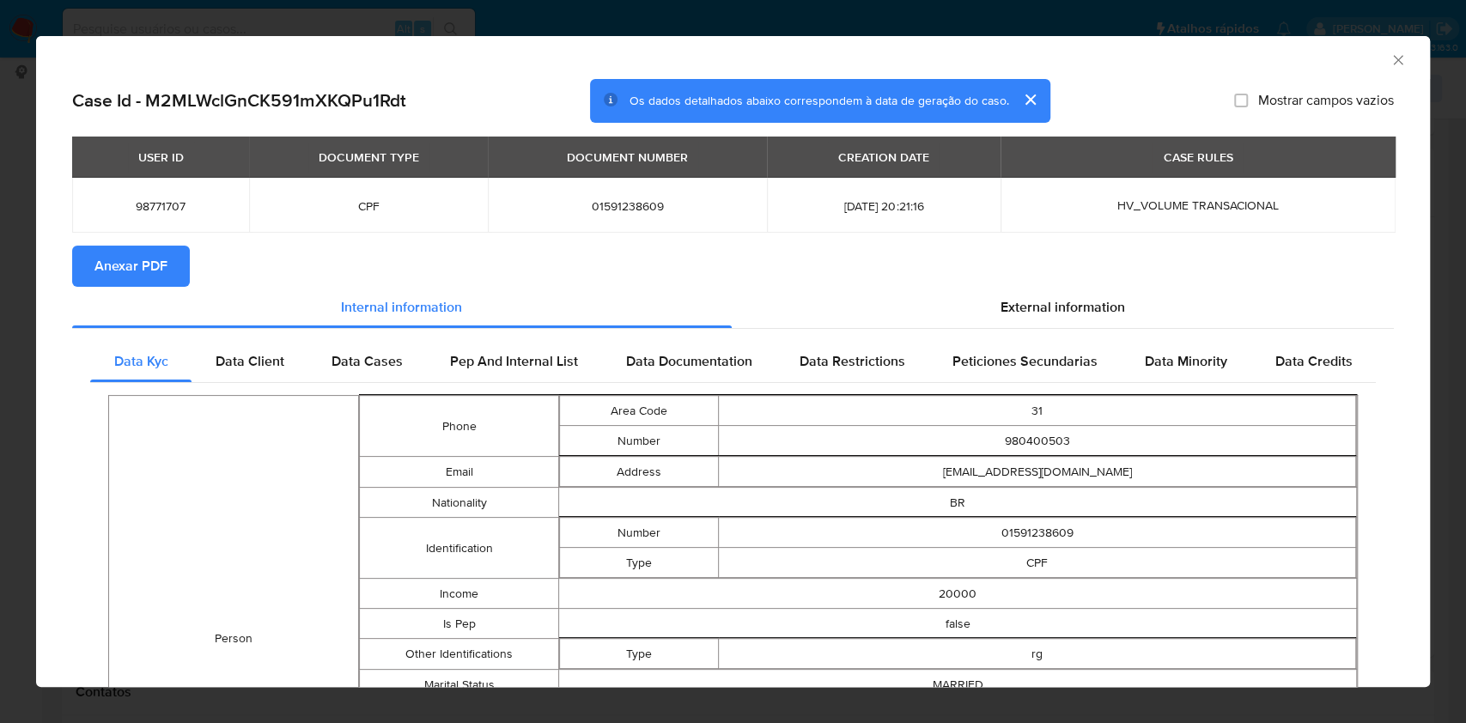
drag, startPoint x: 137, startPoint y: 267, endPoint x: 971, endPoint y: 392, distance: 844.0
click at [135, 268] on span "Anexar PDF" at bounding box center [130, 266] width 73 height 38
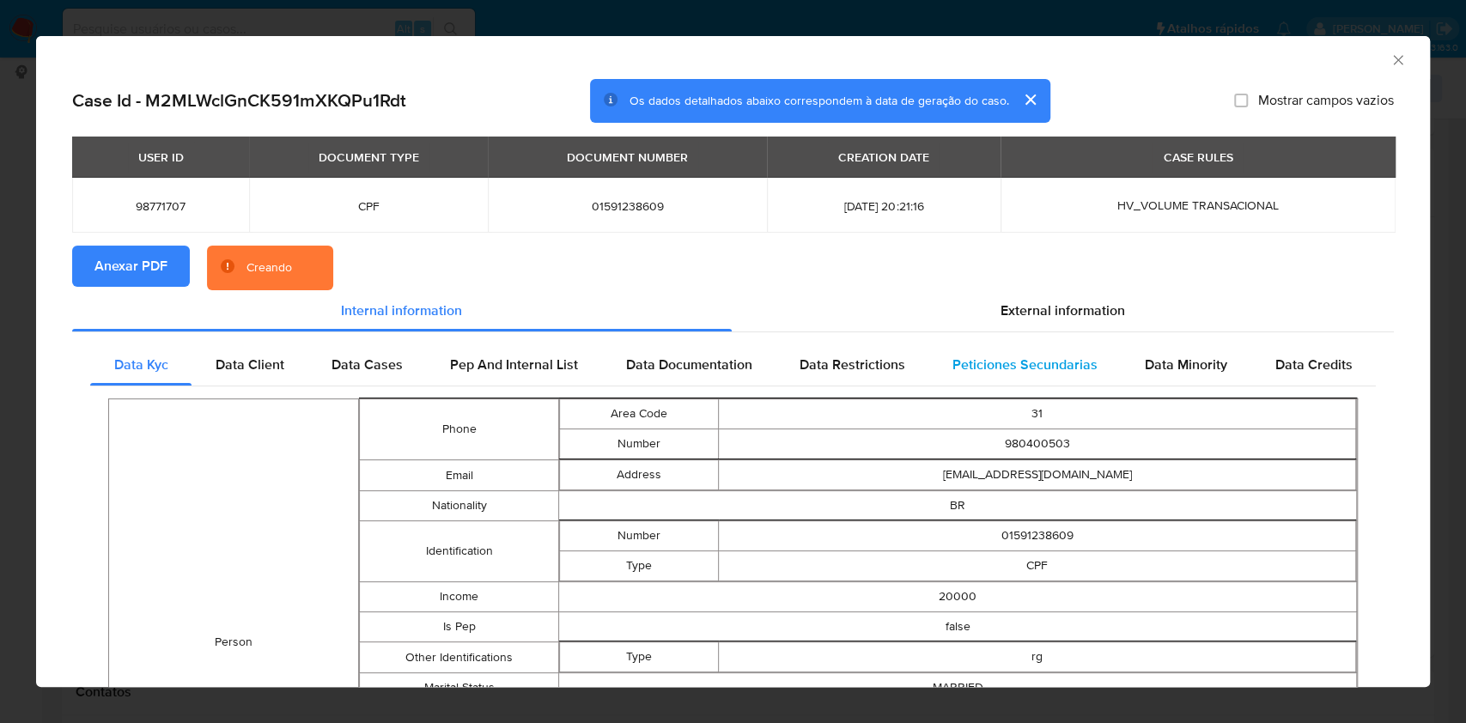
click at [1089, 310] on span "External information" at bounding box center [1063, 311] width 125 height 20
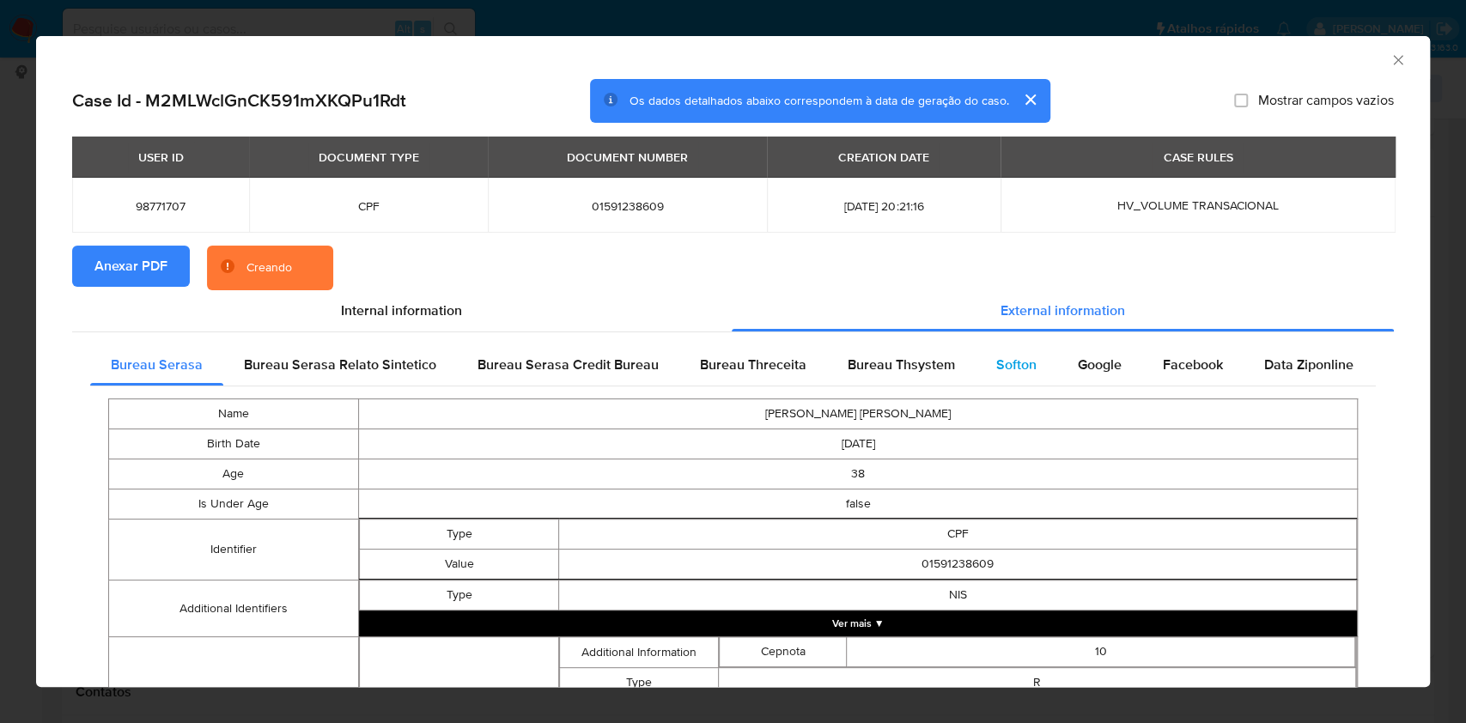
click at [1061, 356] on div "Google" at bounding box center [1099, 364] width 85 height 41
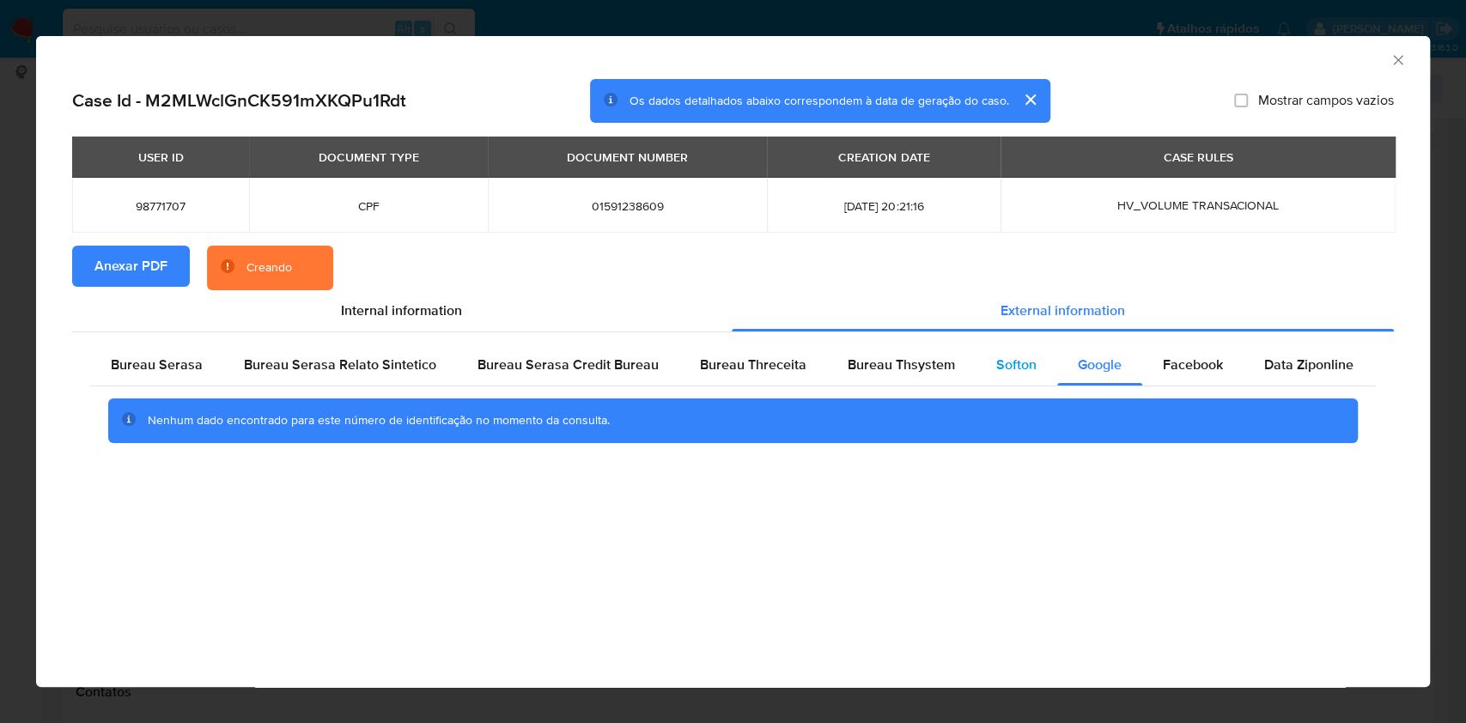
click at [977, 372] on div "Softon" at bounding box center [1017, 364] width 82 height 41
click at [934, 368] on span "Bureau Thsystem" at bounding box center [901, 365] width 107 height 20
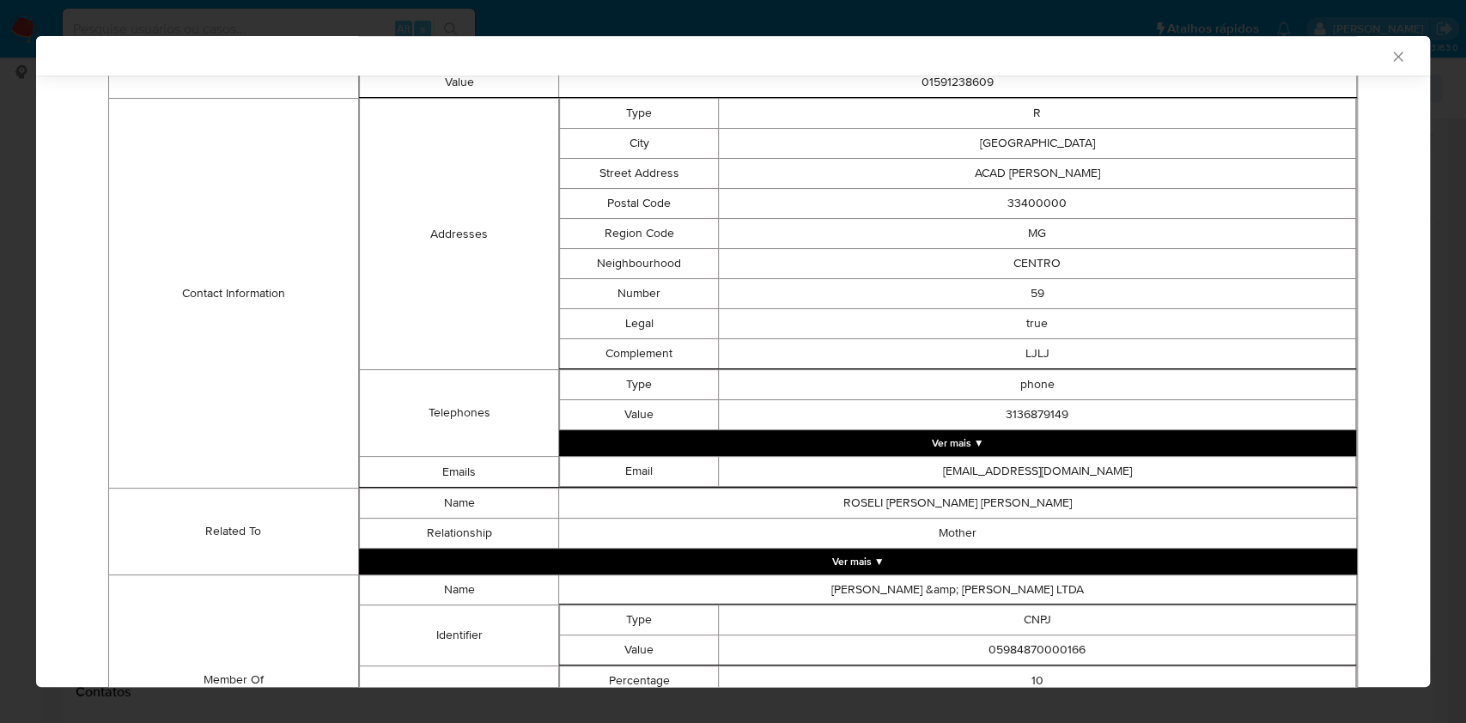
scroll to position [663, 0]
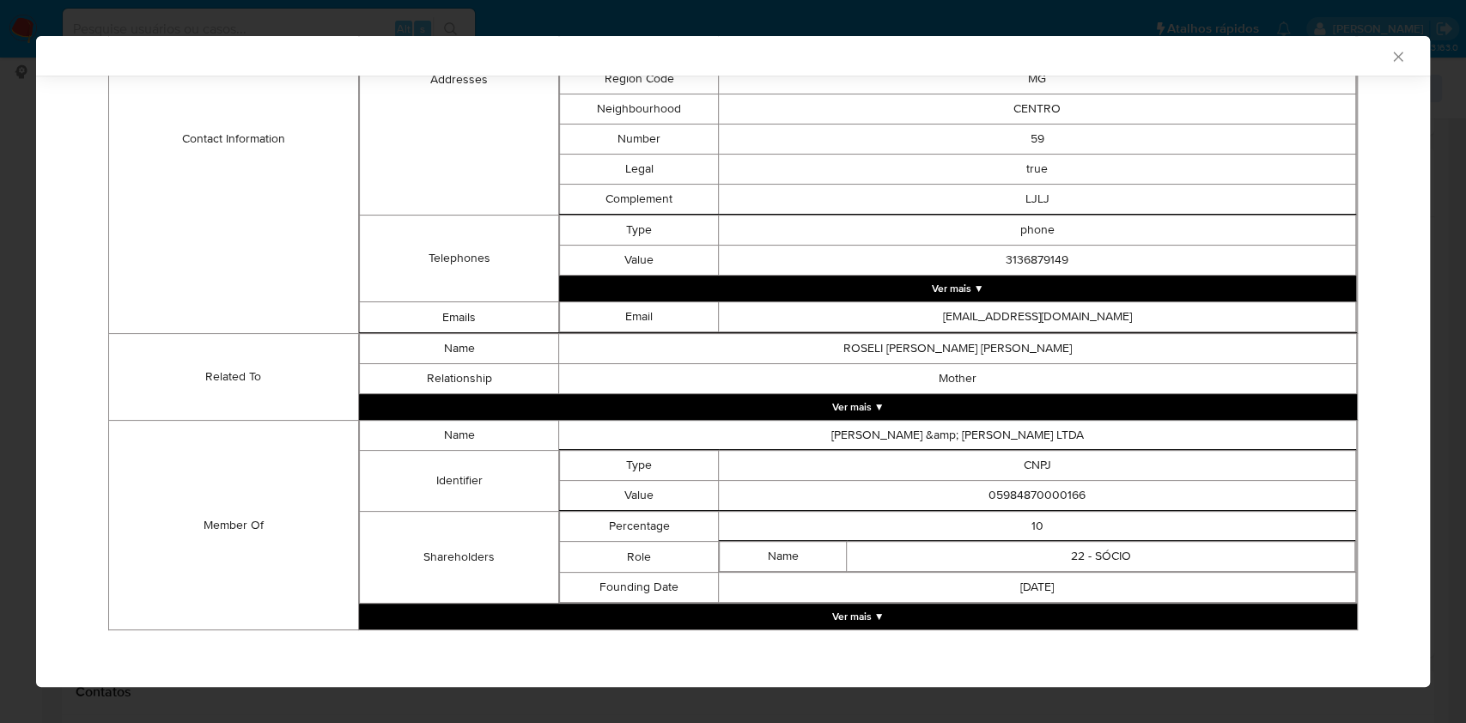
click at [849, 611] on button "Ver mais ▼" at bounding box center [858, 617] width 998 height 26
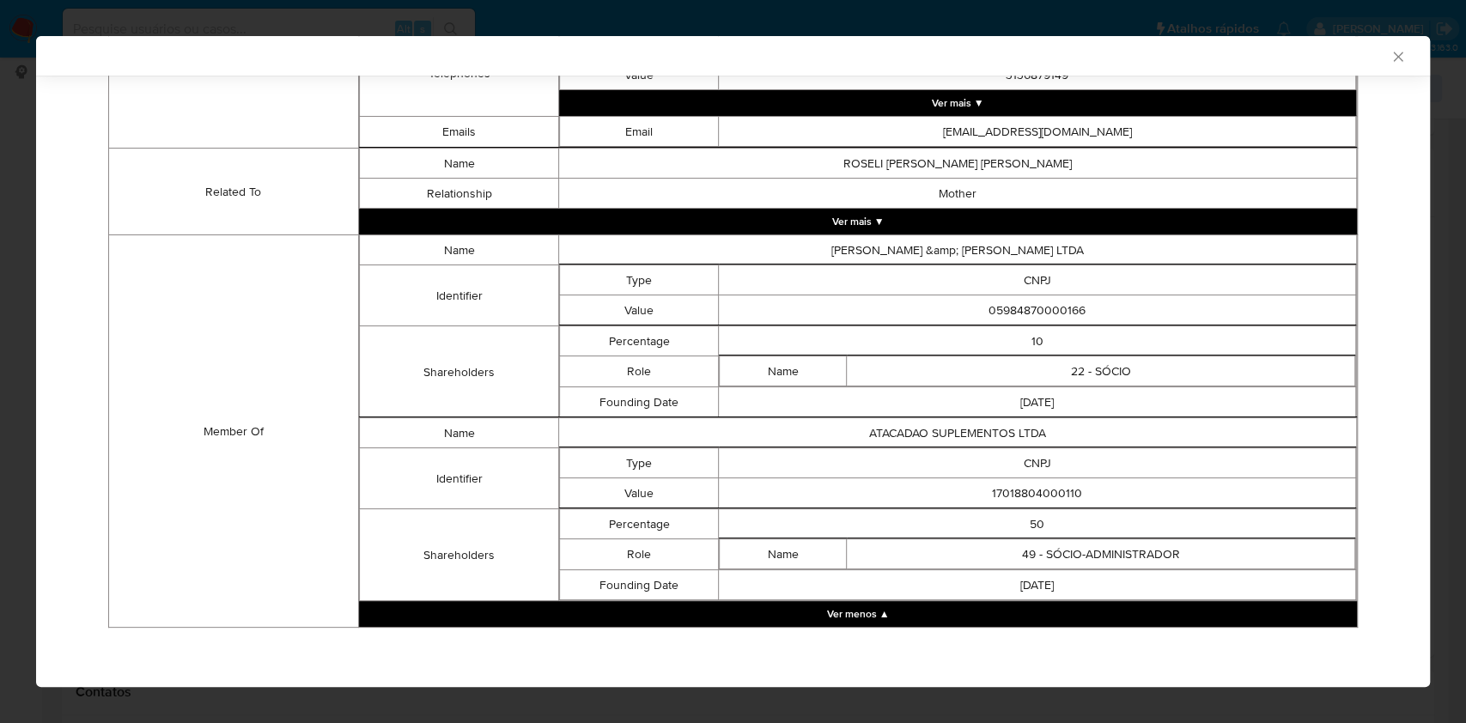
scroll to position [842, 0]
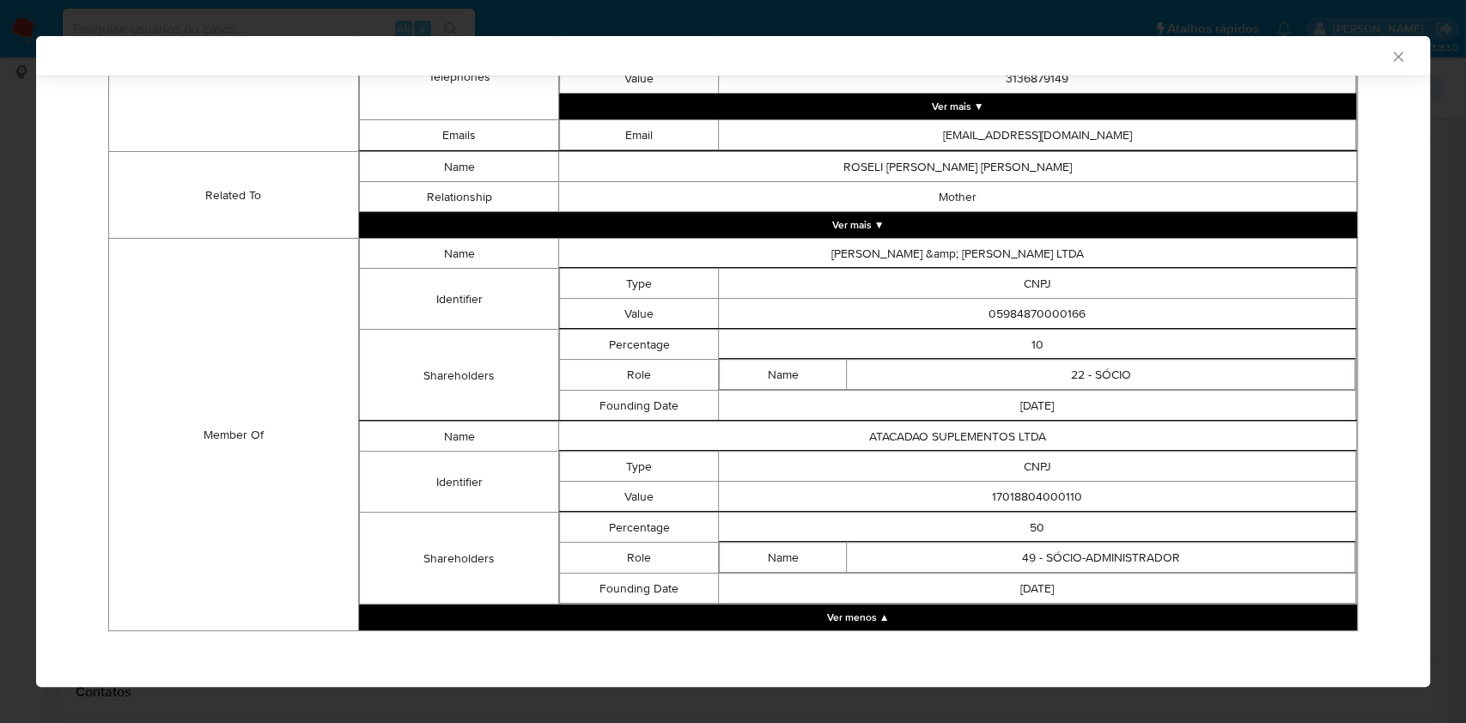
click at [1024, 309] on td "05984870000166" at bounding box center [1037, 314] width 637 height 30
copy td "05984870000166"
drag, startPoint x: 753, startPoint y: 464, endPoint x: 1011, endPoint y: 519, distance: 263.4
click at [753, 464] on td "CNPJ" at bounding box center [1037, 467] width 637 height 30
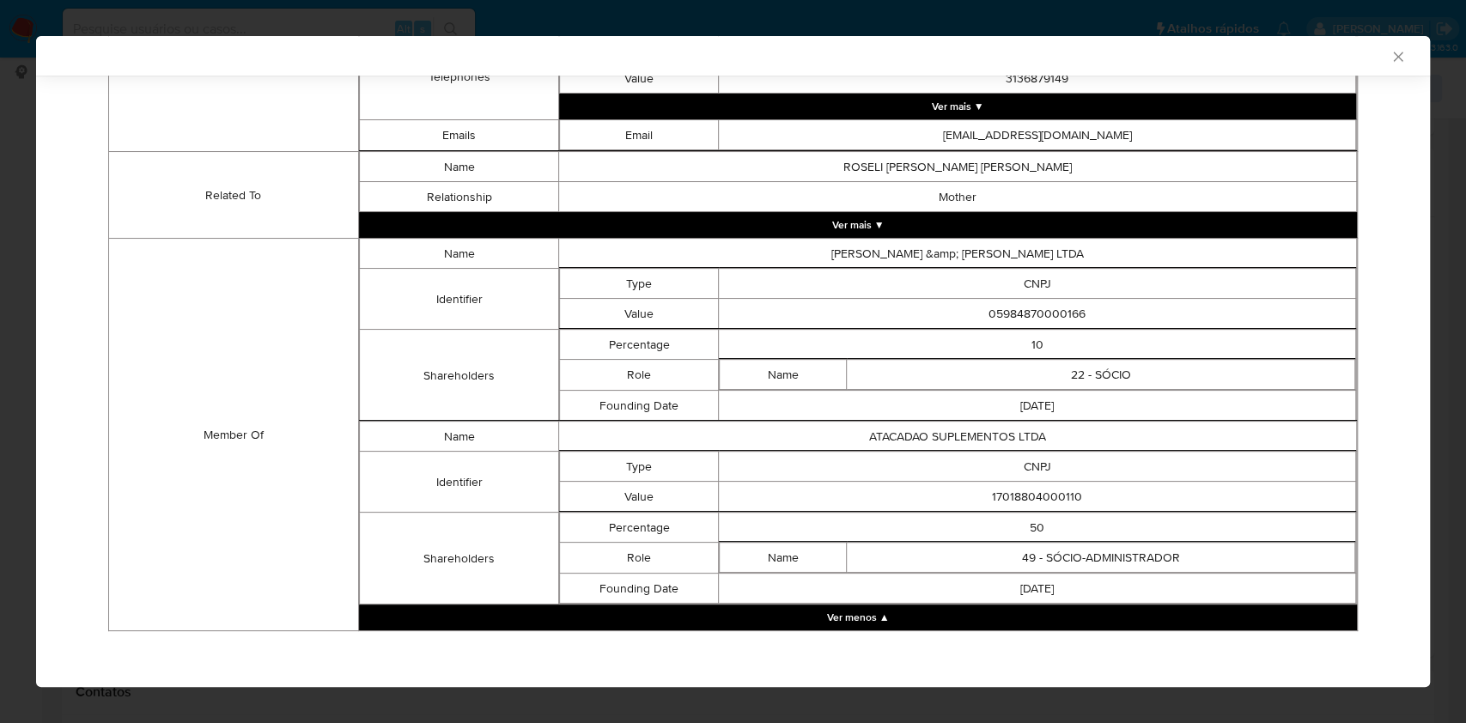
click at [1050, 496] on td "17018804000110" at bounding box center [1037, 497] width 637 height 30
copy td "17018804000110"
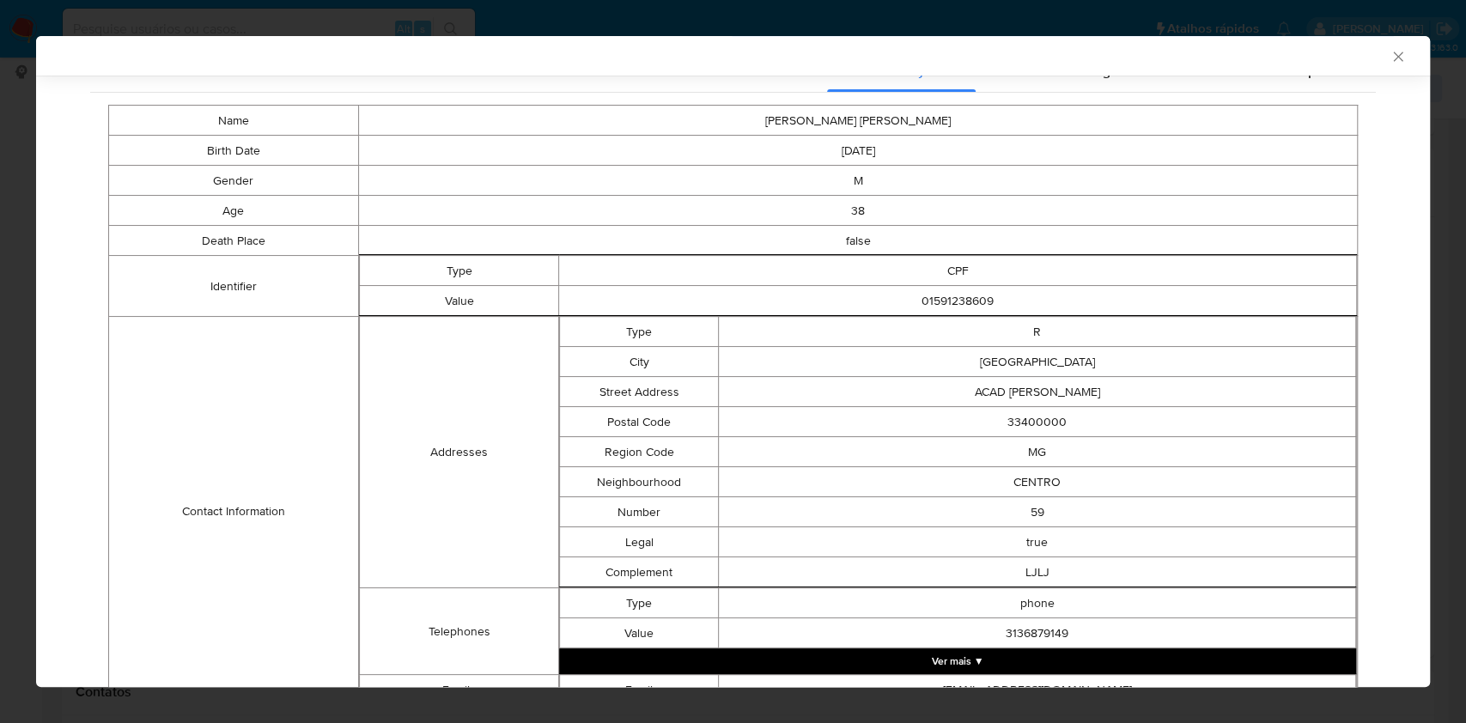
scroll to position [155, 0]
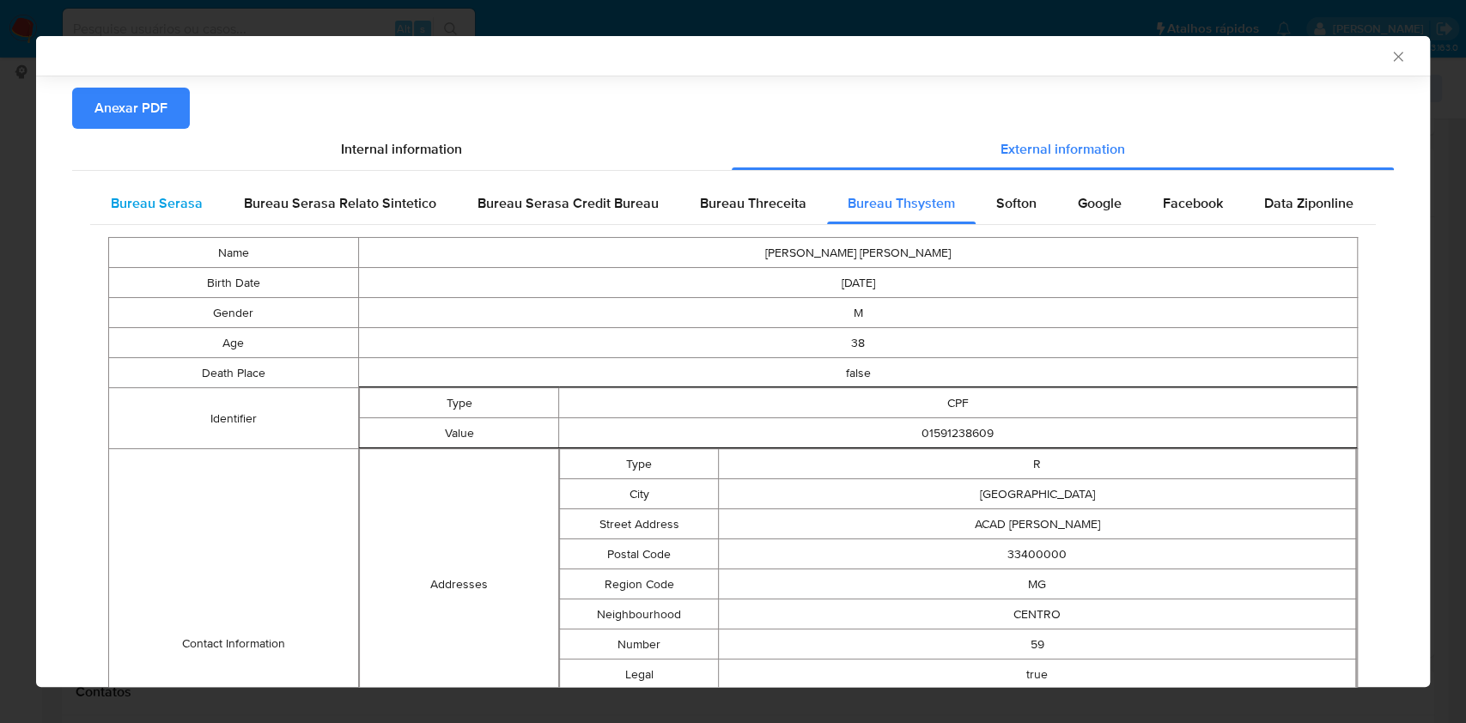
drag, startPoint x: 185, startPoint y: 193, endPoint x: 234, endPoint y: 283, distance: 102.6
click at [185, 193] on span "Bureau Serasa" at bounding box center [157, 203] width 92 height 20
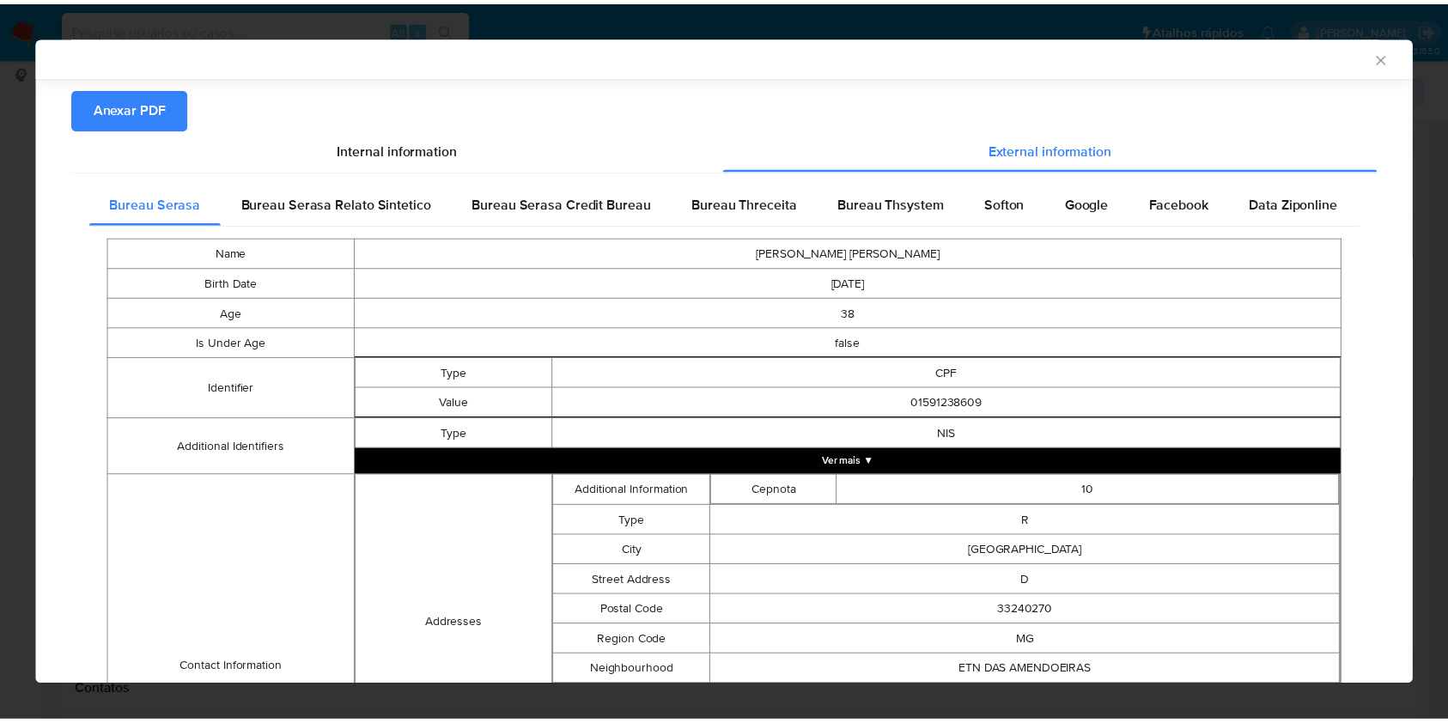
scroll to position [478, 0]
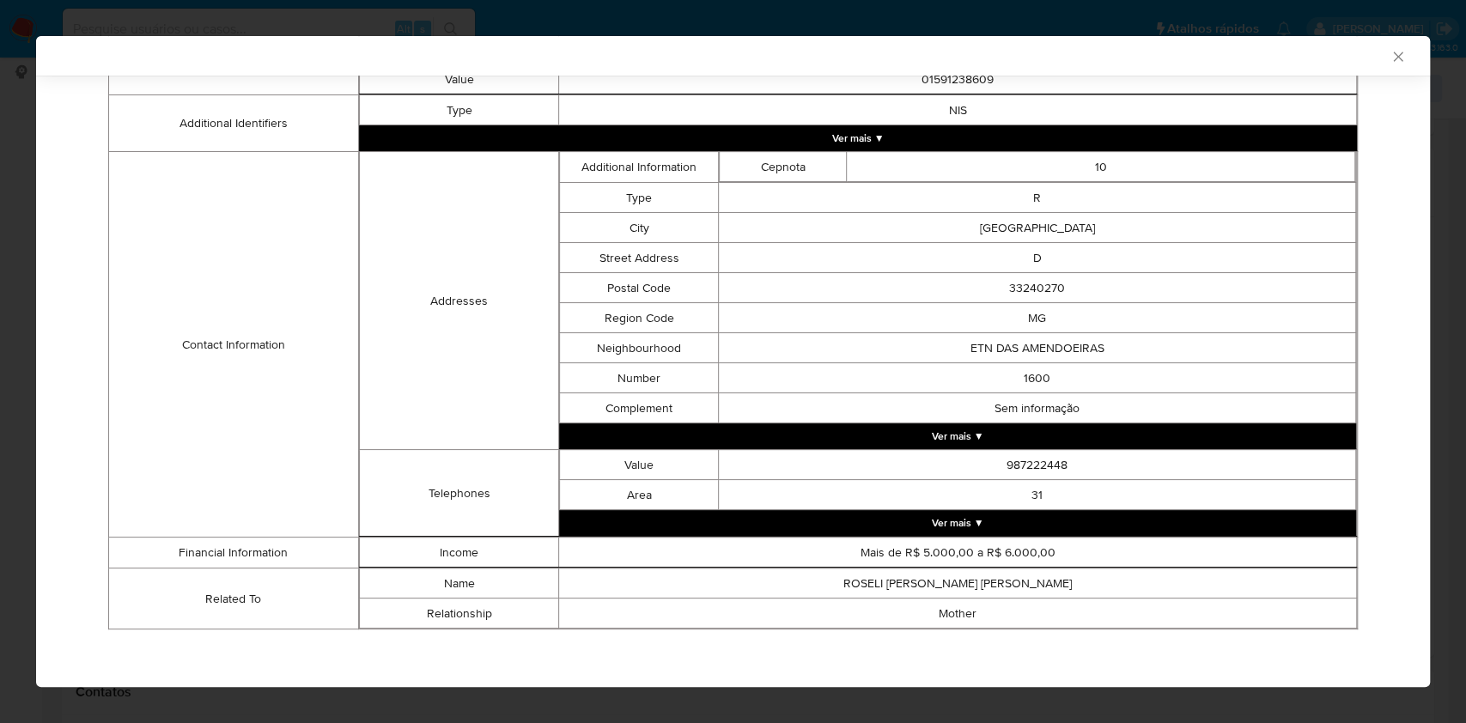
click at [0, 356] on div "AML Data Collector Case Id - M2MLWclGnCK591mXKQPu1Rdt Os dados detalhados abaix…" at bounding box center [733, 361] width 1466 height 723
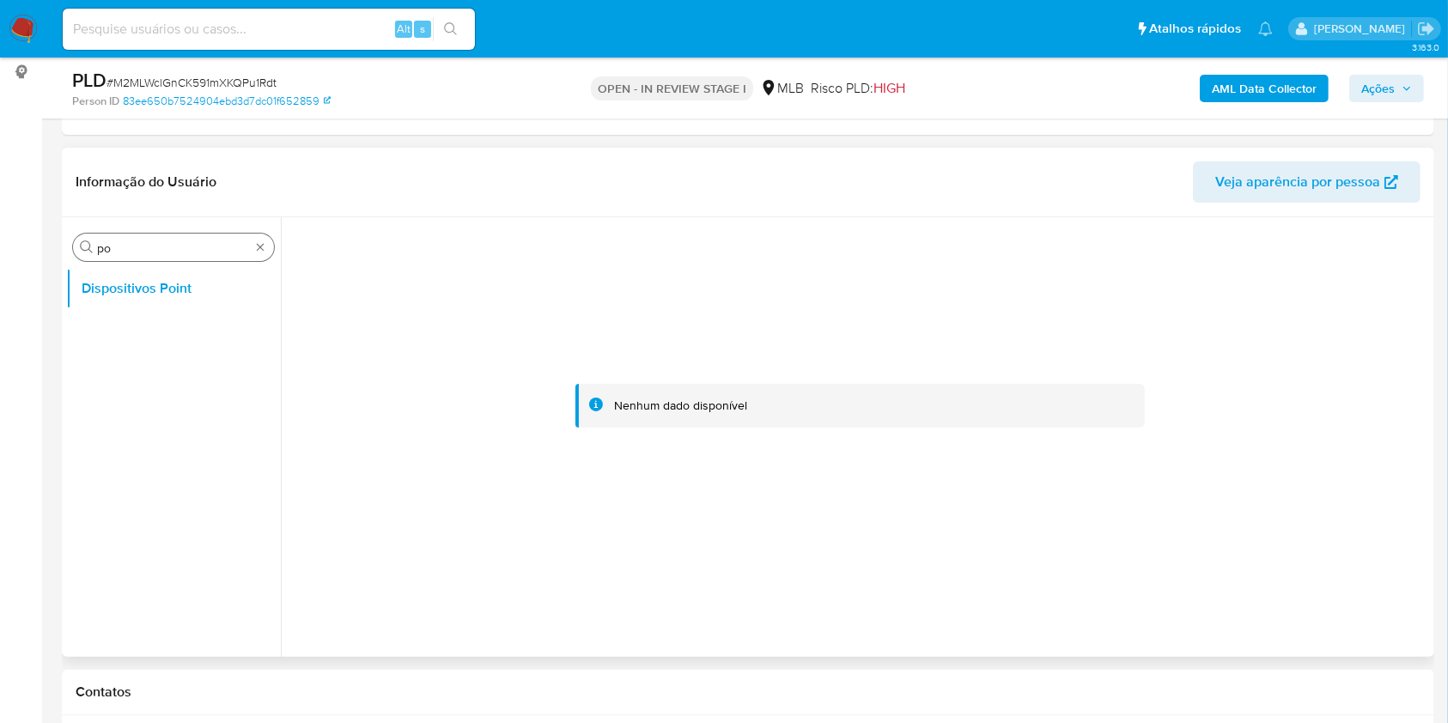
click at [251, 239] on div "Procurar po" at bounding box center [173, 247] width 201 height 27
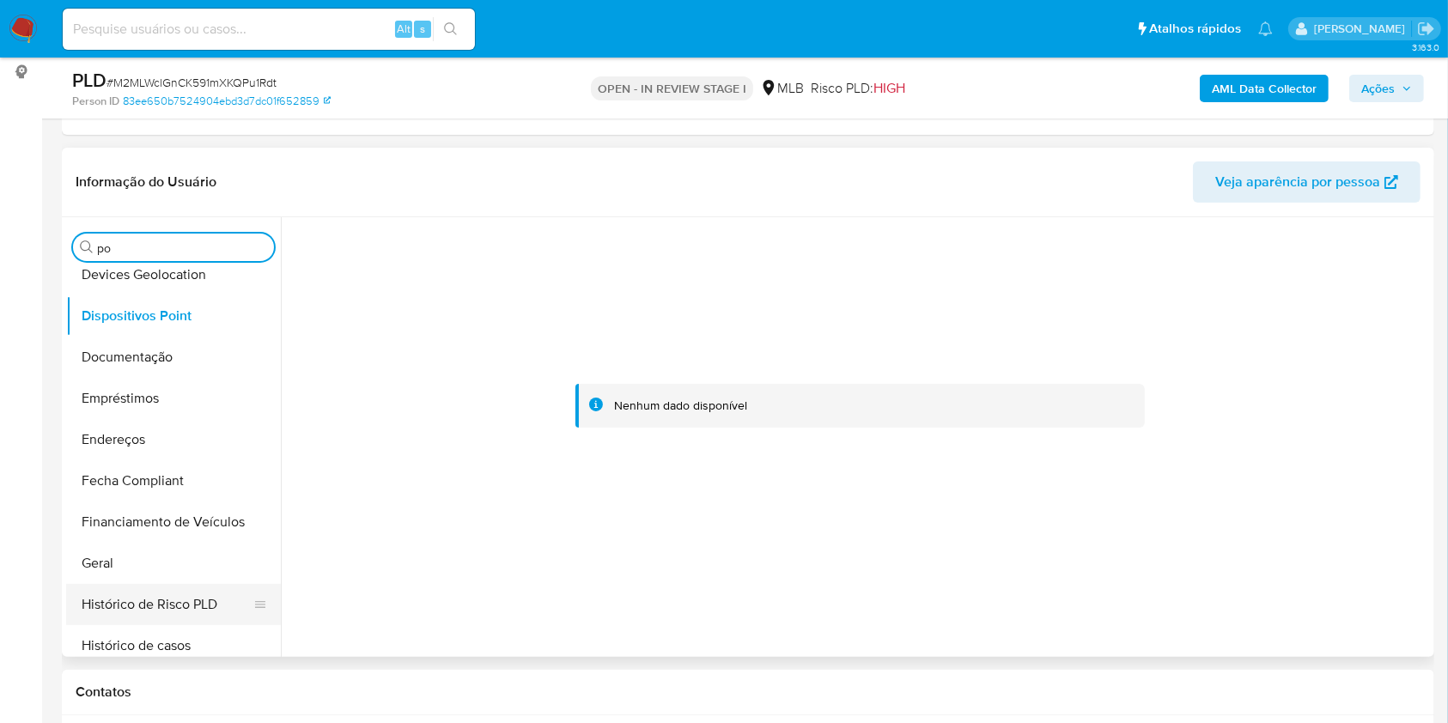
scroll to position [228, 0]
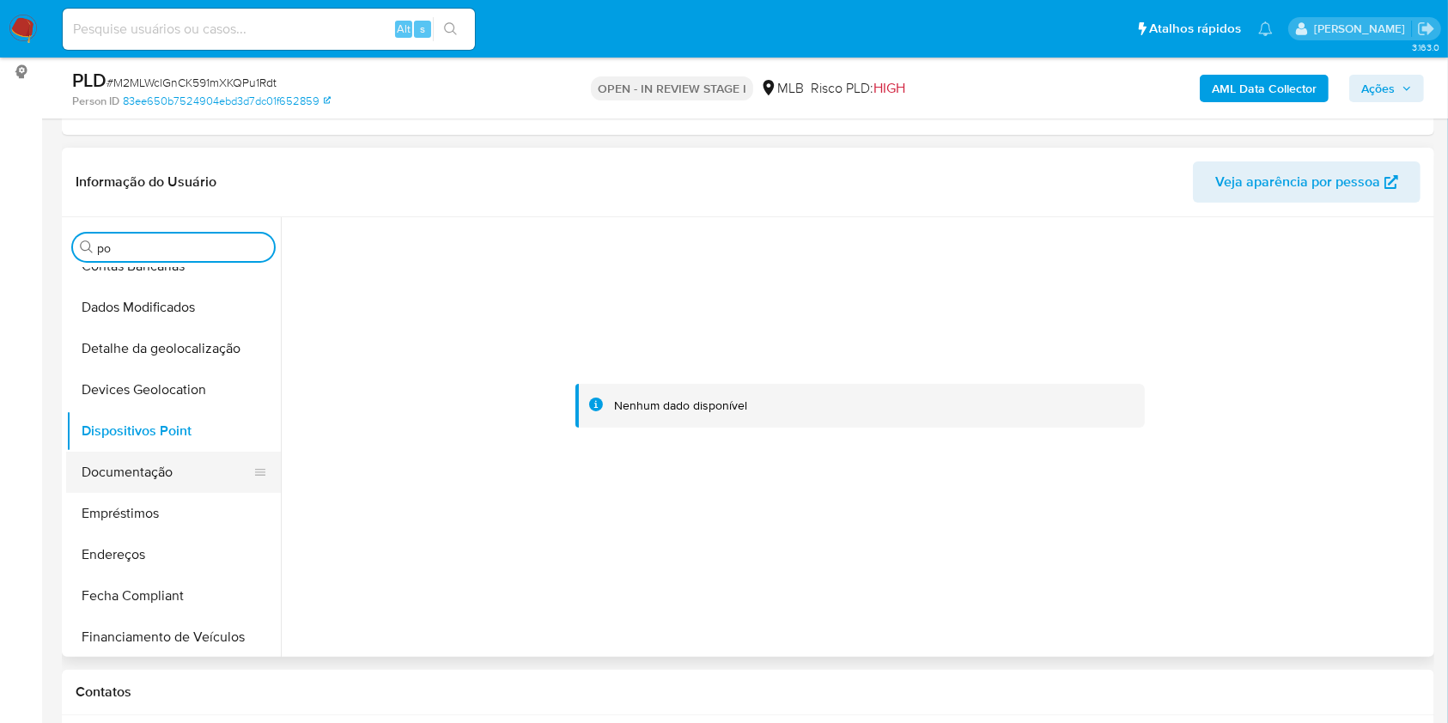
click at [127, 471] on button "Documentação" at bounding box center [166, 472] width 201 height 41
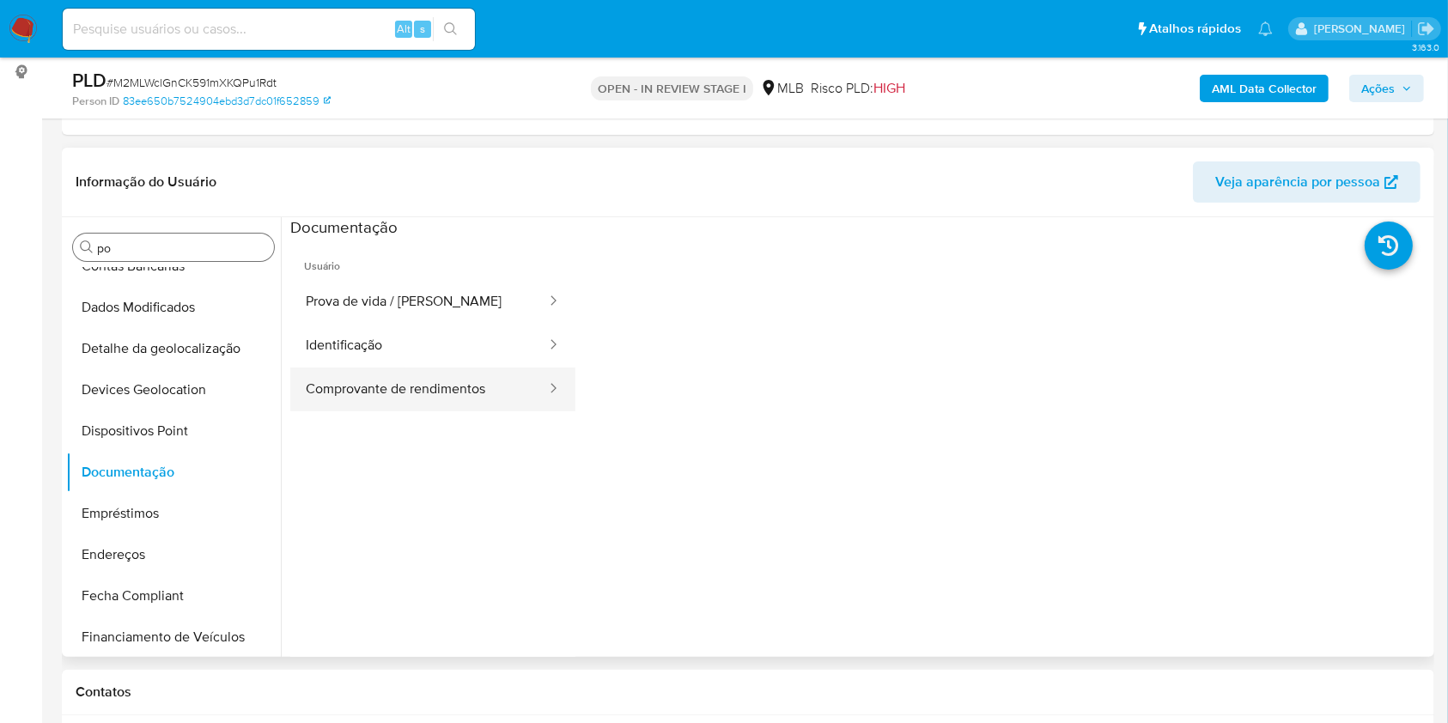
click at [398, 383] on button "Comprovante de rendimentos" at bounding box center [419, 390] width 258 height 44
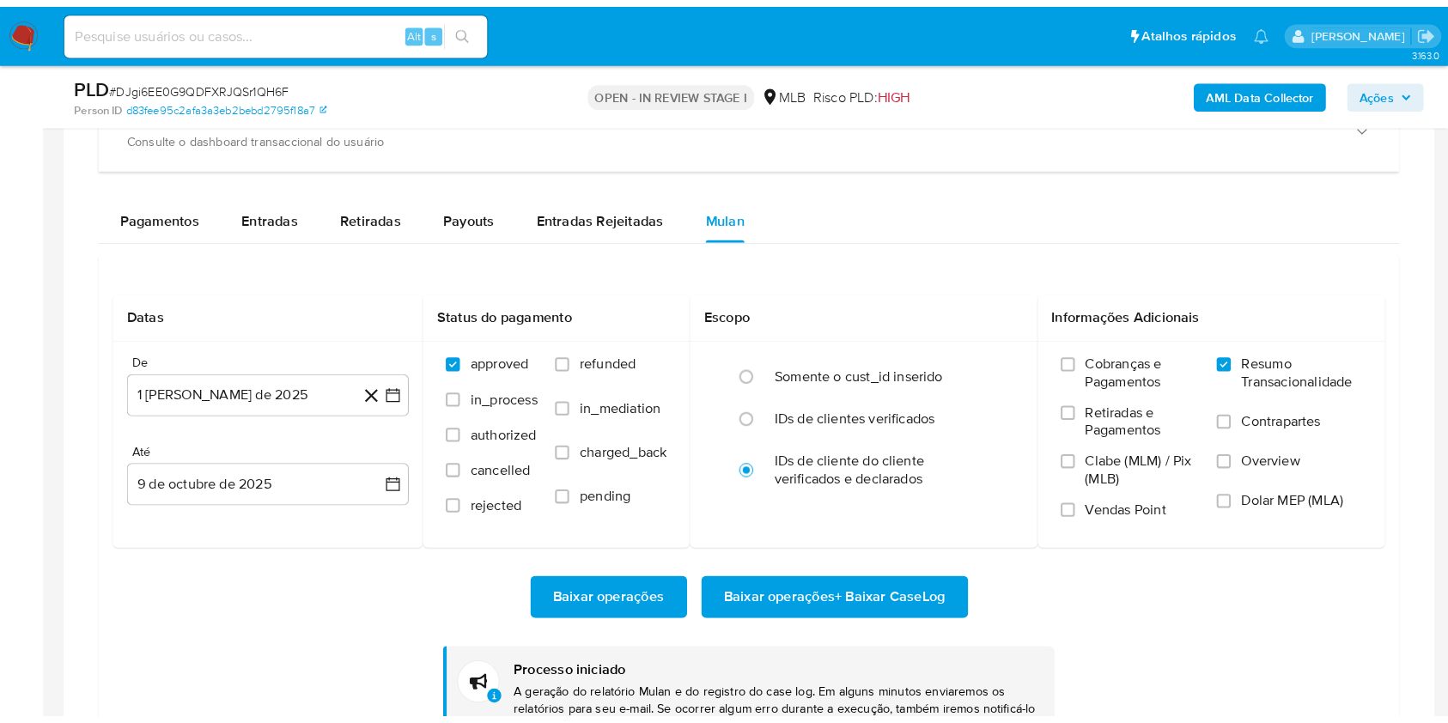
scroll to position [932, 0]
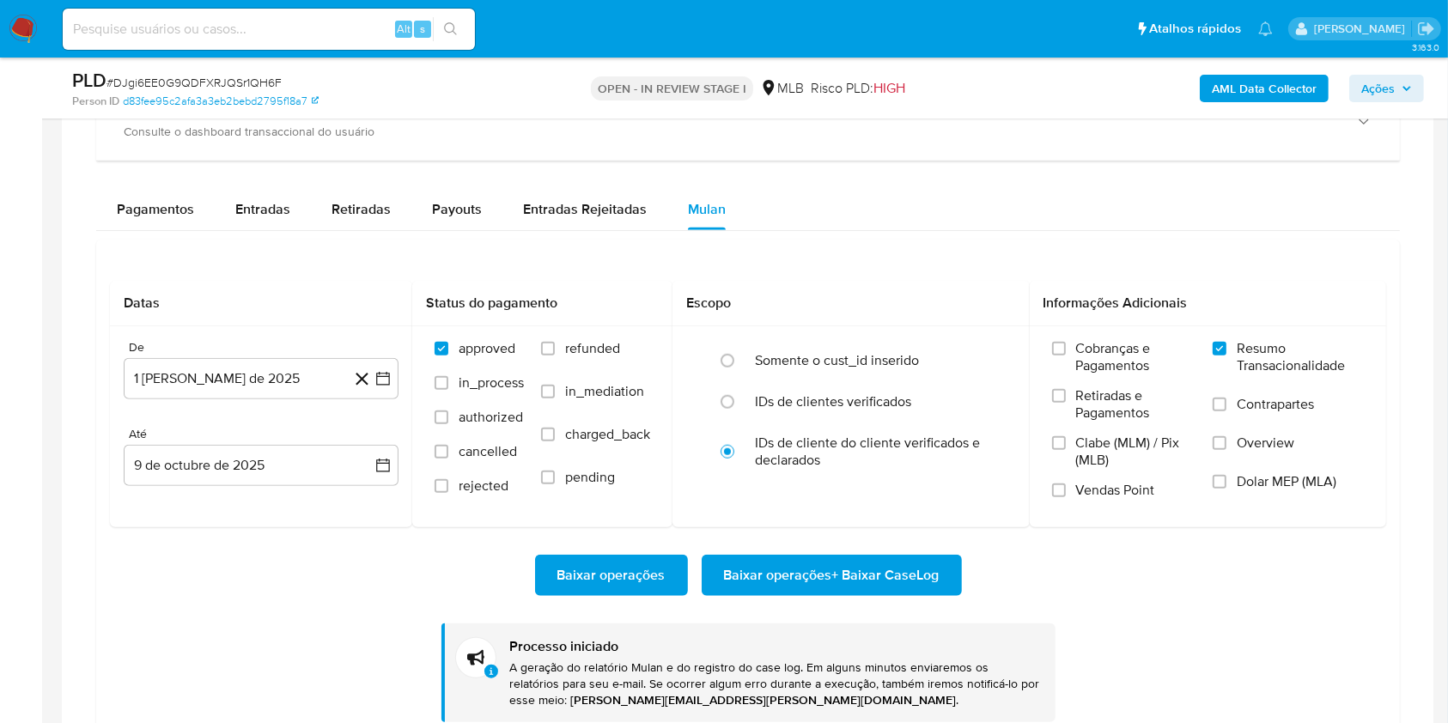
click at [195, 85] on span "# DJgi6EE0G9QDFXRJQSr1QH6F" at bounding box center [193, 82] width 175 height 17
copy span "DJgi6EE0G9QDFXRJQSr1QH6F"
click at [246, 77] on span "# 1aS5pqvZZY0JAr1IvhpYdKGq" at bounding box center [183, 82] width 155 height 17
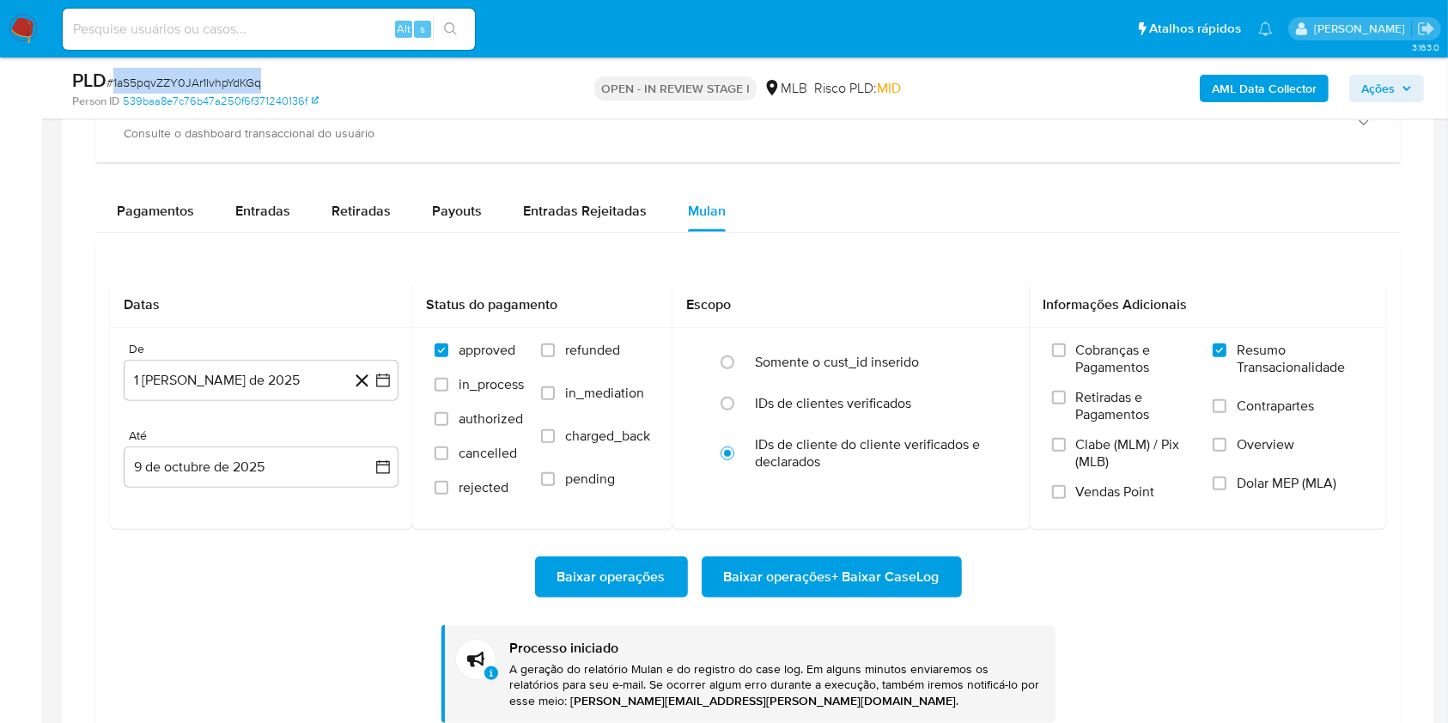
click at [245, 77] on span "# 1aS5pqvZZY0JAr1IvhpYdKGq" at bounding box center [183, 82] width 155 height 17
copy span "1aS5pqvZZY0JAr1IvhpYdKGq"
click at [964, 185] on div "Balance Consulte o balance do usuário Dashboard transaccional Consulte o dashbo…" at bounding box center [748, 371] width 1304 height 732
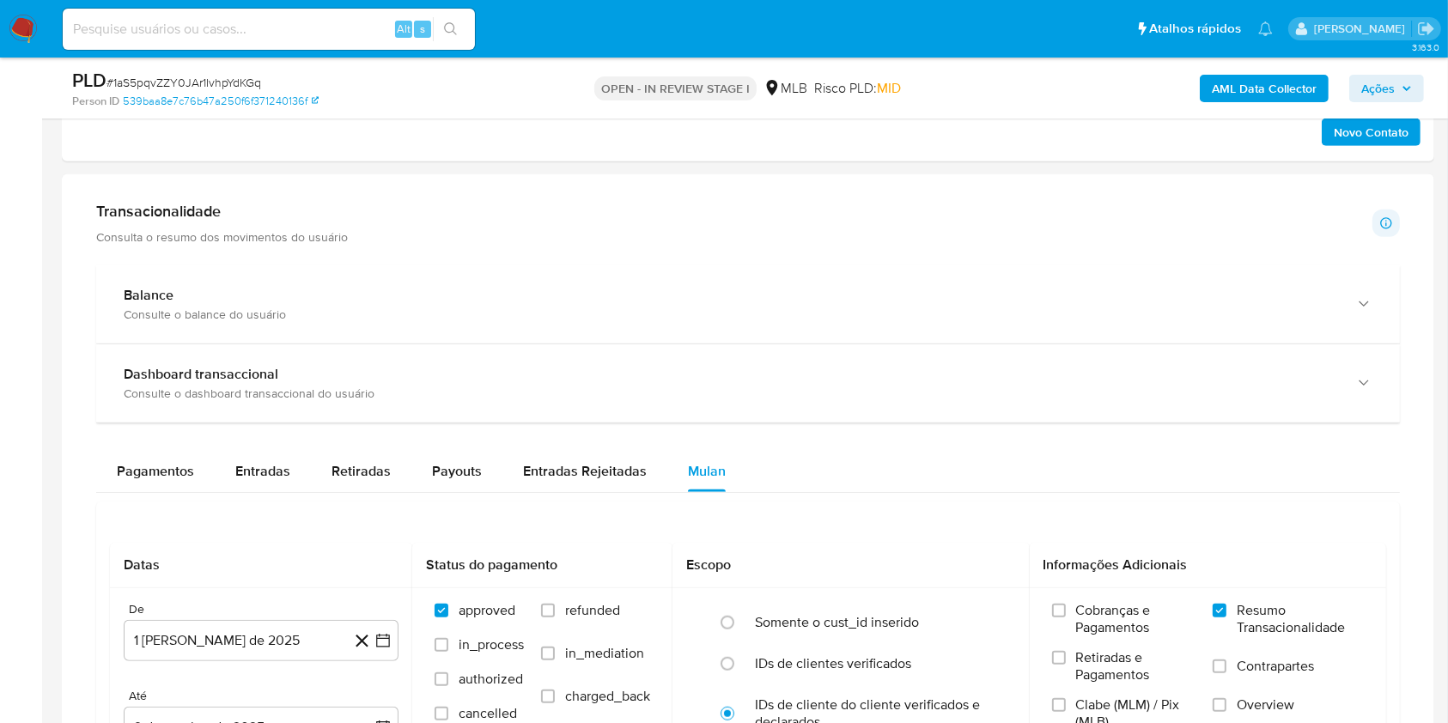
scroll to position [1259, 0]
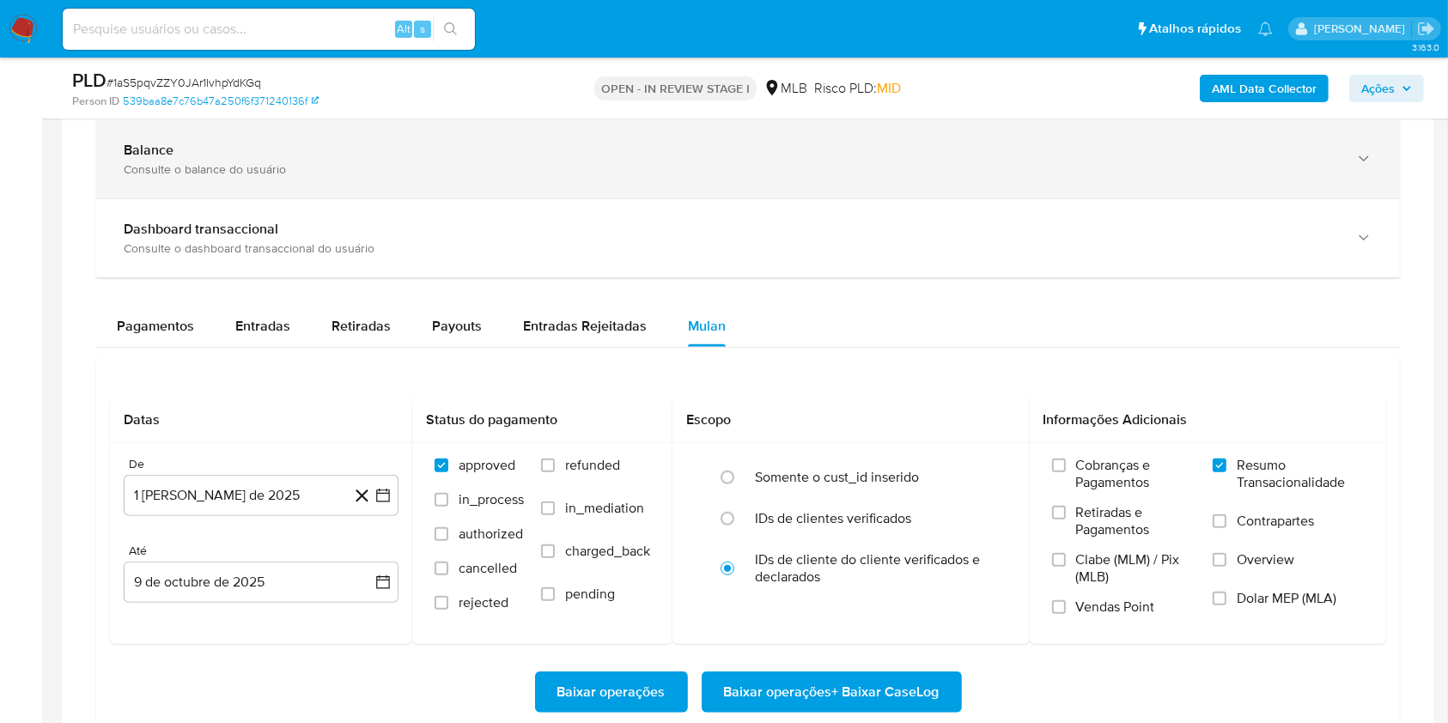
click at [315, 182] on div "Balance Consulte o balance do usuário" at bounding box center [748, 159] width 1304 height 78
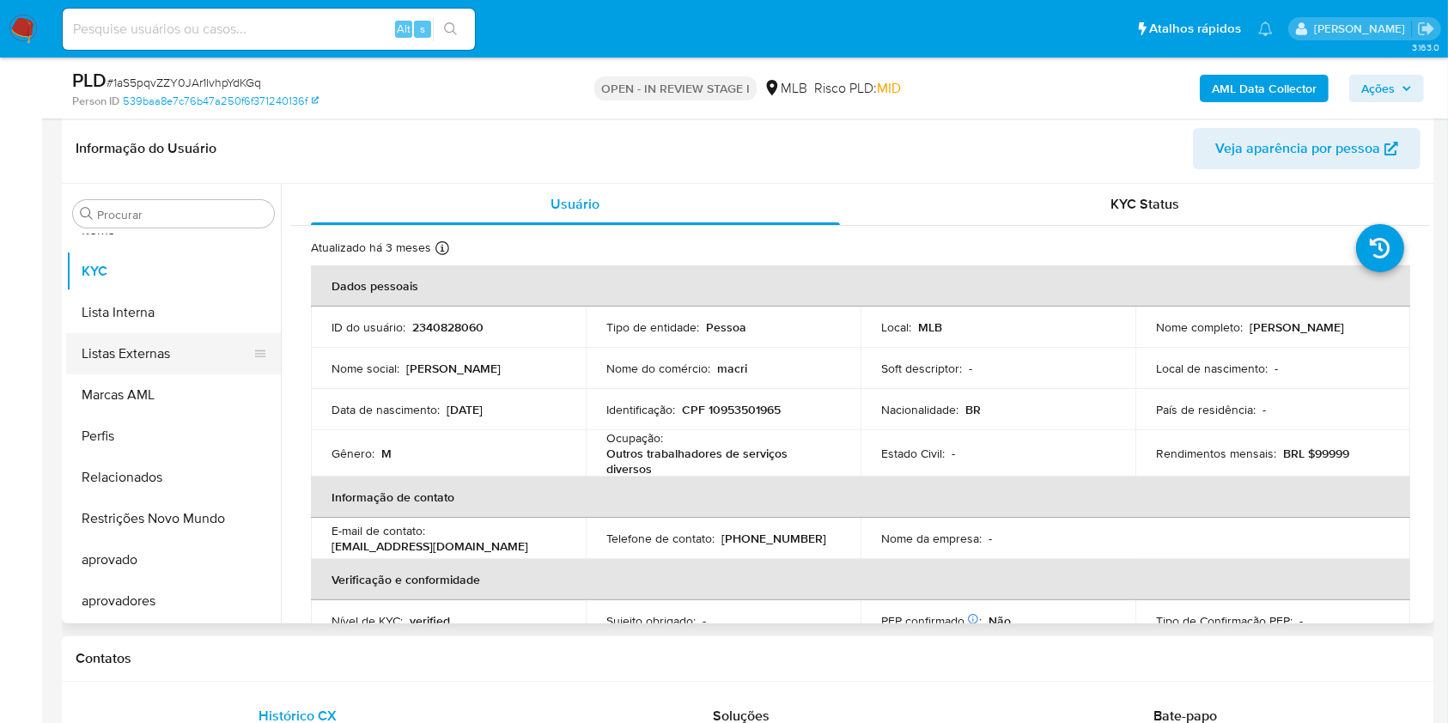
scroll to position [228, 0]
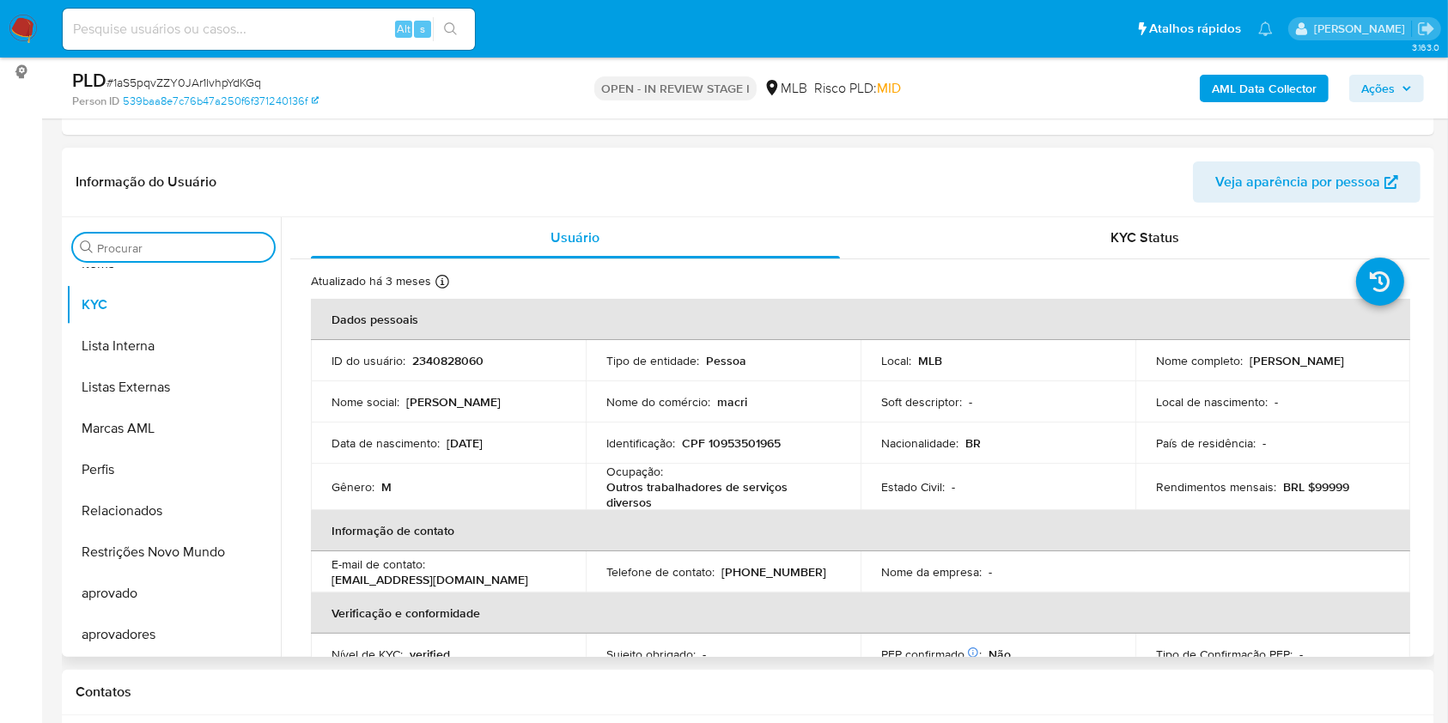
click at [167, 248] on input "Procurar" at bounding box center [182, 247] width 170 height 15
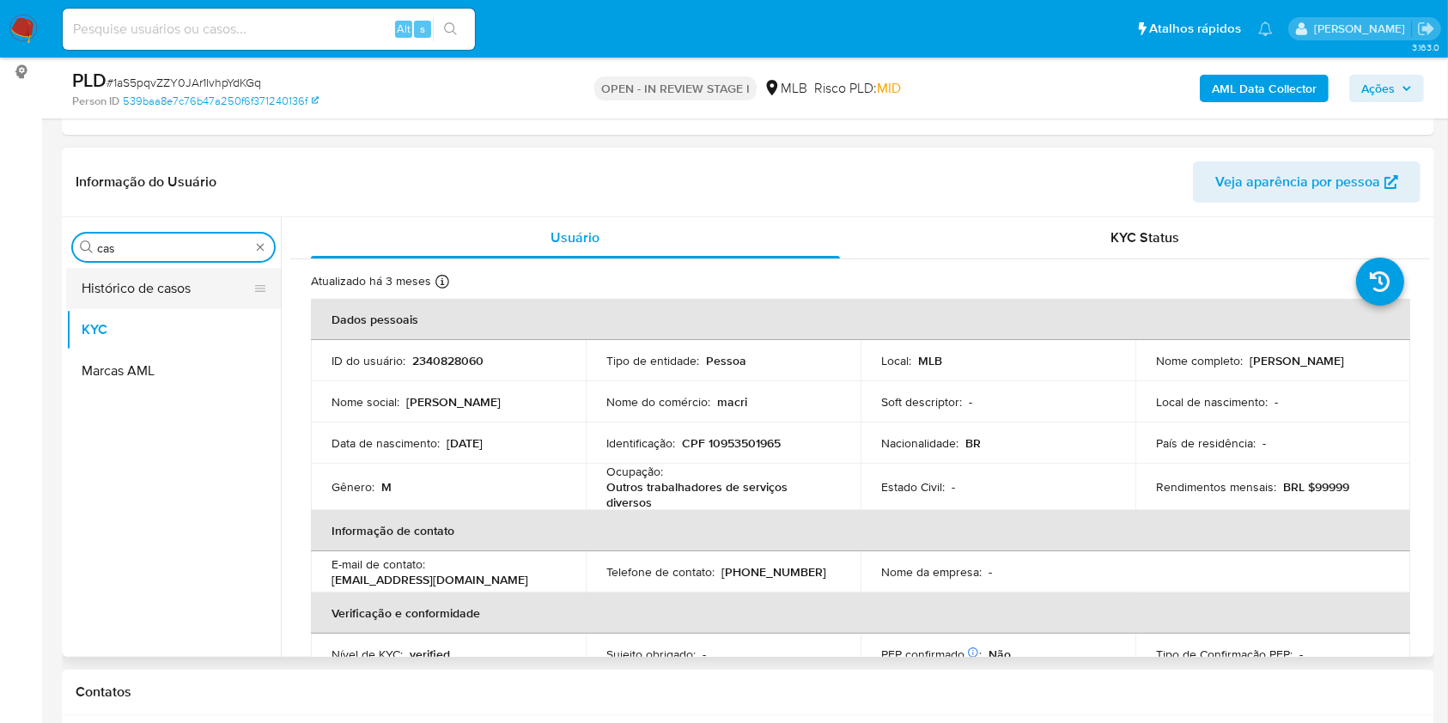
scroll to position [0, 0]
type input "cas"
click at [110, 299] on button "Histórico de casos" at bounding box center [166, 288] width 201 height 41
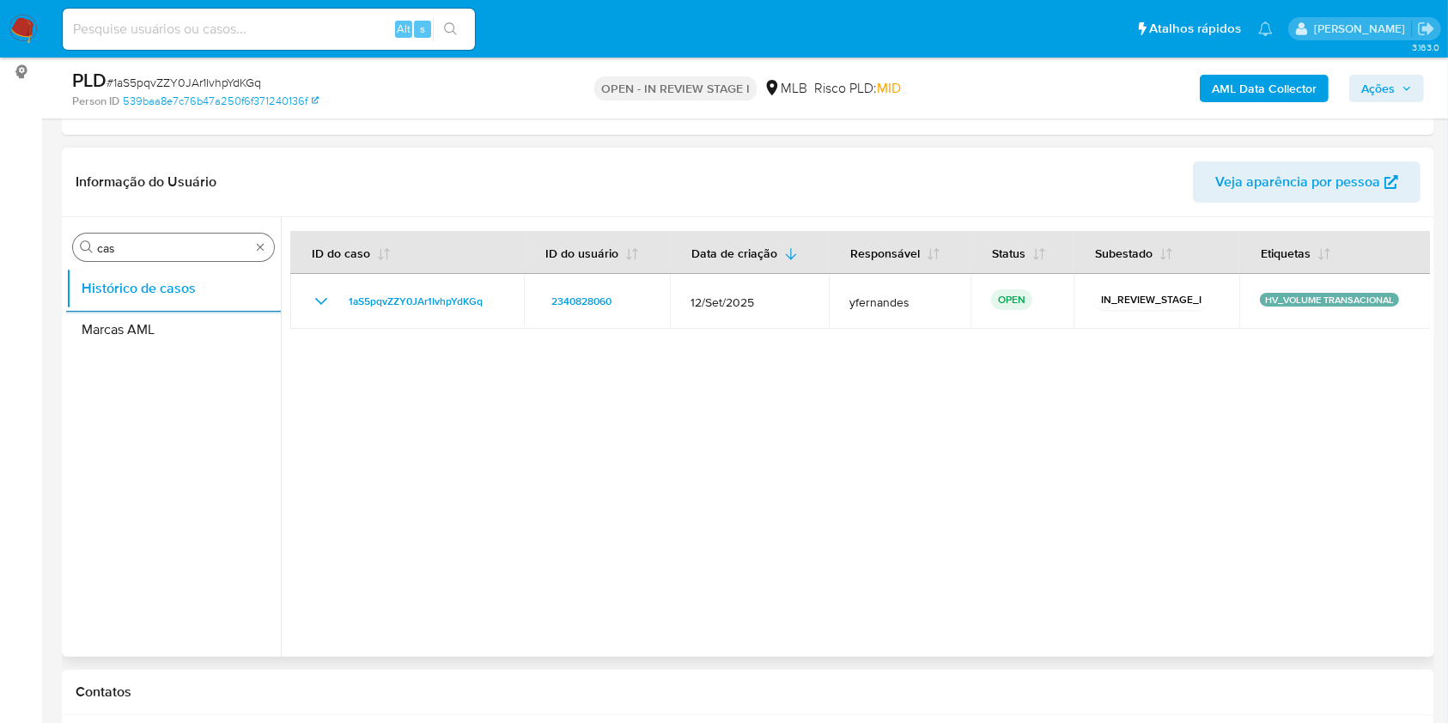
click at [189, 246] on input "cas" at bounding box center [173, 247] width 153 height 15
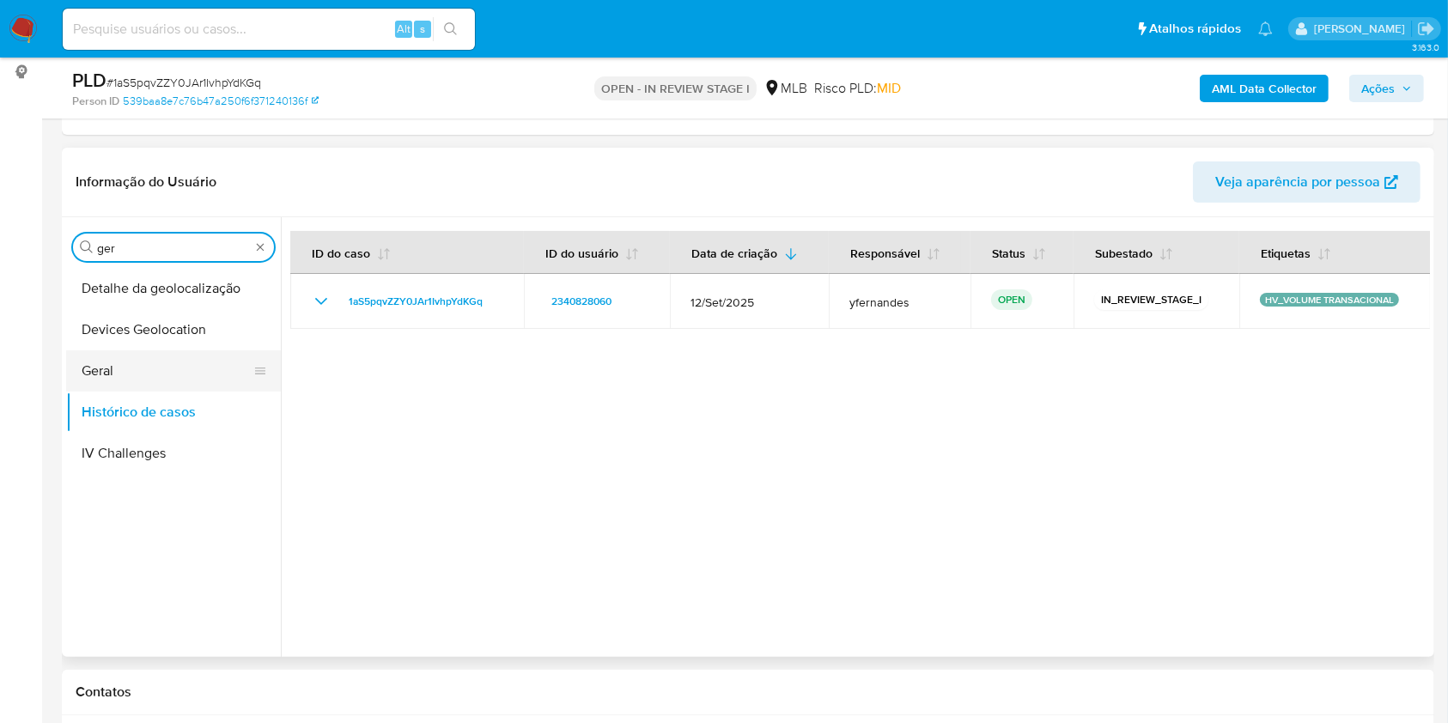
type input "ger"
click at [148, 350] on button "Geral" at bounding box center [166, 370] width 201 height 41
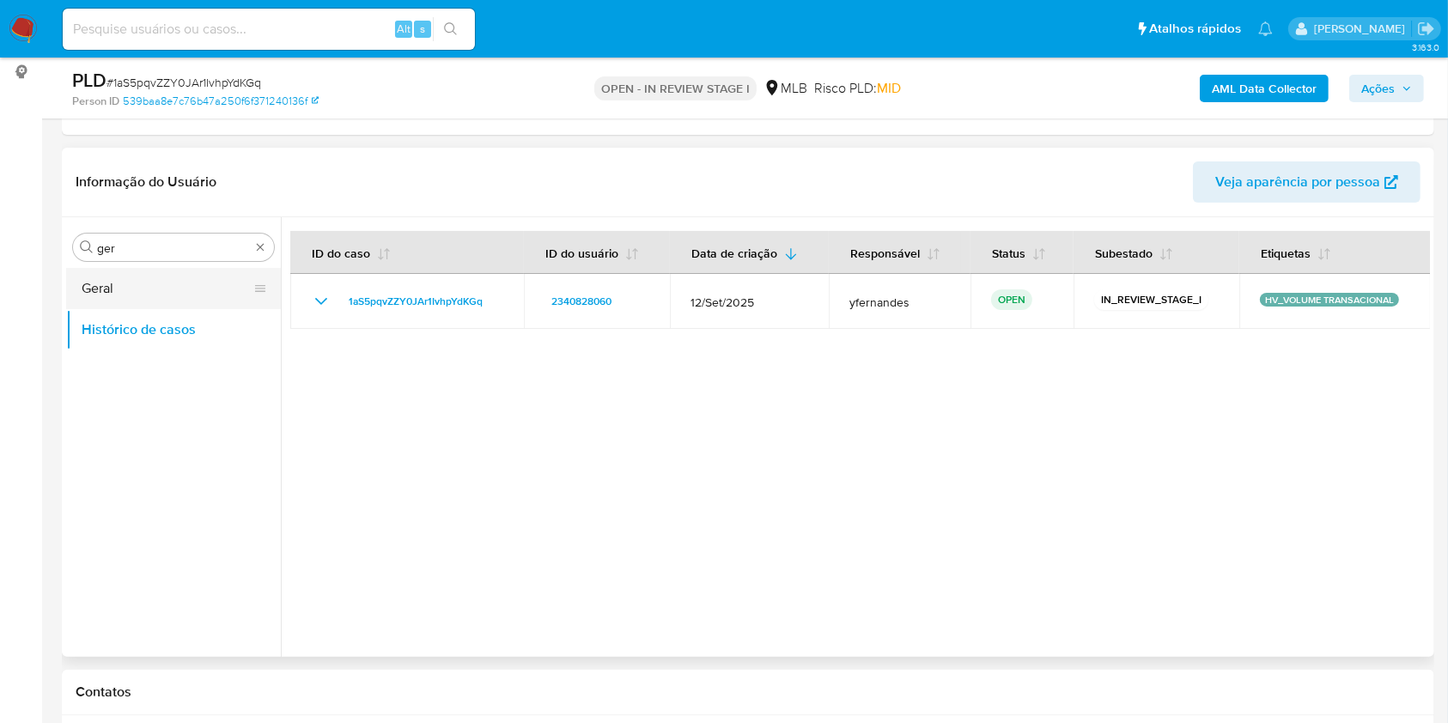
click at [148, 273] on button "Geral" at bounding box center [166, 288] width 201 height 41
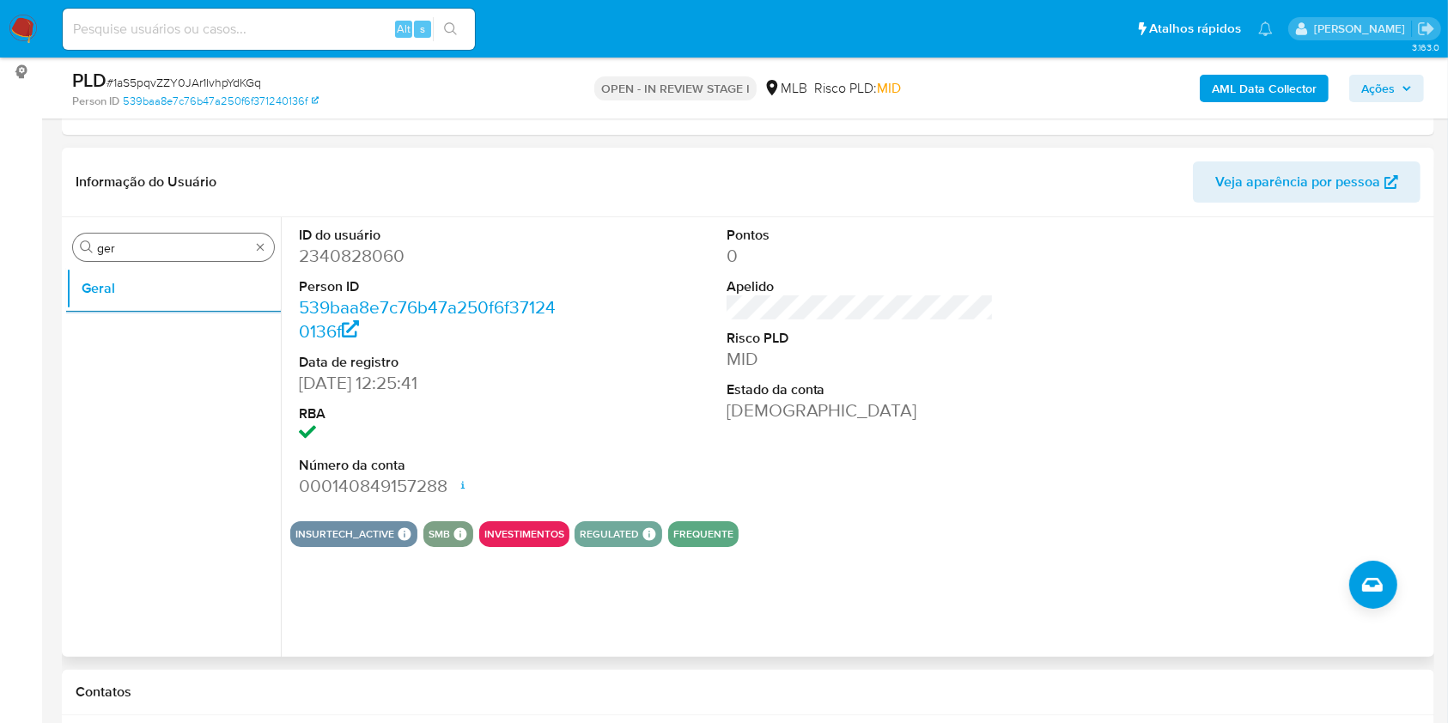
click at [217, 243] on input "ger" at bounding box center [173, 247] width 153 height 15
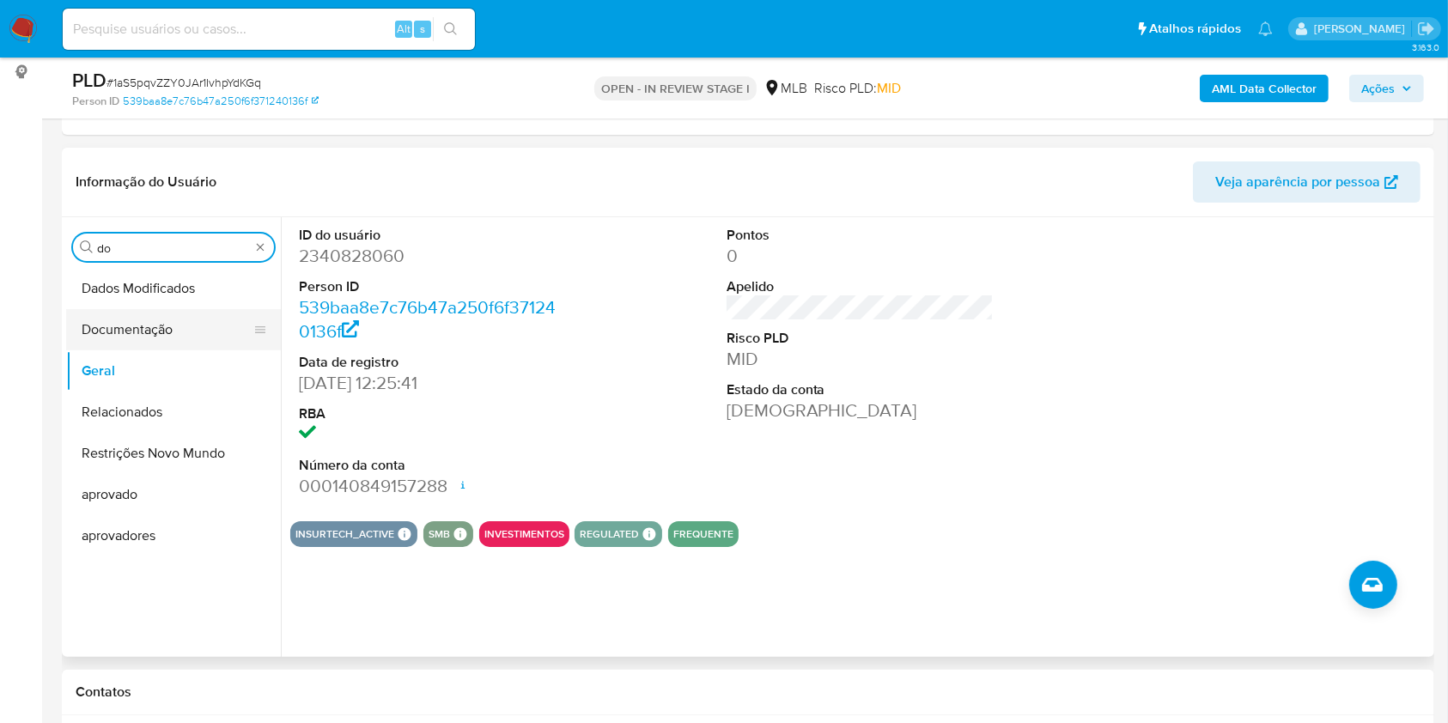
click at [169, 331] on button "Documentação" at bounding box center [166, 329] width 201 height 41
click at [165, 331] on button "Documentação" at bounding box center [166, 329] width 201 height 41
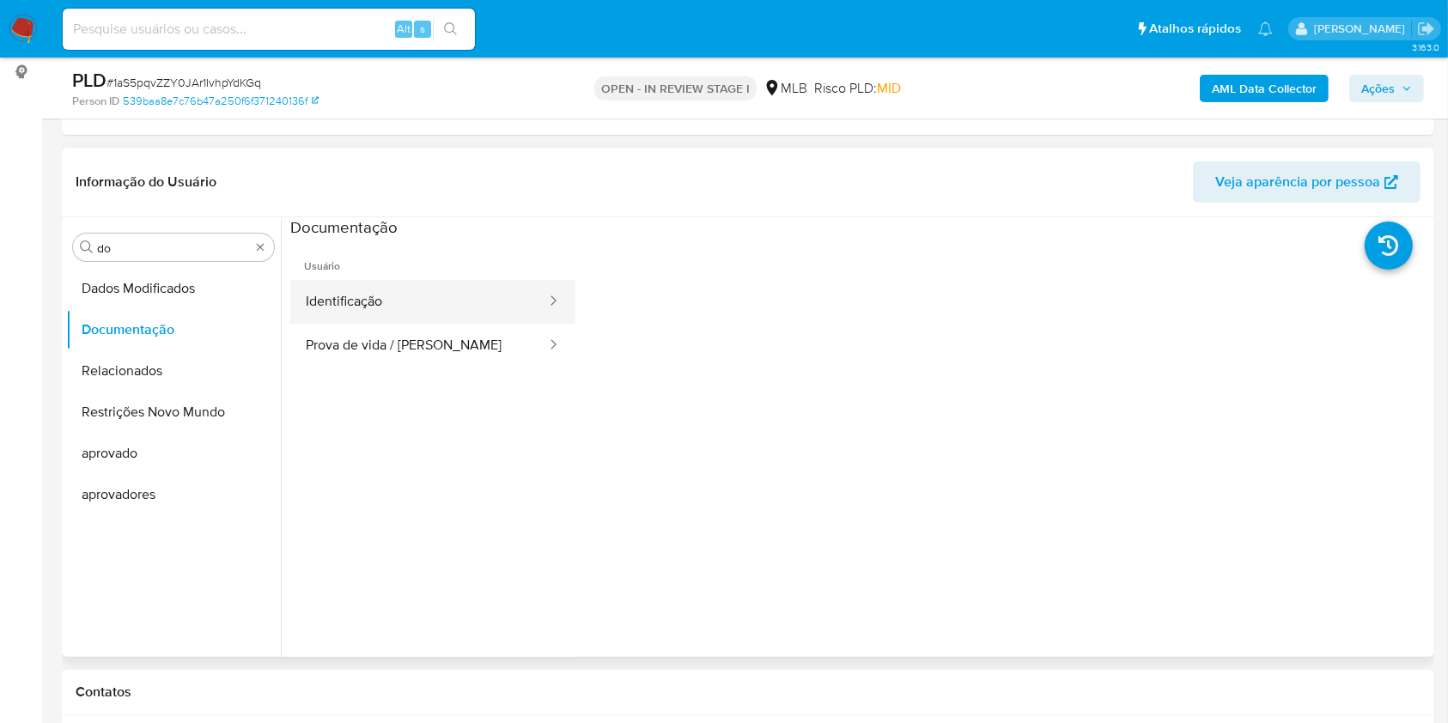
click at [389, 299] on button "Identificação" at bounding box center [419, 302] width 258 height 44
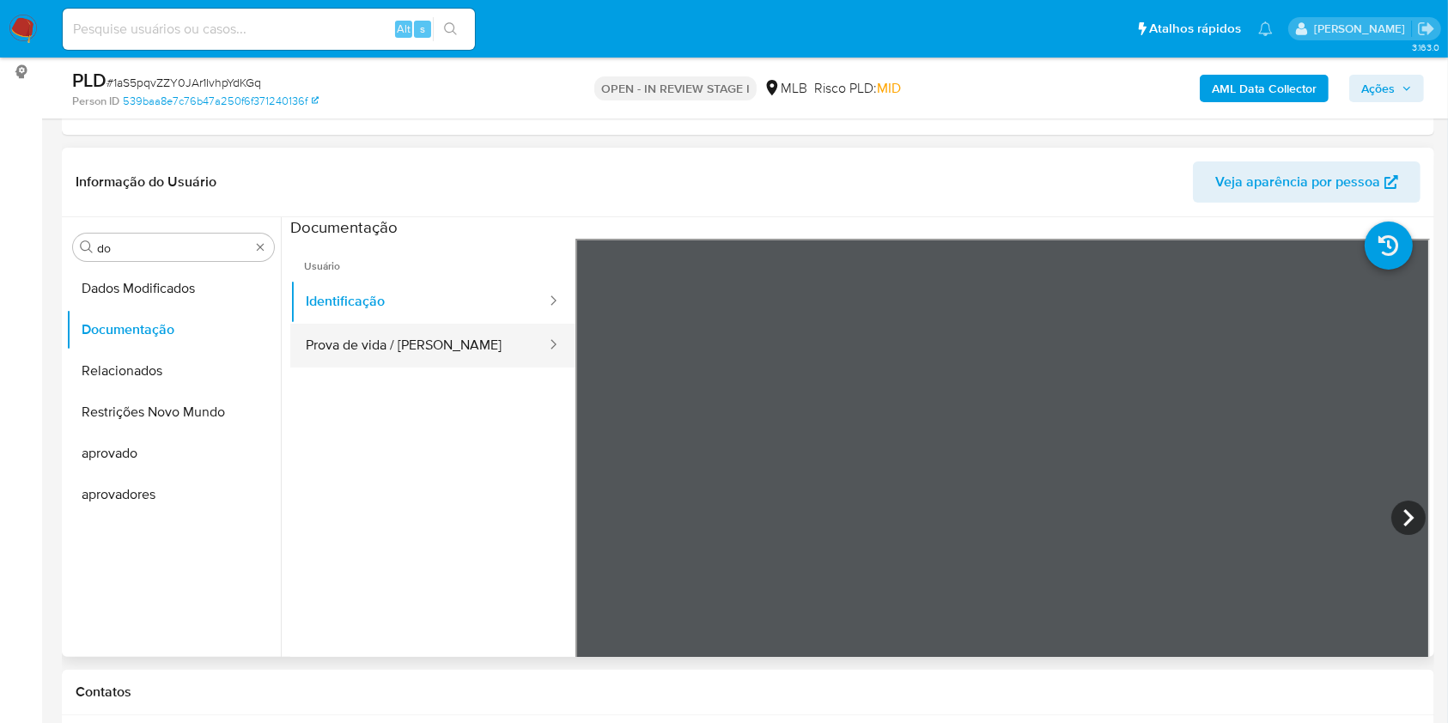
click at [424, 346] on button "Prova de vida / [PERSON_NAME]" at bounding box center [419, 346] width 258 height 44
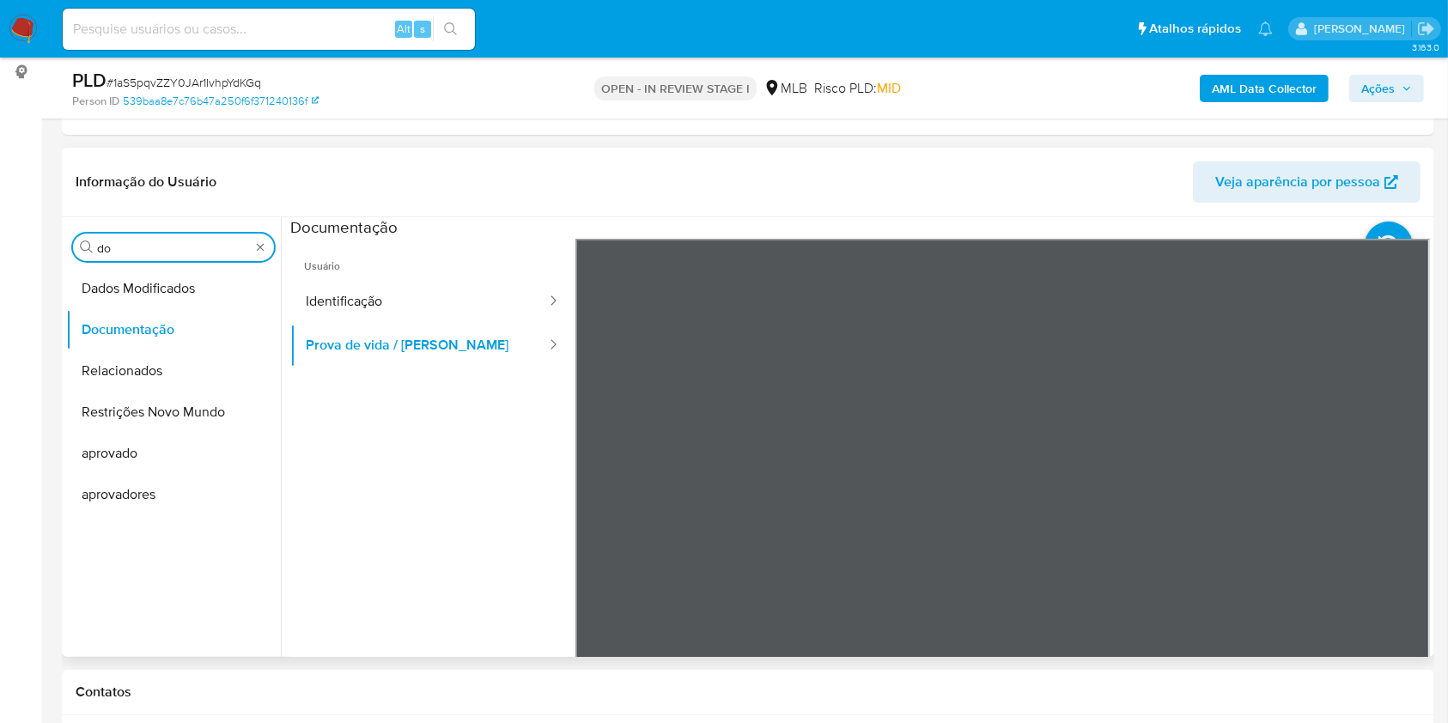
click at [183, 249] on input "do" at bounding box center [173, 247] width 153 height 15
click at [181, 247] on input "do" at bounding box center [173, 247] width 153 height 15
click at [180, 247] on input "do" at bounding box center [173, 247] width 153 height 15
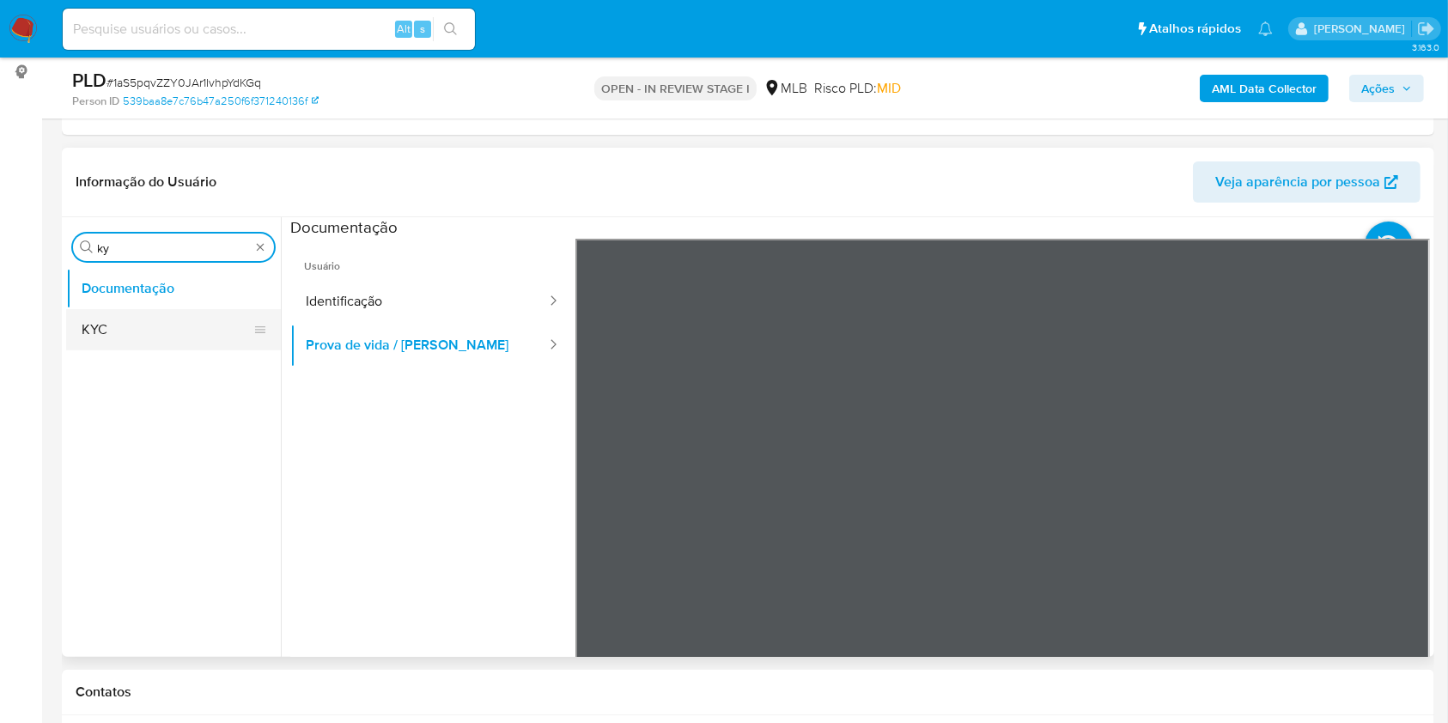
type input "ky"
click at [132, 317] on button "KYC" at bounding box center [166, 329] width 201 height 41
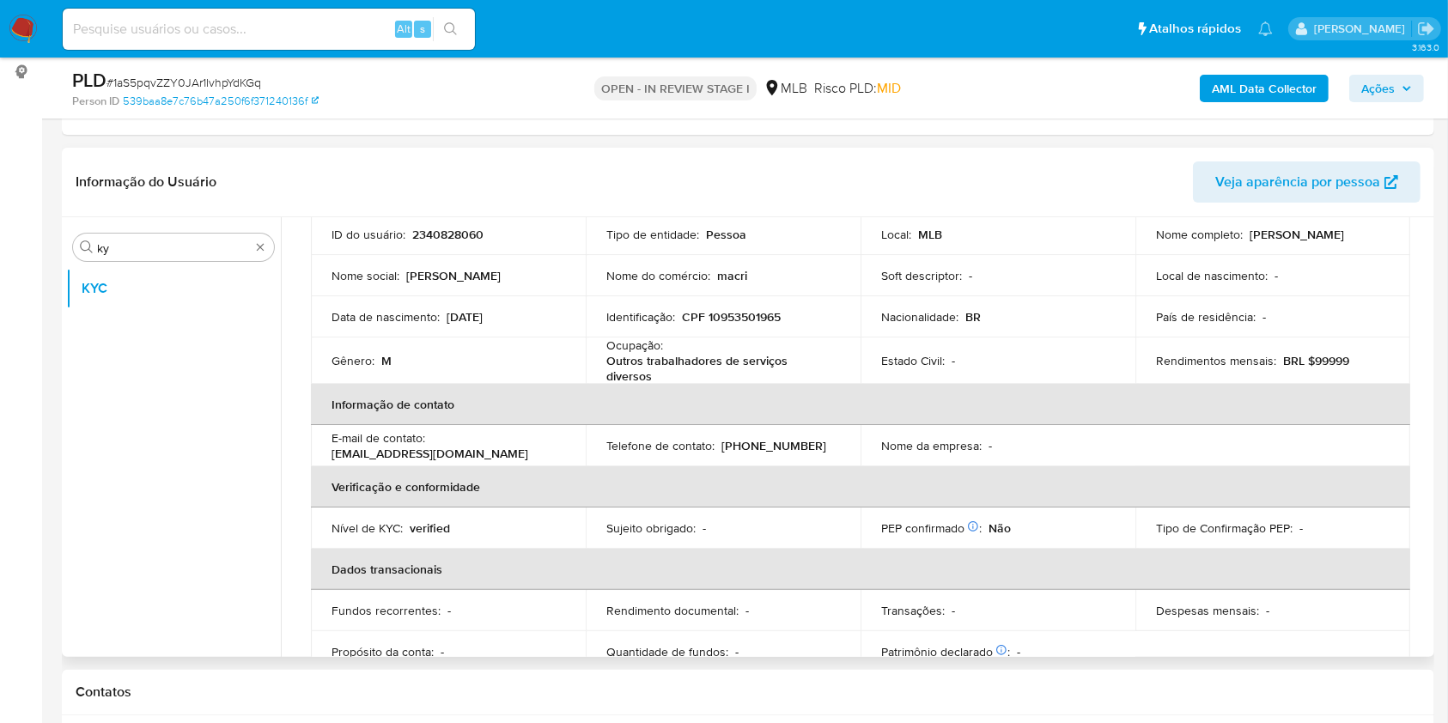
scroll to position [130, 0]
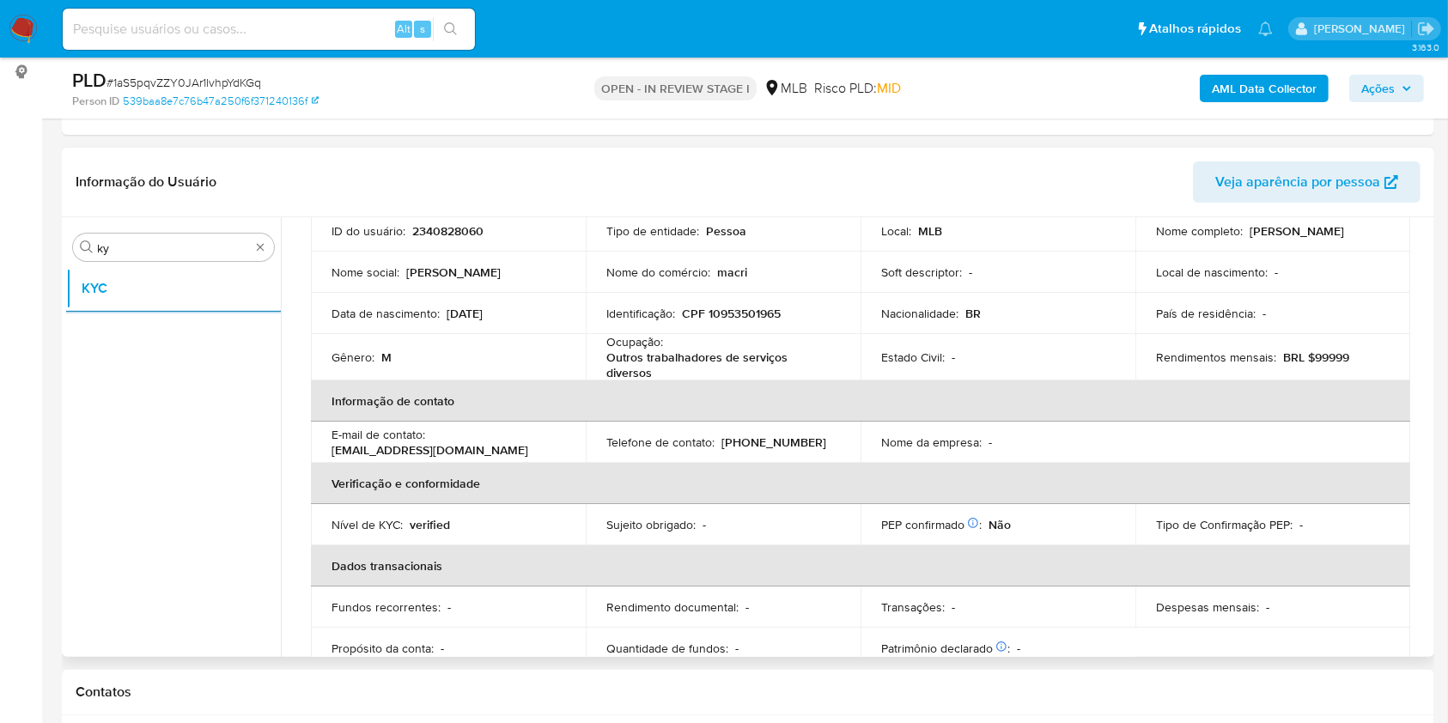
click at [638, 360] on p "Outros trabalhadores de serviços diversos" at bounding box center [719, 365] width 227 height 31
click at [639, 359] on p "Outros trabalhadores de serviços diversos" at bounding box center [719, 365] width 227 height 31
copy div "Ocupação : Outros trabalhadores de serviços diversos"
drag, startPoint x: 715, startPoint y: 383, endPoint x: 715, endPoint y: 396, distance: 12.9
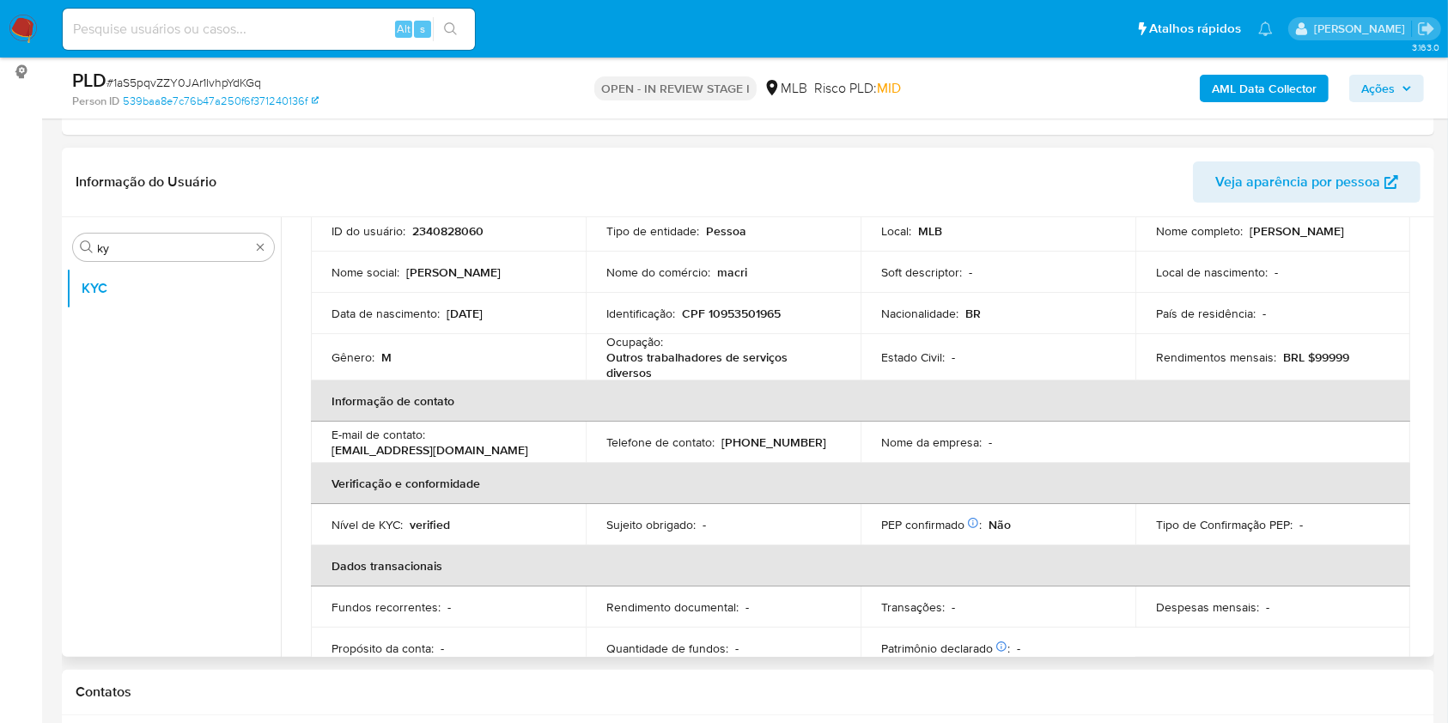
click at [715, 383] on th "Informação de contato" at bounding box center [860, 400] width 1099 height 41
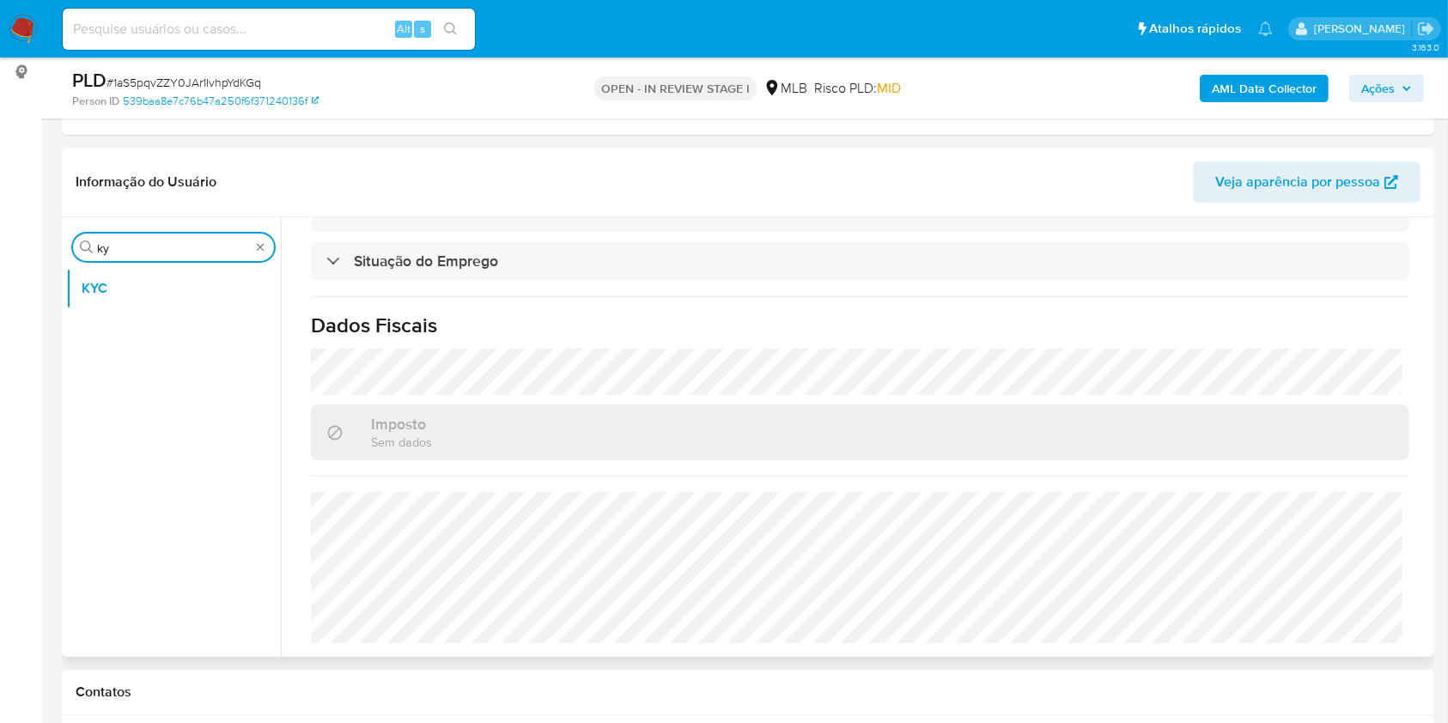
click at [132, 248] on input "ky" at bounding box center [173, 247] width 153 height 15
click at [132, 247] on input "ky" at bounding box center [173, 247] width 153 height 15
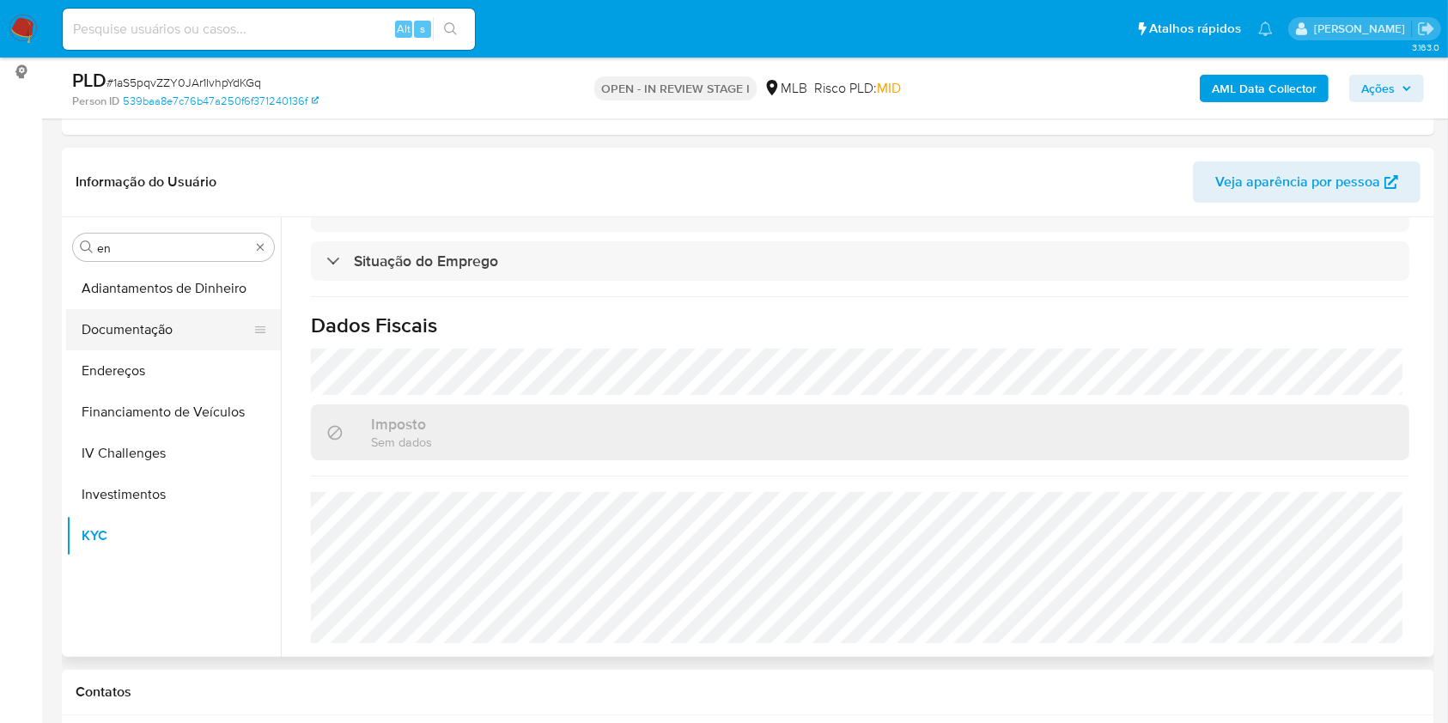
click at [163, 326] on button "Documentação" at bounding box center [166, 329] width 201 height 41
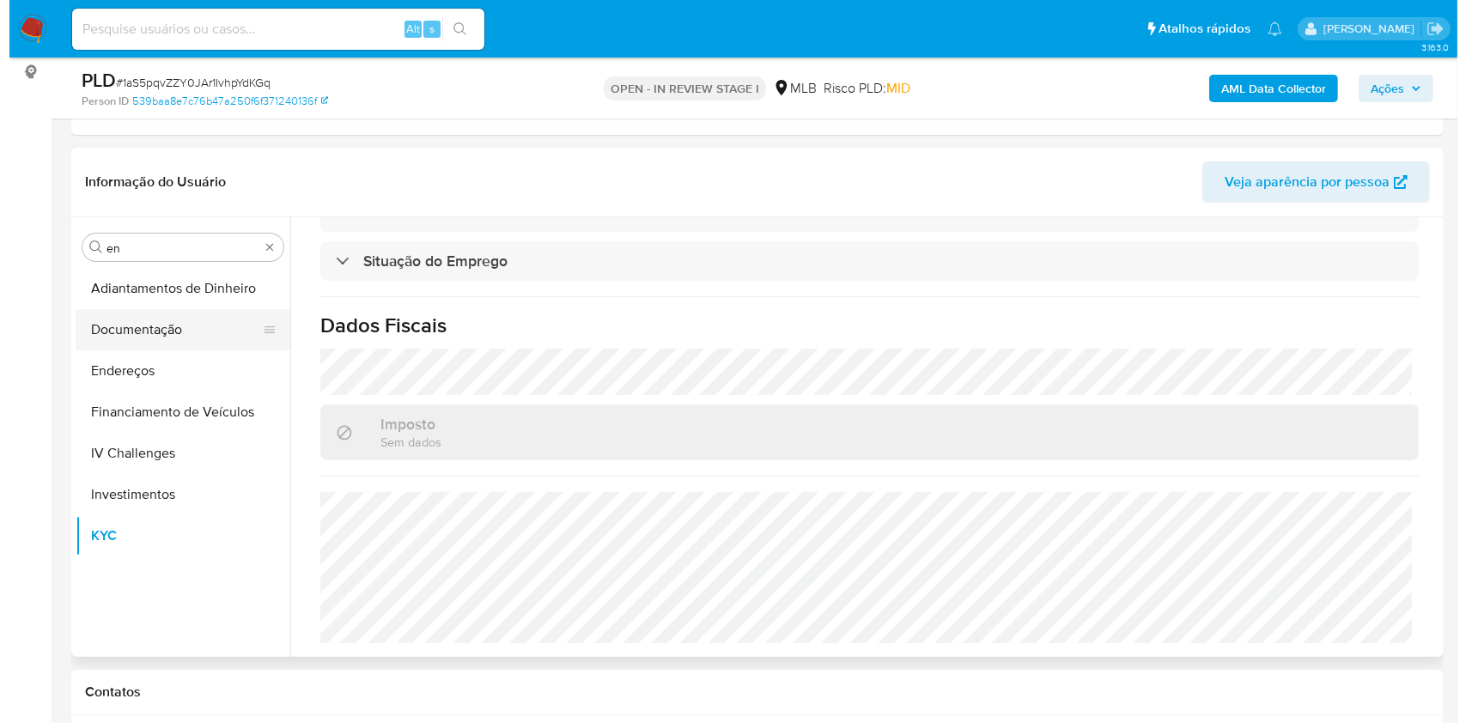
scroll to position [0, 0]
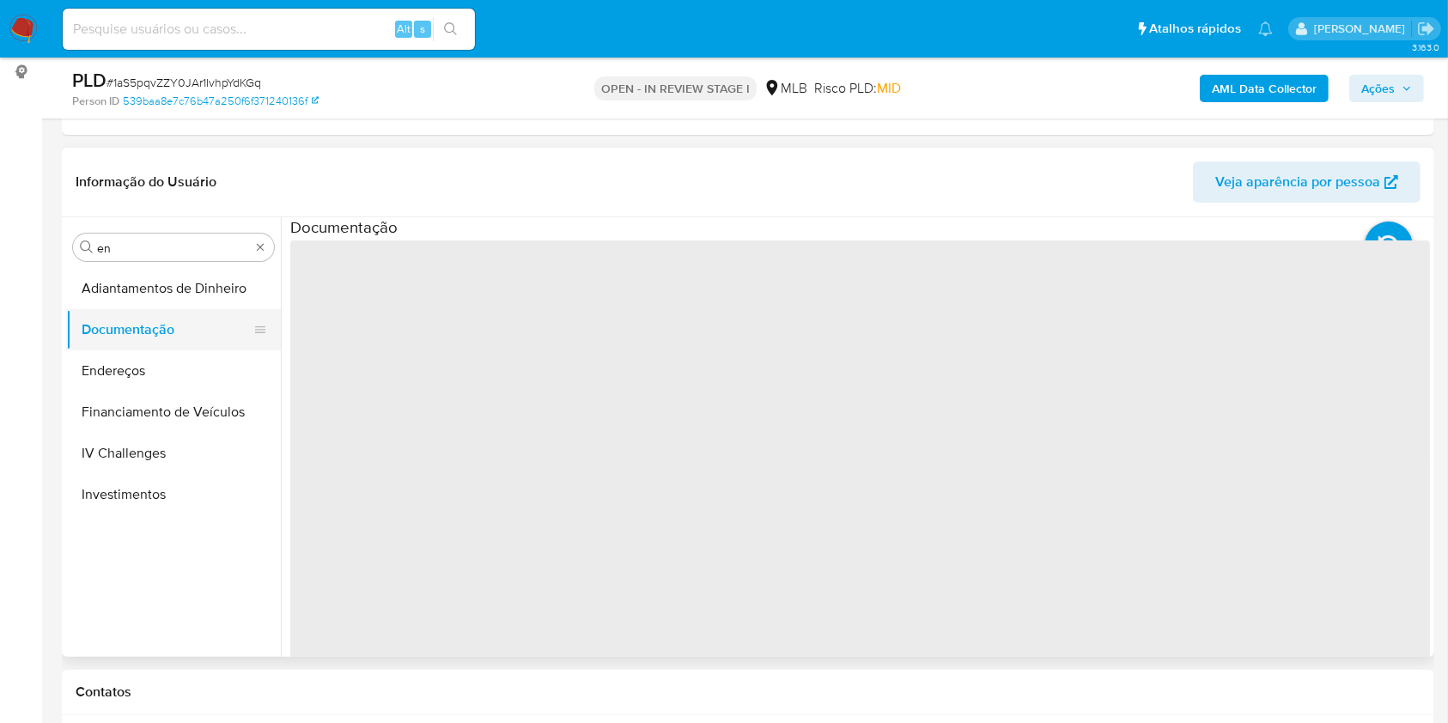
click at [112, 347] on button "Documentação" at bounding box center [166, 329] width 201 height 41
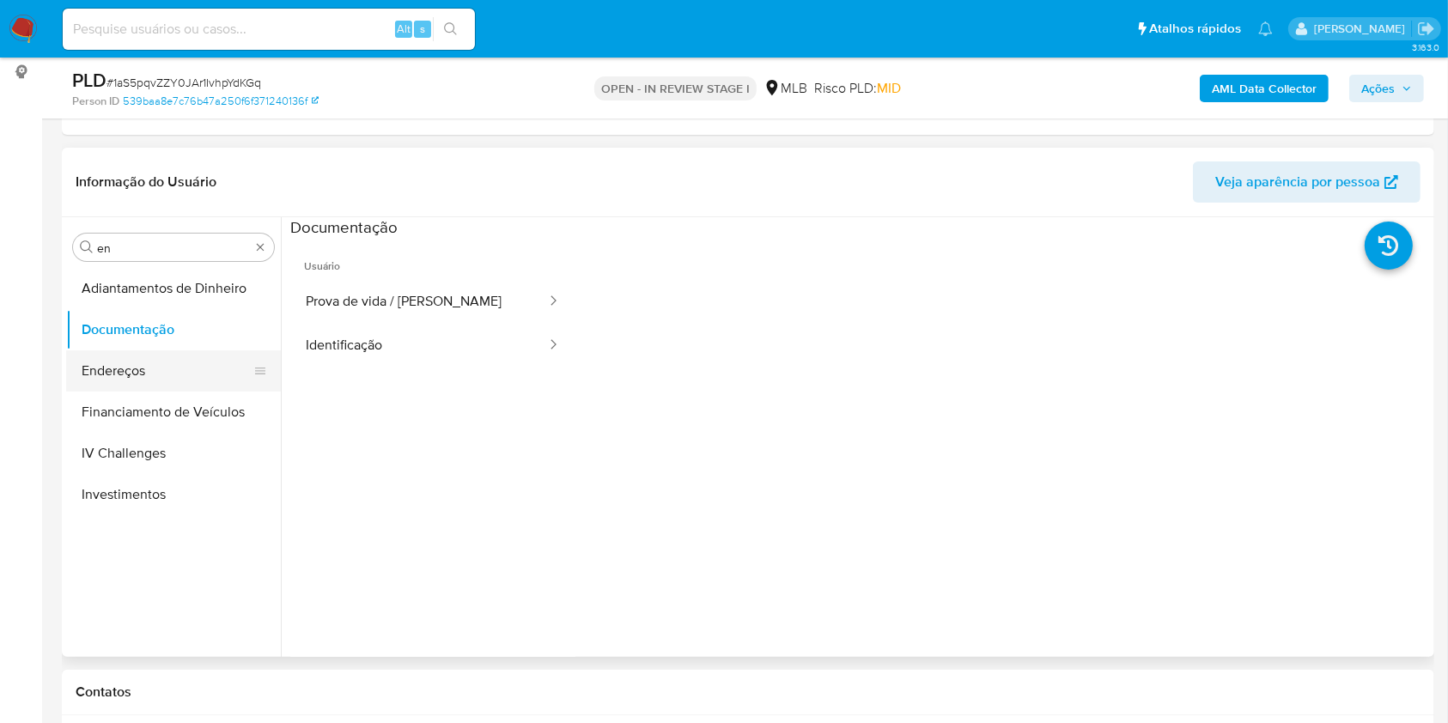
click at [105, 350] on button "Endereços" at bounding box center [166, 370] width 201 height 41
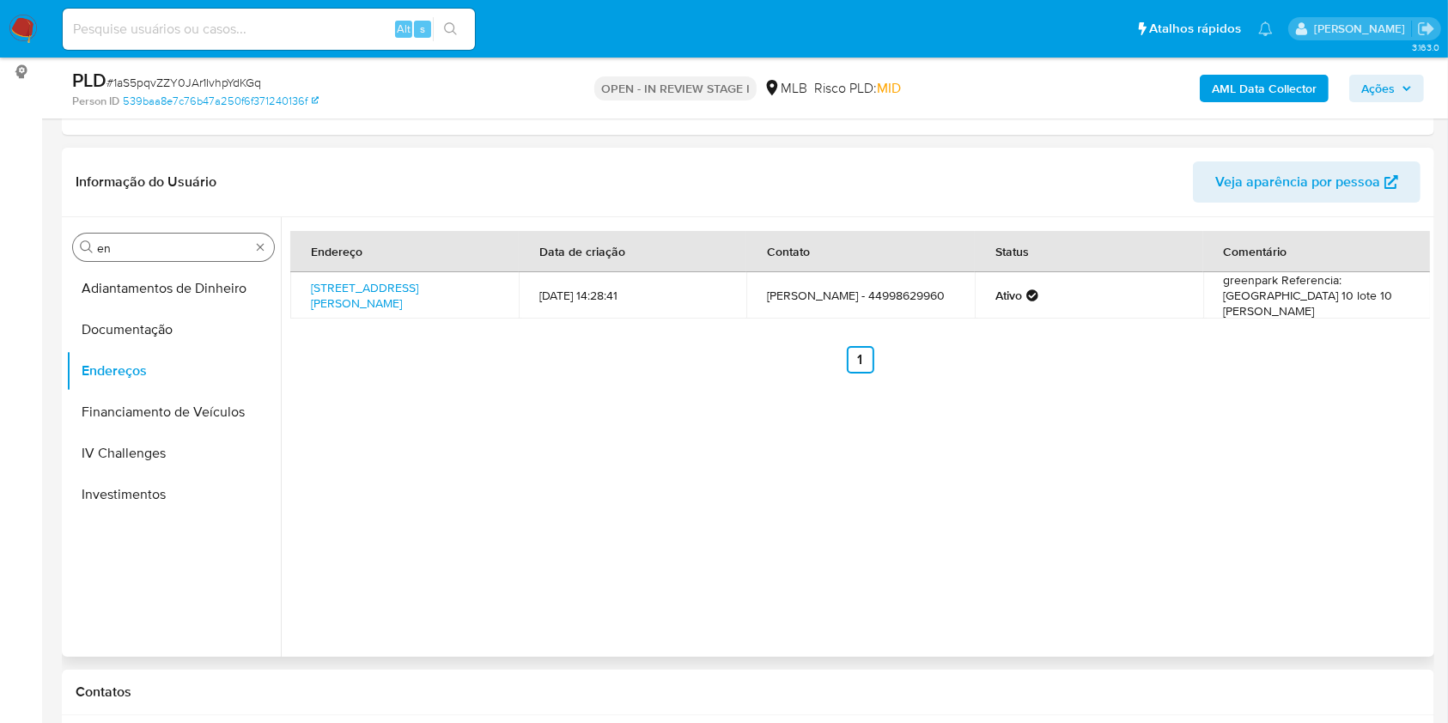
click at [157, 244] on input "en" at bounding box center [173, 247] width 153 height 15
click at [574, 161] on header "Informação do Usuário Veja aparência por pessoa" at bounding box center [748, 181] width 1345 height 41
click at [146, 246] on input "en" at bounding box center [173, 247] width 153 height 15
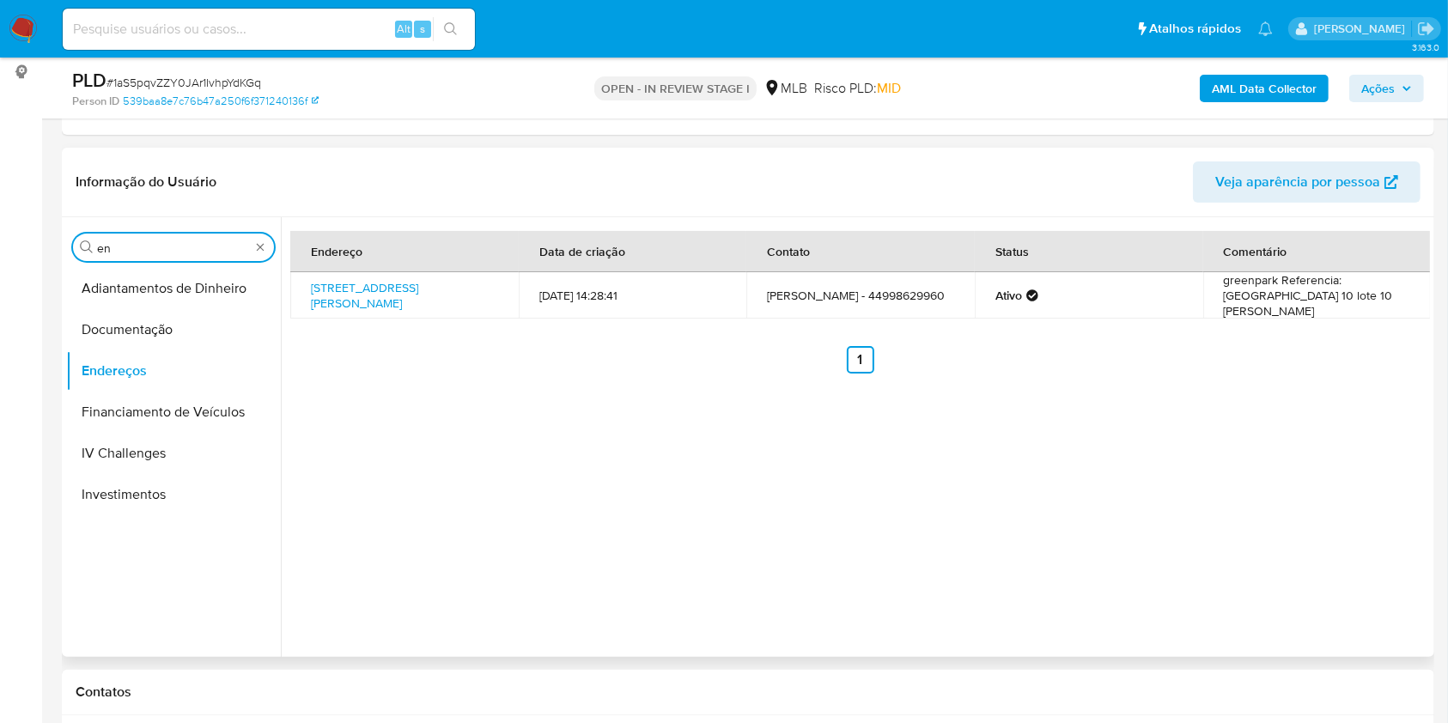
click at [146, 246] on input "en" at bounding box center [173, 247] width 153 height 15
type input "ge"
click at [119, 289] on button "Detalhe da geolocalização" at bounding box center [166, 288] width 201 height 41
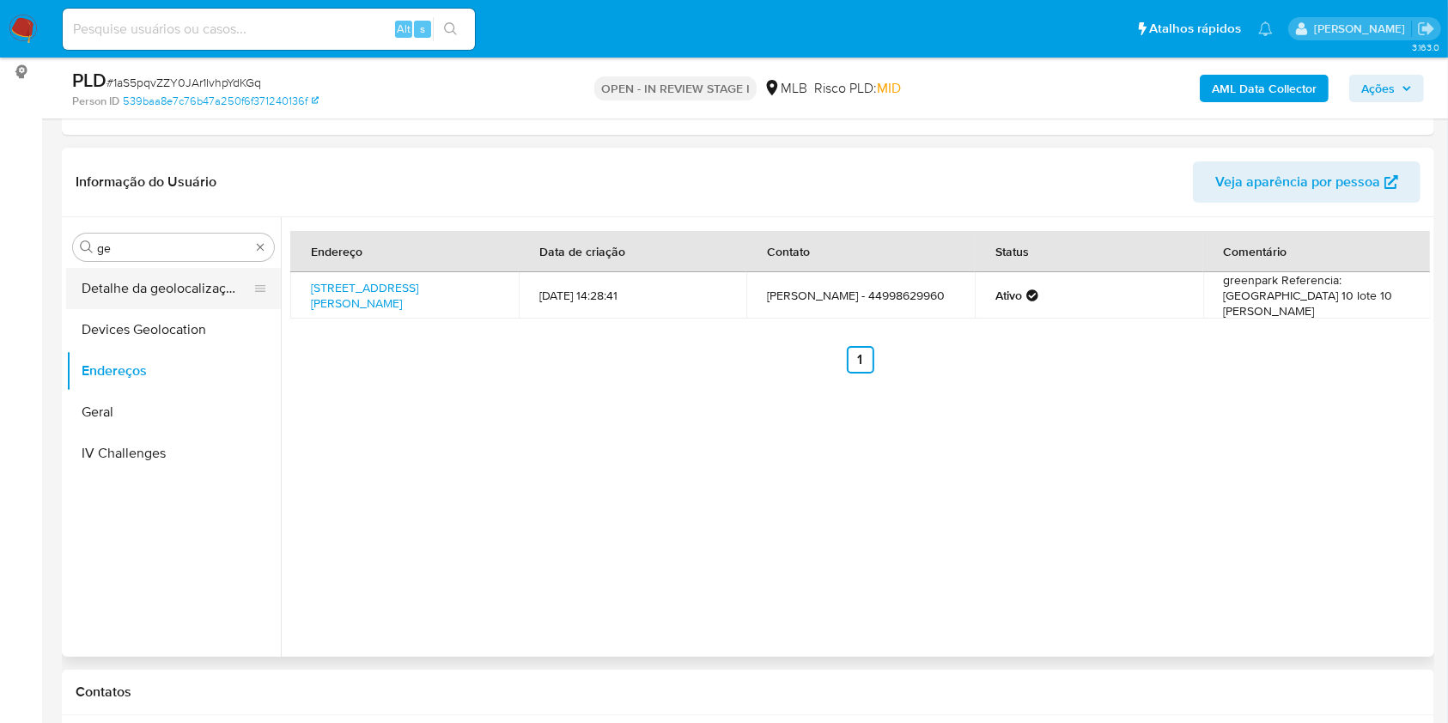
click at [119, 289] on button "Detalhe da geolocalização" at bounding box center [166, 288] width 201 height 41
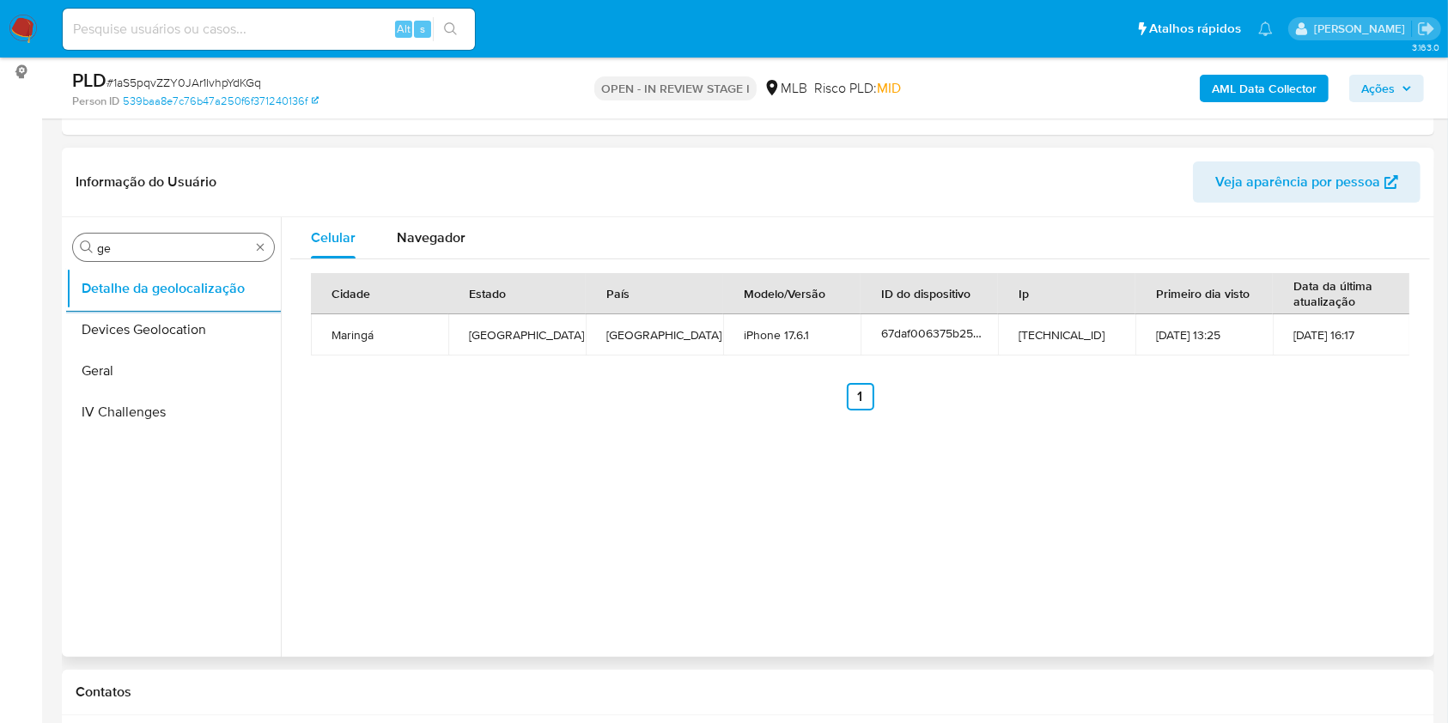
click at [170, 235] on div "Procurar ge" at bounding box center [173, 247] width 201 height 27
click at [129, 246] on input "ge" at bounding box center [173, 247] width 153 height 15
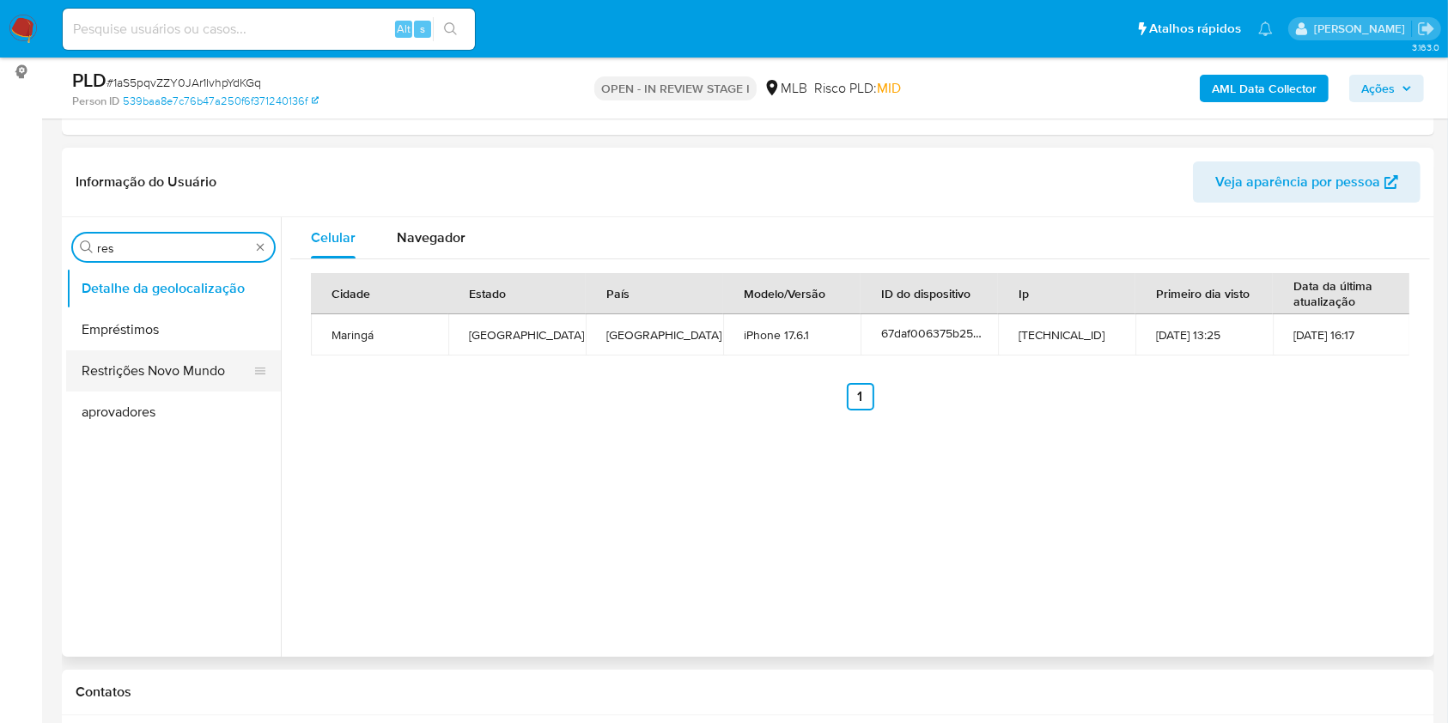
type input "res"
click at [123, 373] on button "Restrições Novo Mundo" at bounding box center [166, 370] width 201 height 41
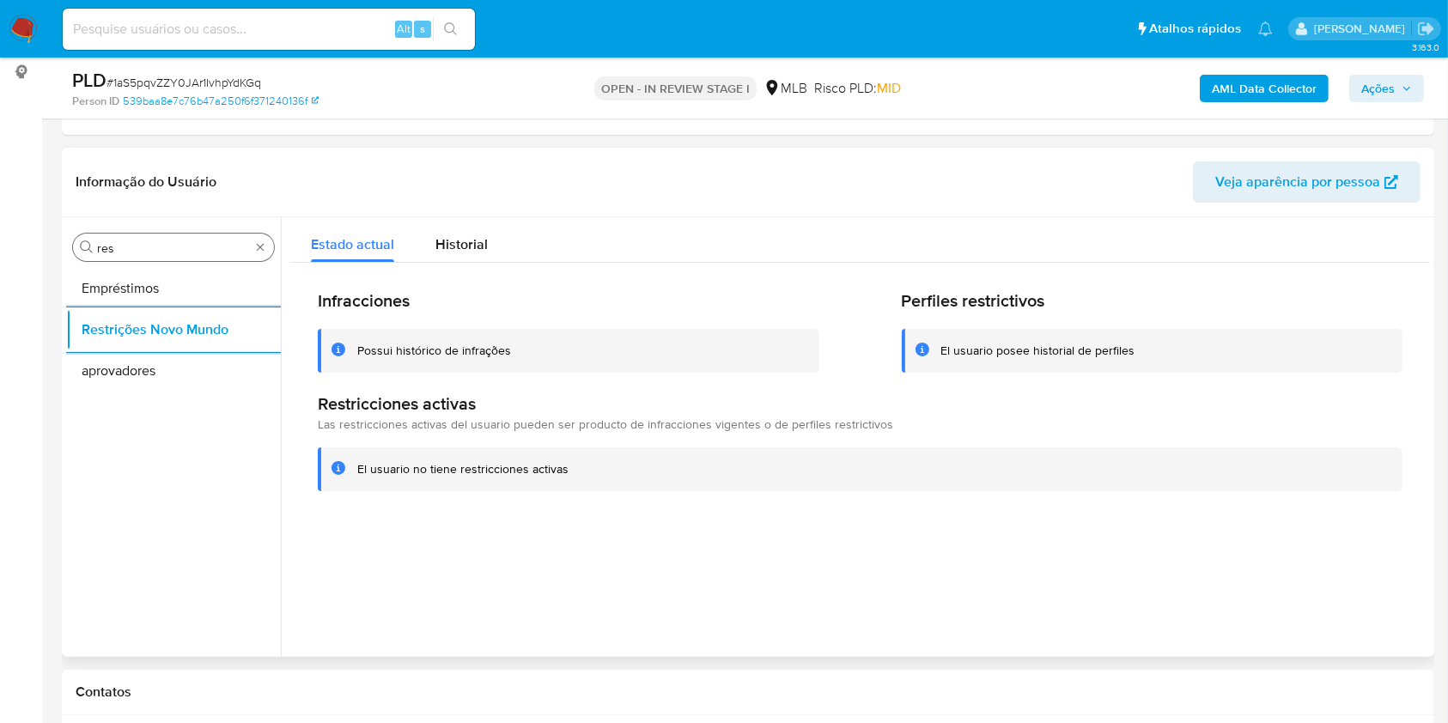
click at [135, 237] on div "Procurar res" at bounding box center [173, 247] width 201 height 27
click at [116, 243] on input "res" at bounding box center [173, 247] width 153 height 15
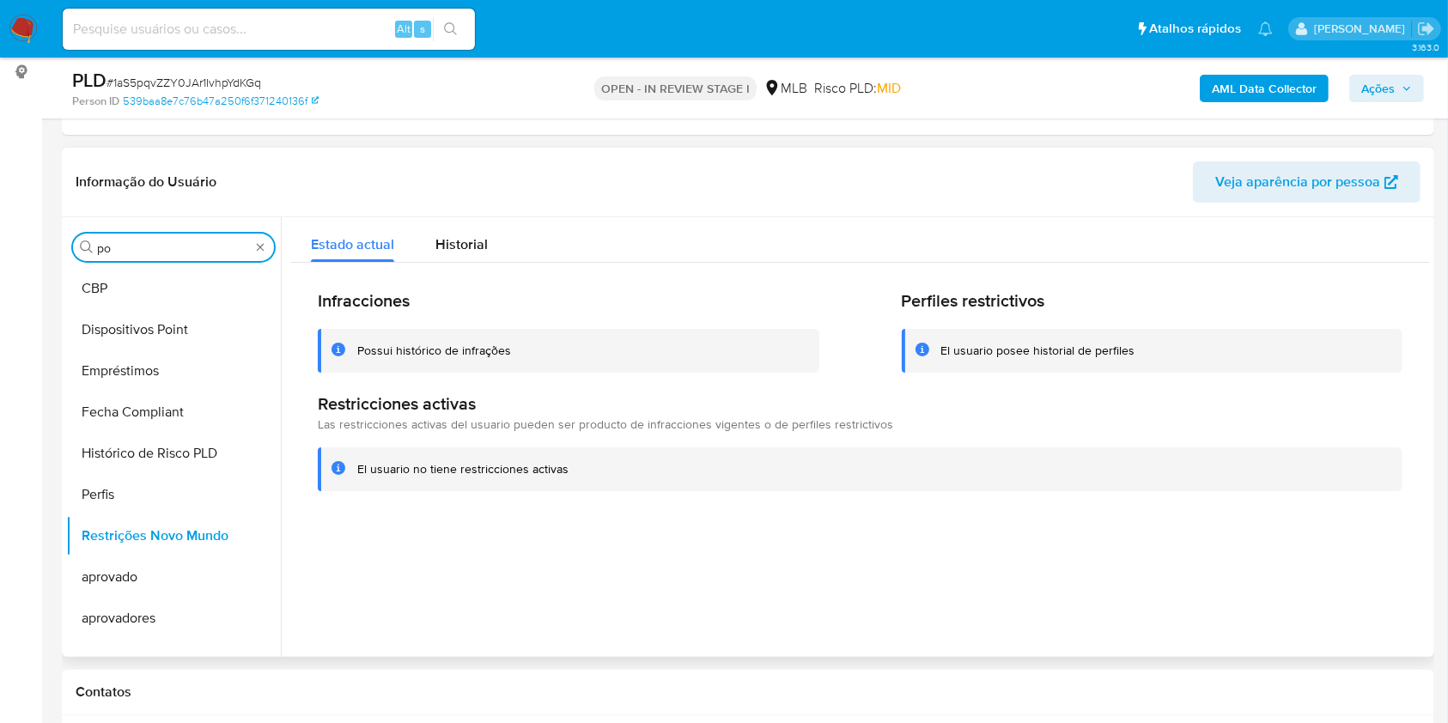
type input "po"
click at [96, 309] on button "Dispositivos Point" at bounding box center [173, 329] width 215 height 41
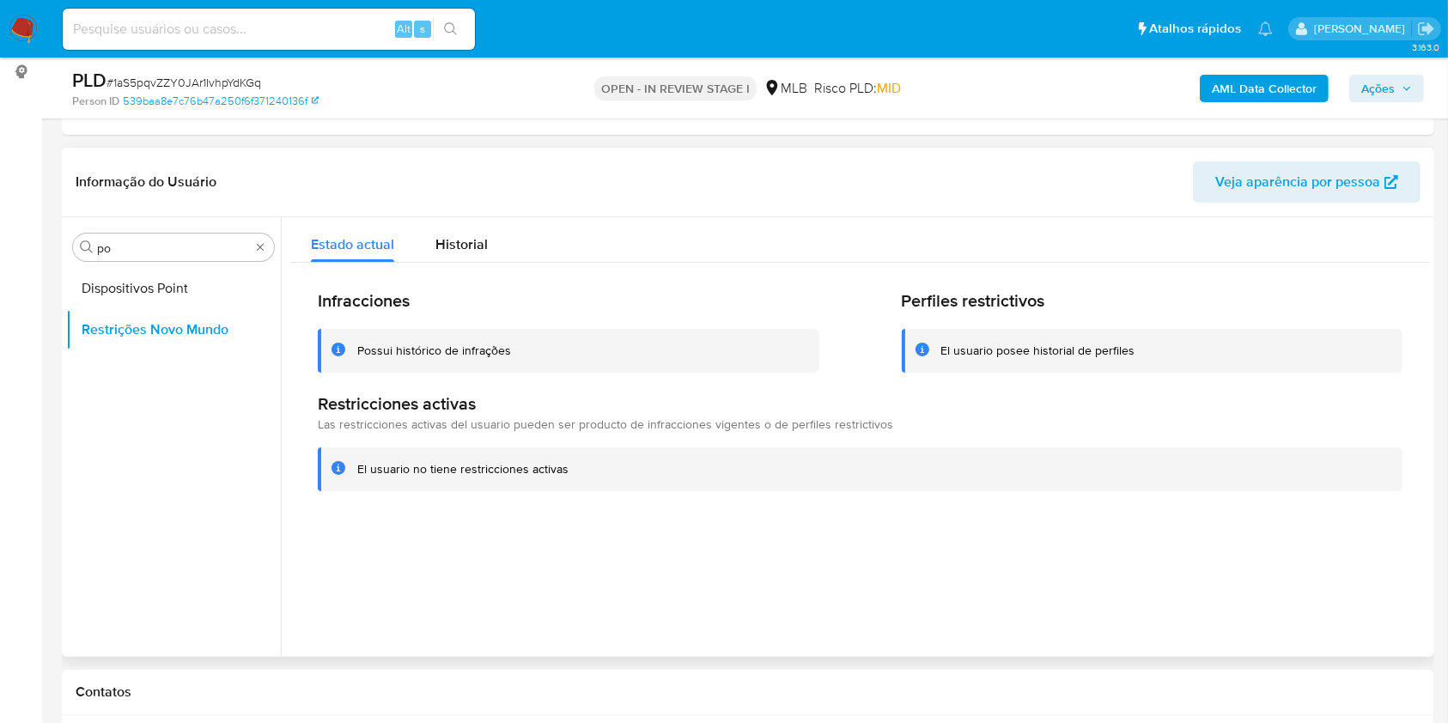
click at [96, 292] on button "Dispositivos Point" at bounding box center [173, 288] width 215 height 41
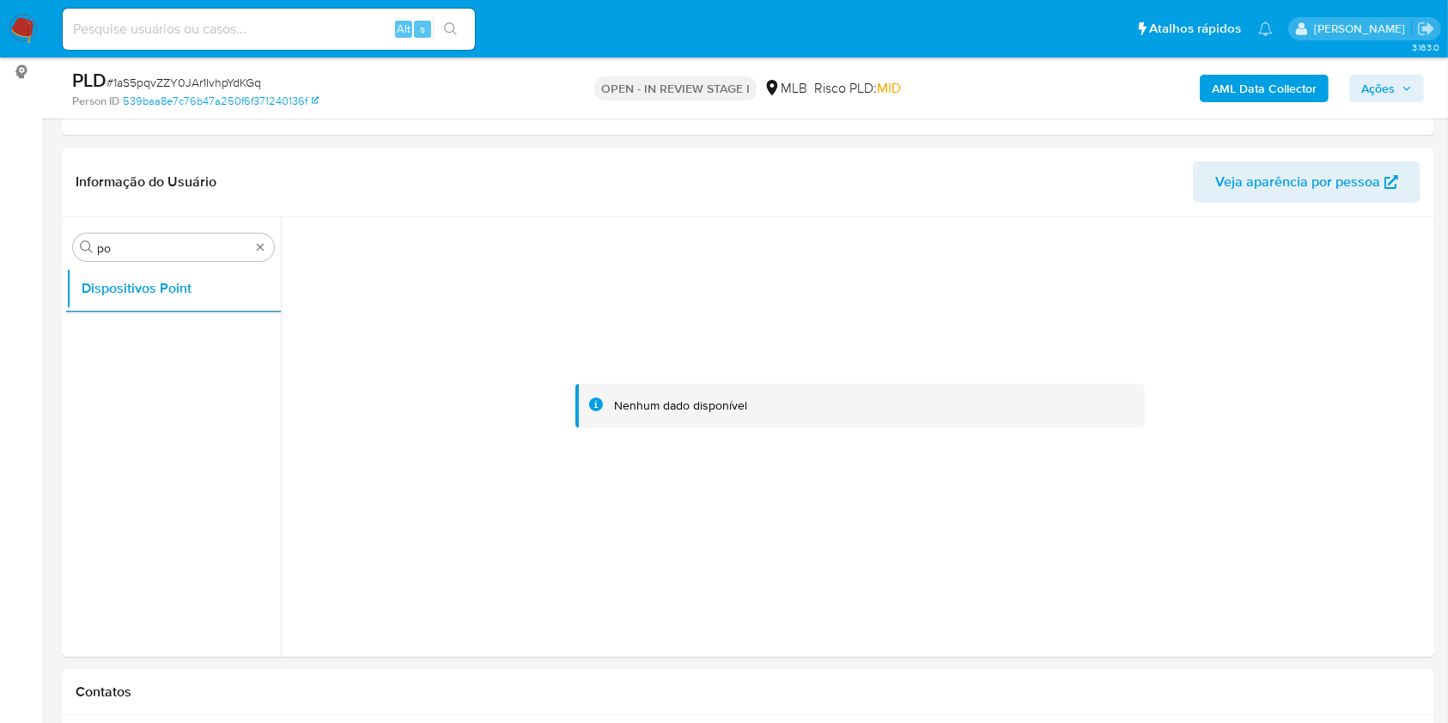
click at [1246, 79] on b "AML Data Collector" at bounding box center [1264, 88] width 105 height 27
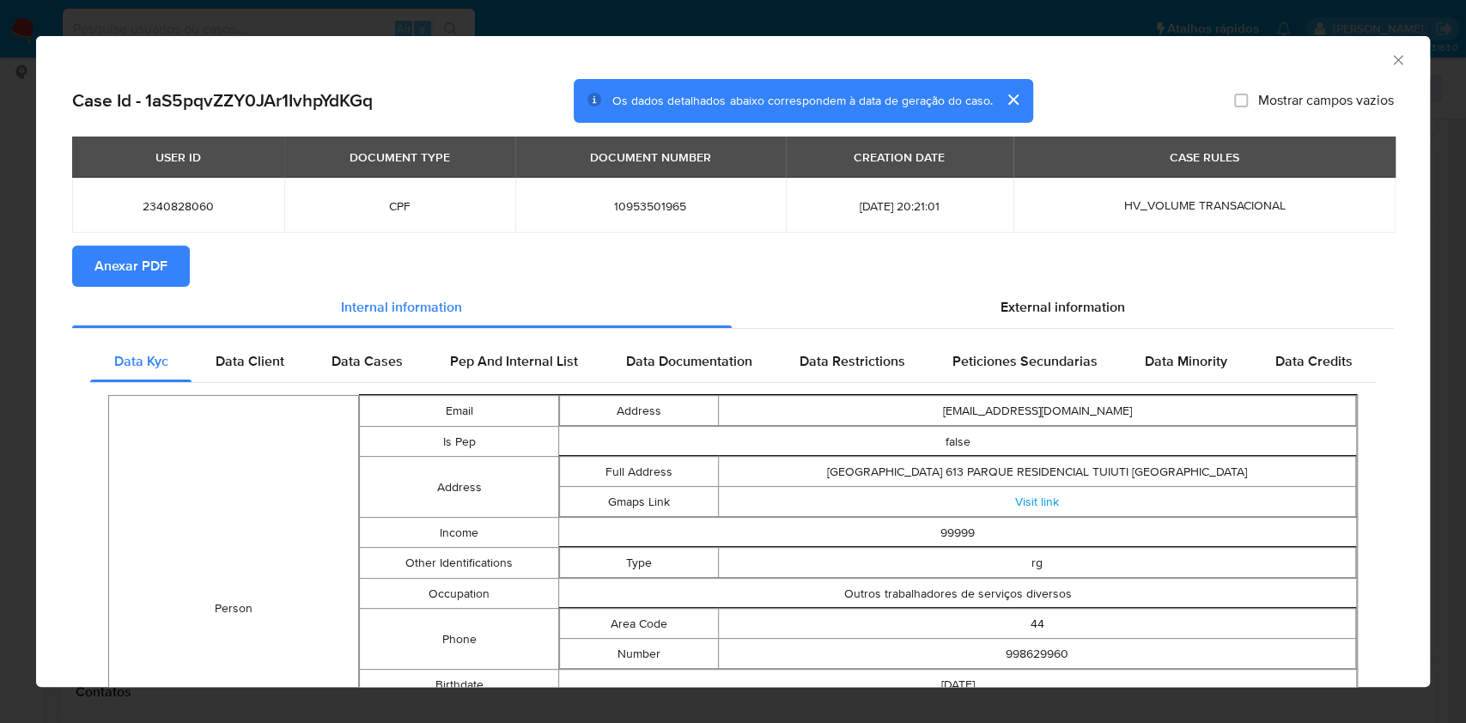
click at [143, 248] on span "Anexar PDF" at bounding box center [130, 266] width 73 height 38
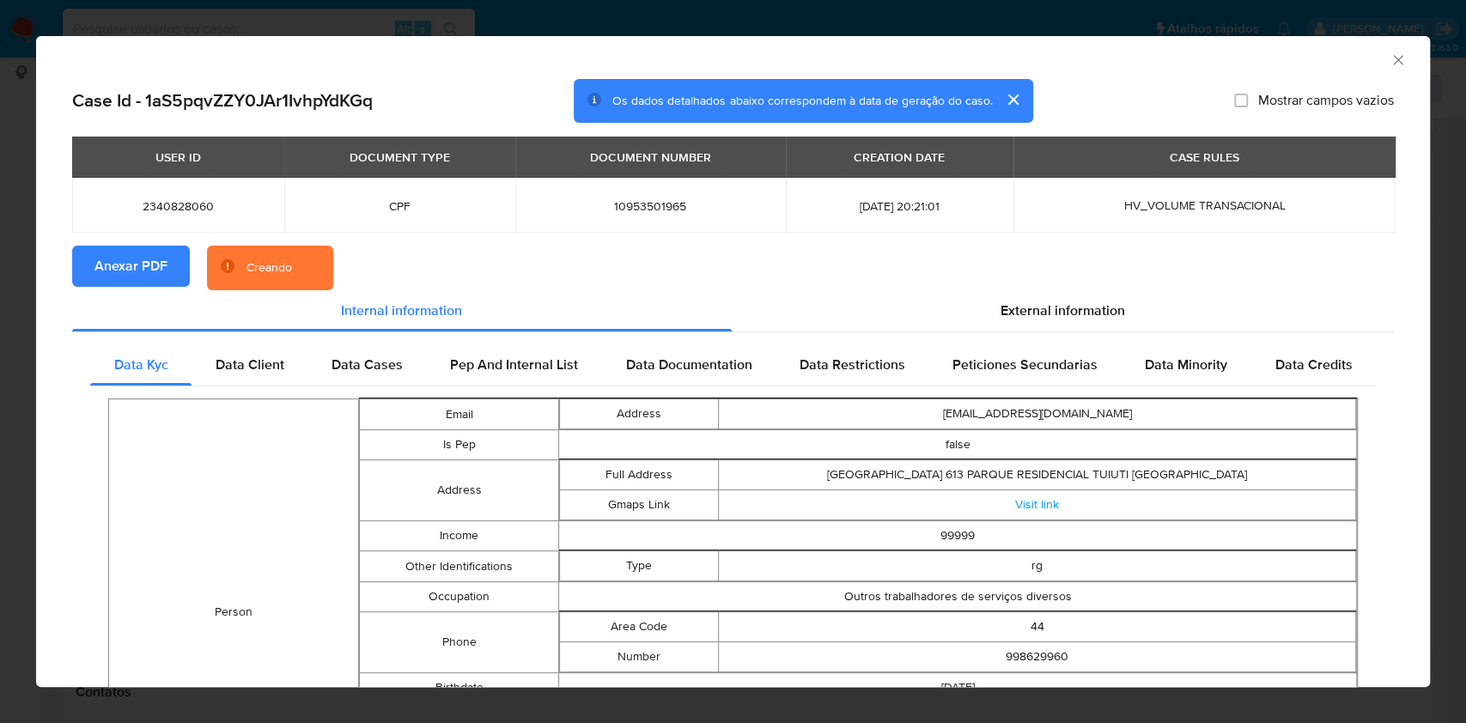
click at [969, 279] on section "Anexar PDF Creando" at bounding box center [733, 268] width 1322 height 45
click at [1005, 306] on span "External information" at bounding box center [1063, 311] width 125 height 20
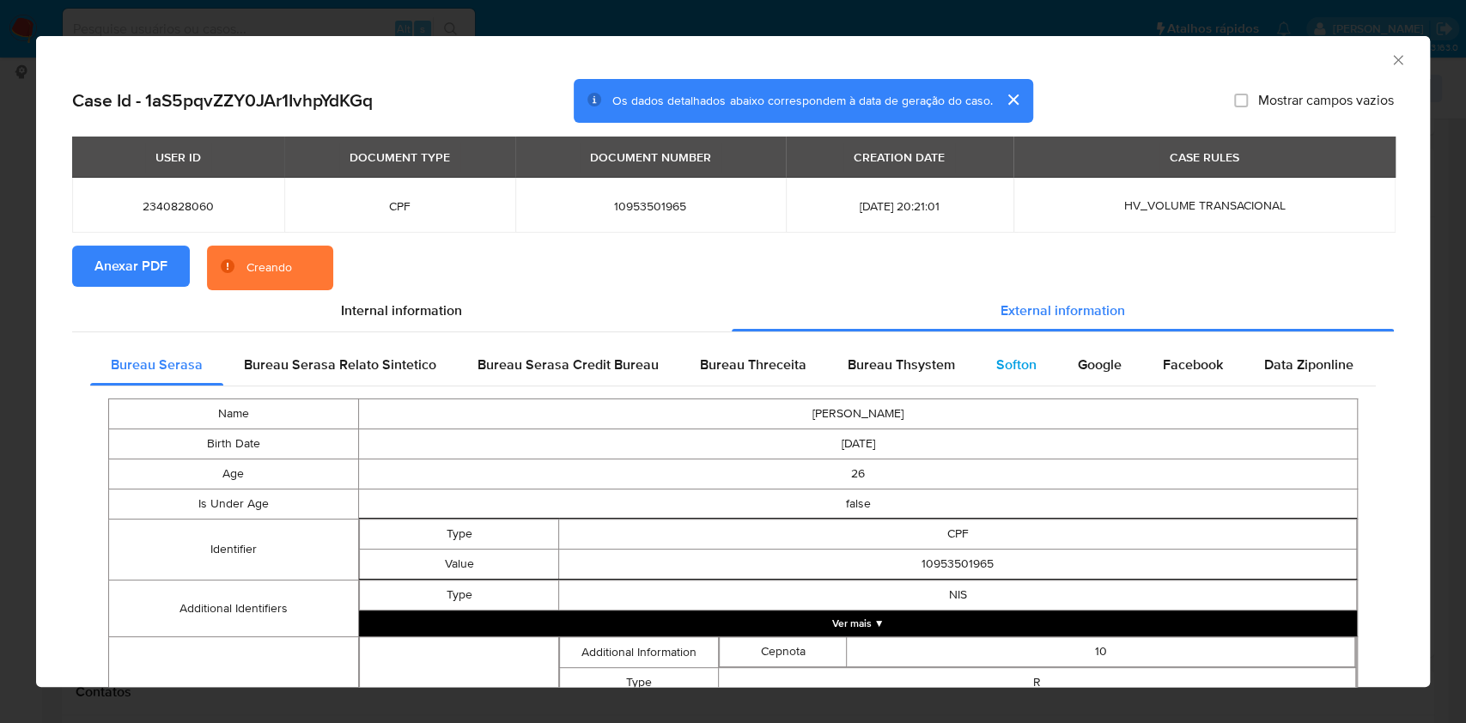
click at [1010, 366] on span "Softon" at bounding box center [1016, 365] width 40 height 20
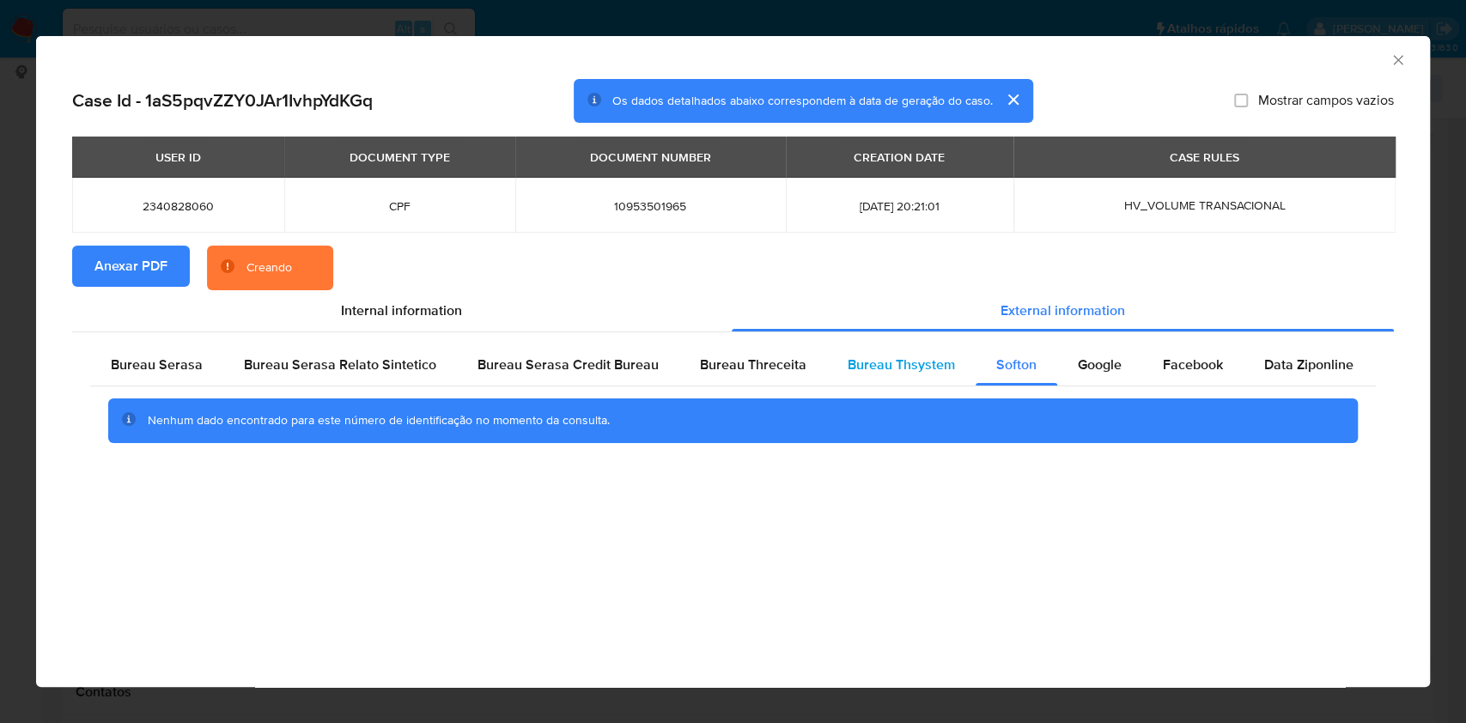
click at [918, 371] on span "Bureau Thsystem" at bounding box center [901, 365] width 107 height 20
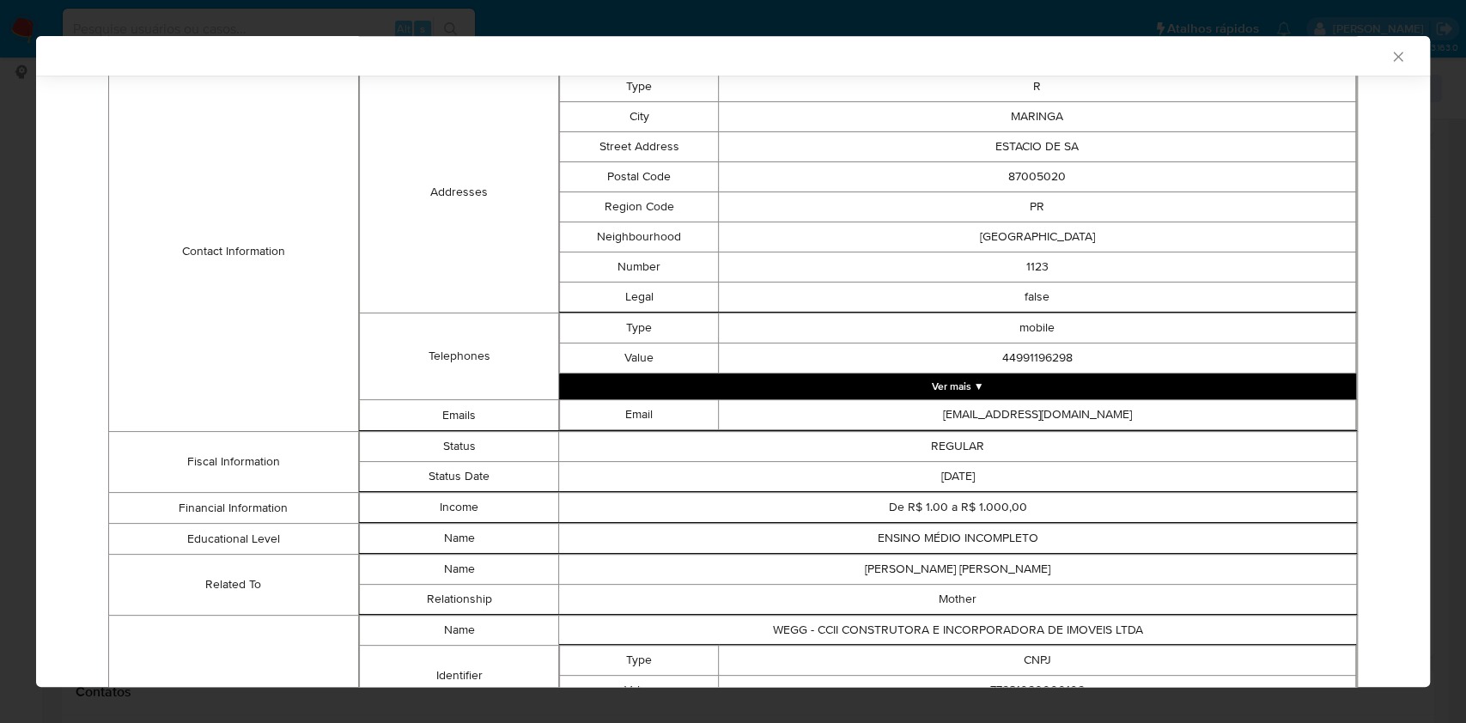
scroll to position [1183, 0]
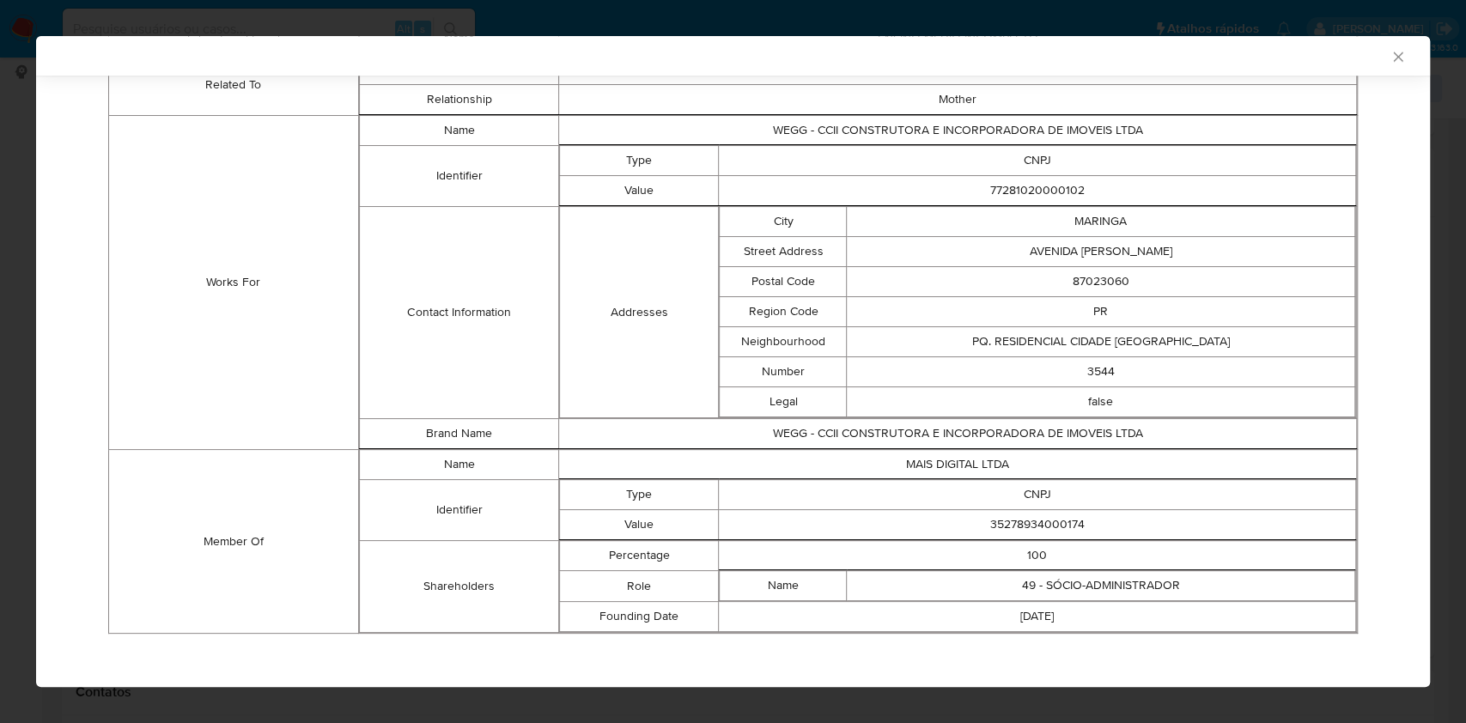
click at [1027, 526] on td "35278934000174" at bounding box center [1037, 525] width 637 height 30
copy td "35278934000174"
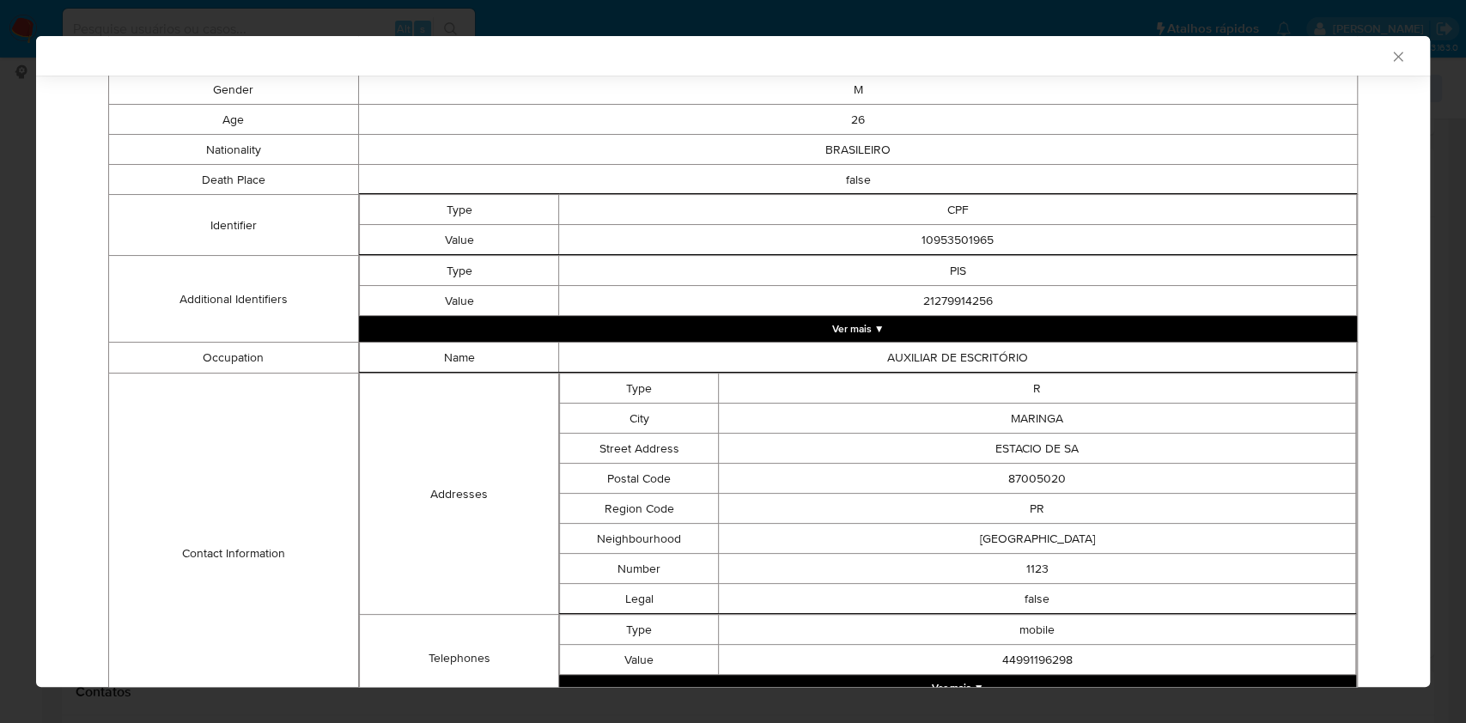
scroll to position [0, 0]
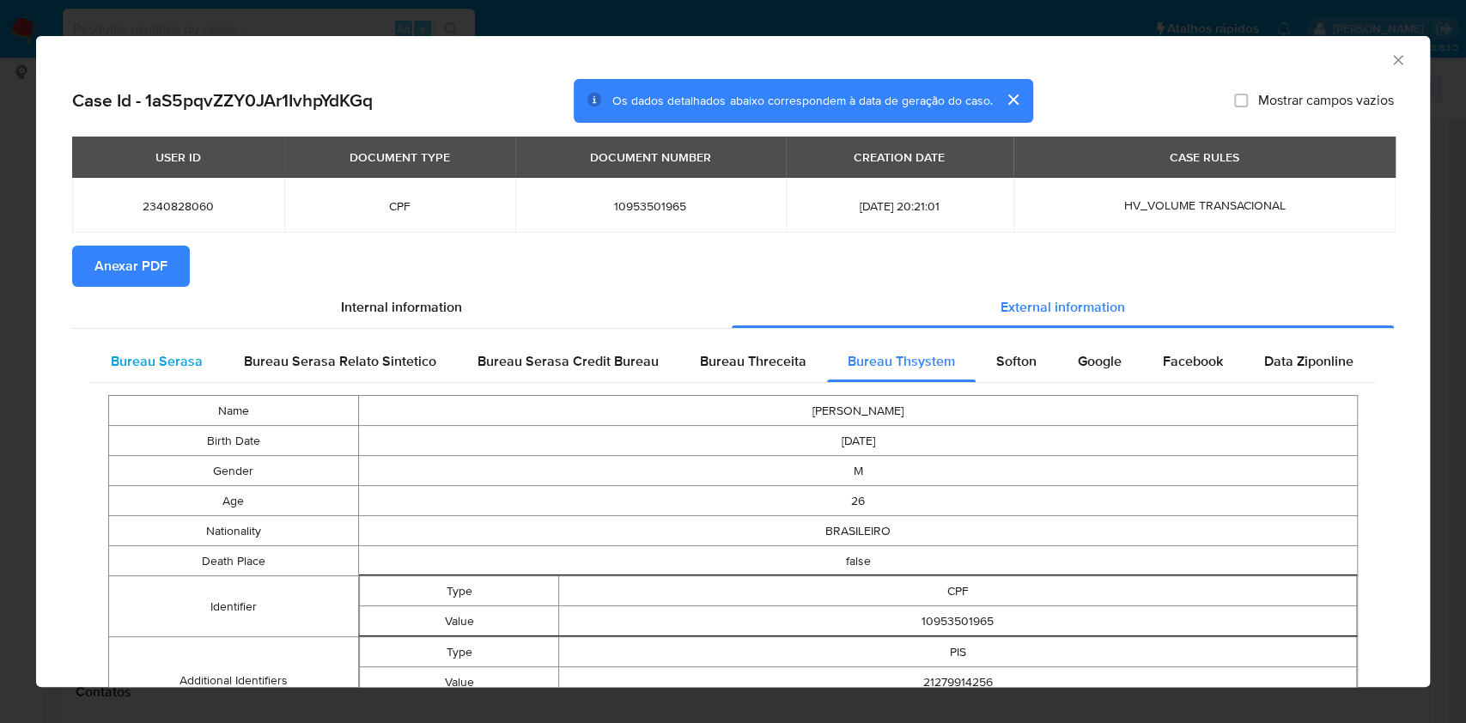
click at [186, 368] on span "Bureau Serasa" at bounding box center [157, 361] width 92 height 20
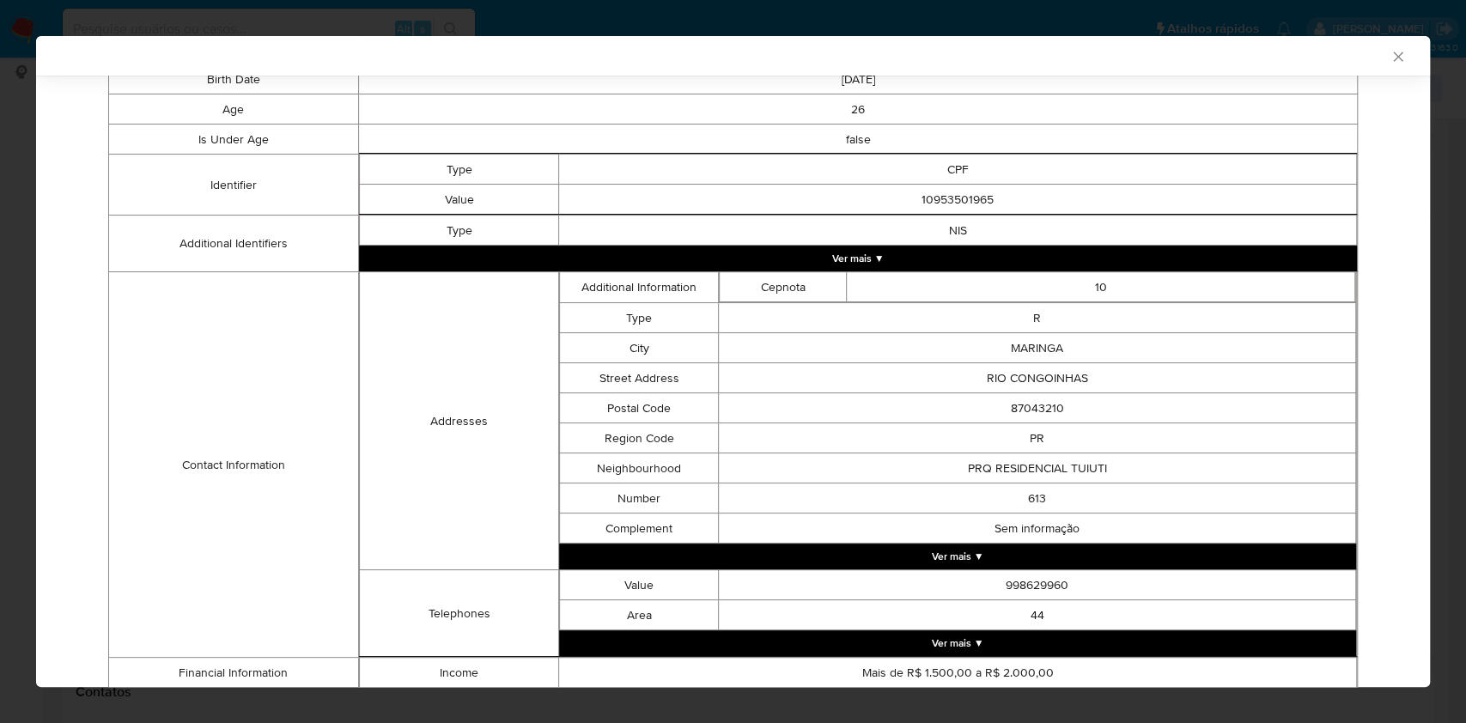
scroll to position [478, 0]
